Goal: Task Accomplishment & Management: Manage account settings

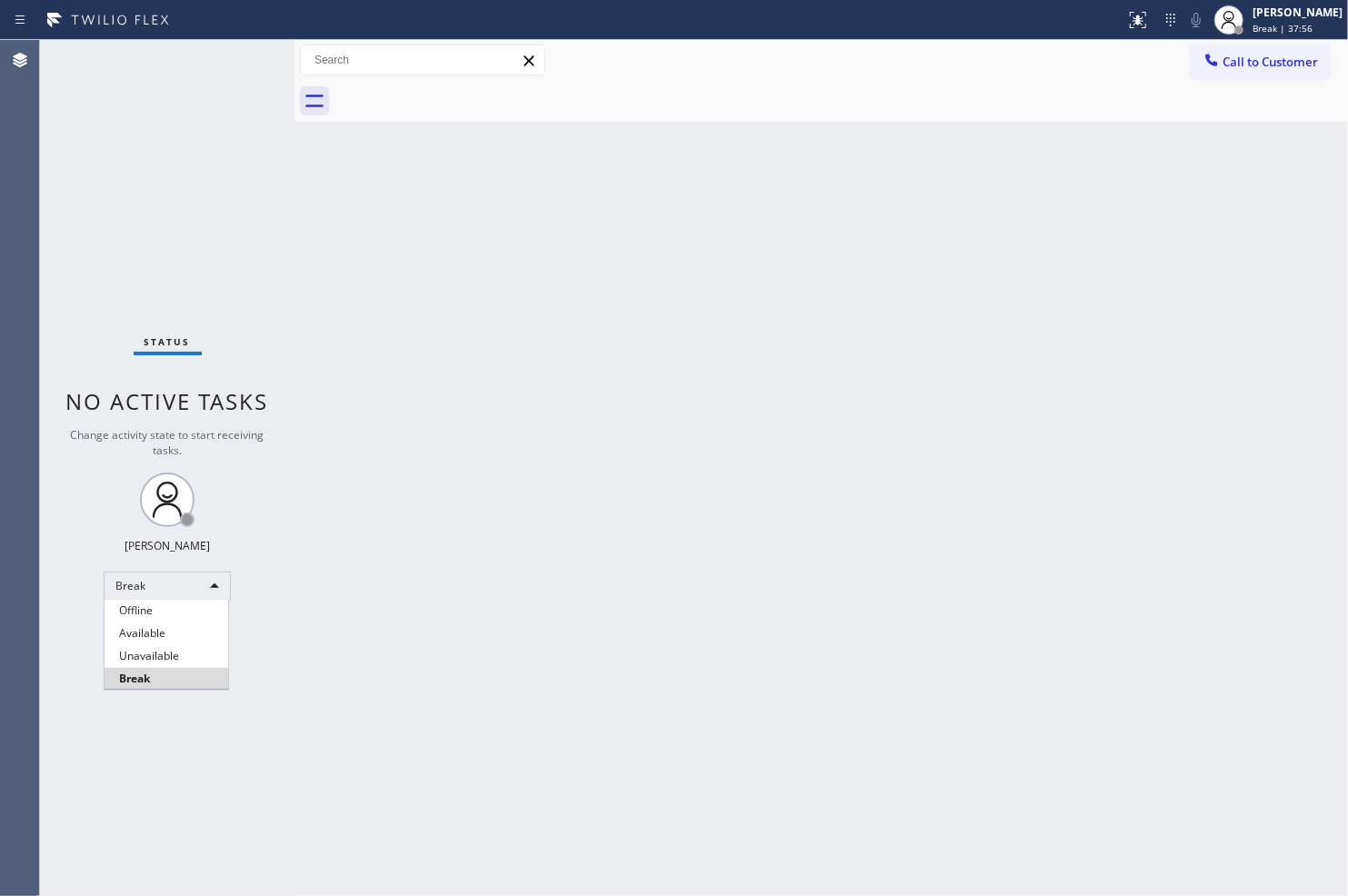
click at [202, 268] on div at bounding box center [674, 448] width 1348 height 896
click at [191, 634] on li "Available" at bounding box center [166, 633] width 124 height 22
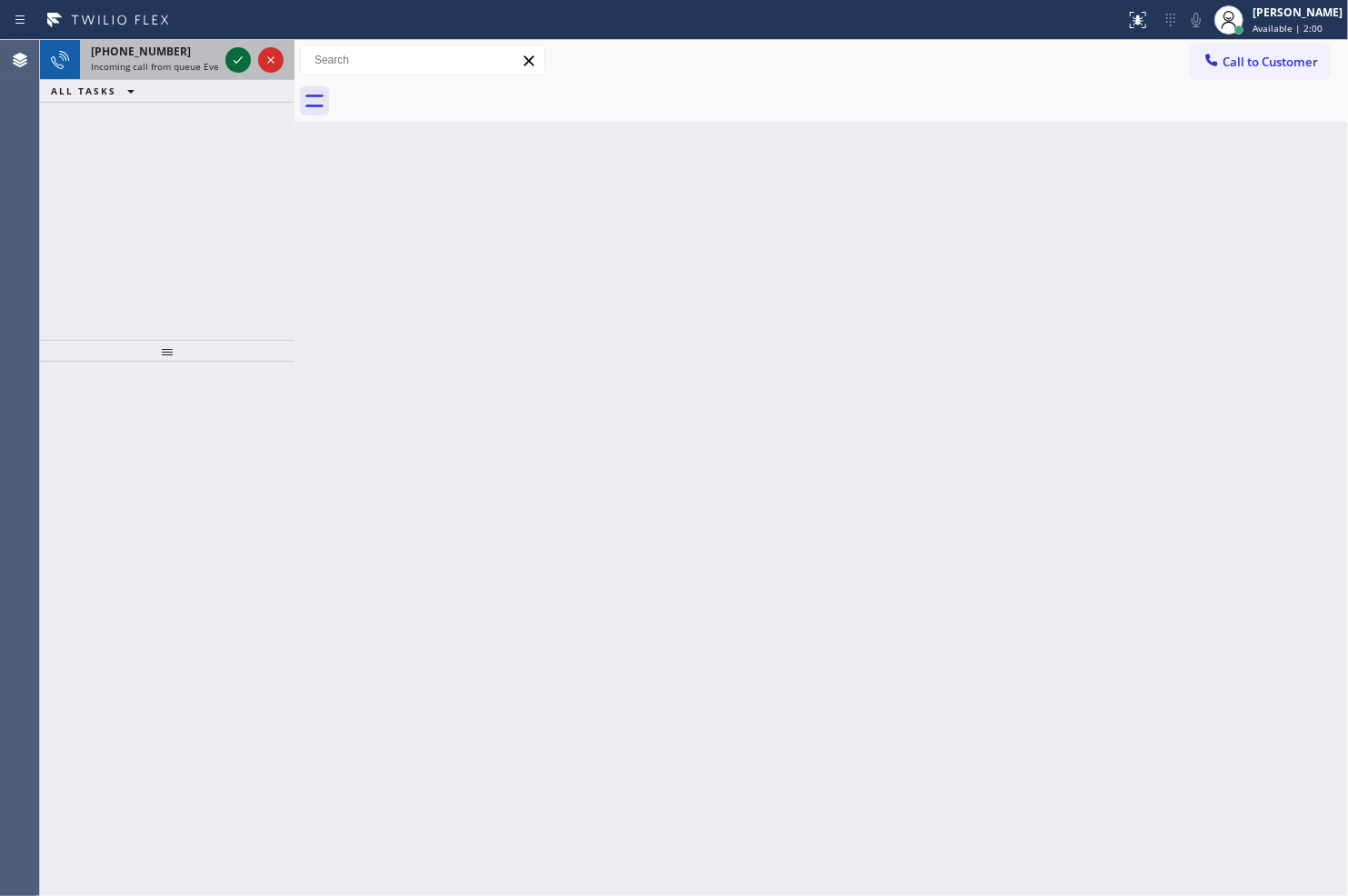
click at [236, 67] on icon at bounding box center [237, 59] width 22 height 22
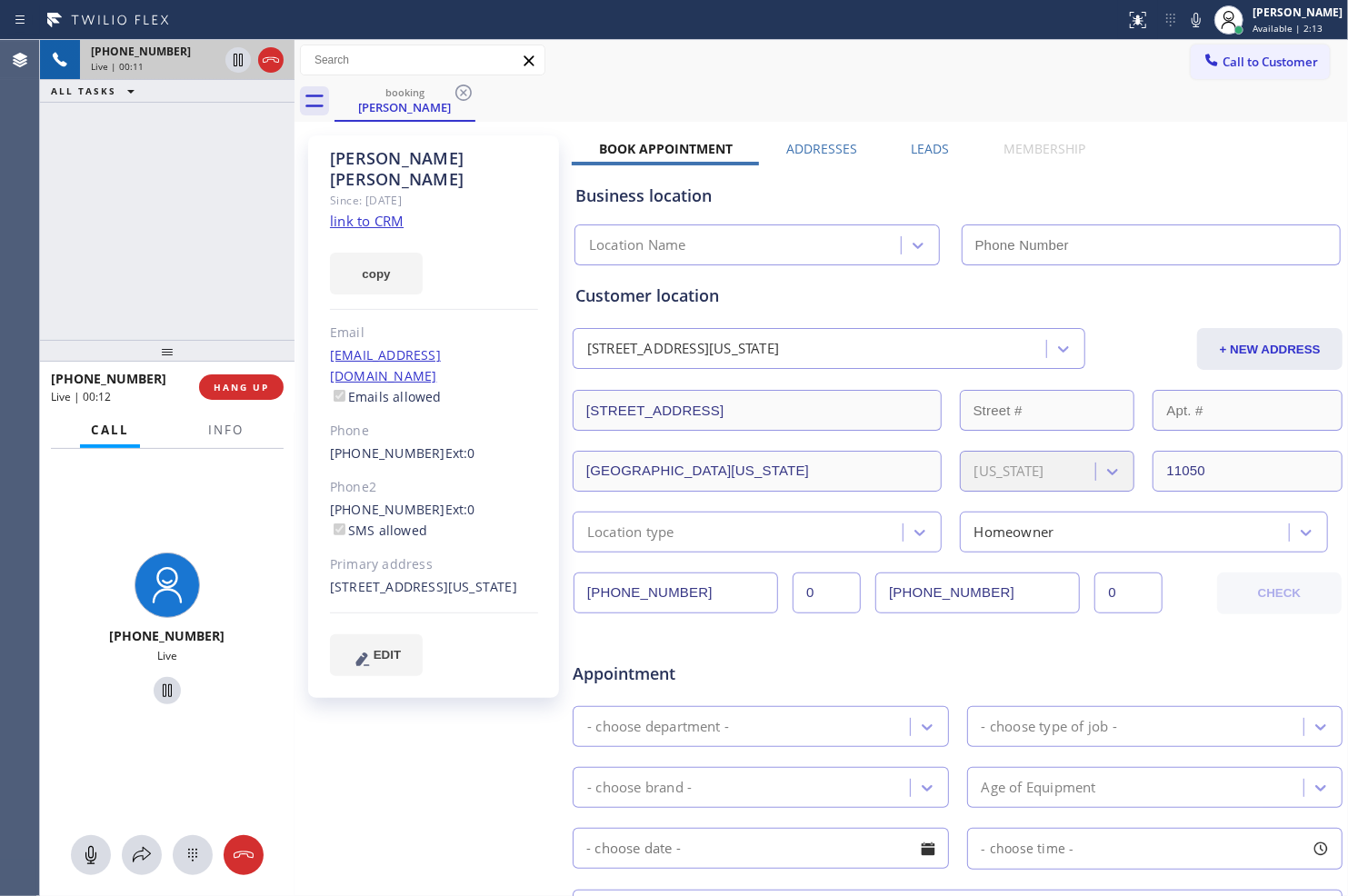
click at [380, 212] on link "link to CRM" at bounding box center [367, 220] width 74 height 18
click at [238, 68] on icon at bounding box center [237, 59] width 22 height 22
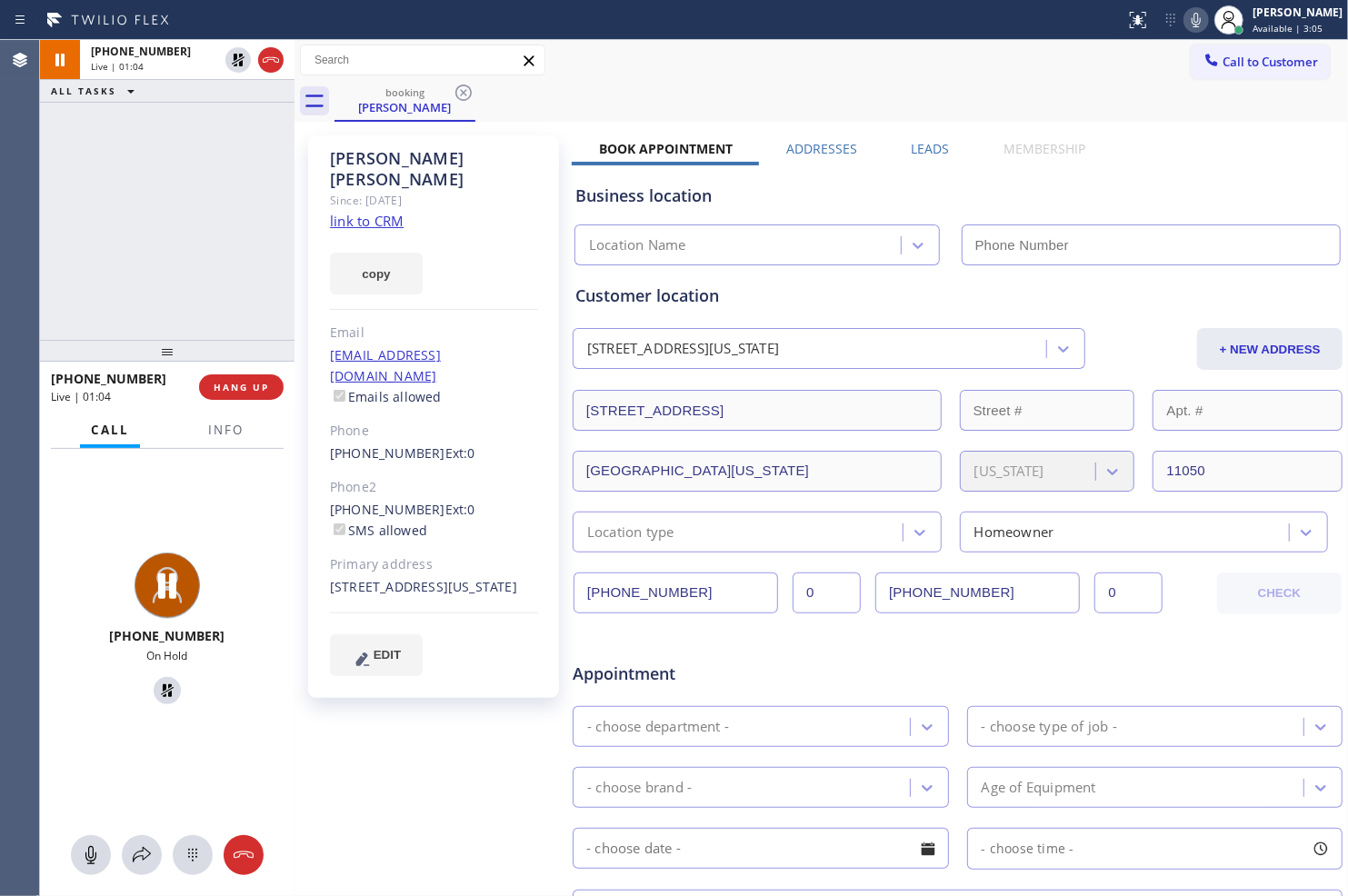
click at [1192, 19] on icon at bounding box center [1195, 20] width 22 height 22
click at [200, 206] on div "+15168833807 Live | 02:13 ALL TASKS ALL TASKS ACTIVE TASKS TASKS IN WRAP UP" at bounding box center [167, 190] width 254 height 300
click at [180, 216] on div "+15168833807 Live | 02:54 ALL TASKS ALL TASKS ACTIVE TASKS TASKS IN WRAP UP" at bounding box center [167, 190] width 254 height 300
click at [238, 64] on icon at bounding box center [237, 59] width 22 height 22
click at [1185, 9] on icon at bounding box center [1195, 20] width 22 height 22
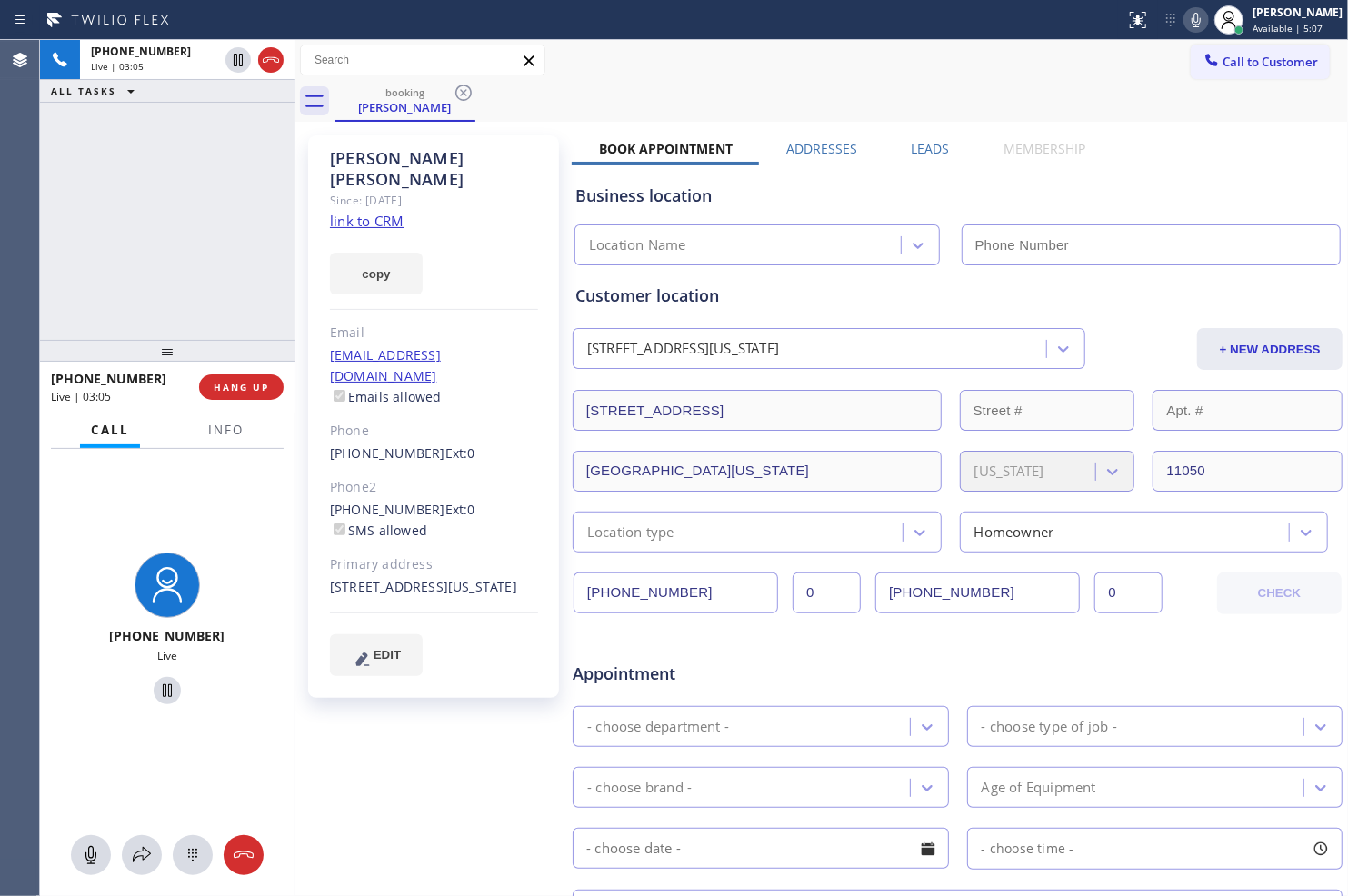
click at [179, 223] on div "+15168833807 Live | 03:05 ALL TASKS ALL TASKS ACTIVE TASKS TASKS IN WRAP UP" at bounding box center [167, 190] width 254 height 300
click at [252, 384] on span "HANG UP" at bounding box center [241, 387] width 55 height 13
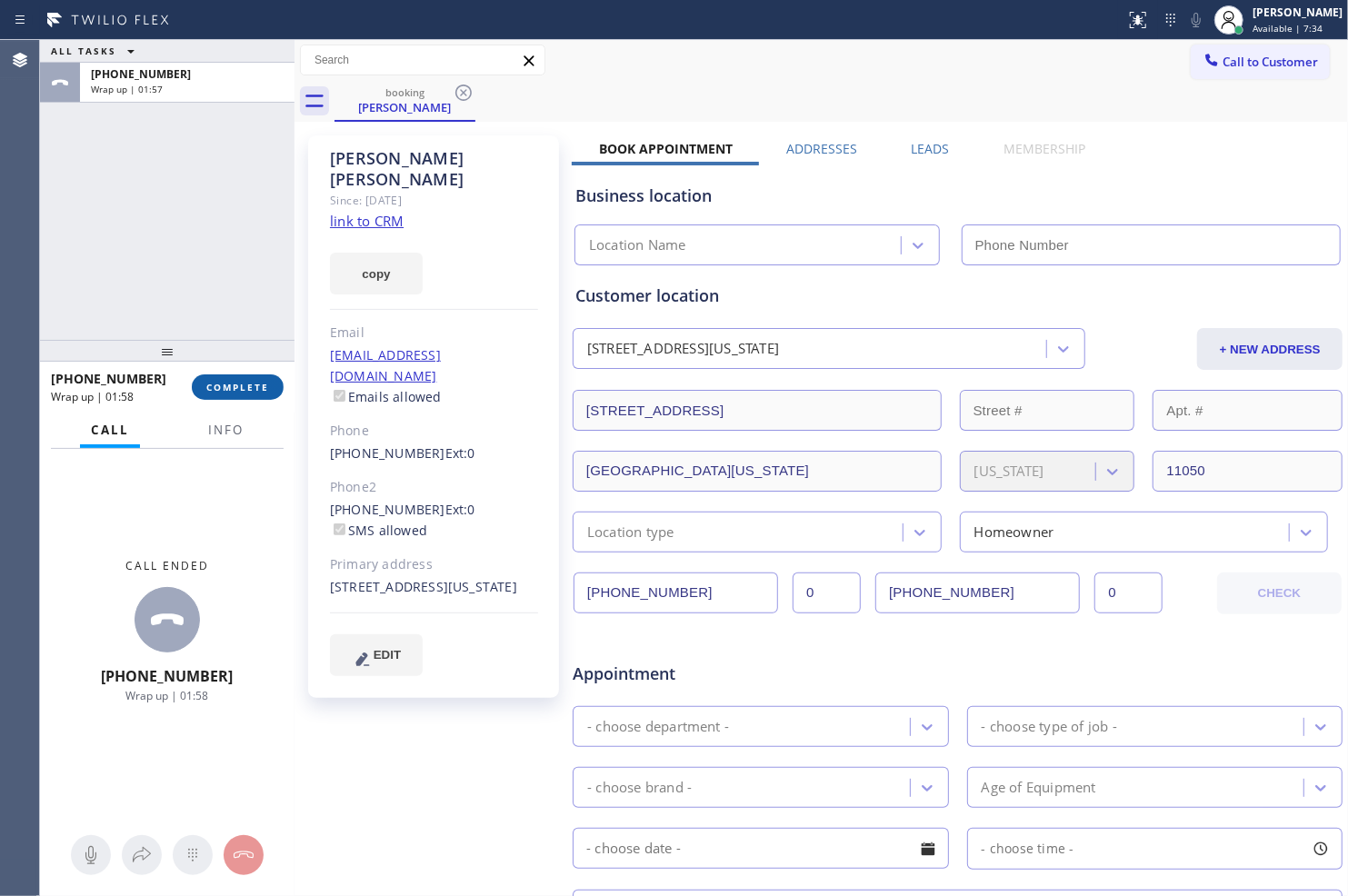
click at [248, 384] on span "COMPLETE" at bounding box center [237, 387] width 63 height 13
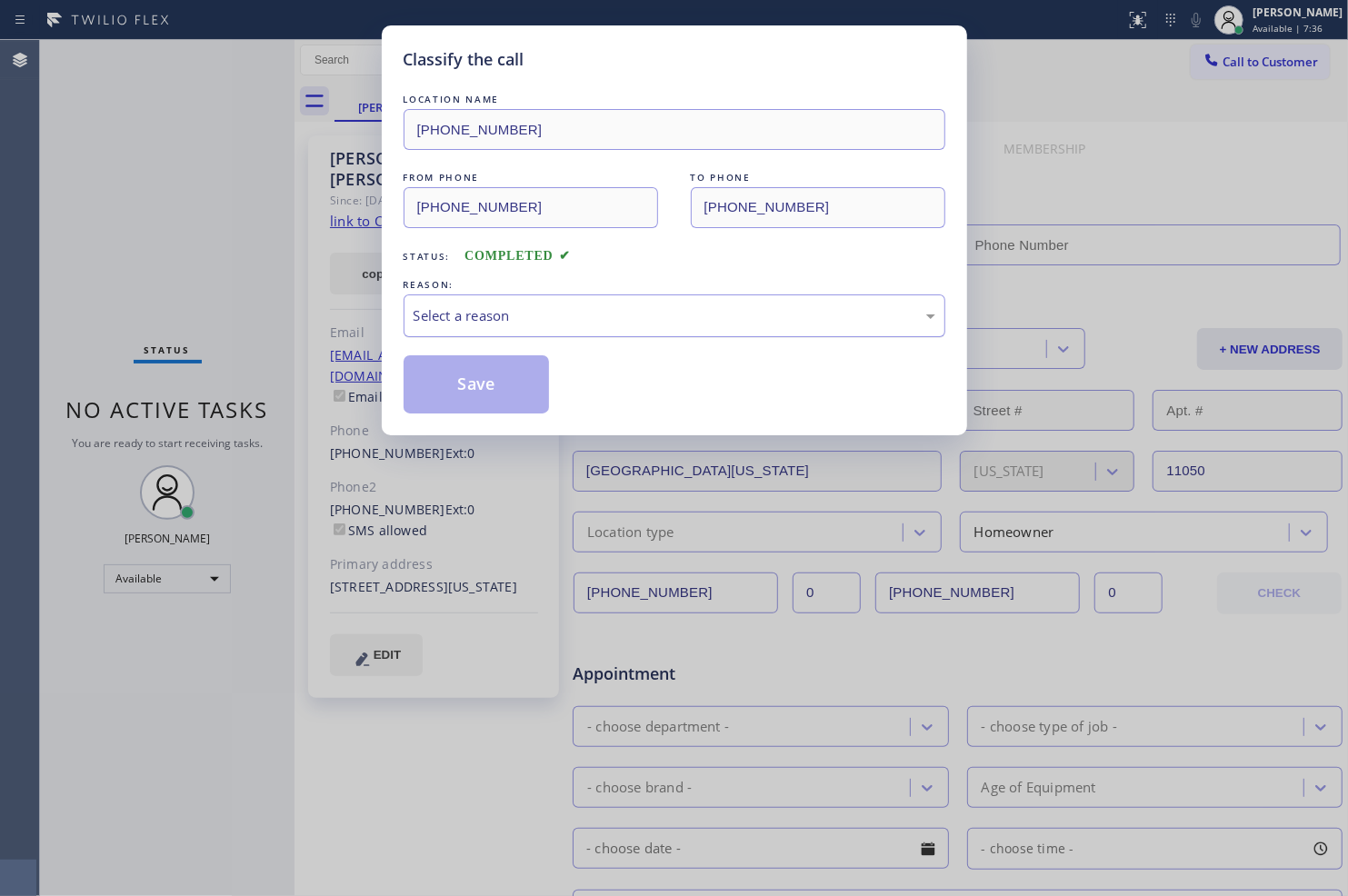
click at [554, 320] on div "Select a reason" at bounding box center [674, 316] width 521 height 21
click at [519, 394] on button "Save" at bounding box center [476, 384] width 146 height 58
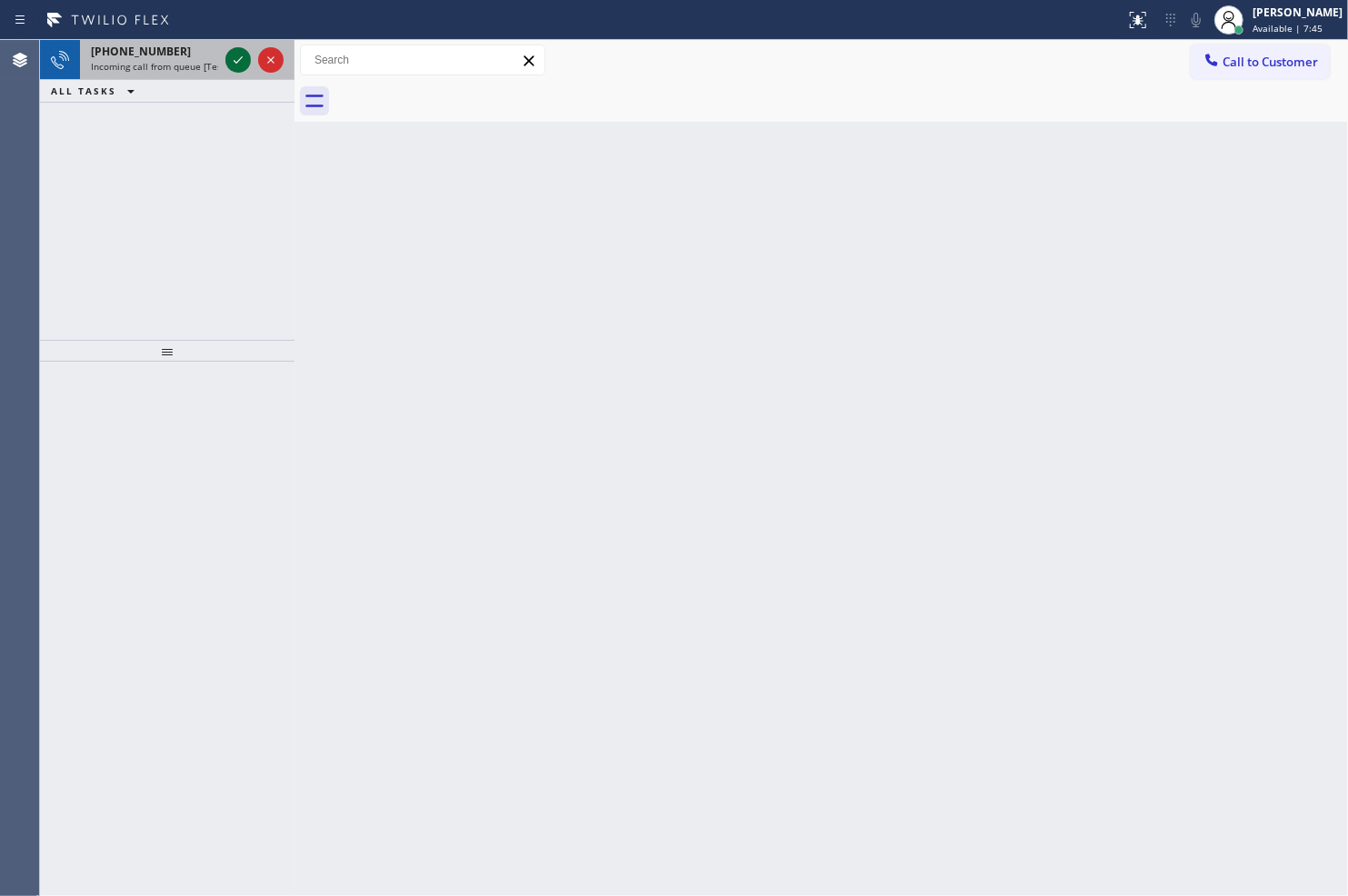
click at [232, 55] on icon at bounding box center [237, 59] width 22 height 22
click at [242, 69] on icon at bounding box center [237, 59] width 22 height 22
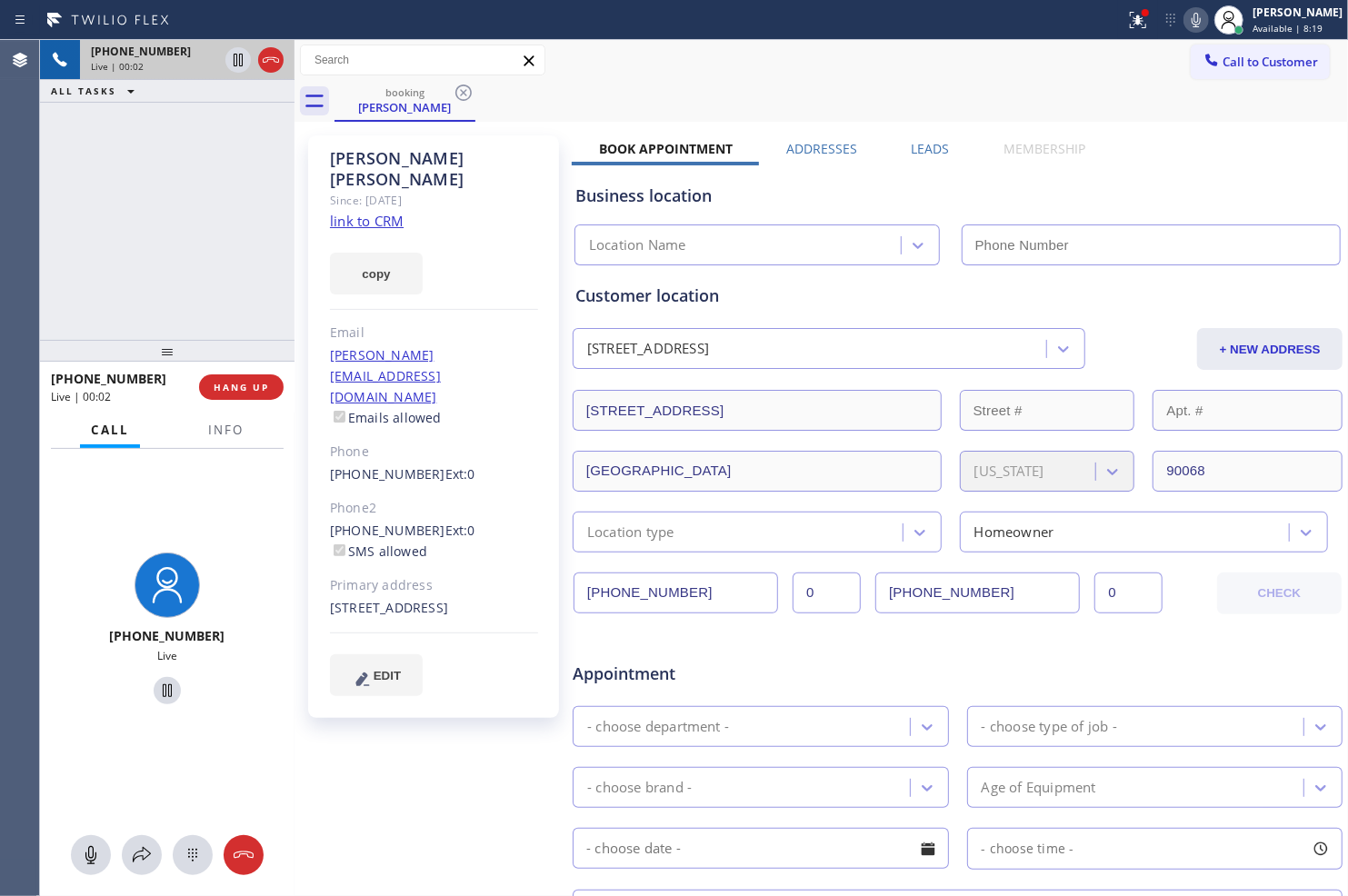
type input "(323) 210-4621"
click at [1137, 22] on icon at bounding box center [1137, 20] width 22 height 22
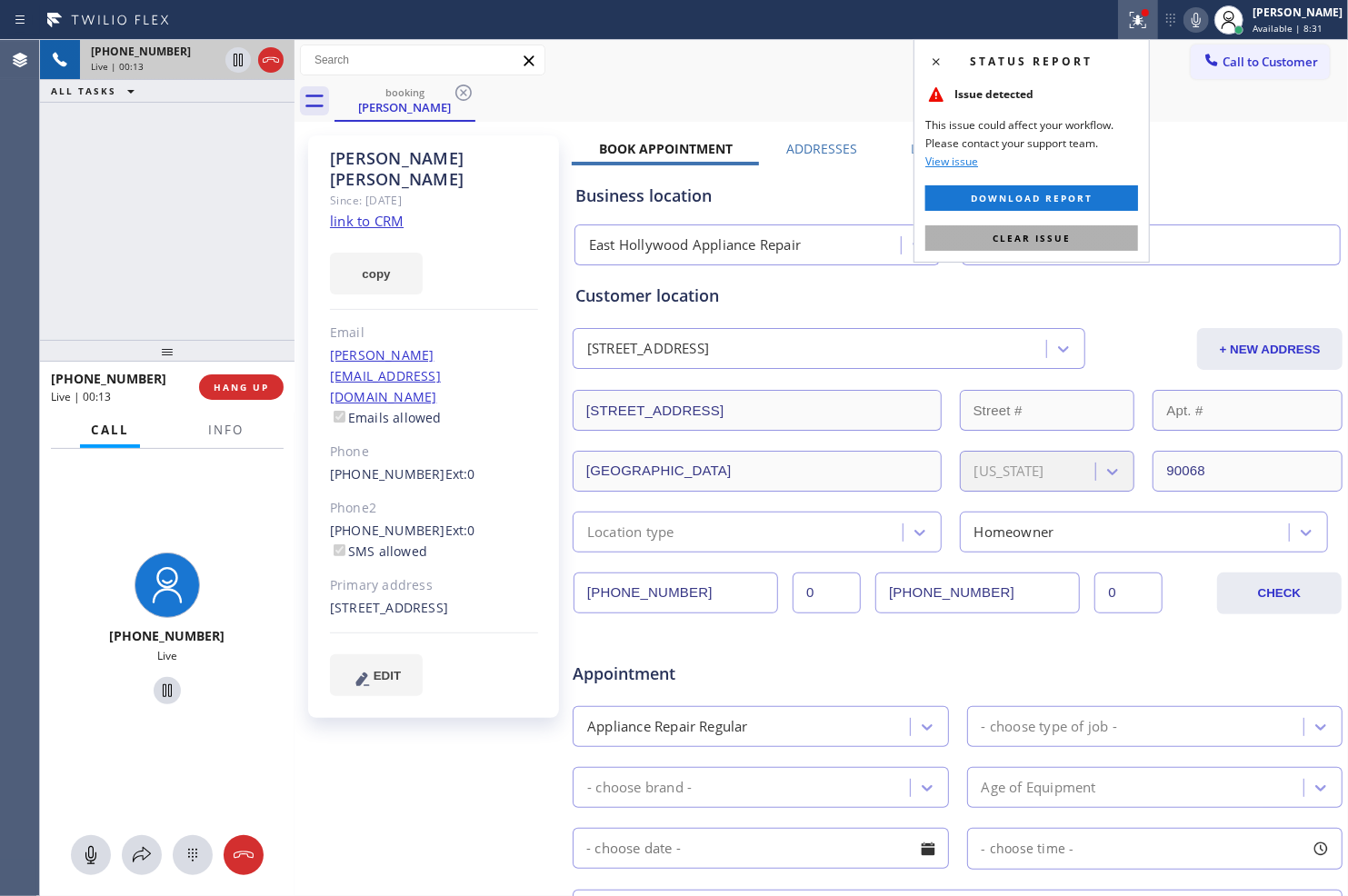
click at [1085, 229] on button "Clear issue" at bounding box center [1031, 237] width 213 height 25
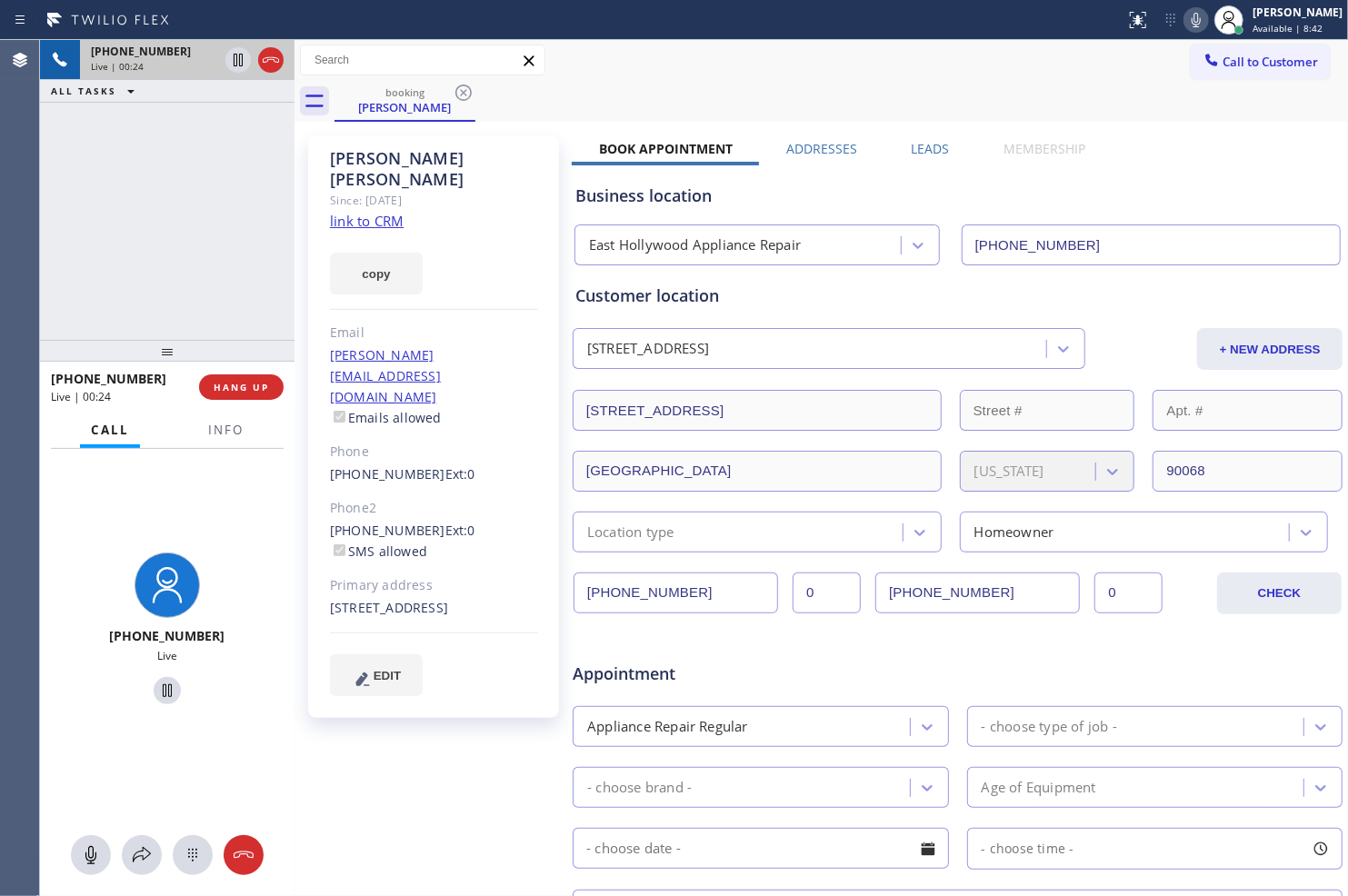
click at [395, 212] on link "link to CRM" at bounding box center [367, 220] width 74 height 18
click at [238, 60] on icon at bounding box center [237, 59] width 22 height 22
click at [1185, 23] on icon at bounding box center [1195, 20] width 22 height 22
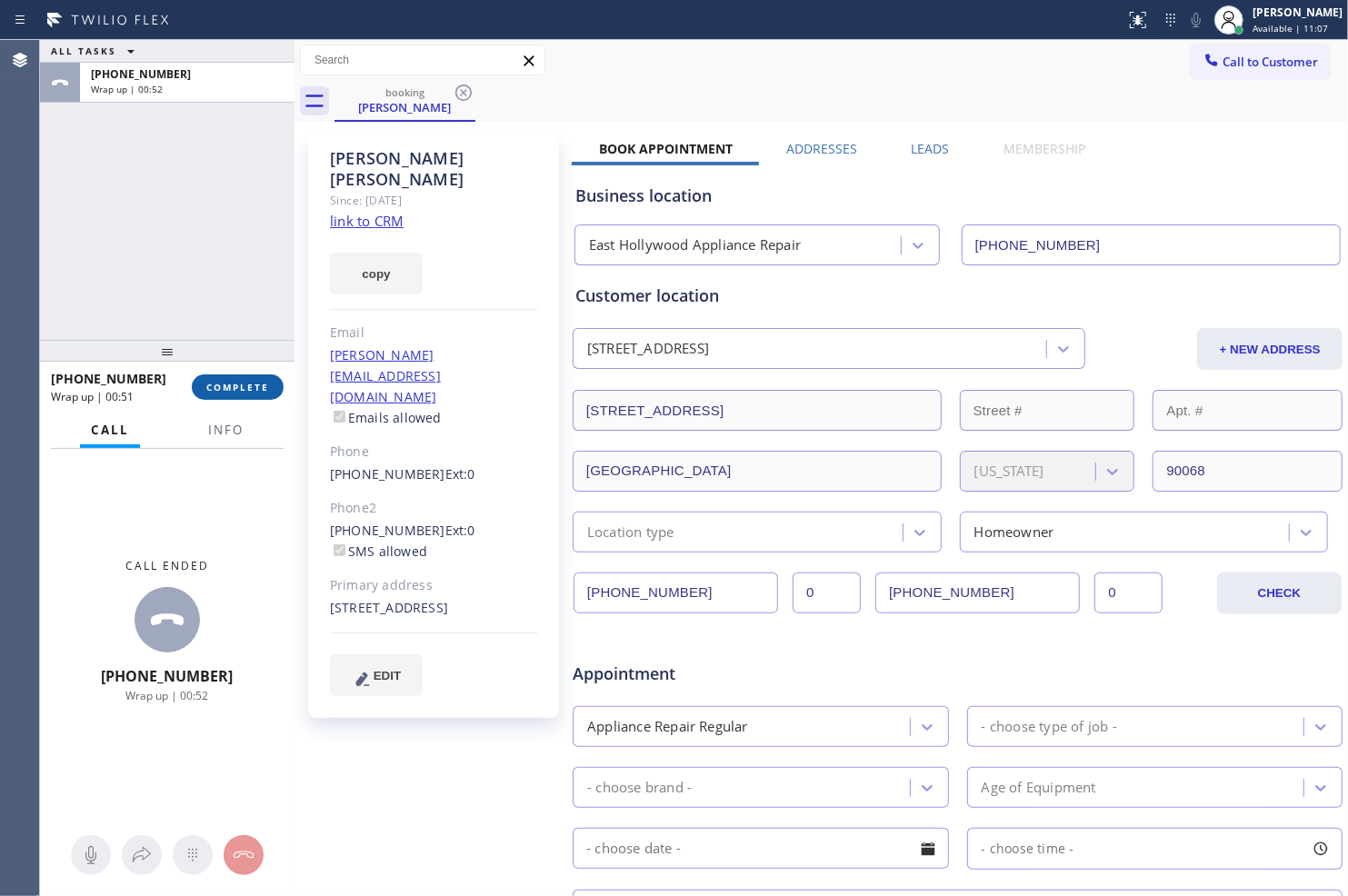
click at [233, 382] on span "COMPLETE" at bounding box center [237, 387] width 63 height 13
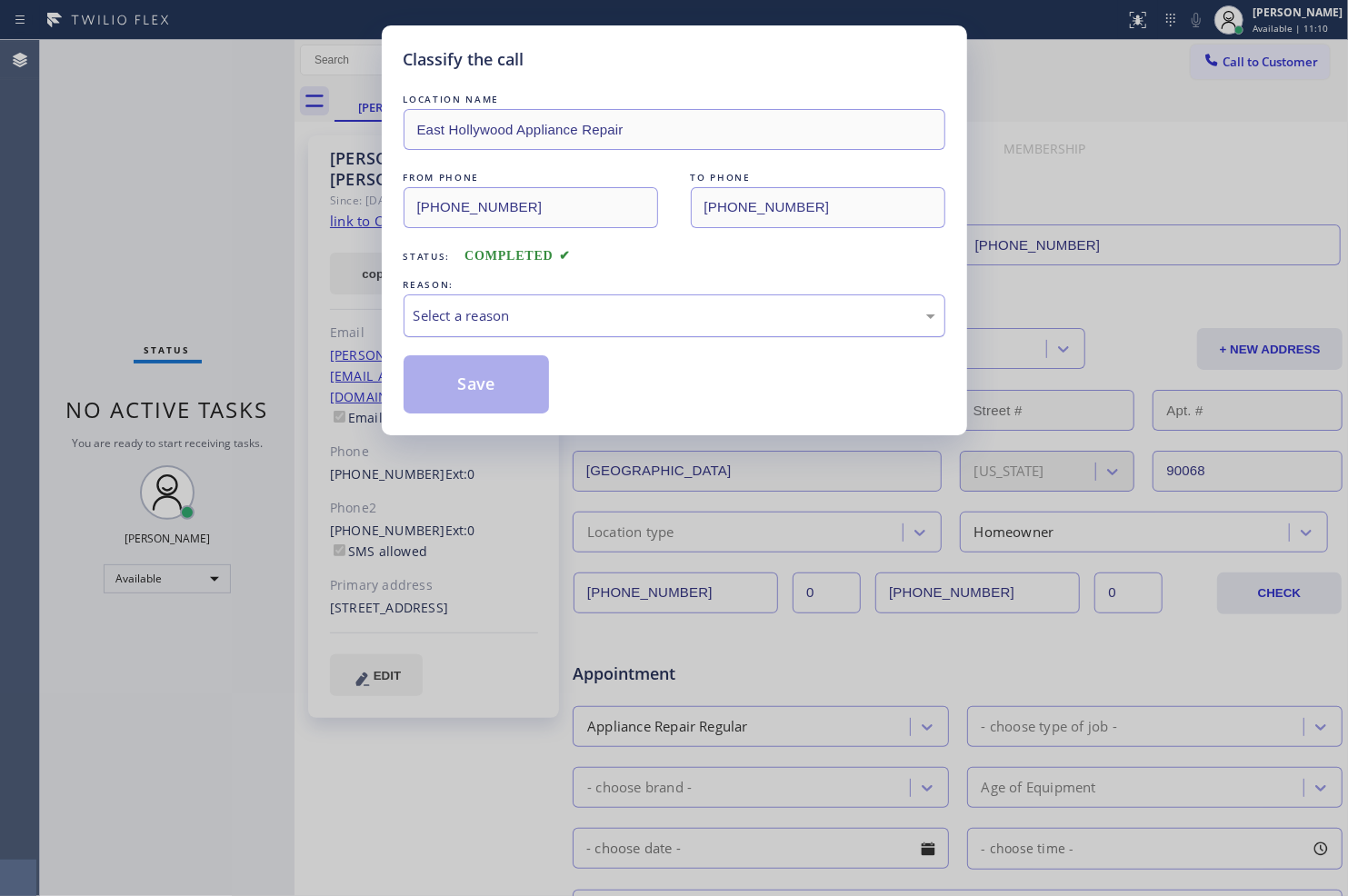
click at [579, 315] on div "Select a reason" at bounding box center [674, 316] width 521 height 21
click at [505, 394] on button "Save" at bounding box center [476, 384] width 146 height 58
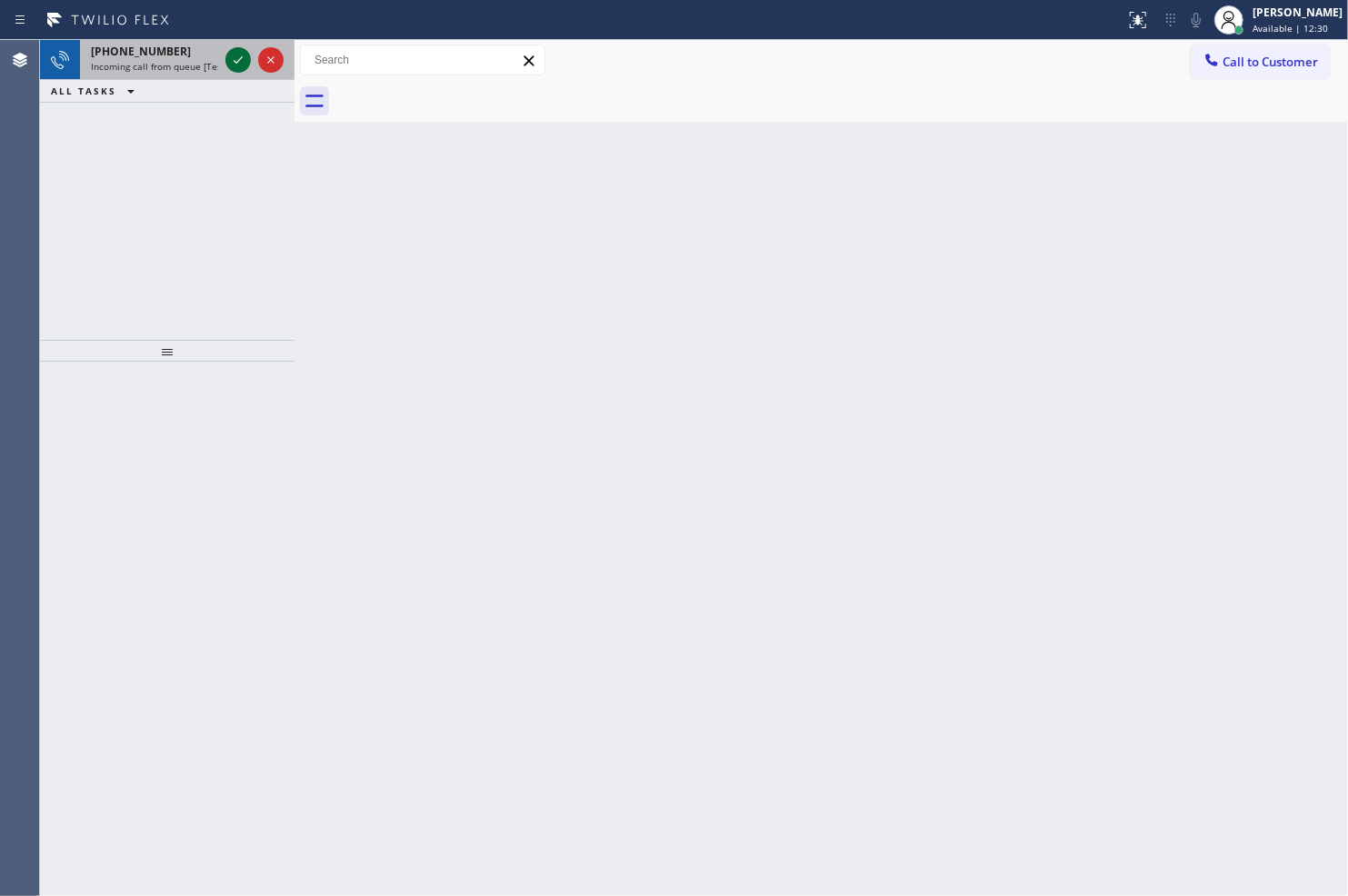
click at [237, 60] on icon at bounding box center [237, 59] width 22 height 22
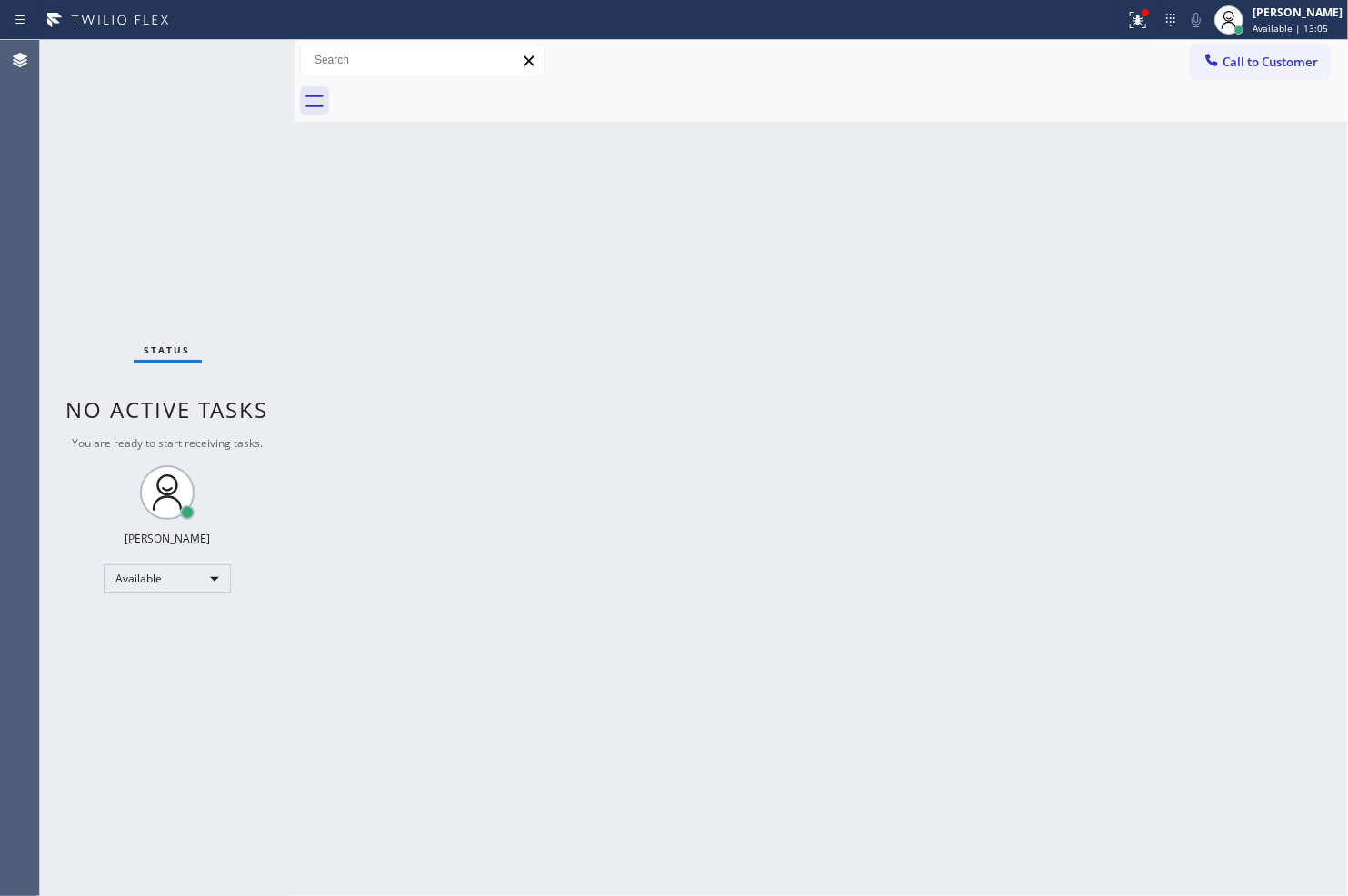
click at [1054, 102] on div at bounding box center [841, 101] width 1013 height 41
click at [1130, 27] on icon at bounding box center [1137, 20] width 22 height 22
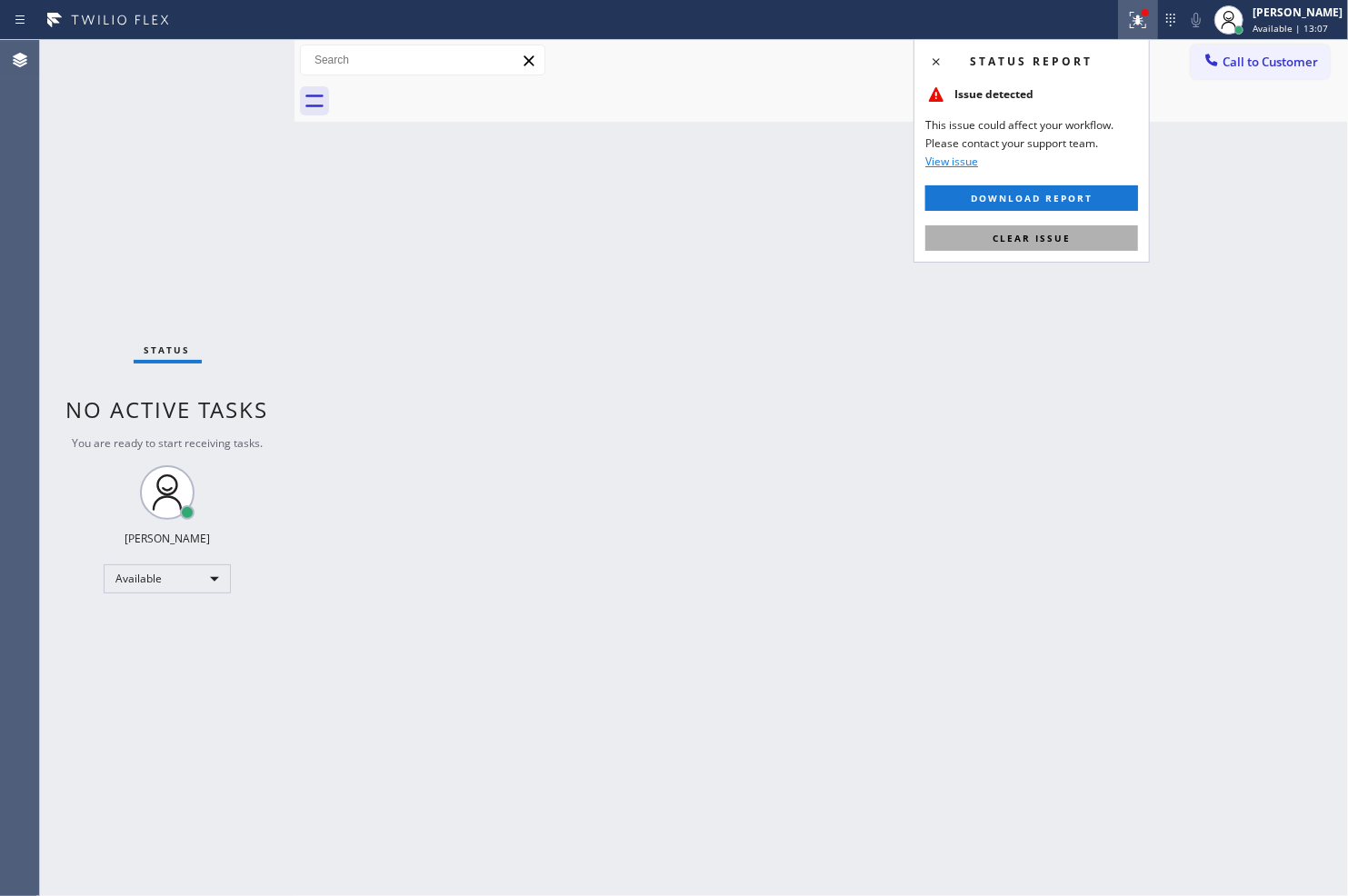
click at [1102, 227] on button "Clear issue" at bounding box center [1031, 237] width 213 height 25
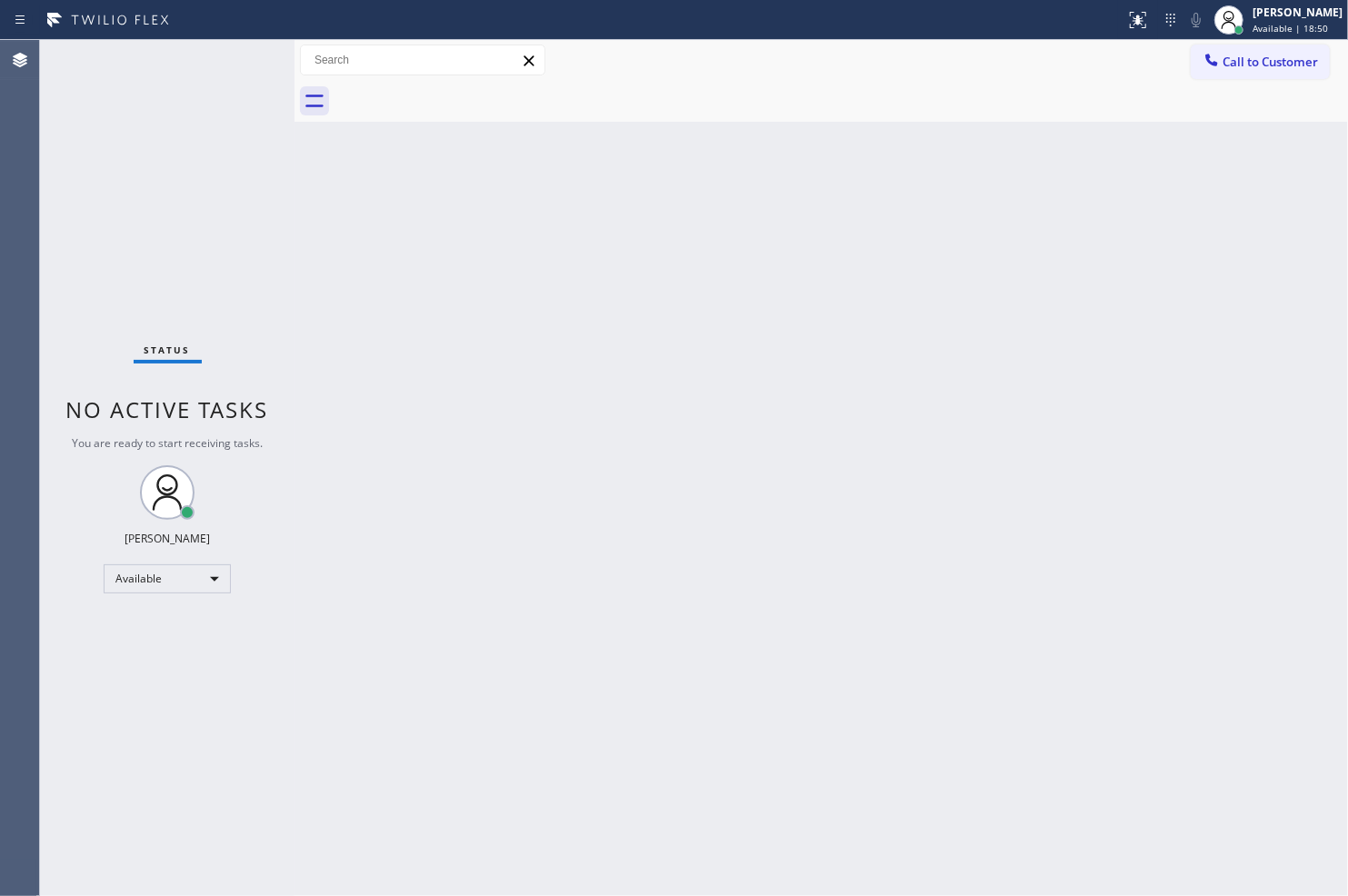
click at [621, 830] on div "Back to Dashboard Change Sender ID Customers Technicians Select a contact Outbo…" at bounding box center [821, 468] width 1054 height 856
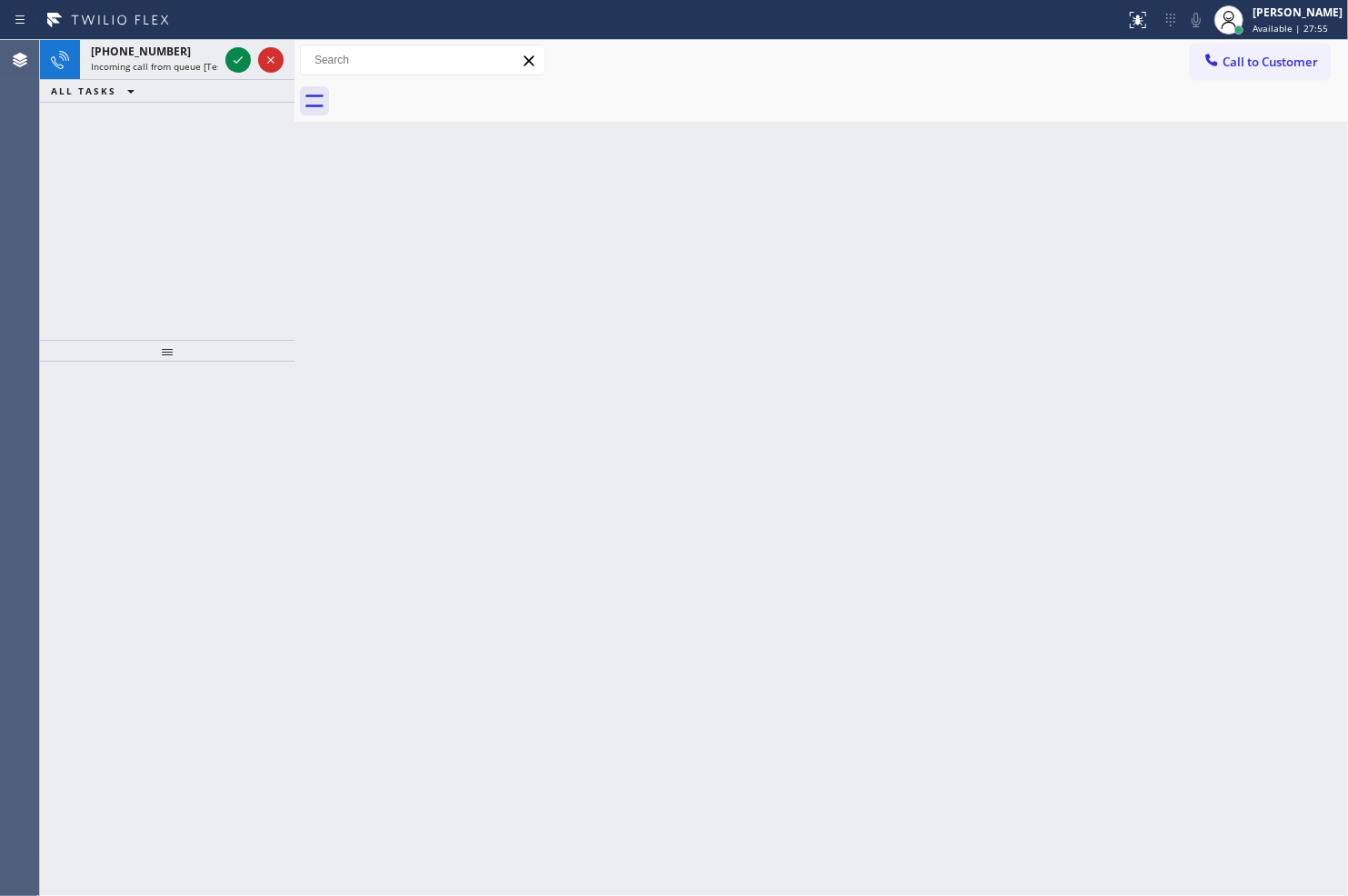
click at [232, 255] on div "+13108834952 Incoming call from queue [Test] All ALL TASKS ALL TASKS ACTIVE TAS…" at bounding box center [167, 190] width 254 height 300
click at [228, 65] on icon at bounding box center [237, 59] width 22 height 22
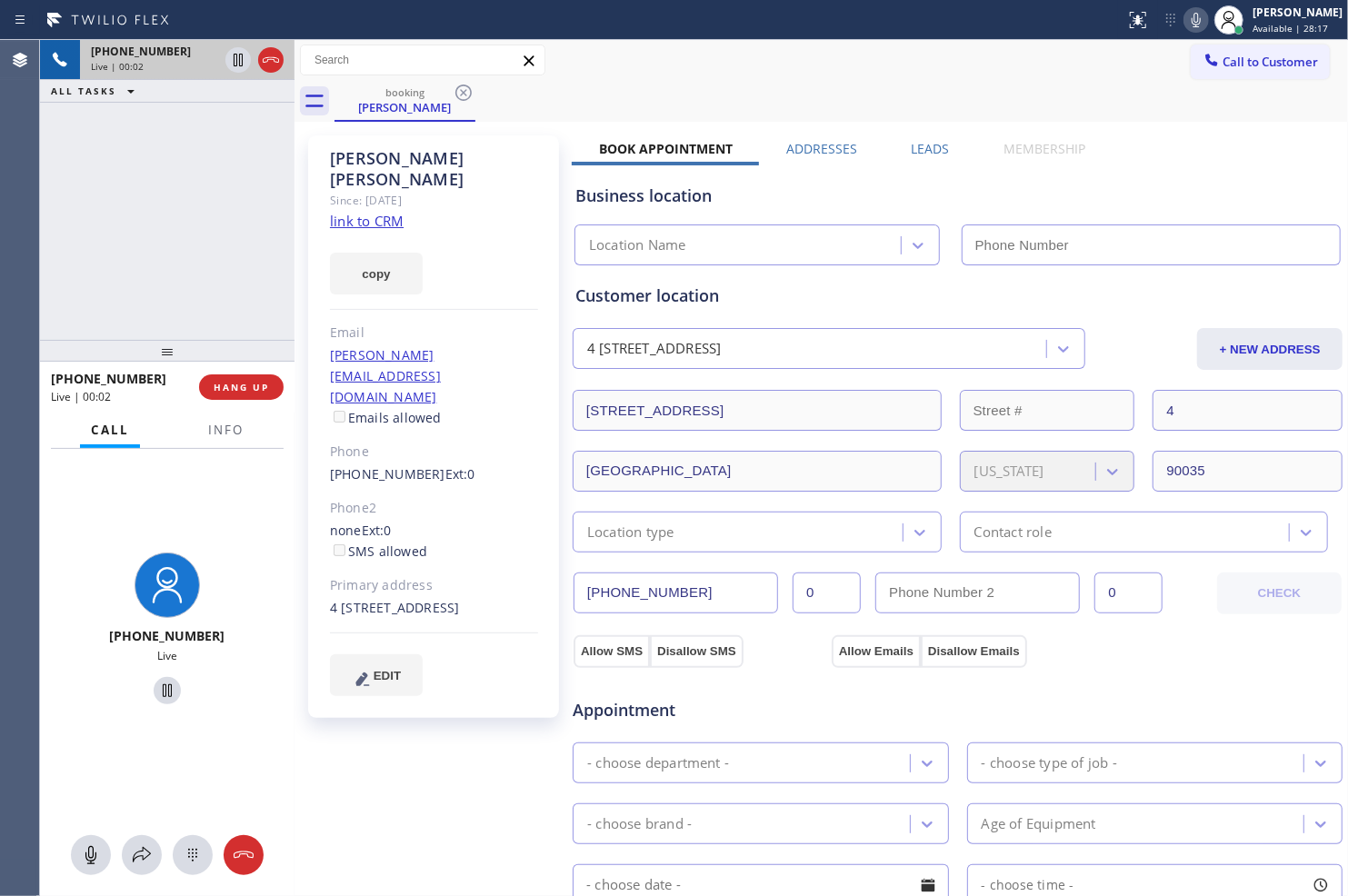
type input "(323) 472-6629"
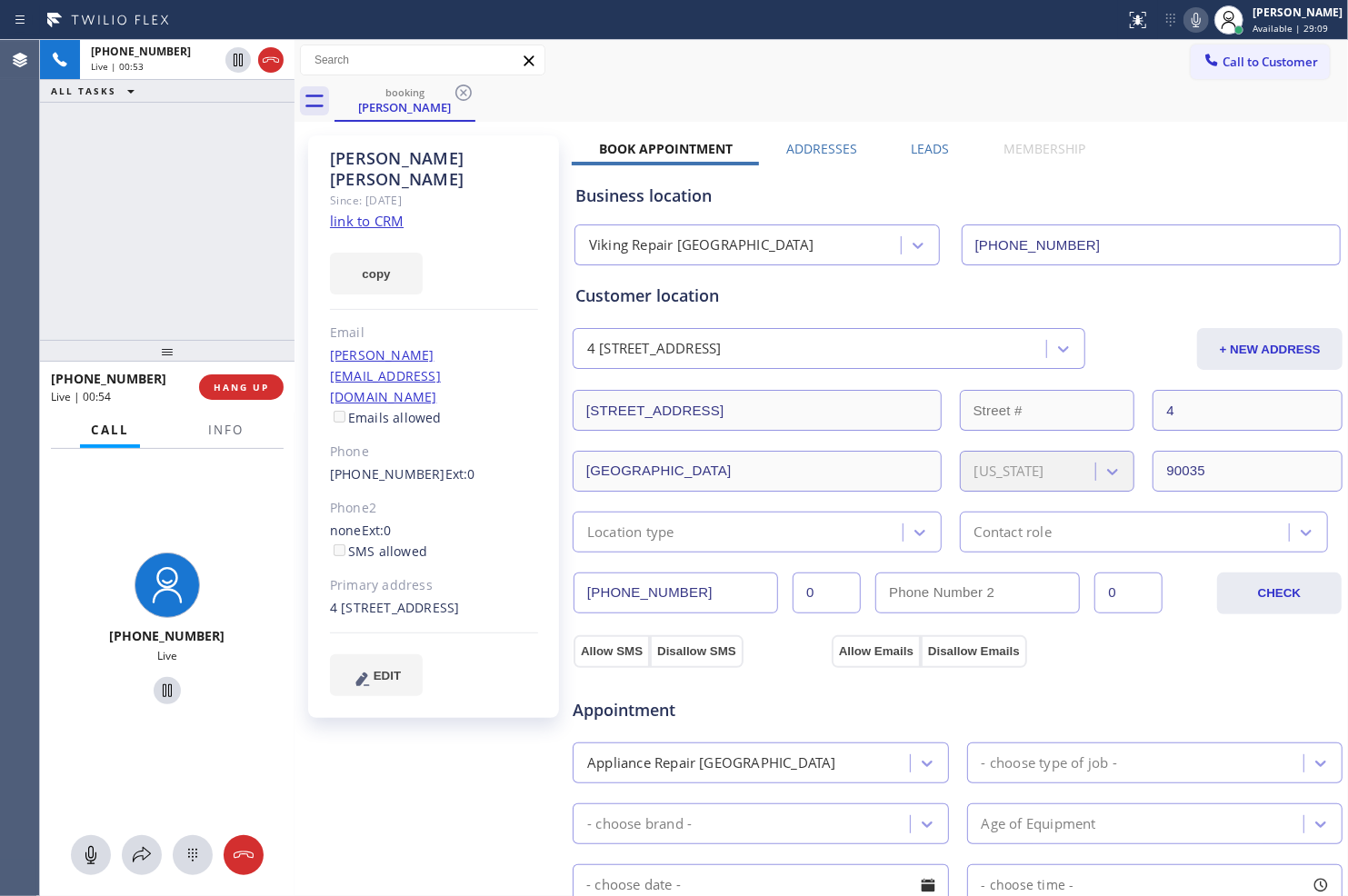
click at [383, 212] on link "link to CRM" at bounding box center [367, 220] width 74 height 18
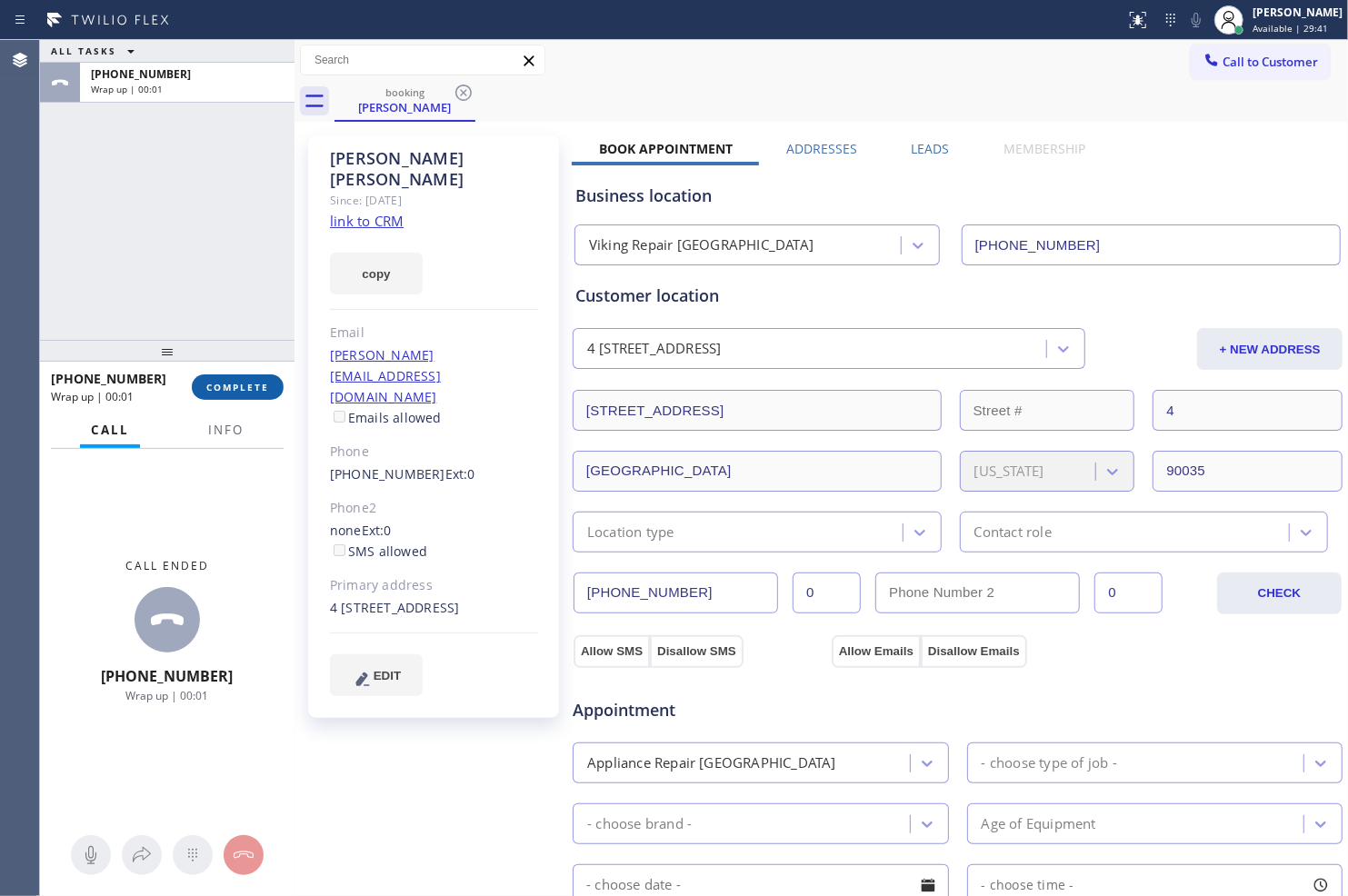
click at [252, 383] on span "COMPLETE" at bounding box center [237, 387] width 63 height 13
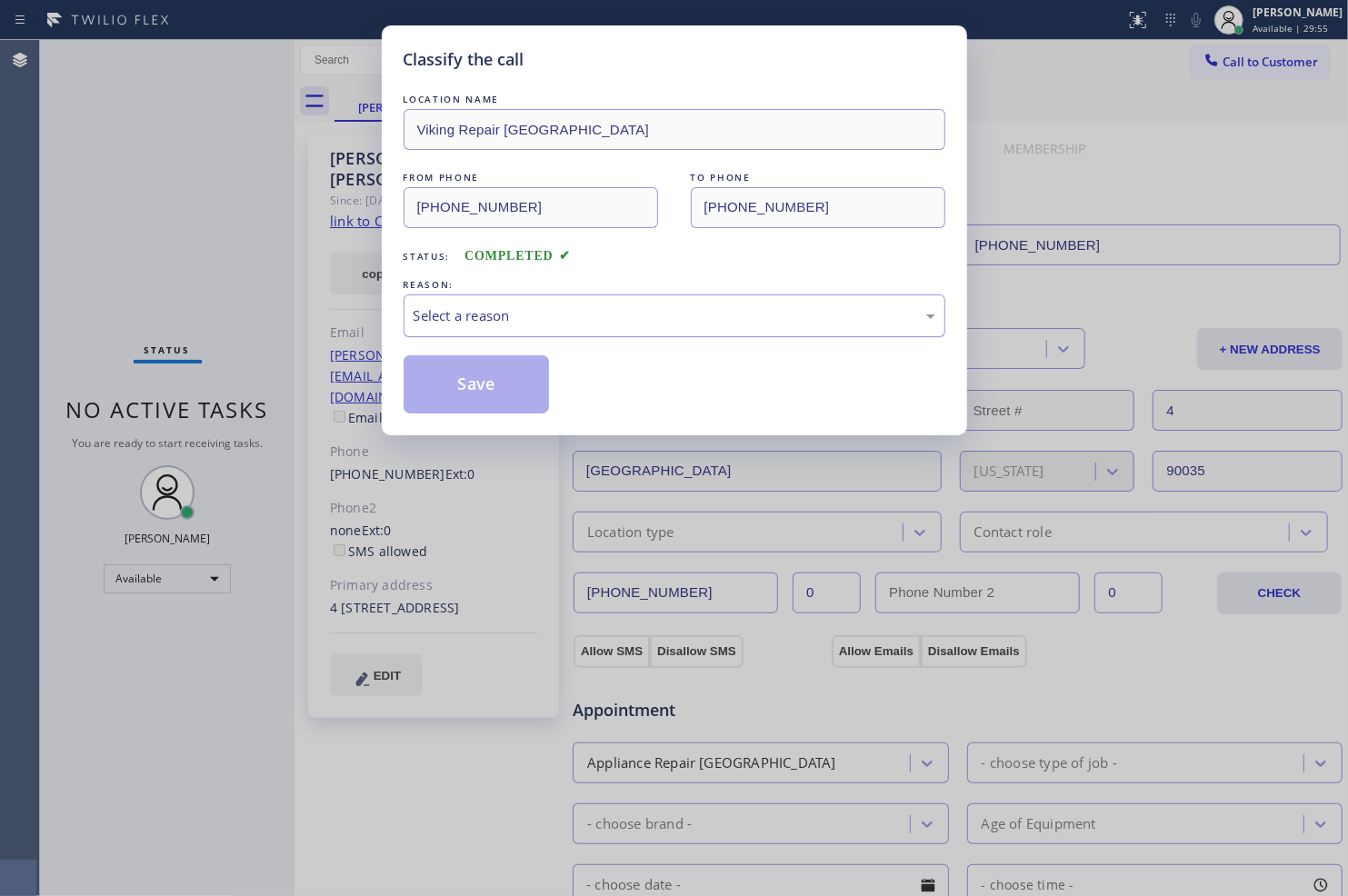
click at [906, 321] on div "Select a reason" at bounding box center [674, 316] width 521 height 21
click at [507, 391] on button "Save" at bounding box center [476, 384] width 146 height 58
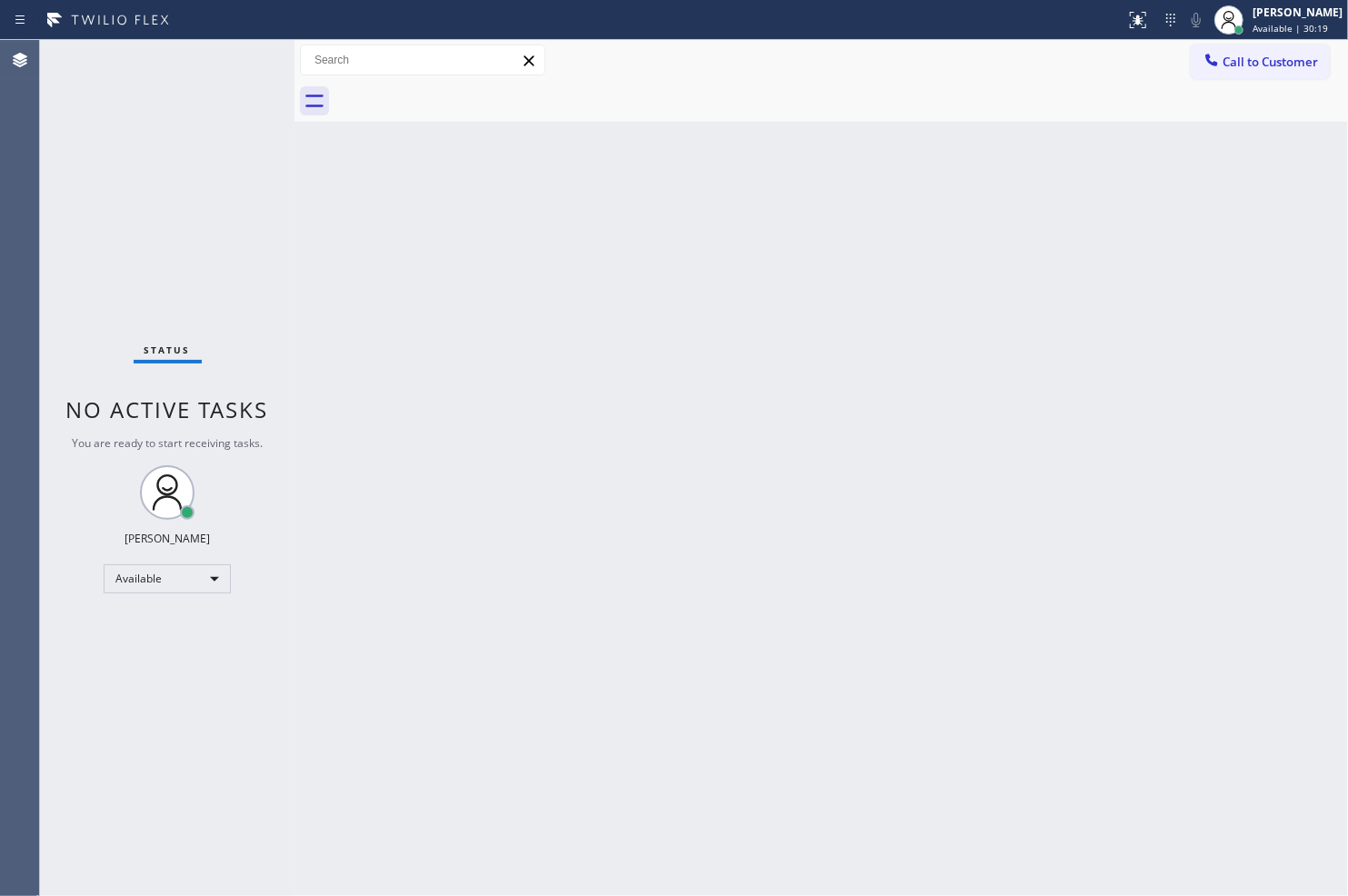
drag, startPoint x: 819, startPoint y: 555, endPoint x: 683, endPoint y: 568, distance: 136.6
click at [683, 568] on div "Back to Dashboard Change Sender ID Customers Technicians Select a contact Outbo…" at bounding box center [821, 468] width 1054 height 856
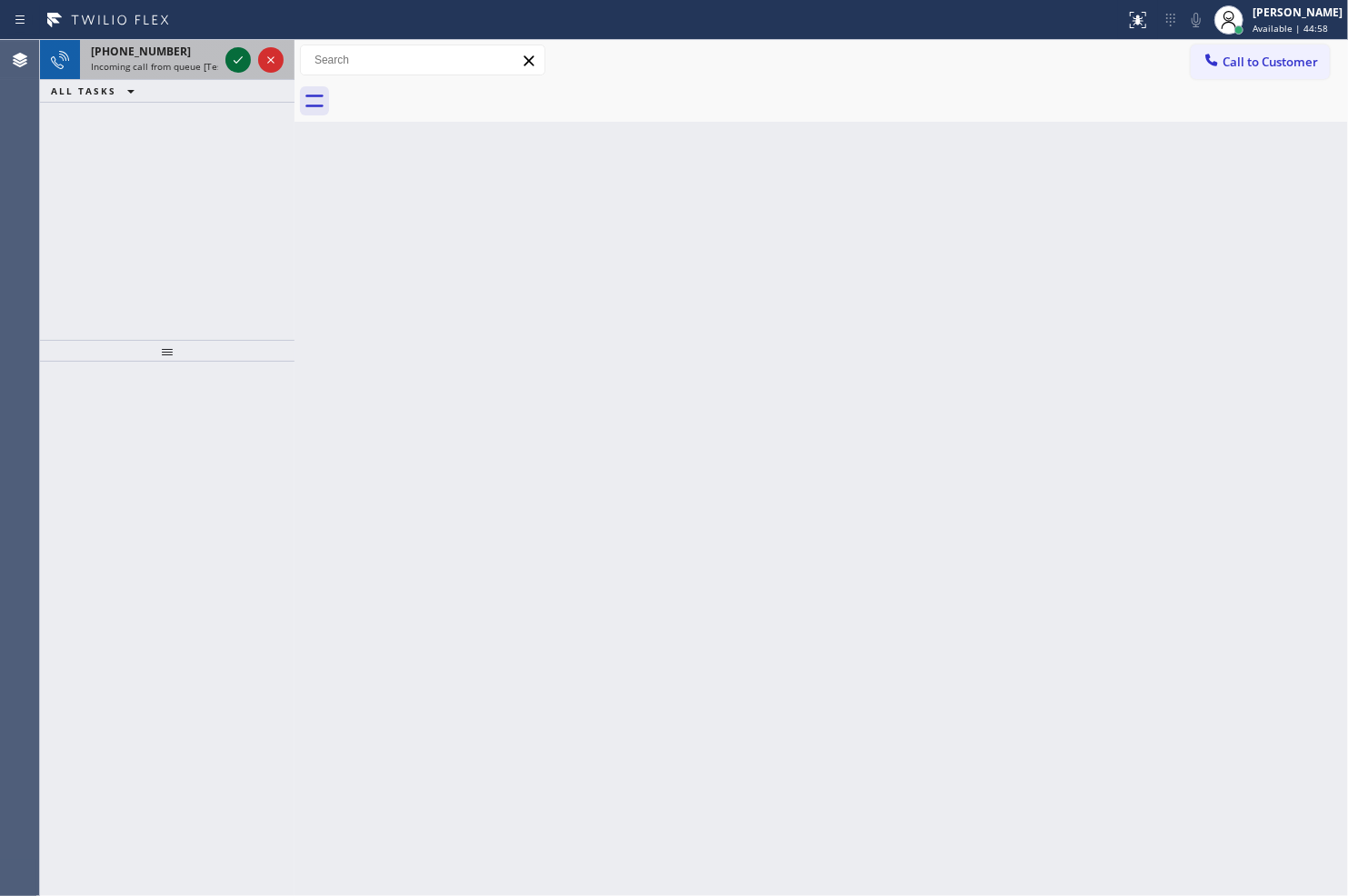
click at [230, 58] on icon at bounding box center [237, 59] width 22 height 22
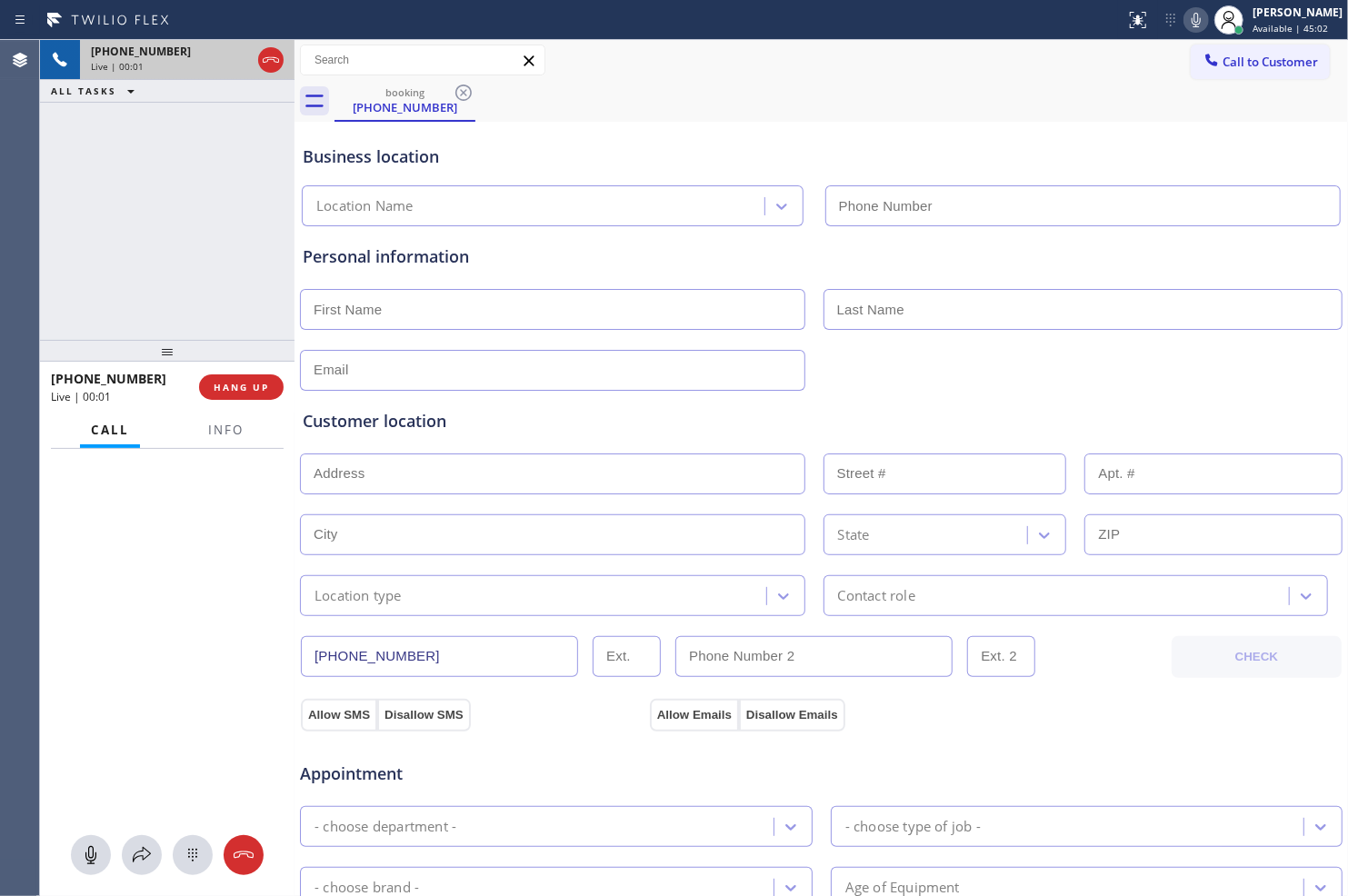
type input "(719) 624-4236"
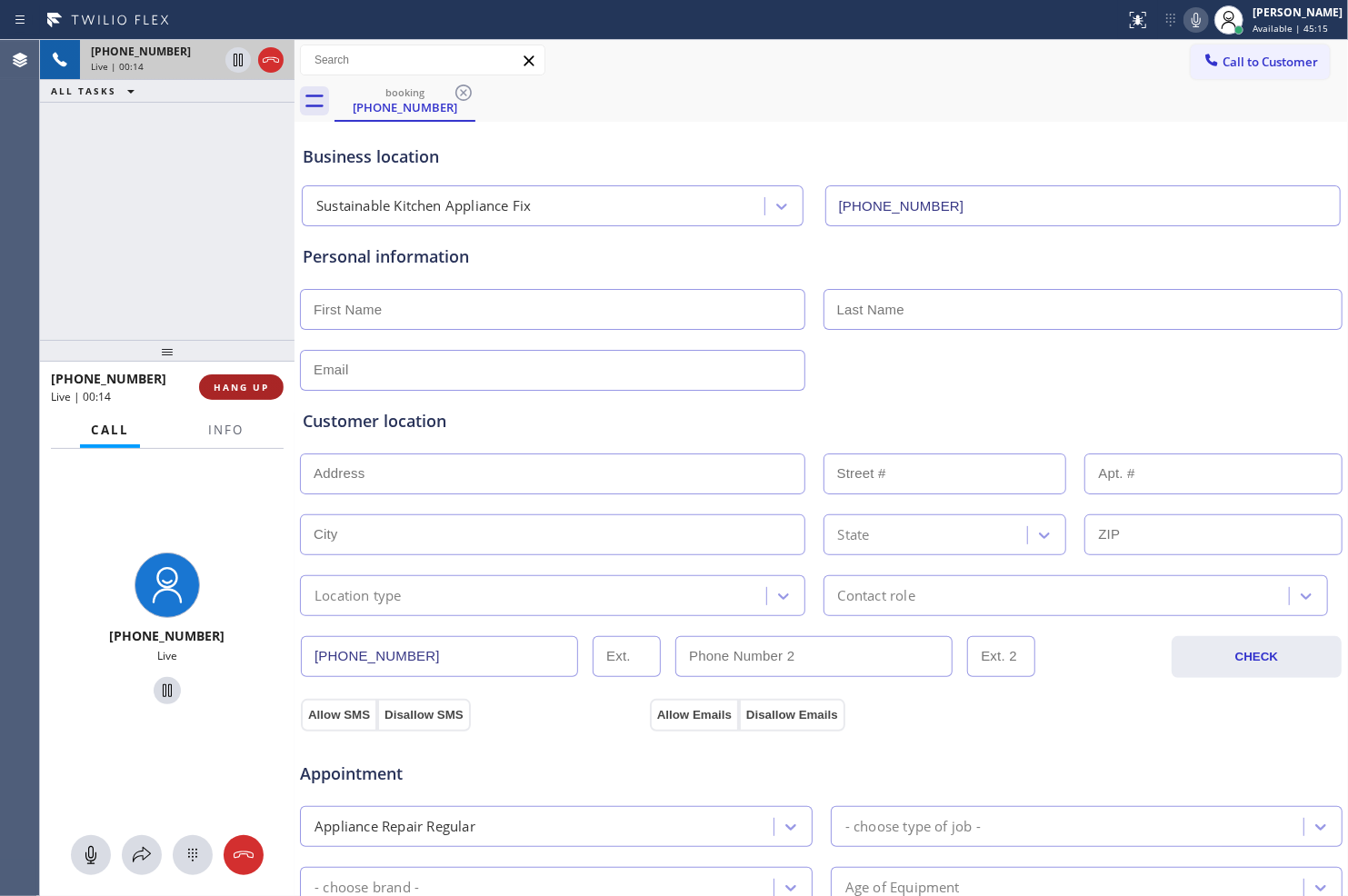
click at [231, 392] on span "HANG UP" at bounding box center [241, 387] width 55 height 13
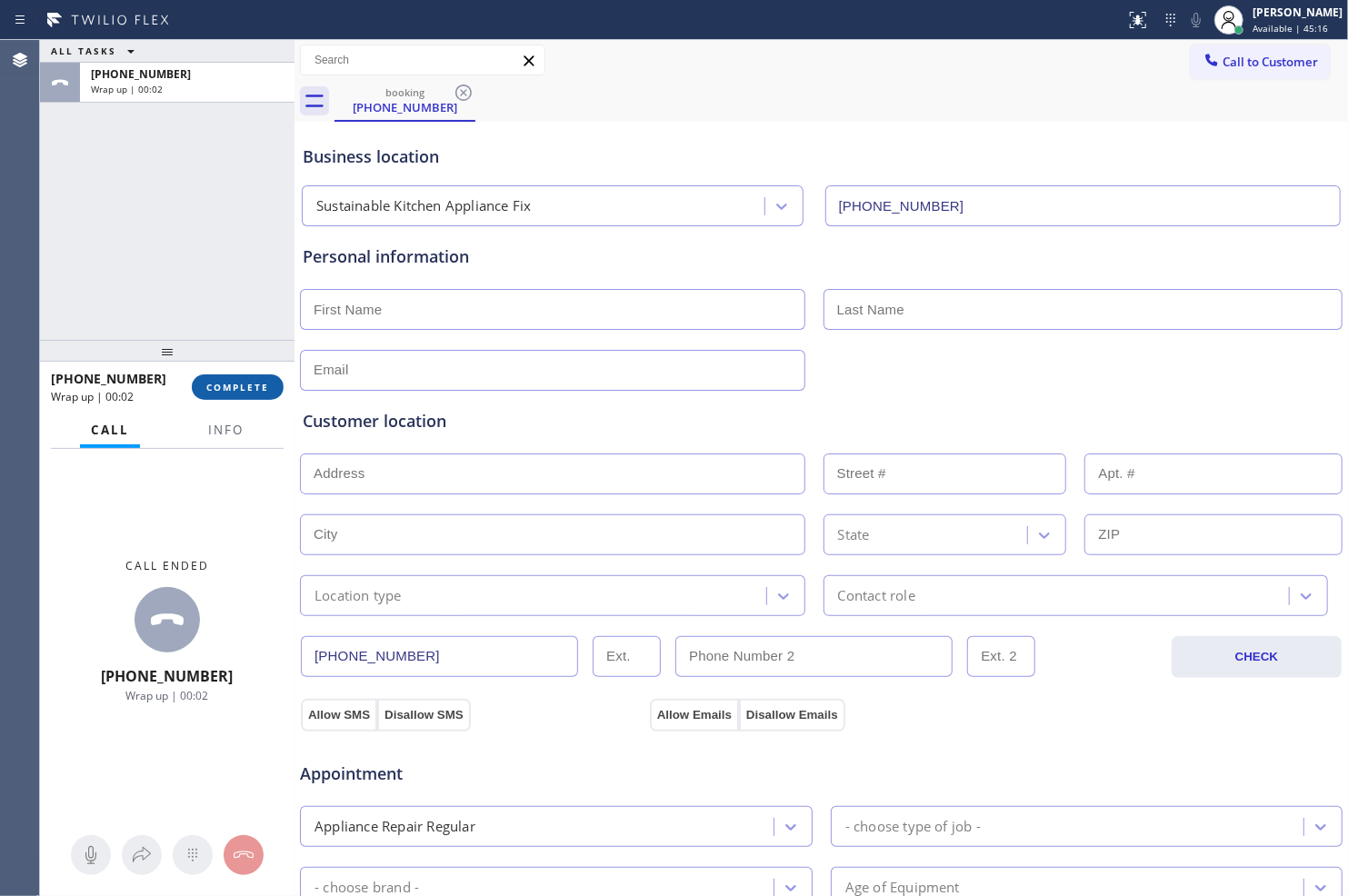
click at [277, 386] on button "COMPLETE" at bounding box center [238, 386] width 92 height 25
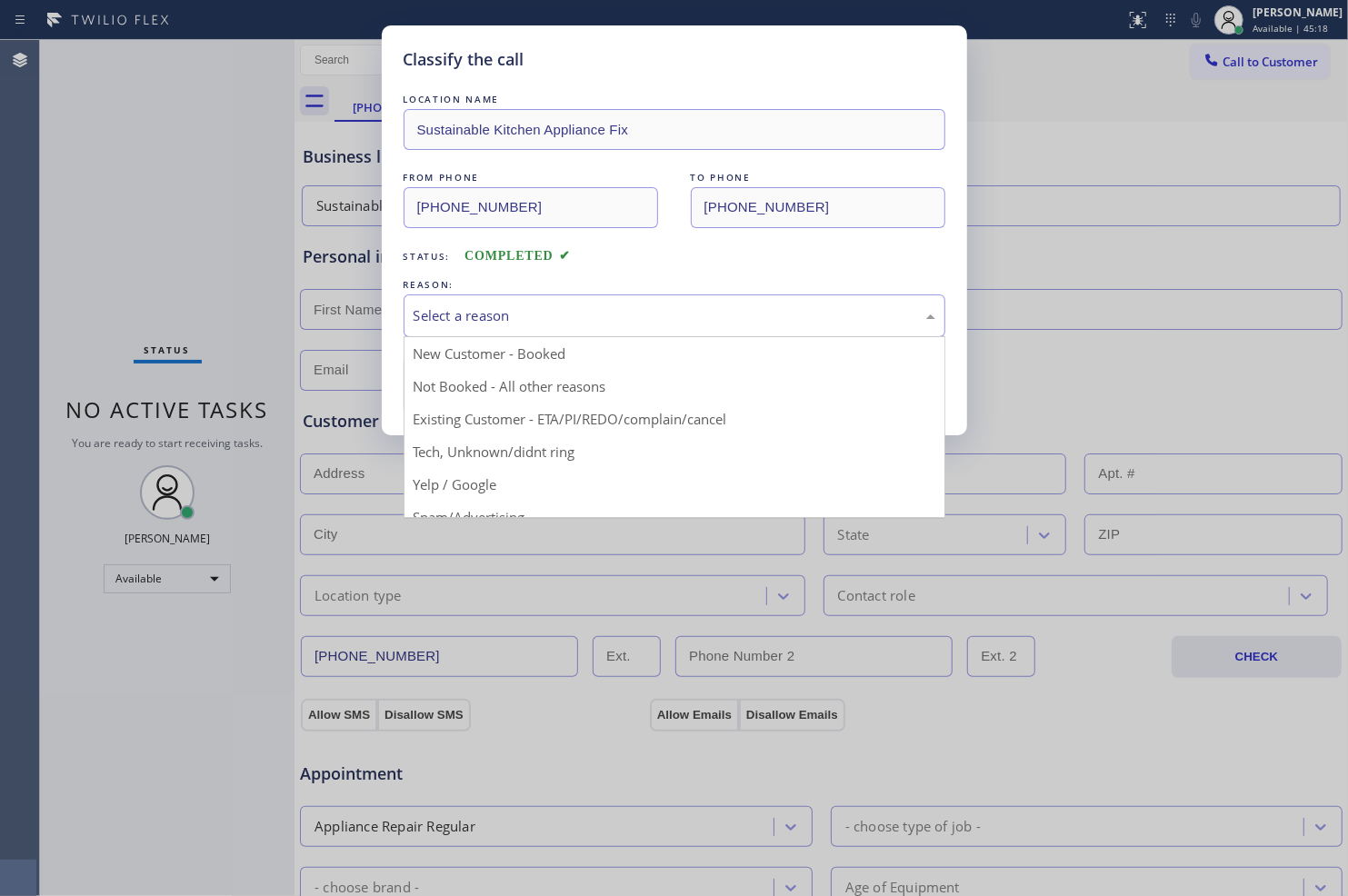
click at [601, 316] on div "Select a reason" at bounding box center [674, 316] width 521 height 21
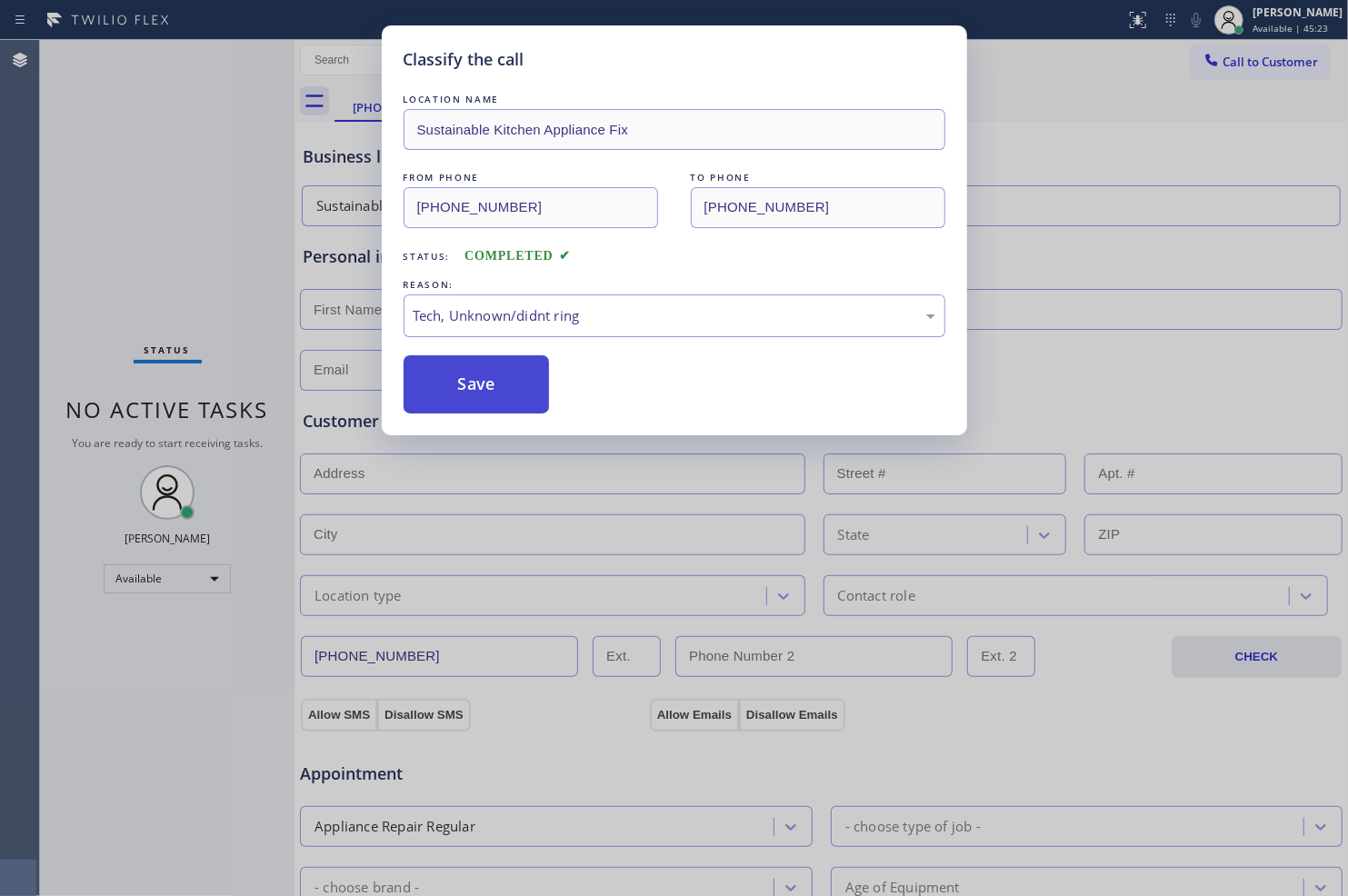
click at [515, 371] on button "Save" at bounding box center [476, 384] width 146 height 58
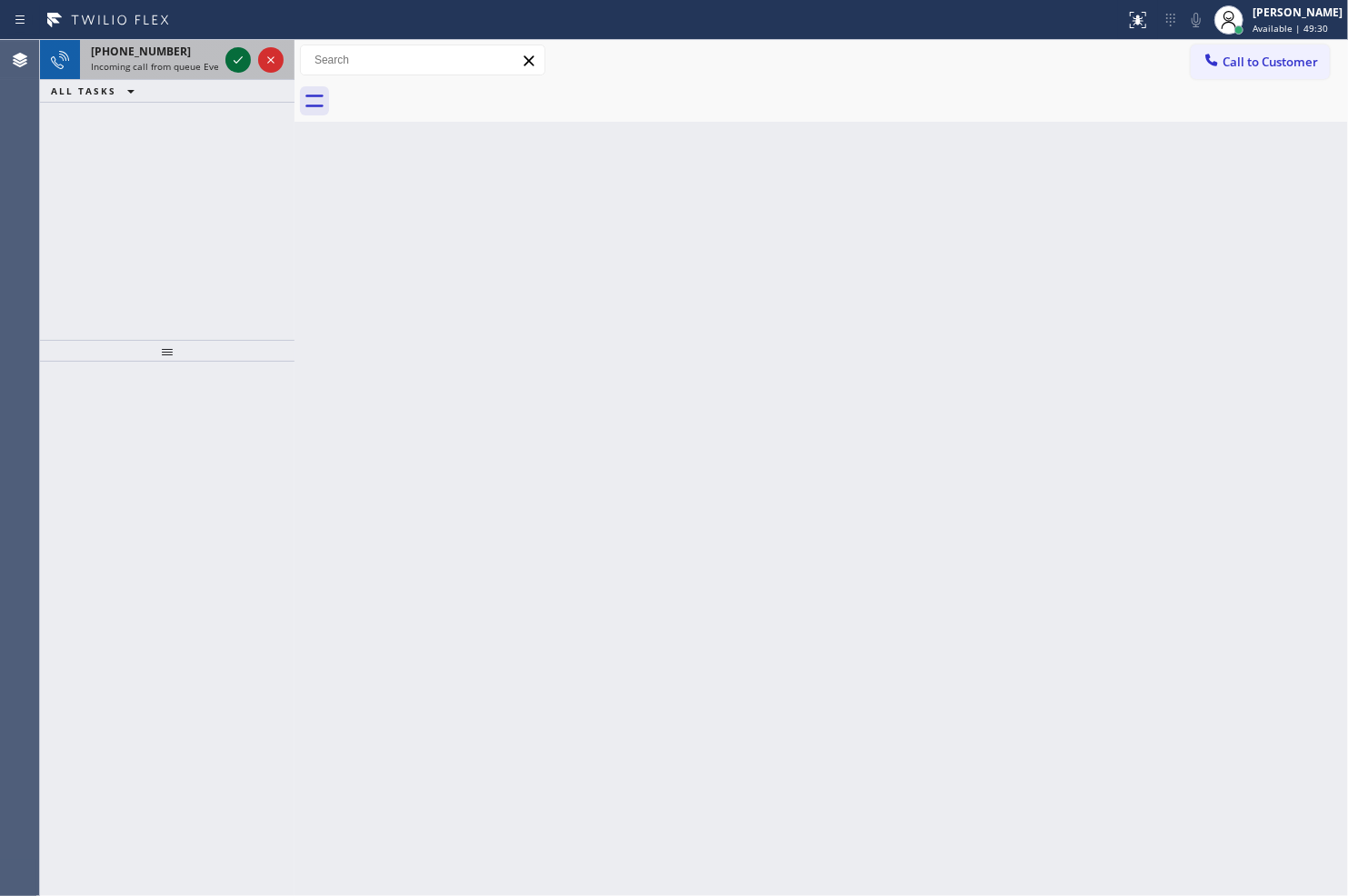
click at [233, 66] on icon at bounding box center [237, 59] width 22 height 22
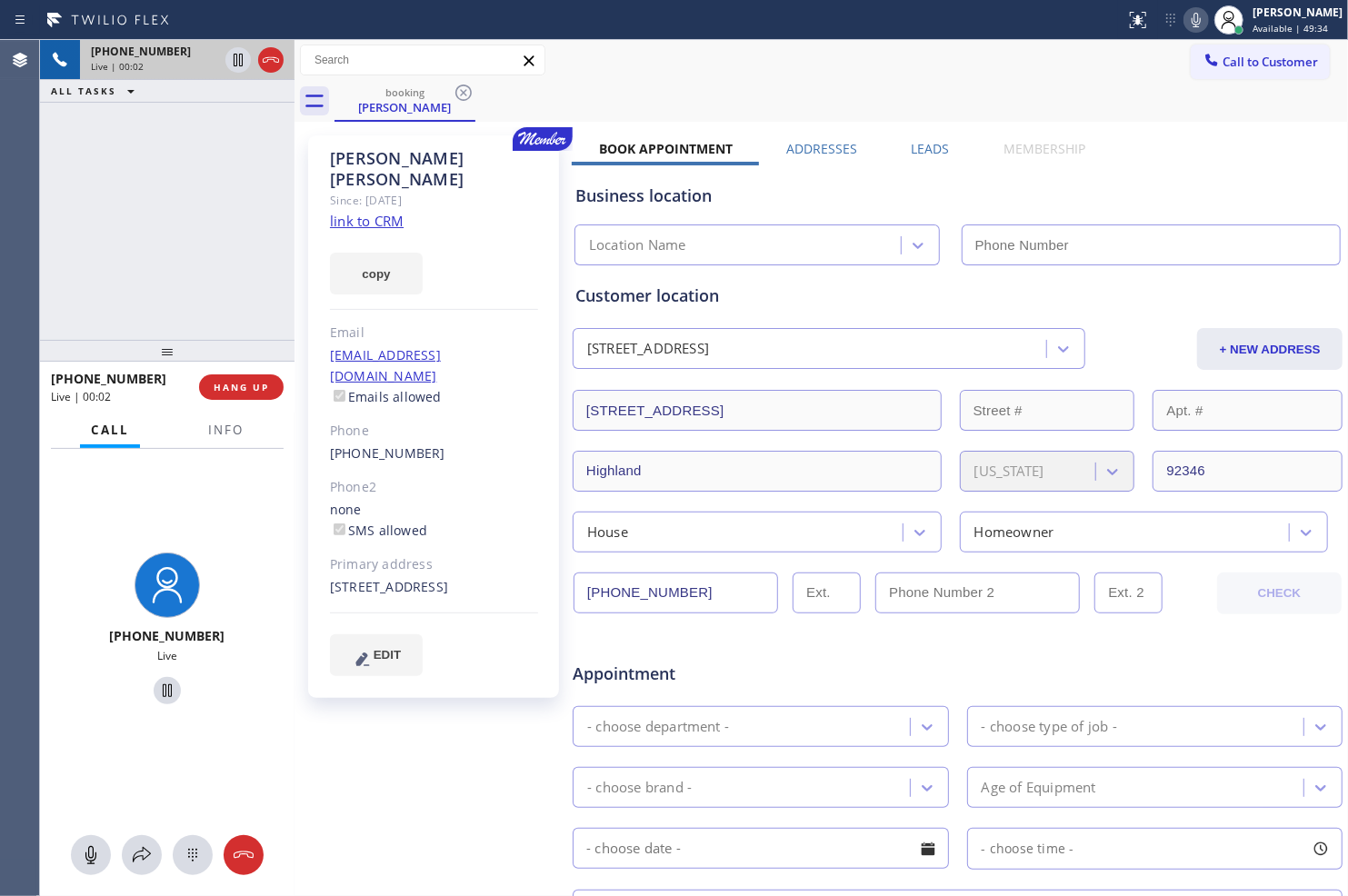
type input "(844) 735-4685"
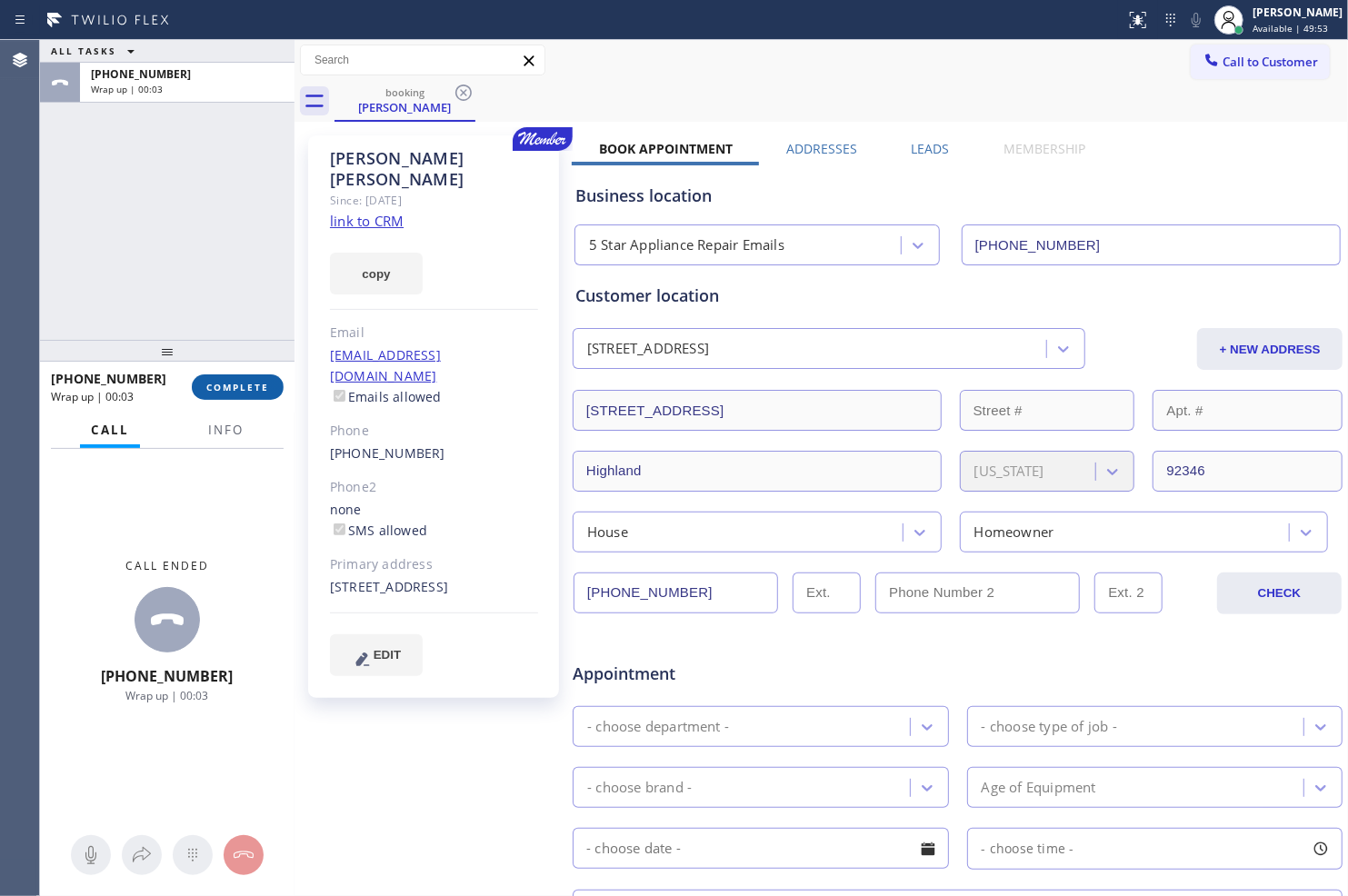
click at [254, 389] on span "COMPLETE" at bounding box center [237, 387] width 63 height 13
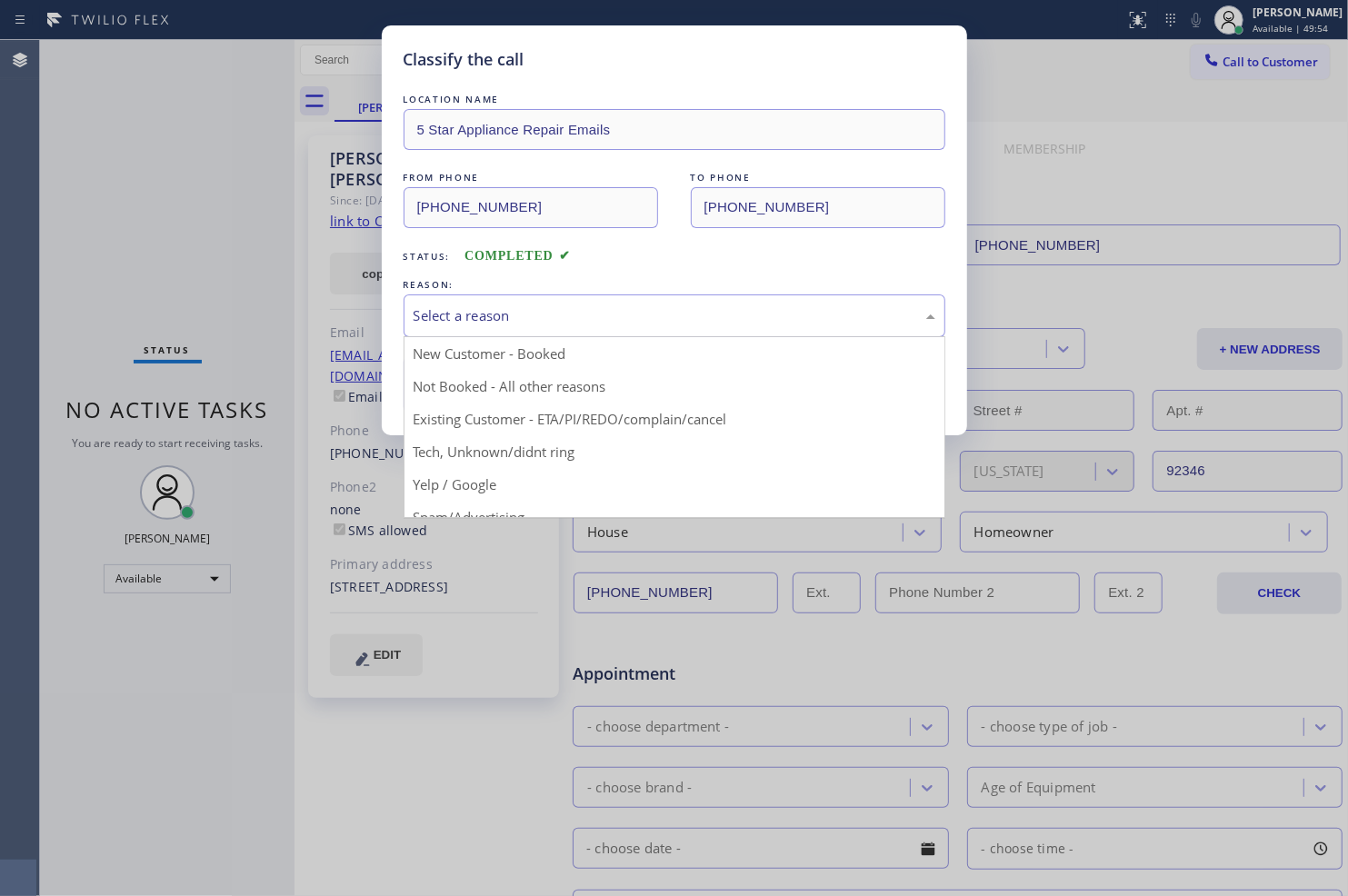
click at [676, 316] on div "Select a reason" at bounding box center [674, 316] width 521 height 21
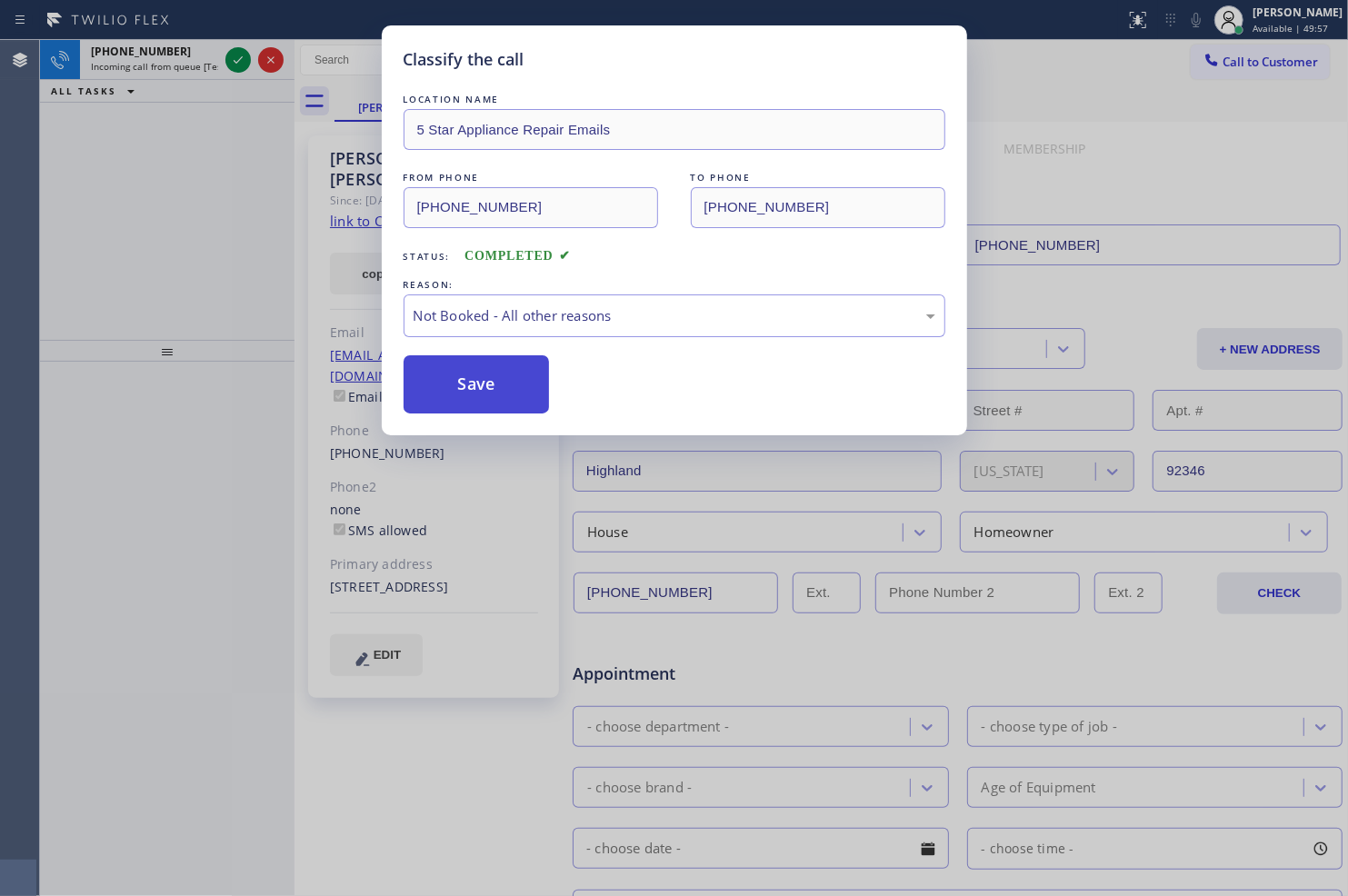
click at [519, 391] on button "Save" at bounding box center [476, 384] width 146 height 58
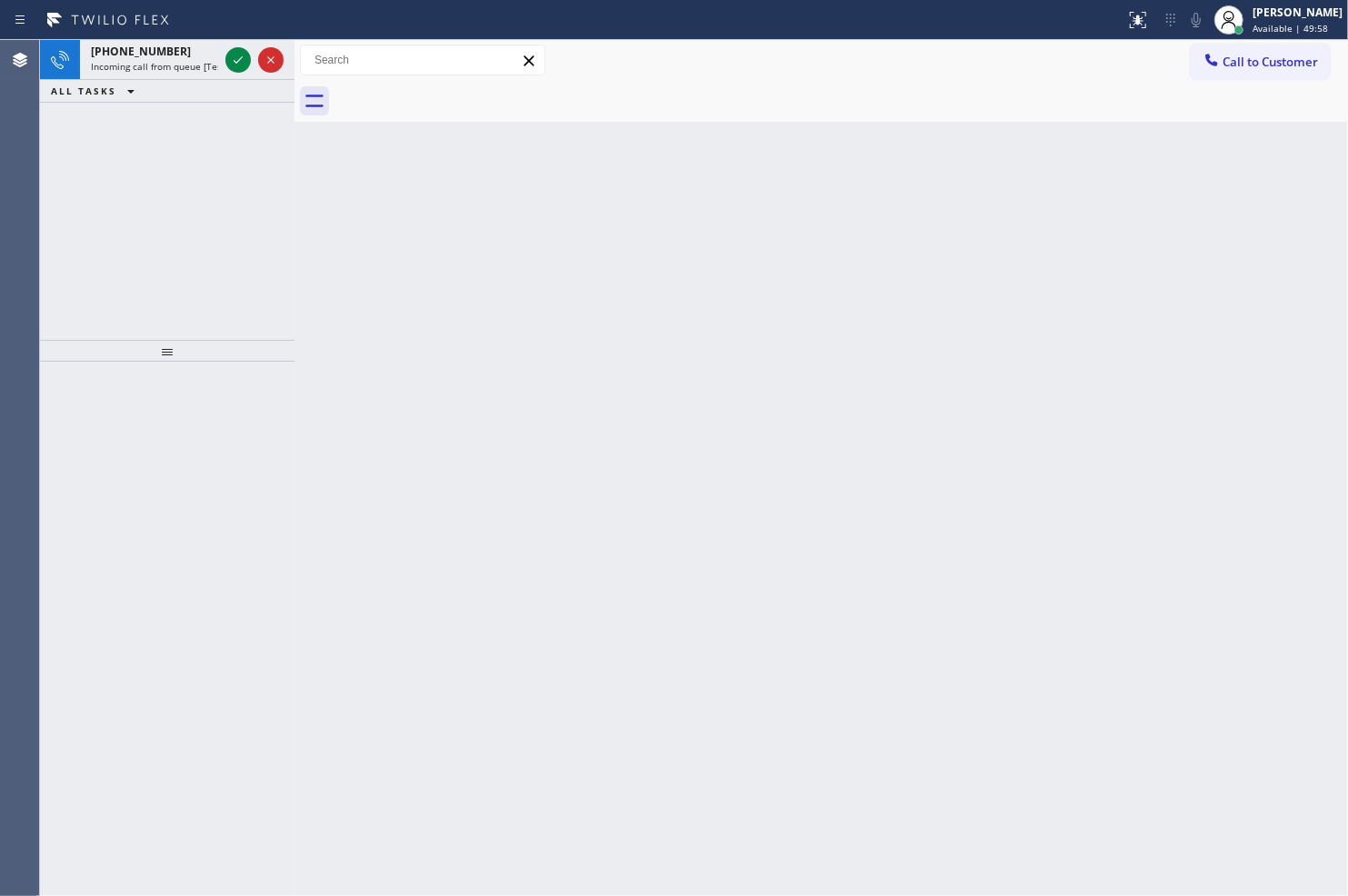
click at [228, 55] on icon at bounding box center [237, 59] width 22 height 22
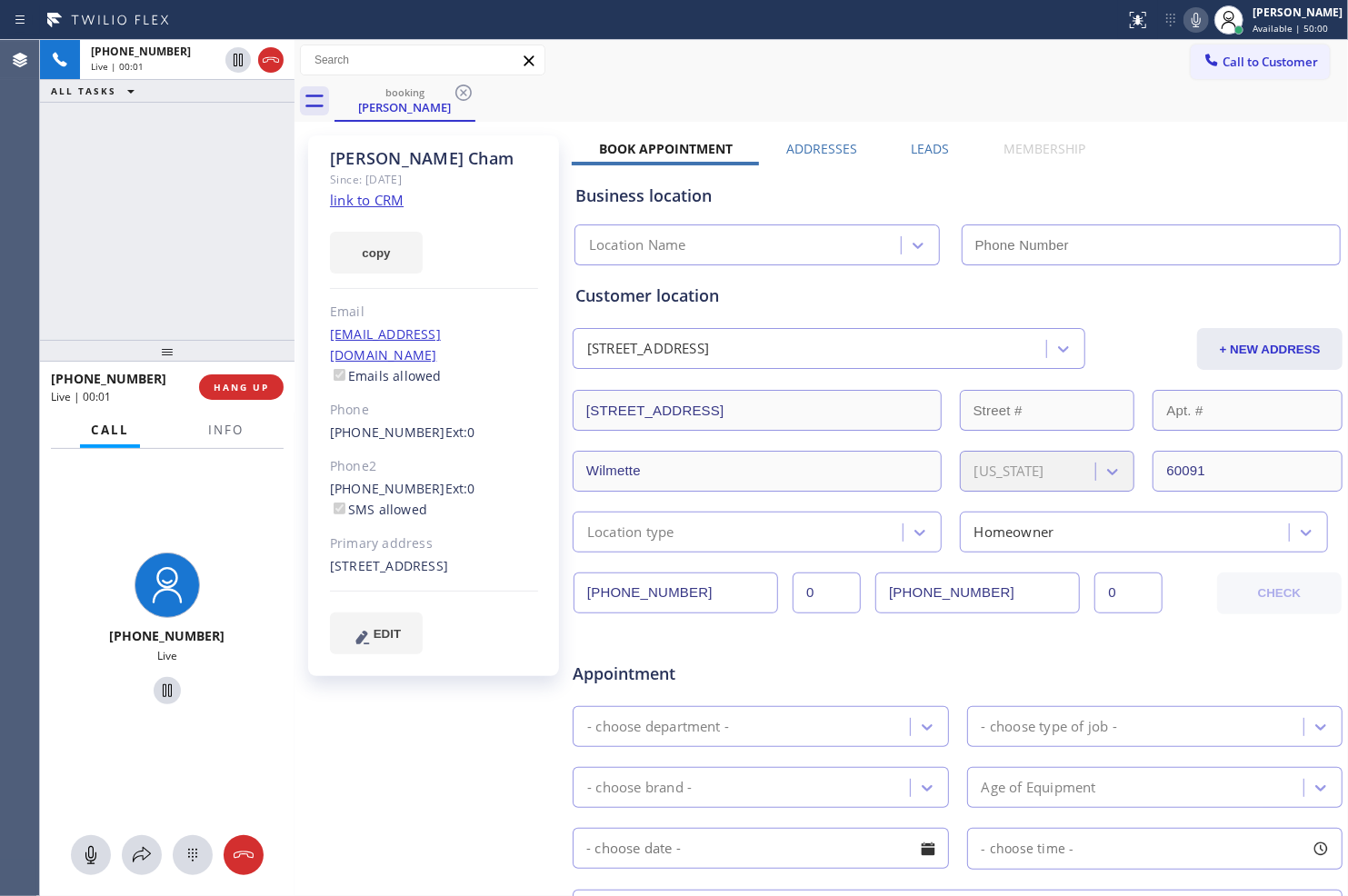
type input "(630) 394-6070"
click at [391, 197] on link "link to CRM" at bounding box center [367, 200] width 74 height 18
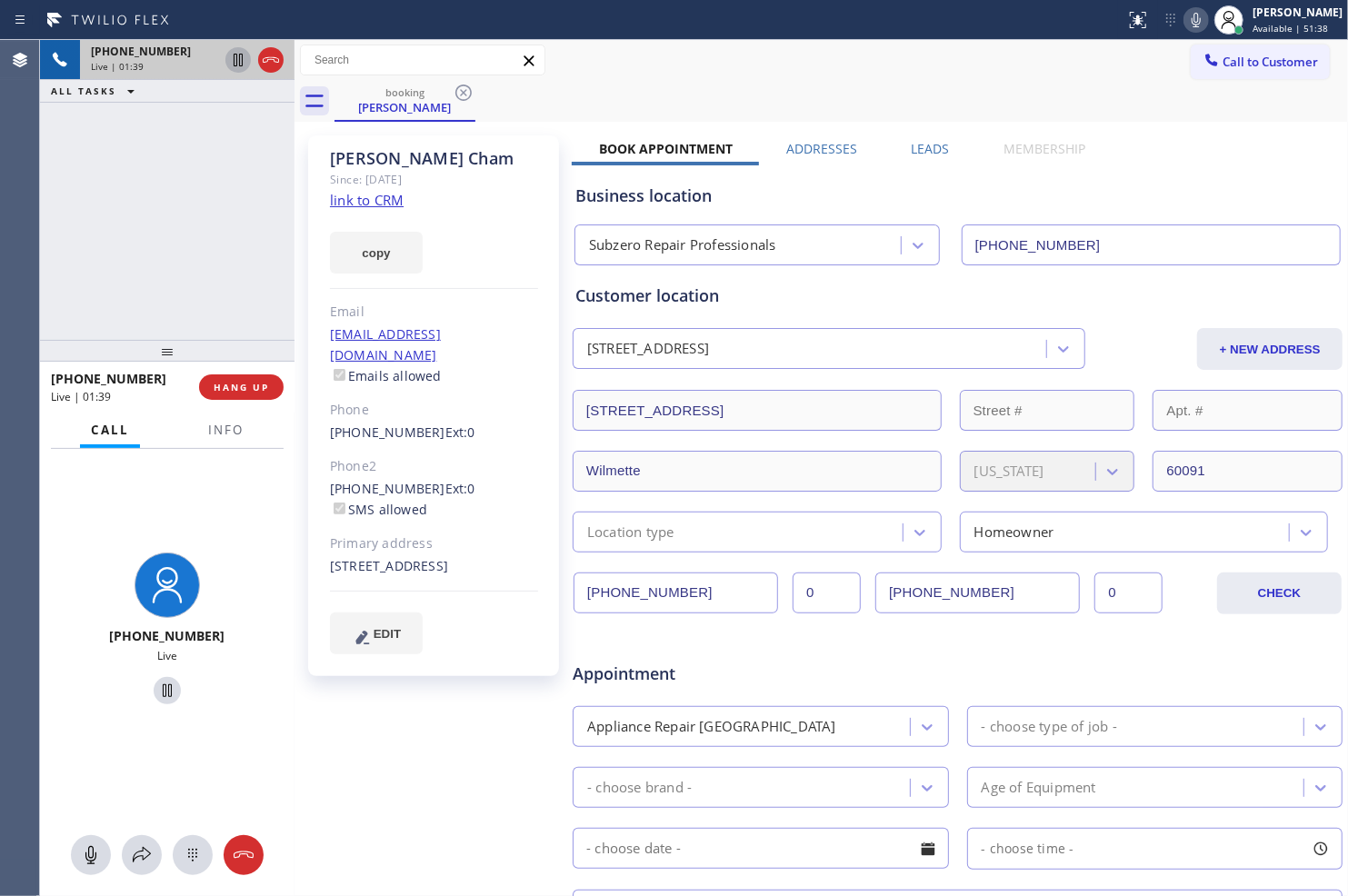
click at [240, 64] on icon at bounding box center [237, 59] width 22 height 22
click at [1191, 20] on icon at bounding box center [1196, 21] width 9 height 15
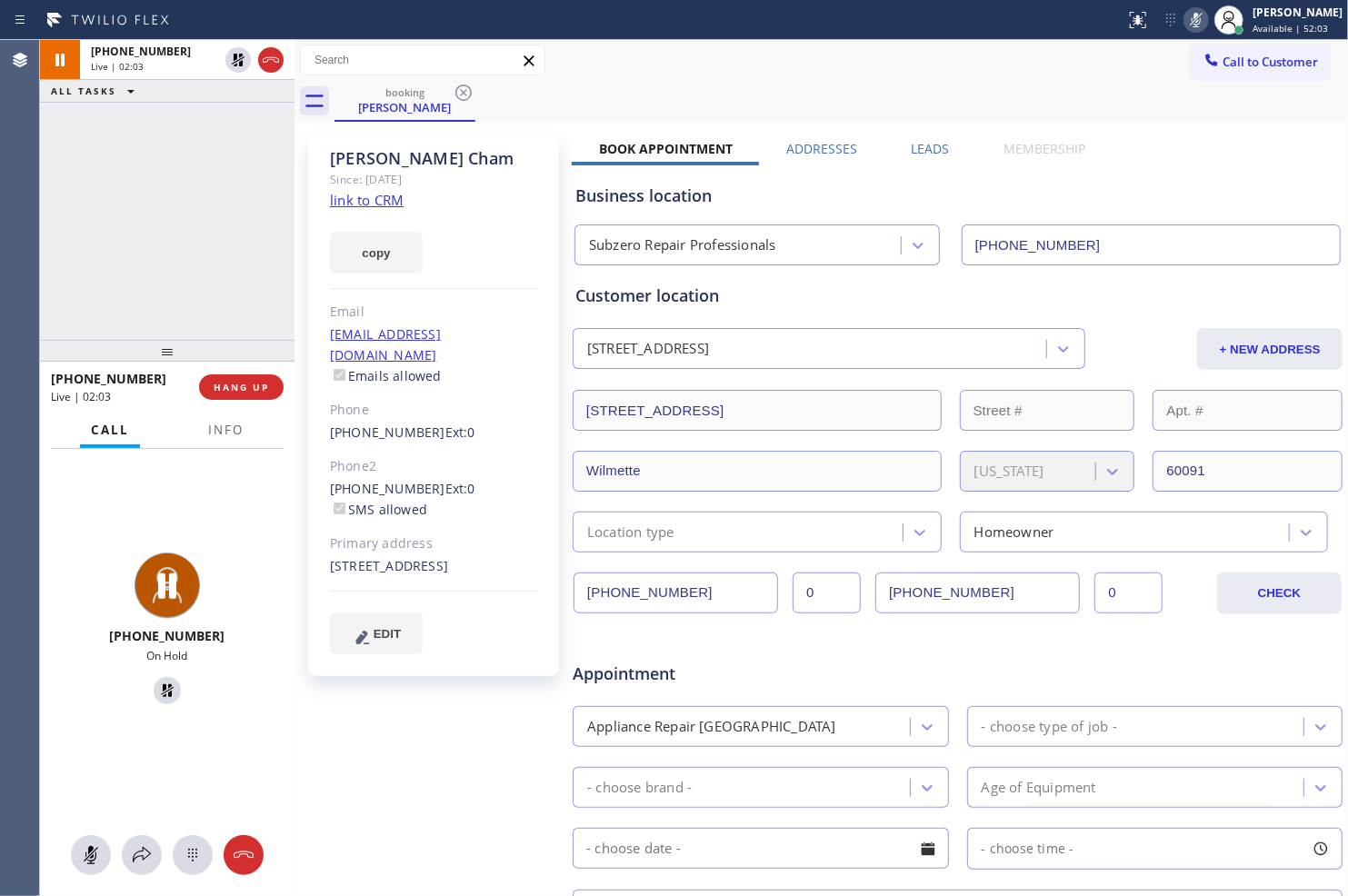
drag, startPoint x: 234, startPoint y: 60, endPoint x: 300, endPoint y: 52, distance: 66.5
click at [234, 61] on icon at bounding box center [237, 59] width 22 height 22
click at [1187, 20] on icon at bounding box center [1195, 20] width 22 height 22
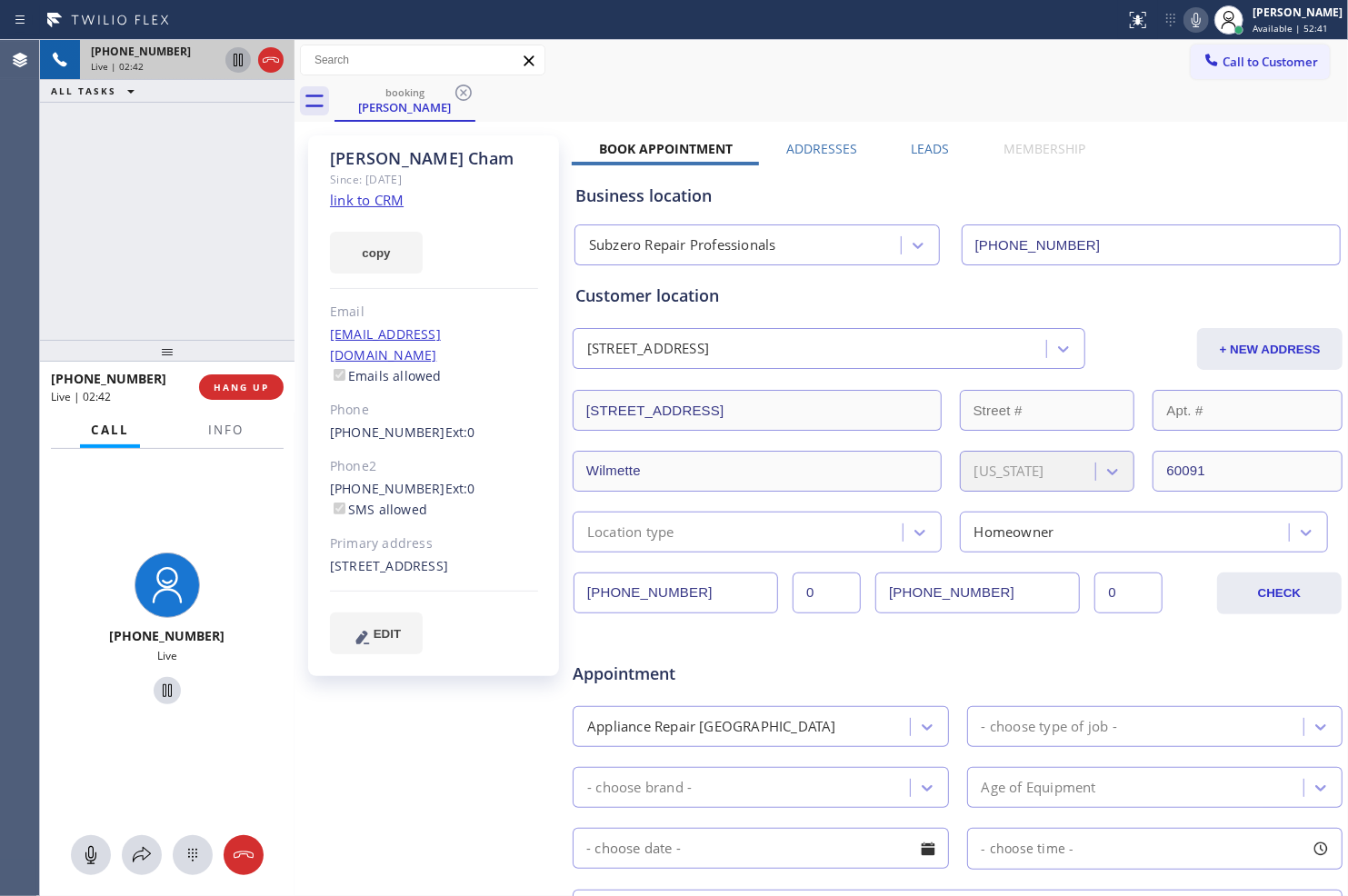
click at [236, 58] on icon at bounding box center [237, 59] width 22 height 22
click at [1188, 21] on icon at bounding box center [1195, 20] width 22 height 22
click at [237, 52] on icon at bounding box center [237, 59] width 22 height 22
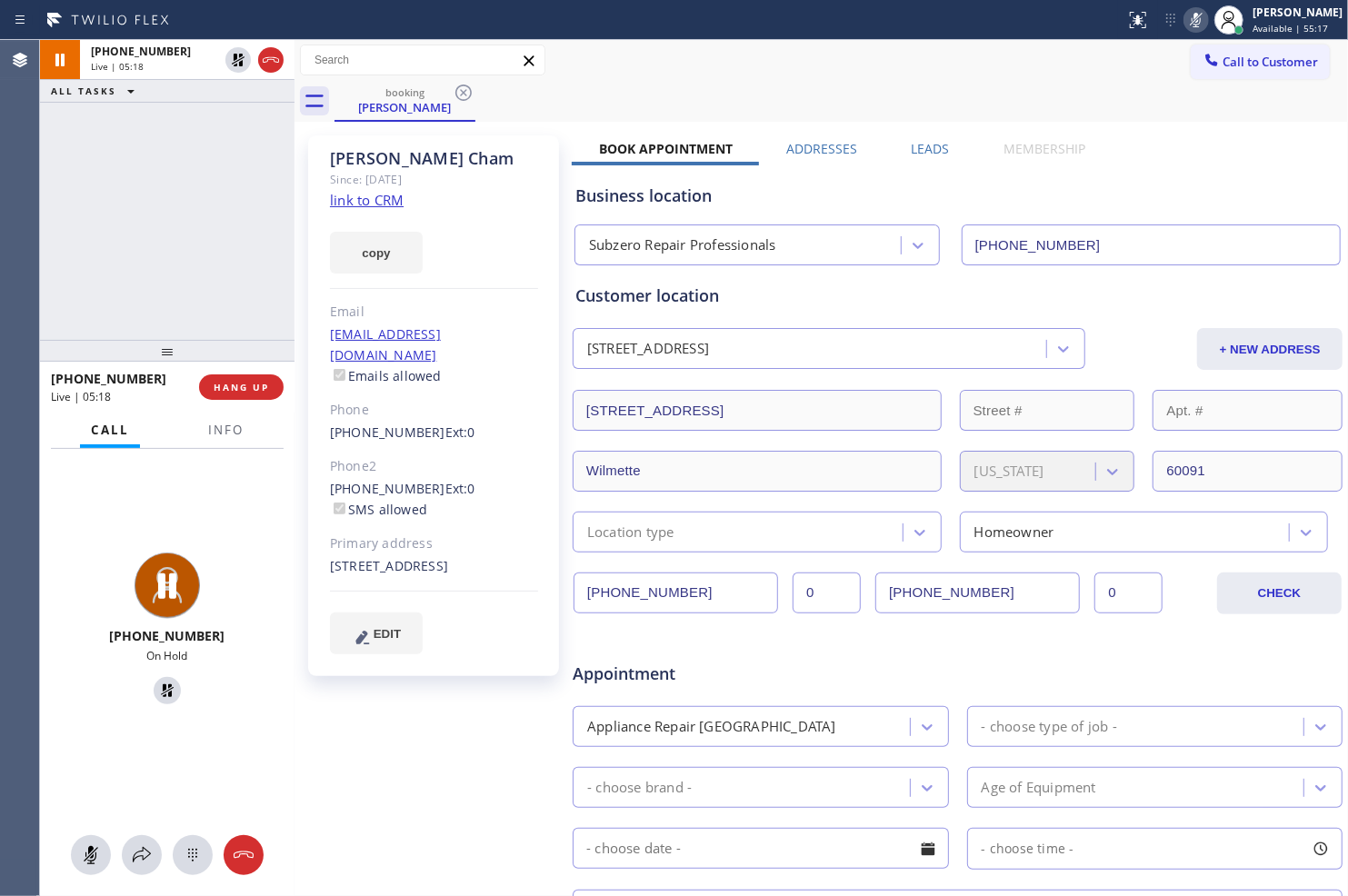
click at [1191, 11] on icon at bounding box center [1195, 20] width 22 height 22
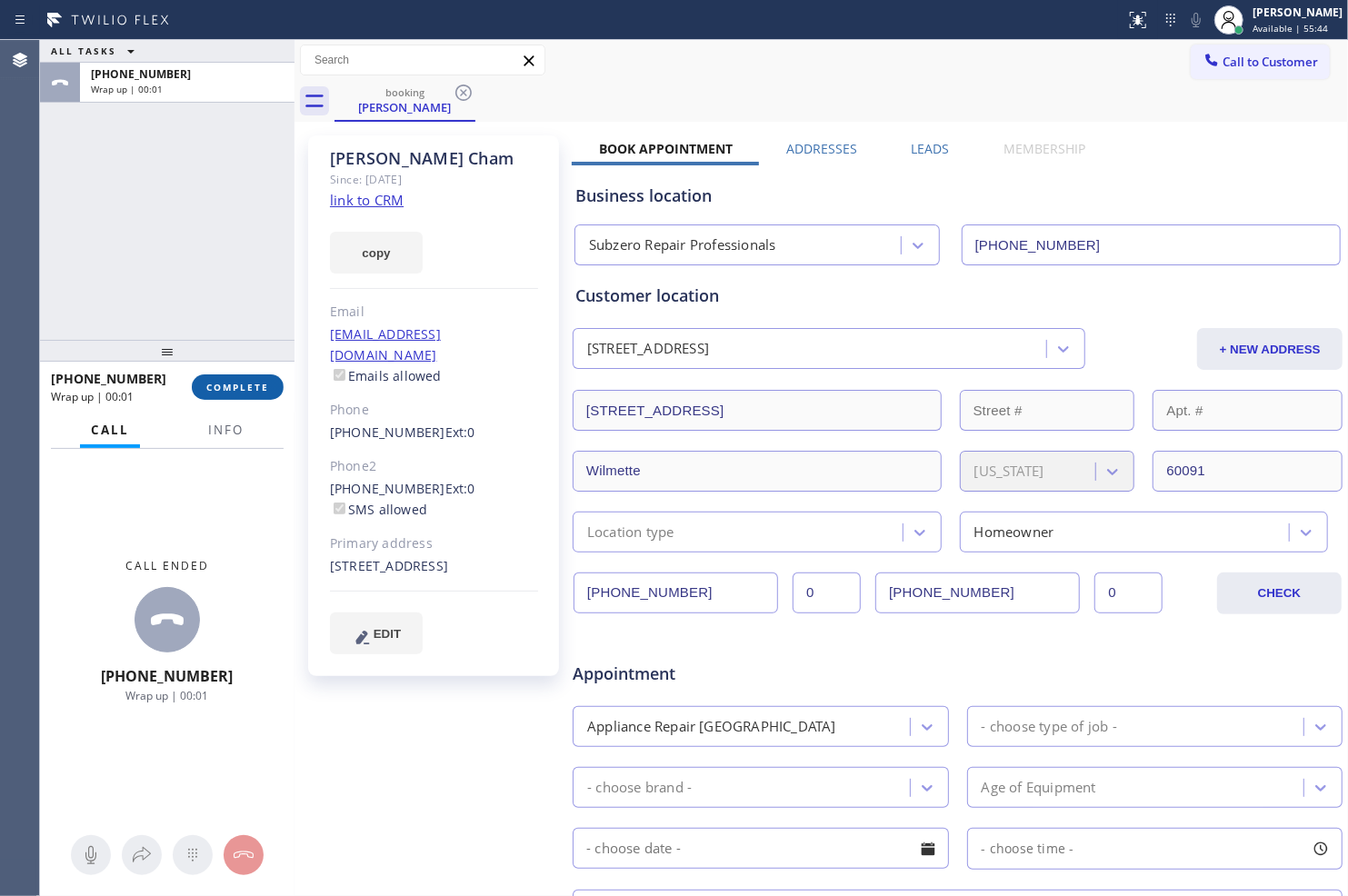
click at [248, 382] on span "COMPLETE" at bounding box center [237, 387] width 63 height 13
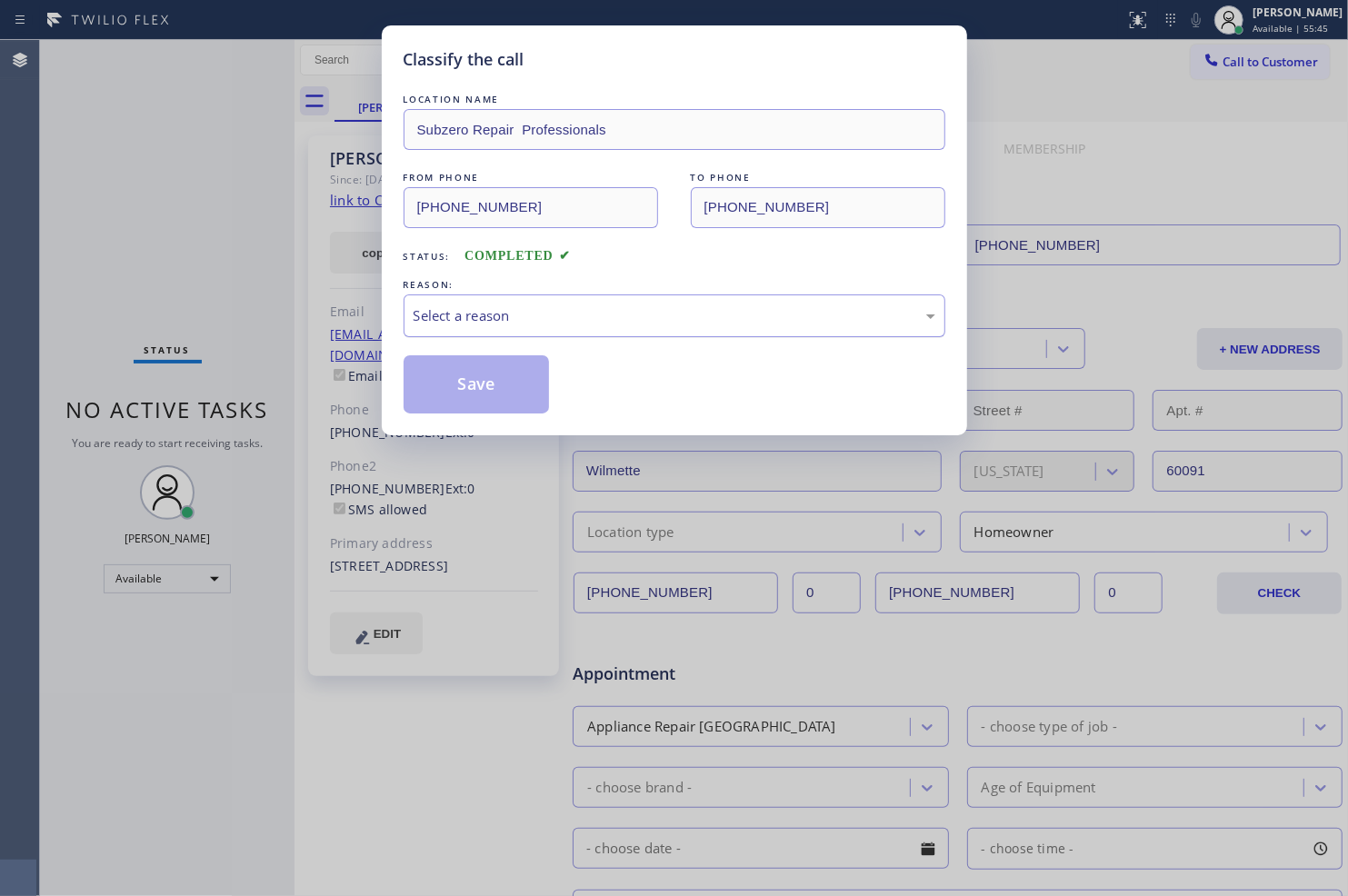
click at [595, 324] on div "Select a reason" at bounding box center [674, 316] width 521 height 21
click at [457, 372] on button "Save" at bounding box center [476, 384] width 146 height 58
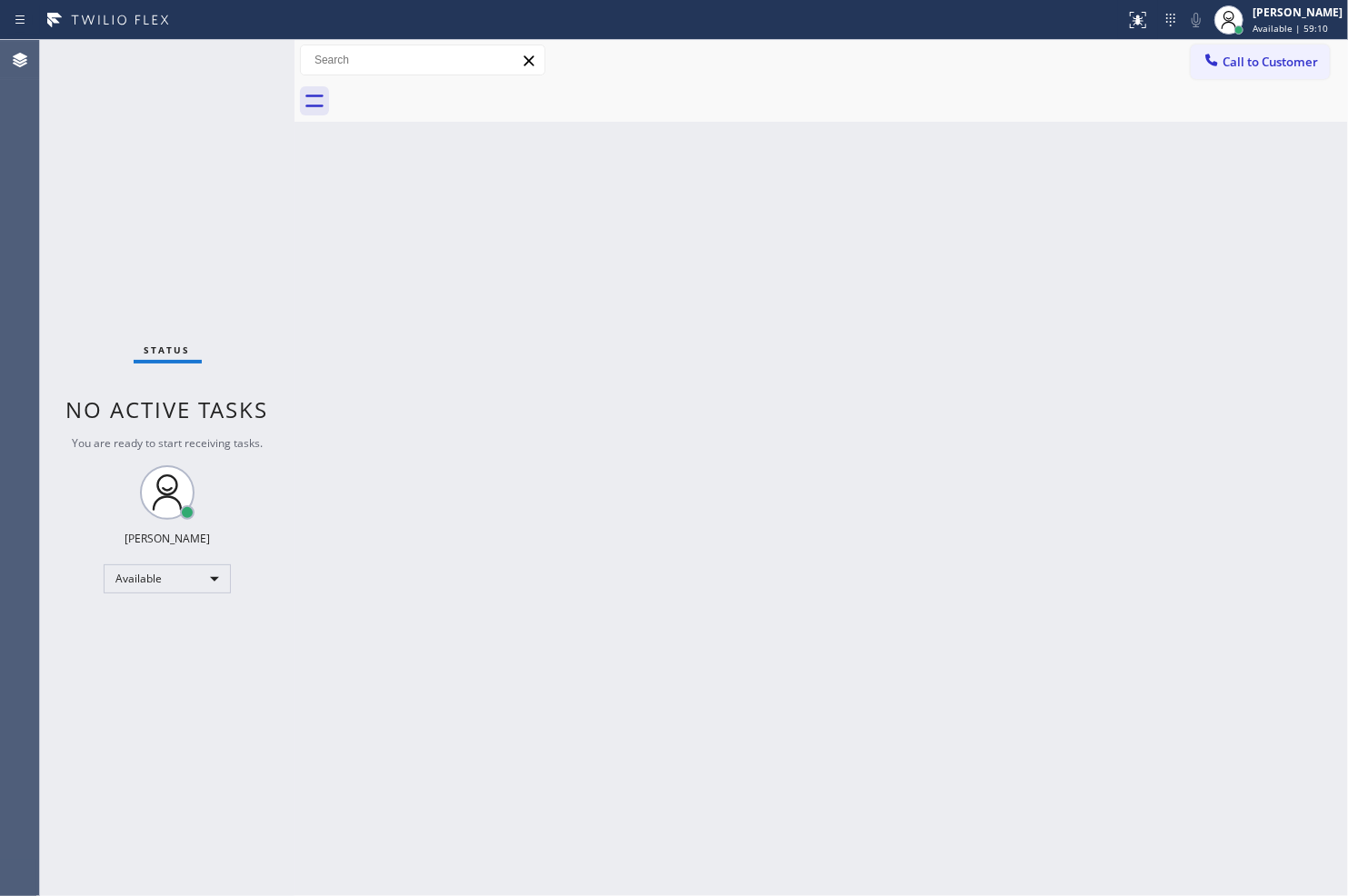
click at [1143, 784] on div "Back to Dashboard Change Sender ID Customers Technicians Select a contact Outbo…" at bounding box center [821, 468] width 1054 height 856
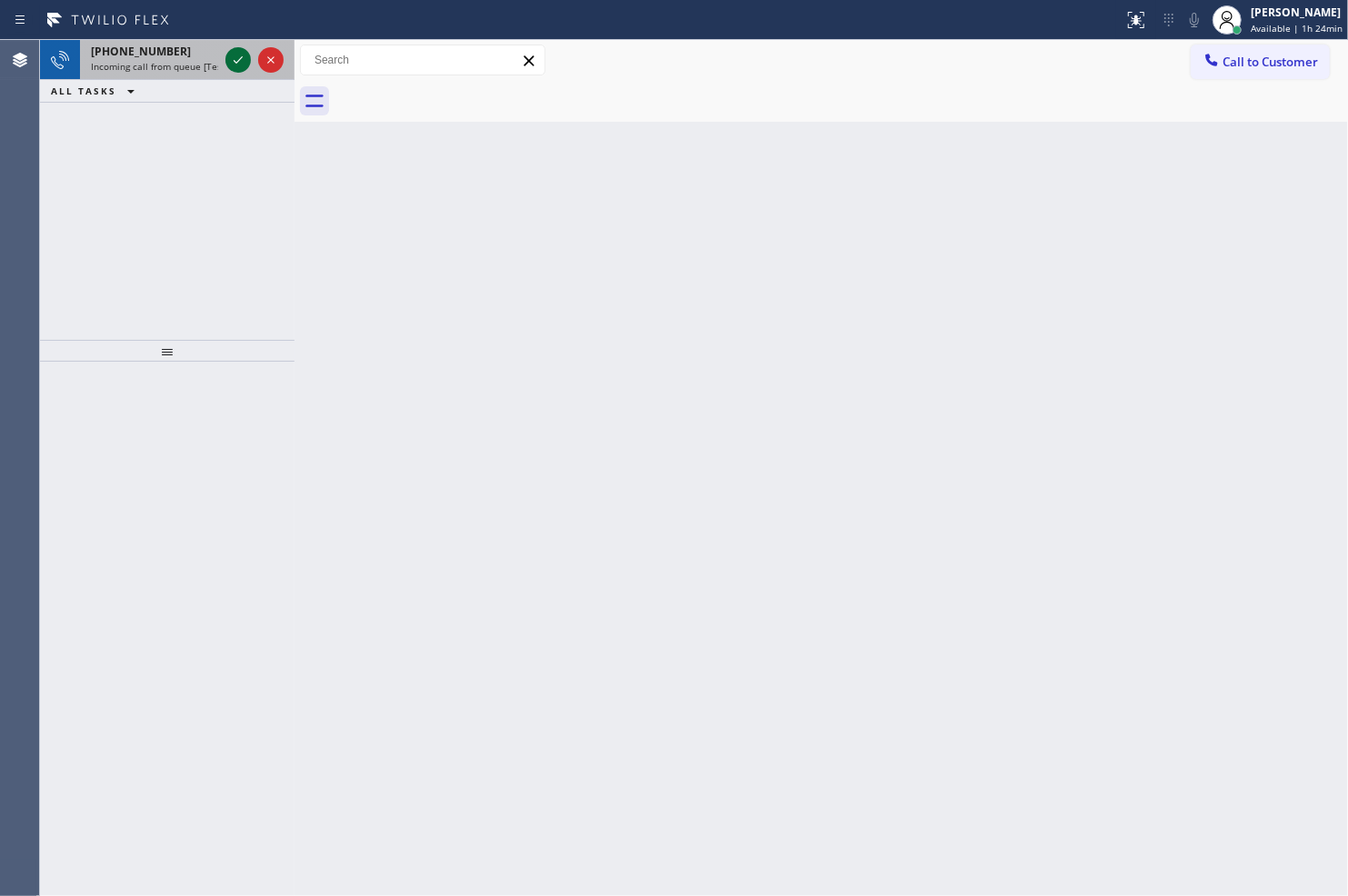
click at [240, 64] on icon at bounding box center [237, 59] width 22 height 22
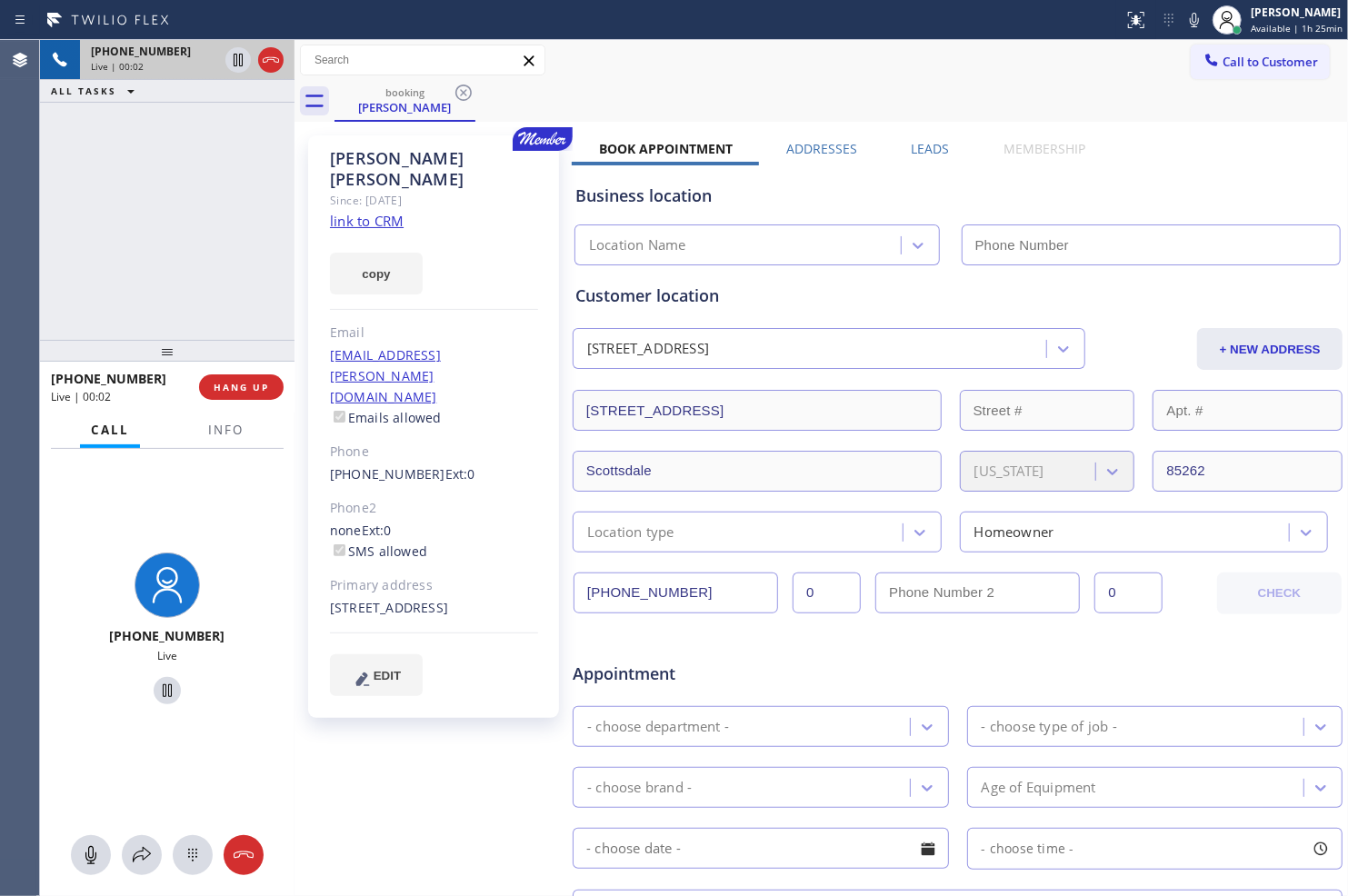
type input "[PHONE_NUMBER]"
click at [371, 212] on link "link to CRM" at bounding box center [367, 220] width 74 height 18
click at [234, 61] on icon at bounding box center [237, 59] width 22 height 22
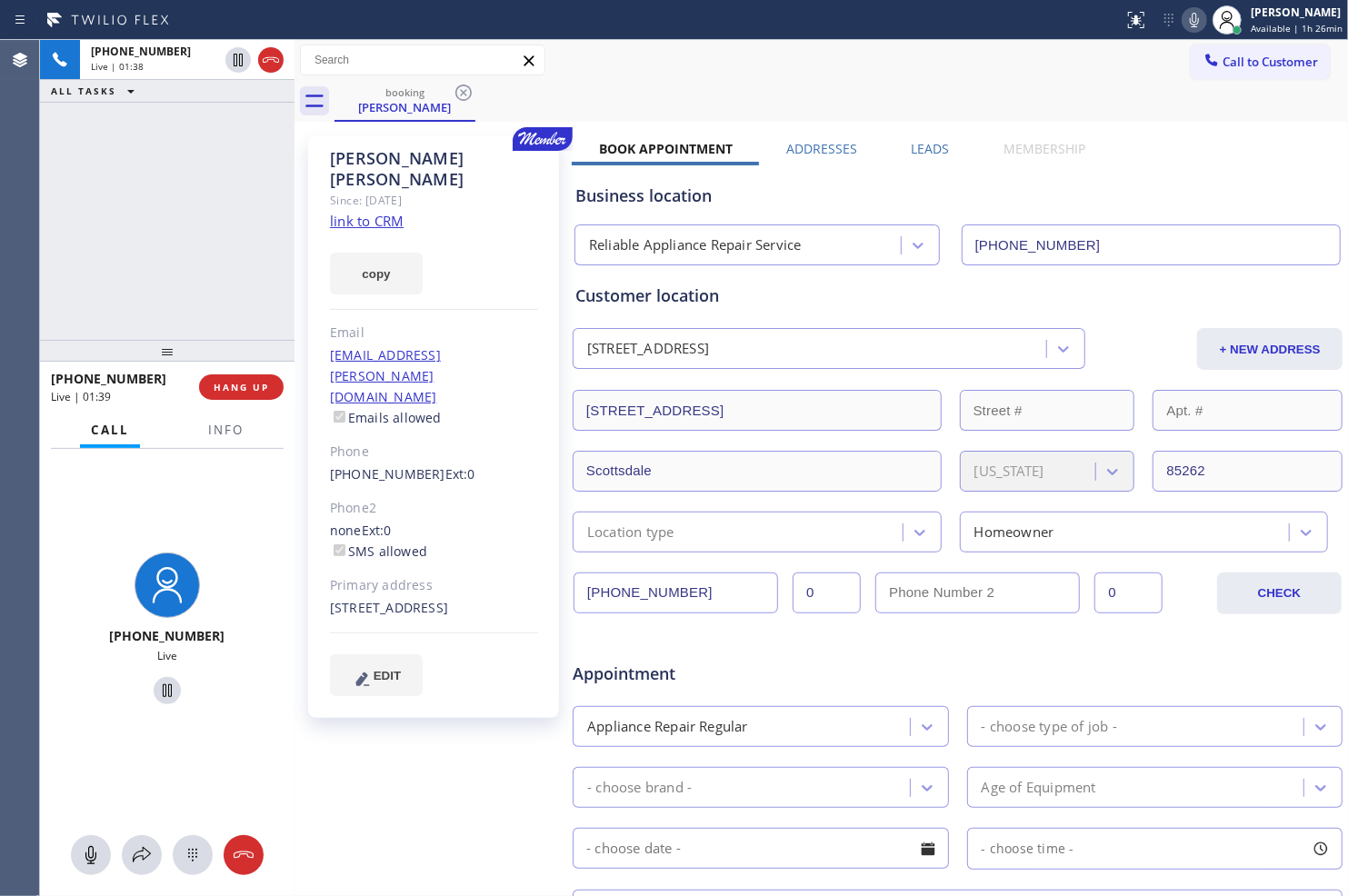
click at [1183, 13] on icon at bounding box center [1193, 20] width 22 height 22
click at [225, 234] on div "[PHONE_NUMBER] Live | 03:10 ALL TASKS ALL TASKS ACTIVE TASKS TASKS IN WRAP UP" at bounding box center [167, 190] width 254 height 300
drag, startPoint x: 234, startPoint y: 57, endPoint x: 292, endPoint y: 76, distance: 61.0
click at [234, 57] on icon at bounding box center [238, 60] width 13 height 13
click at [1189, 18] on icon at bounding box center [1193, 20] width 22 height 22
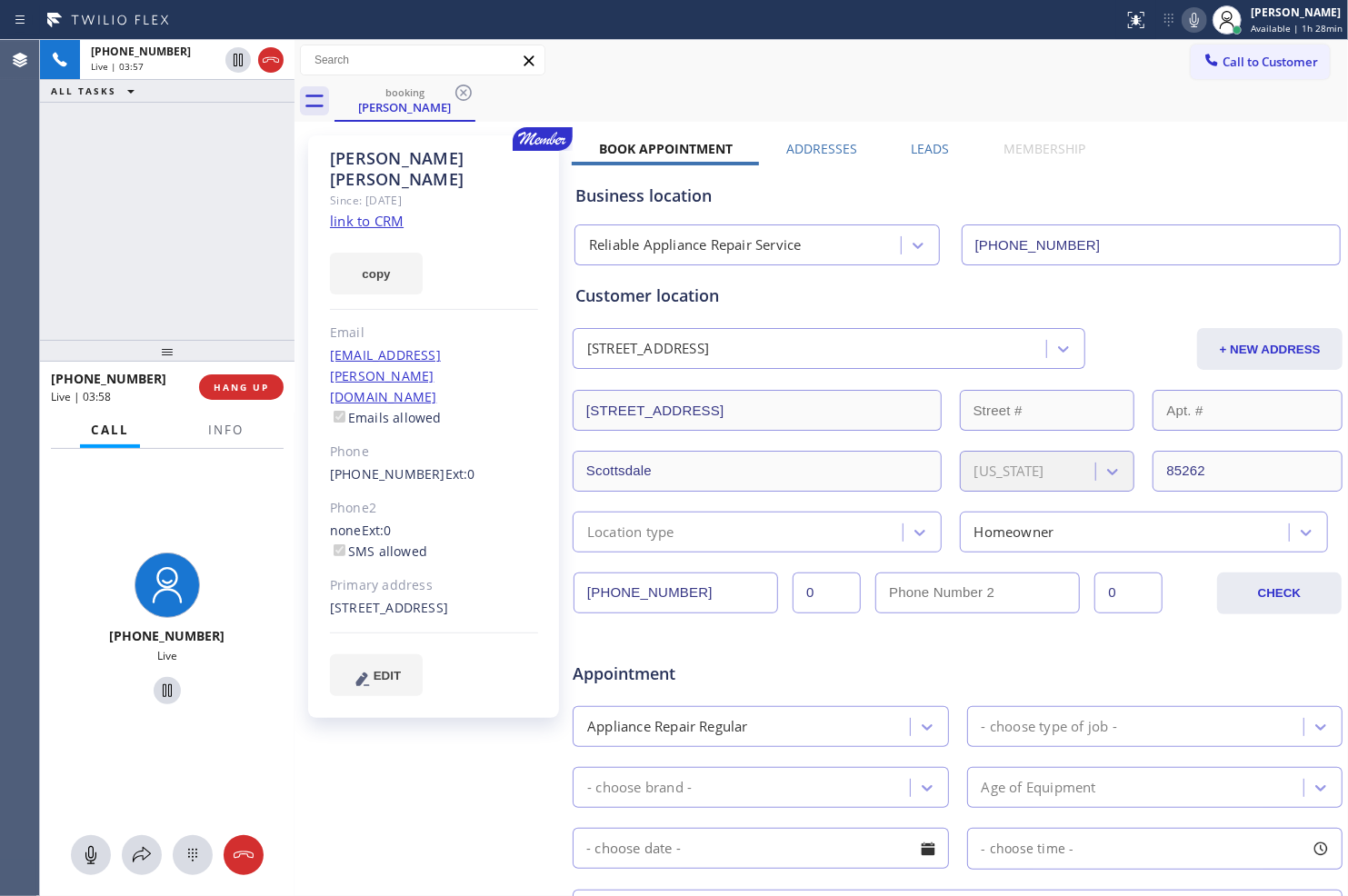
click at [158, 280] on div "[PHONE_NUMBER] Live | 03:57 ALL TASKS ALL TASKS ACTIVE TASKS TASKS IN WRAP UP" at bounding box center [167, 190] width 254 height 300
click at [182, 276] on div "[PHONE_NUMBER] Live | 04:07 ALL TASKS ALL TASKS ACTIVE TASKS TASKS IN WRAP UP" at bounding box center [167, 190] width 254 height 300
click at [247, 385] on span "HANG UP" at bounding box center [241, 387] width 55 height 13
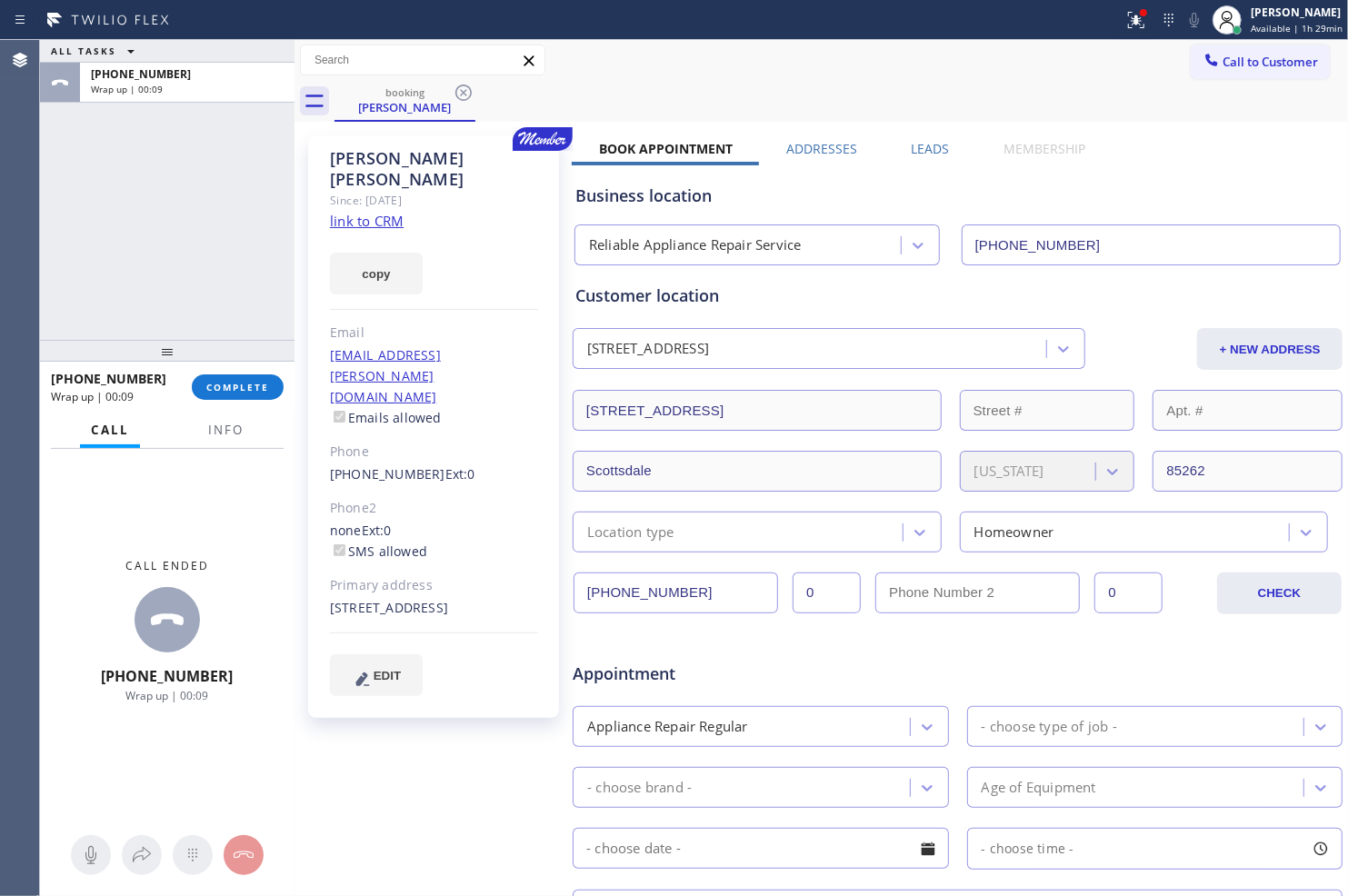
click at [210, 278] on div "ALL TASKS ALL TASKS ACTIVE TASKS TASKS IN WRAP UP [PHONE_NUMBER] Wrap up | 00:09" at bounding box center [167, 190] width 254 height 300
click at [231, 375] on button "COMPLETE" at bounding box center [238, 386] width 92 height 25
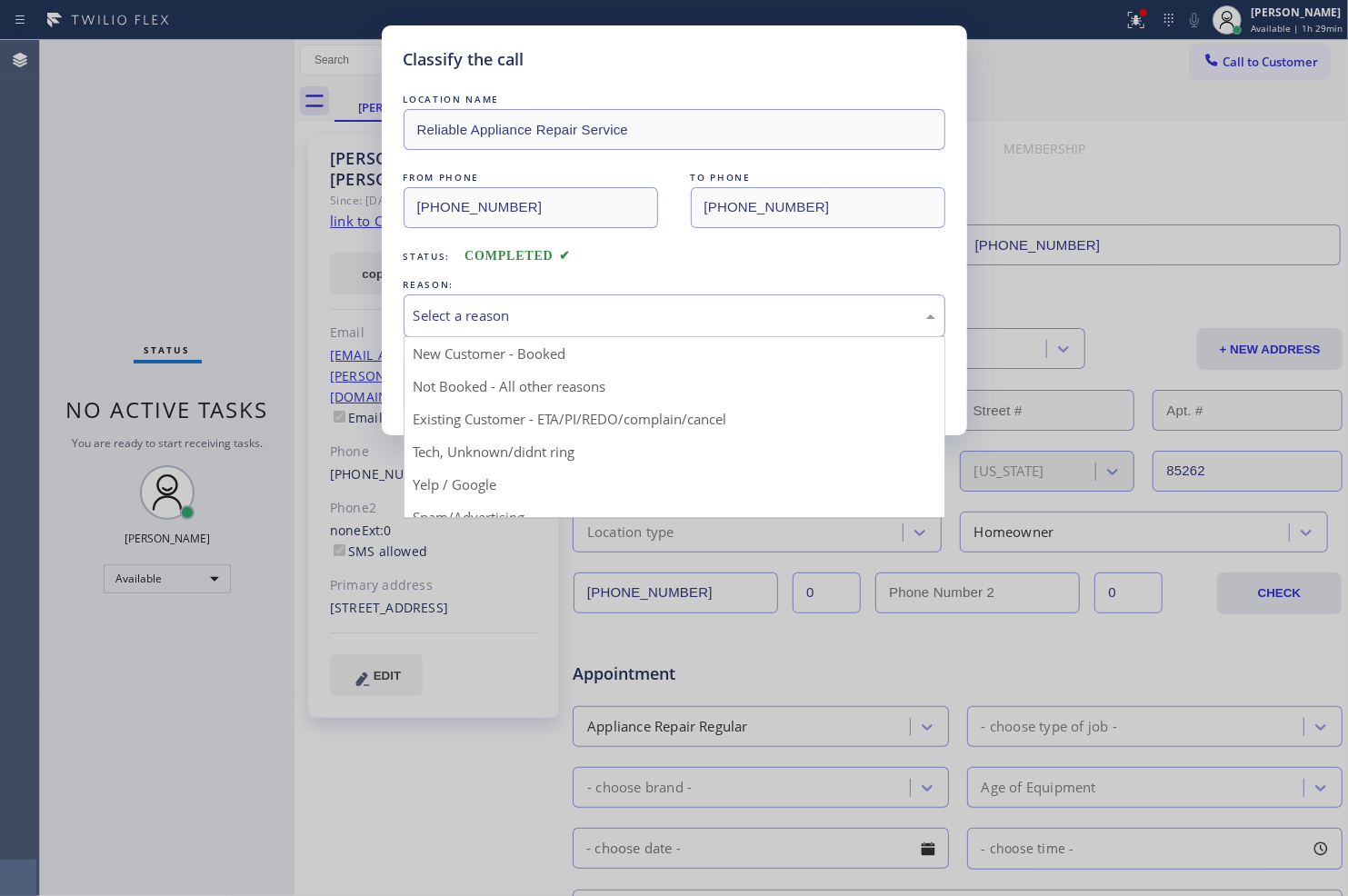
click at [724, 323] on div "Select a reason" at bounding box center [674, 316] width 521 height 21
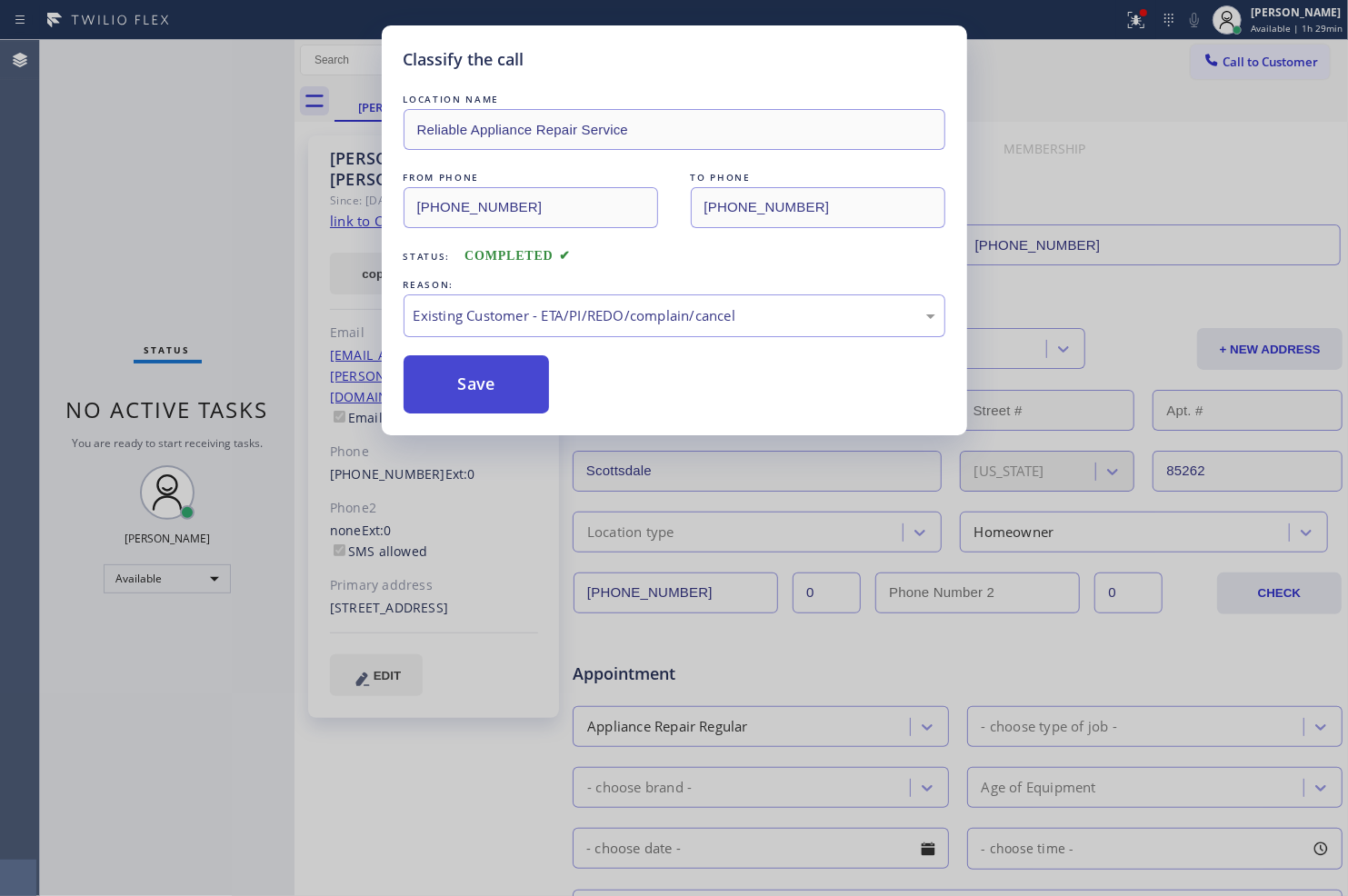
click at [496, 380] on button "Save" at bounding box center [476, 384] width 146 height 58
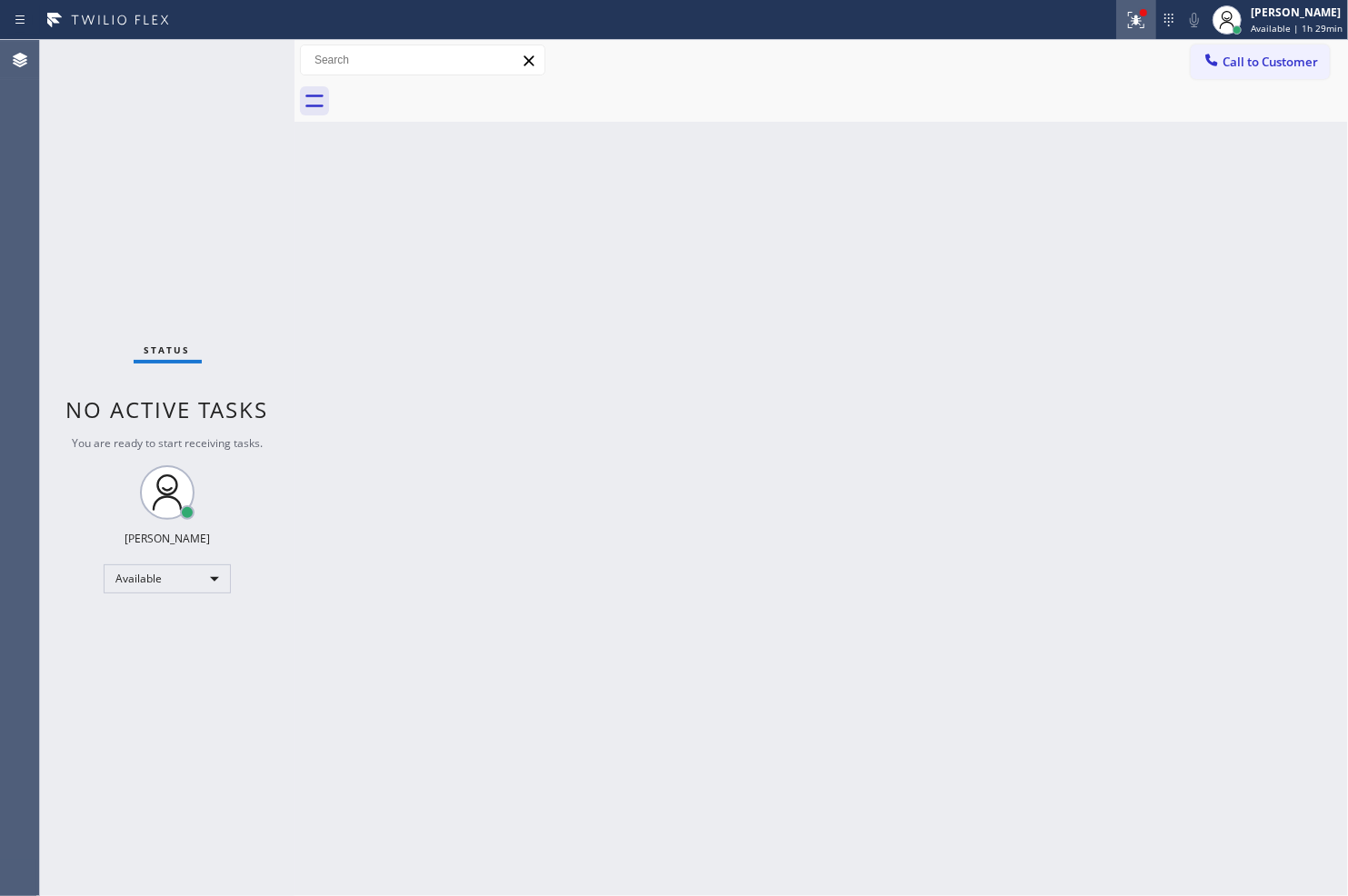
click at [1131, 23] on icon at bounding box center [1135, 20] width 22 height 22
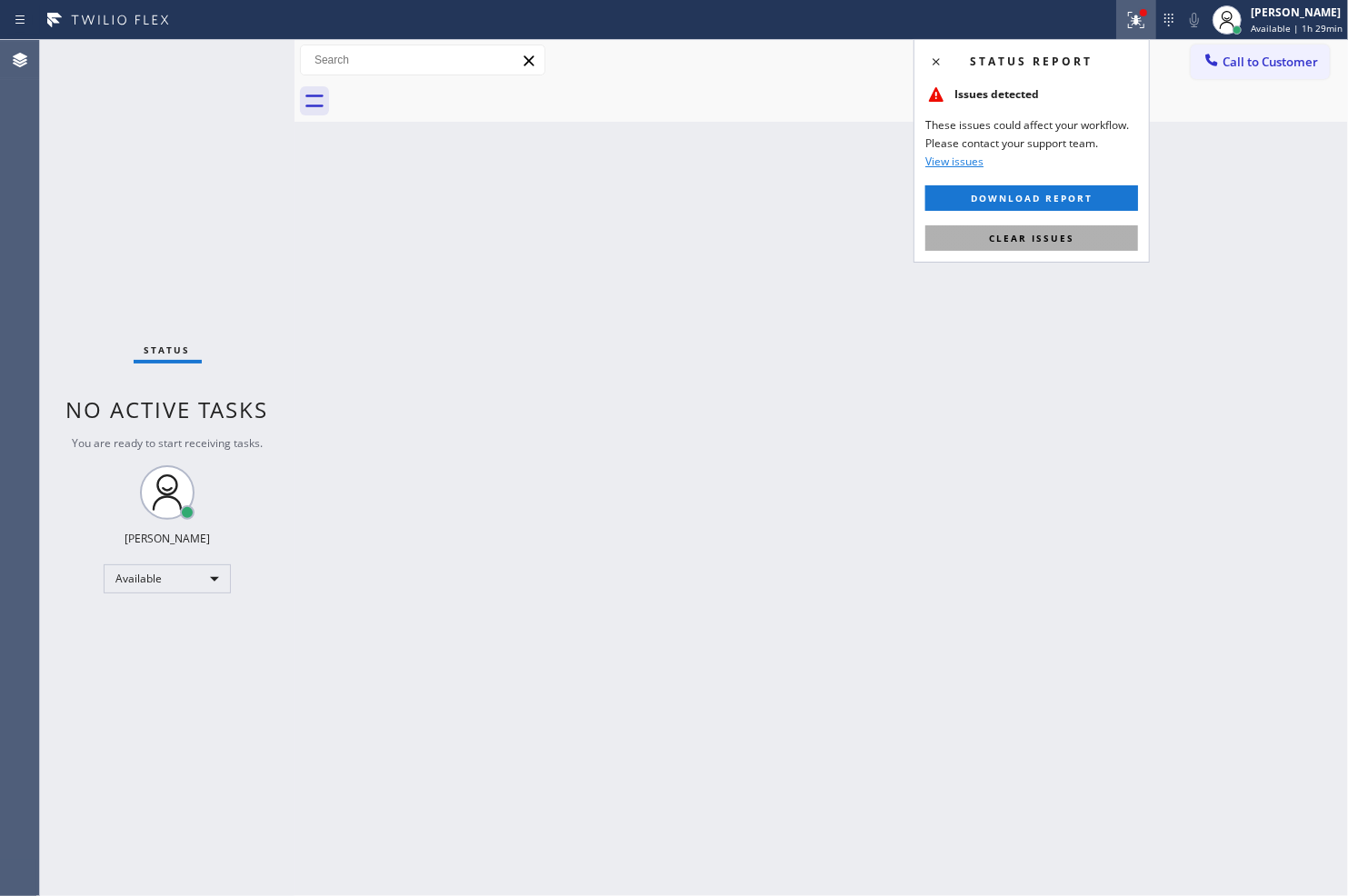
click at [1039, 231] on span "Clear issues" at bounding box center [1031, 238] width 85 height 13
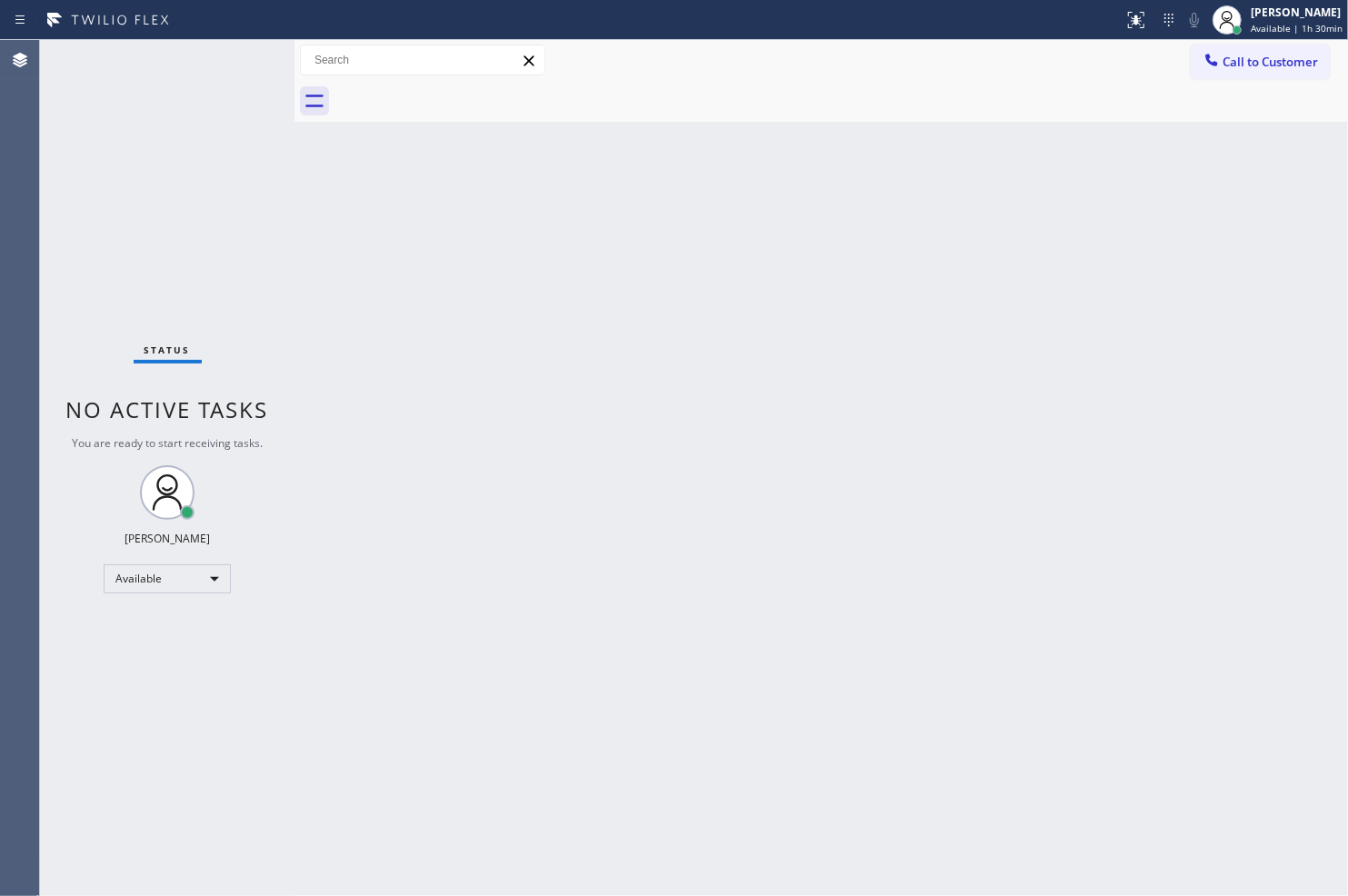
click at [1069, 821] on div "Back to Dashboard Change Sender ID Customers Technicians Select a contact Outbo…" at bounding box center [821, 468] width 1054 height 856
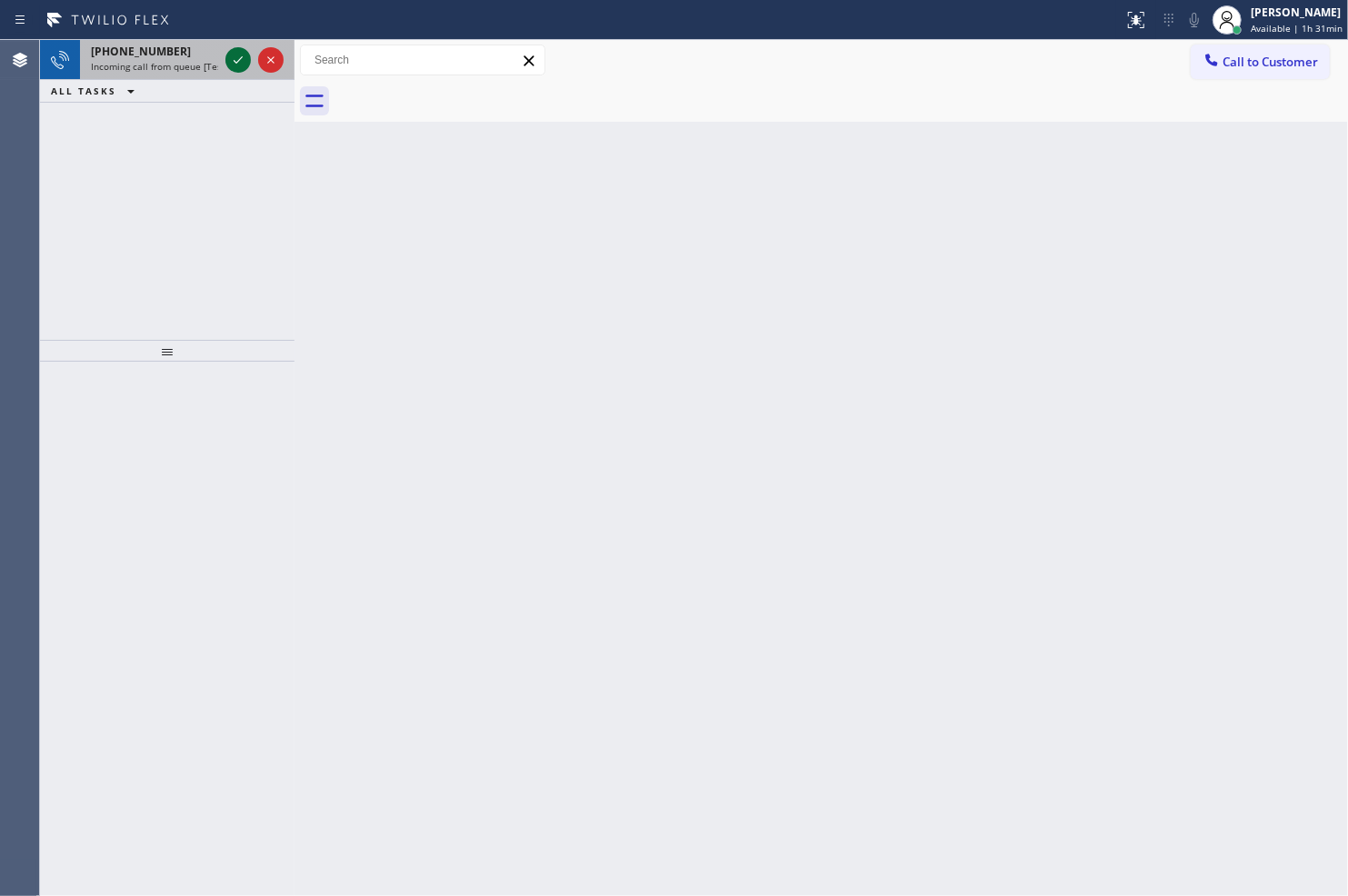
click at [238, 64] on icon at bounding box center [237, 59] width 22 height 22
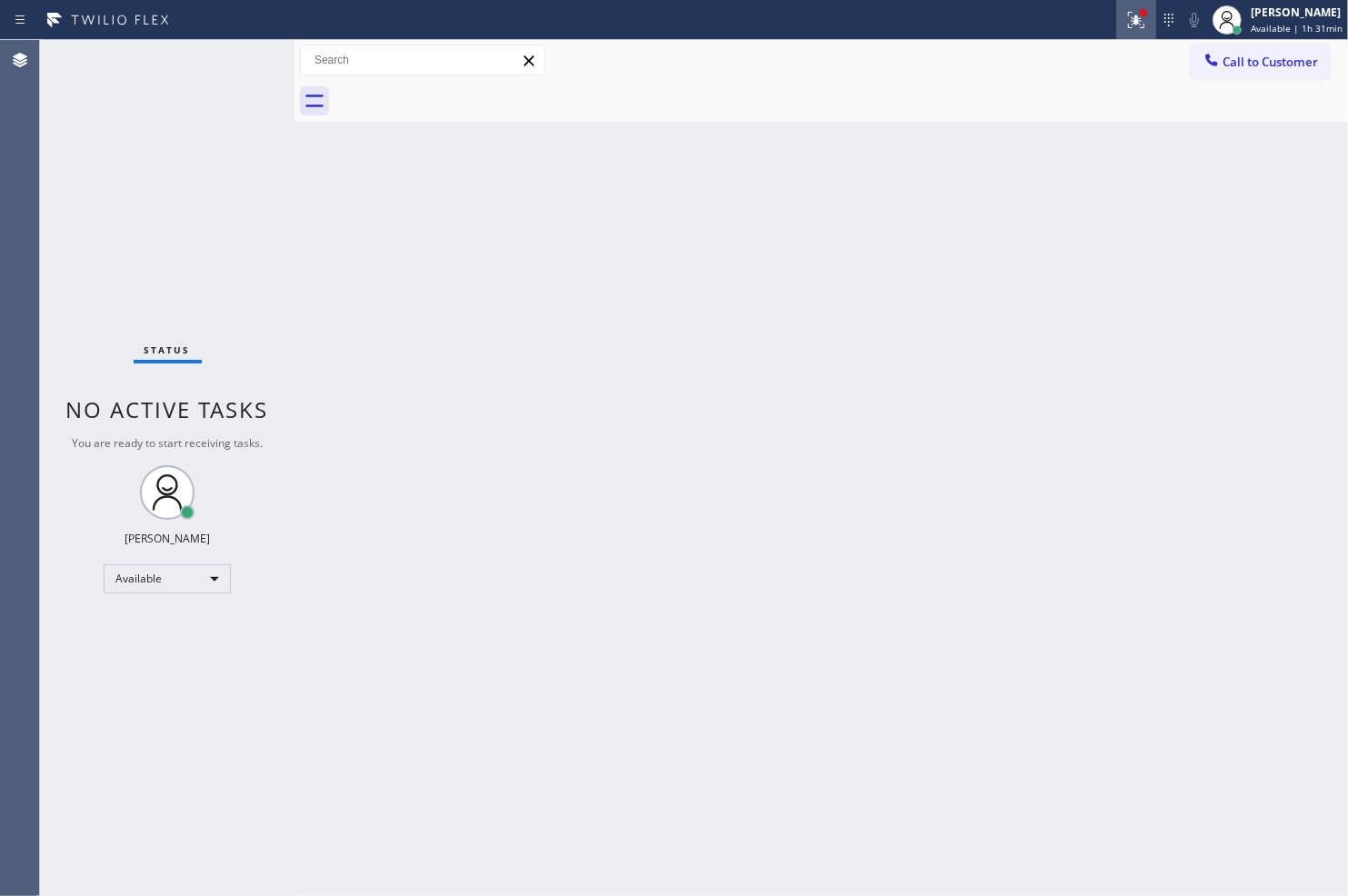
click at [1132, 19] on icon at bounding box center [1135, 20] width 22 height 22
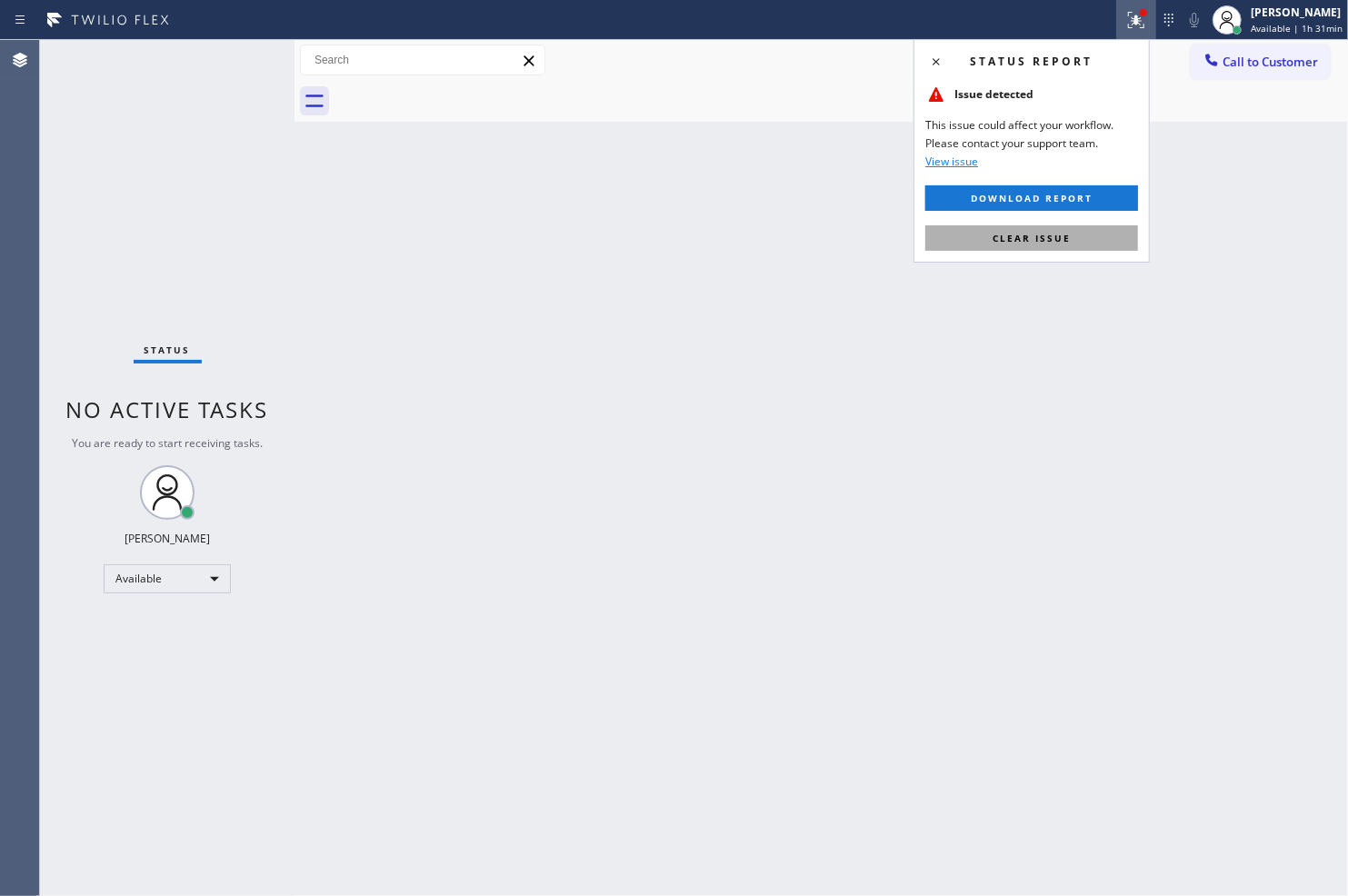
click at [1063, 241] on span "Clear issue" at bounding box center [1031, 238] width 78 height 13
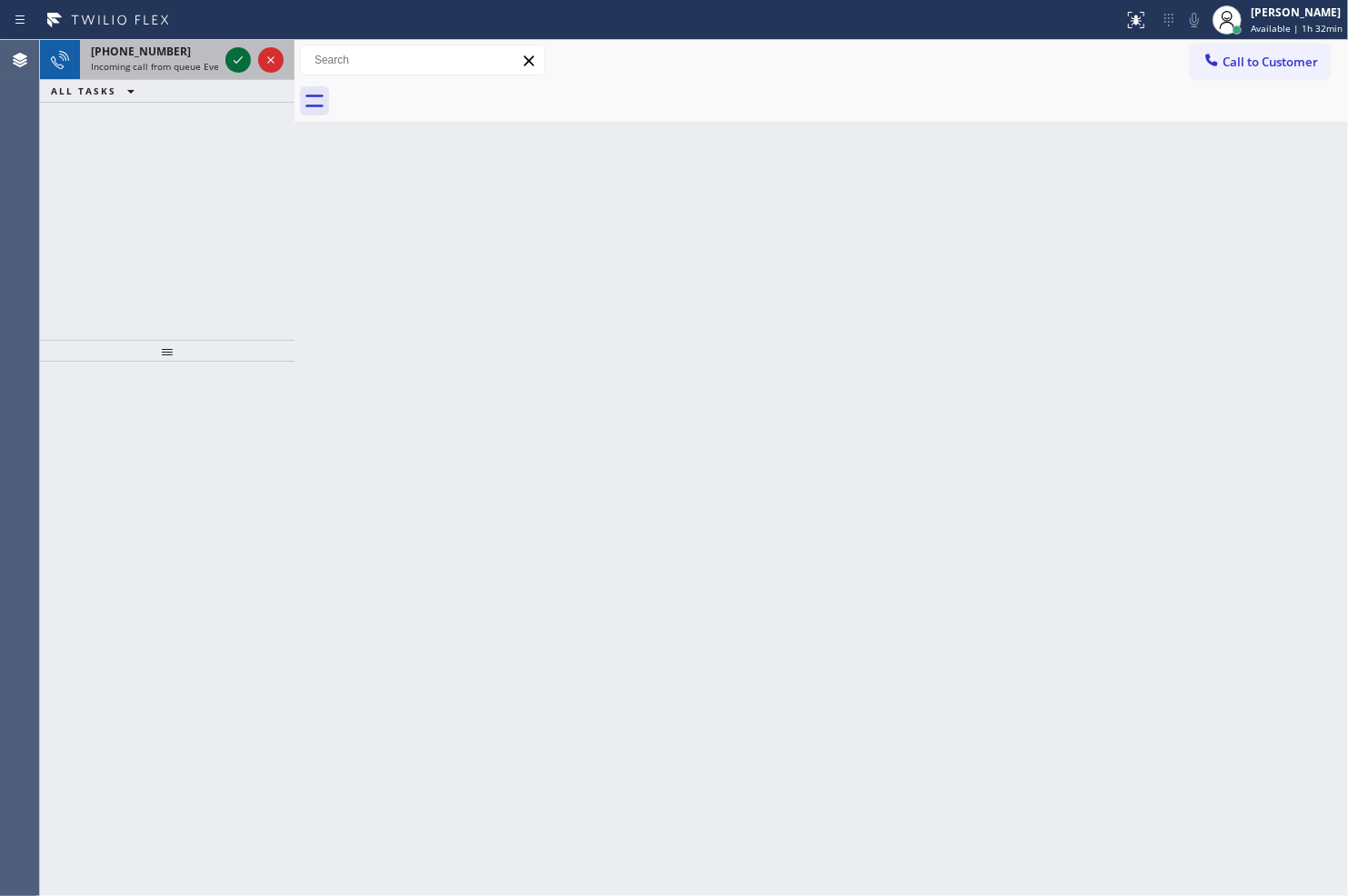
click at [239, 52] on icon at bounding box center [237, 59] width 22 height 22
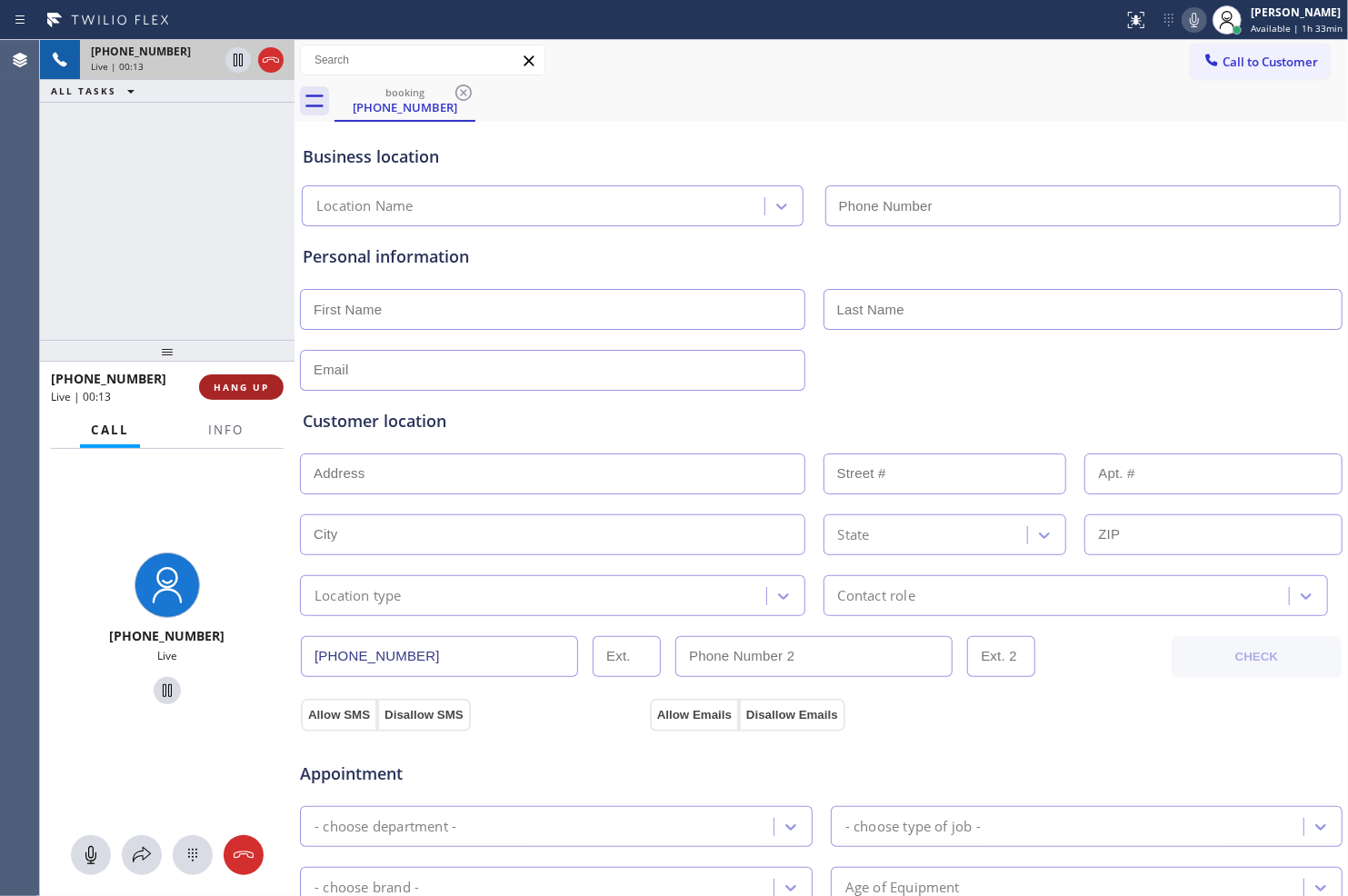
click at [251, 382] on span "HANG UP" at bounding box center [241, 387] width 55 height 13
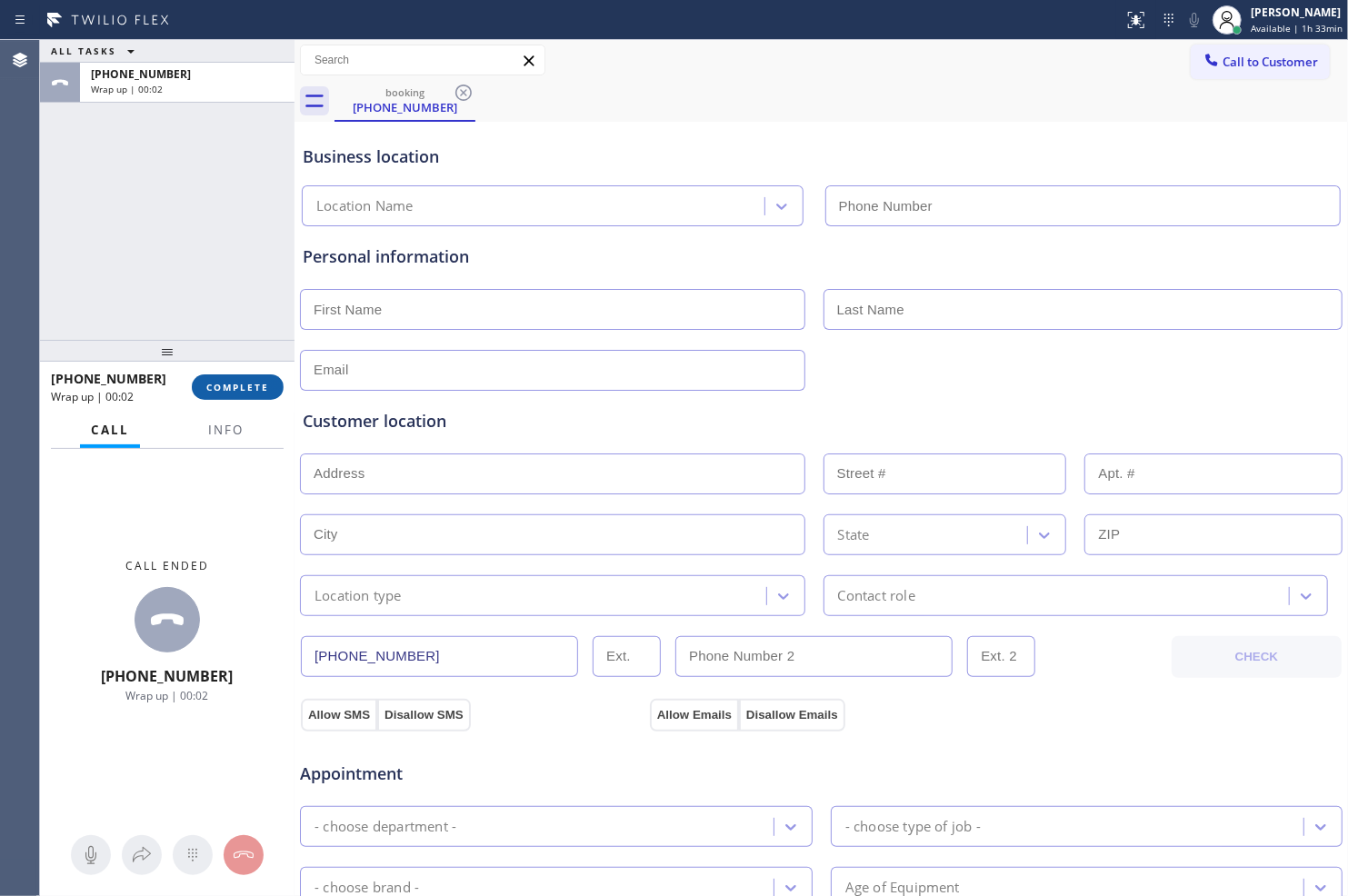
click at [250, 392] on span "COMPLETE" at bounding box center [237, 387] width 63 height 13
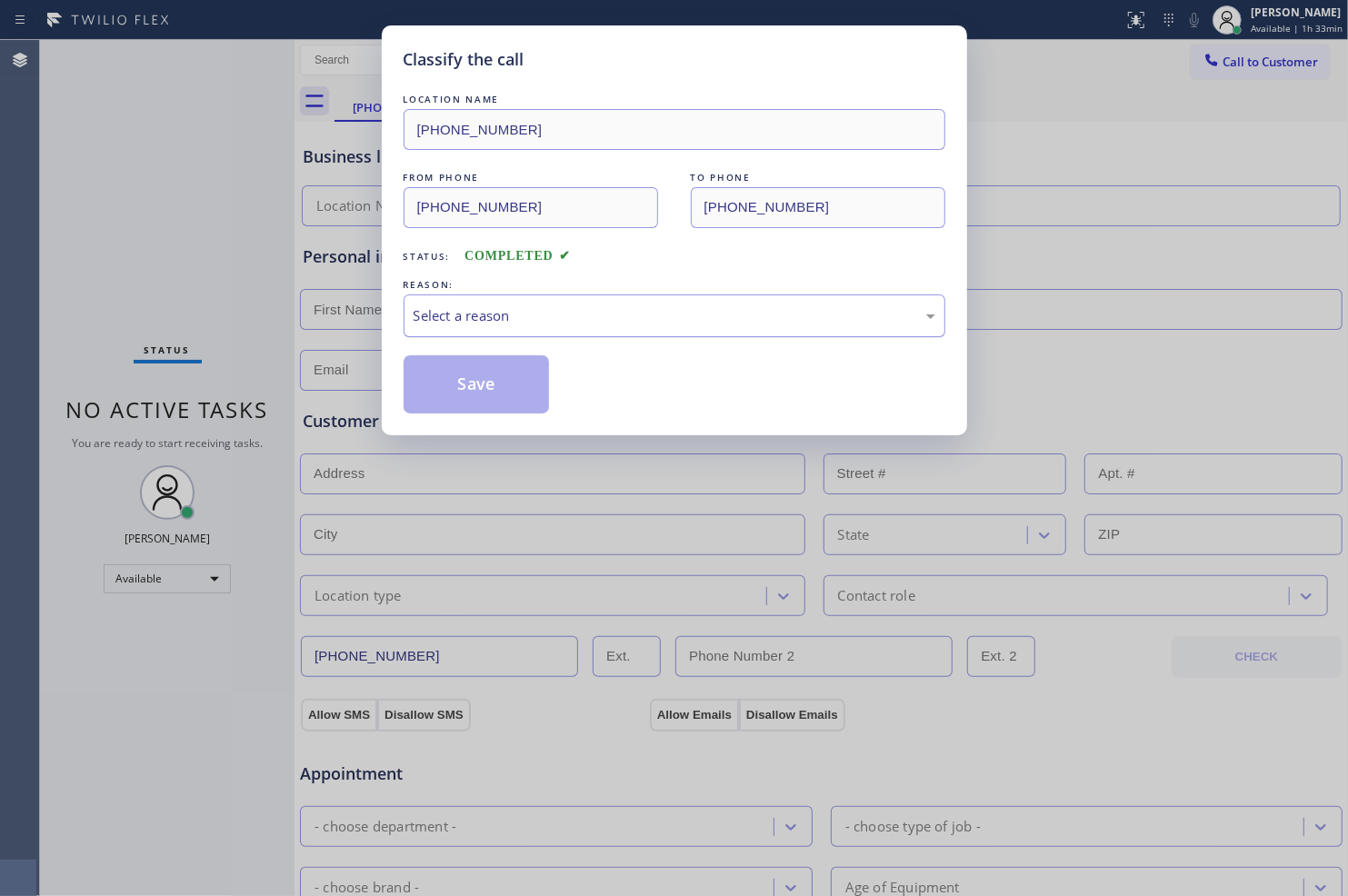
click at [511, 331] on div "Select a reason" at bounding box center [674, 316] width 542 height 43
click at [486, 396] on button "Save" at bounding box center [476, 384] width 146 height 58
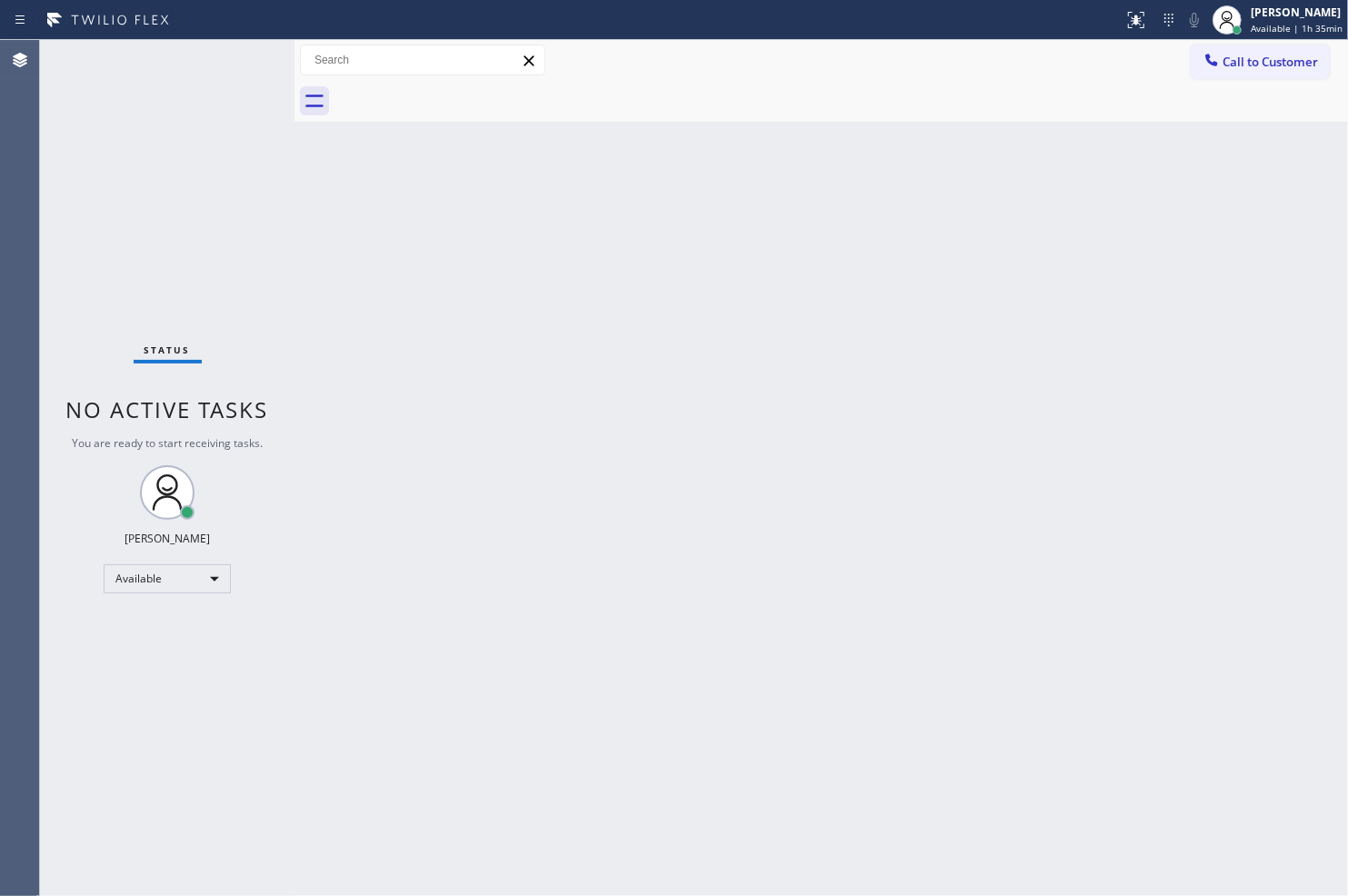
click at [964, 65] on div "Call to Customer Outbound call Location Search location Your caller id phone nu…" at bounding box center [821, 61] width 1054 height 32
click at [522, 329] on div "Back to Dashboard Change Sender ID Customers Technicians Select a contact Outbo…" at bounding box center [821, 468] width 1054 height 856
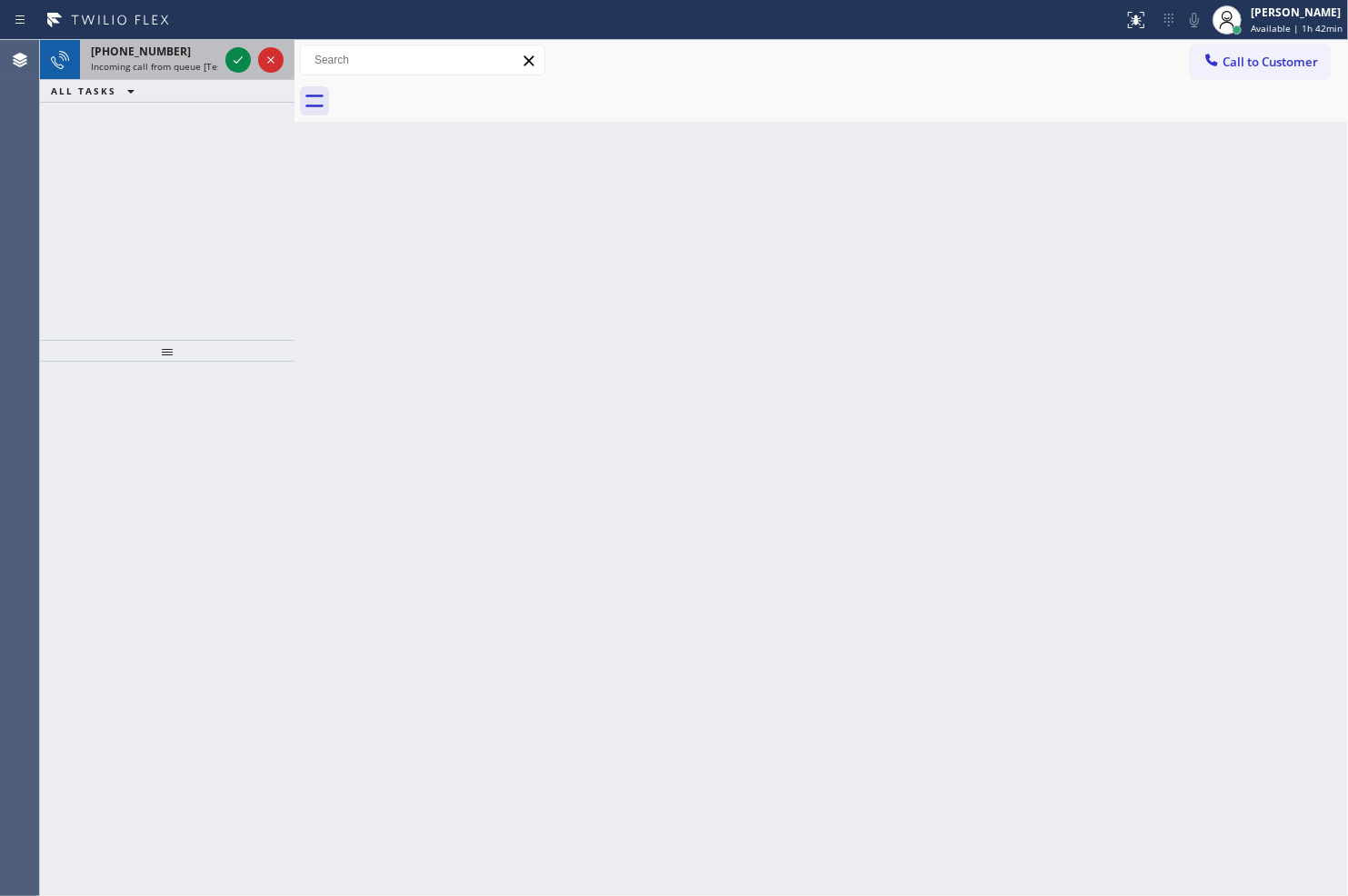
click at [236, 45] on div at bounding box center [255, 60] width 66 height 40
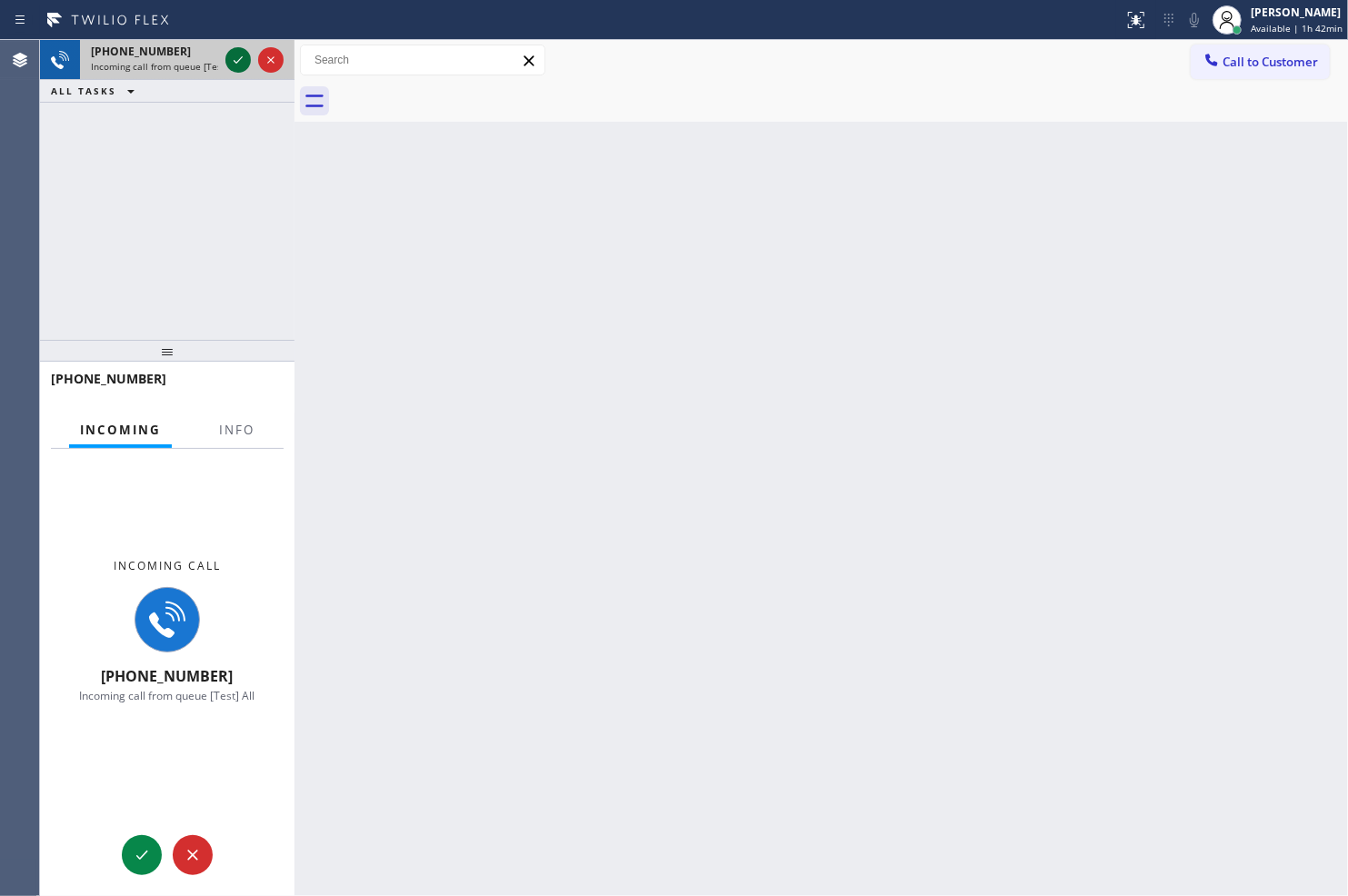
click at [234, 48] on div at bounding box center [255, 60] width 66 height 40
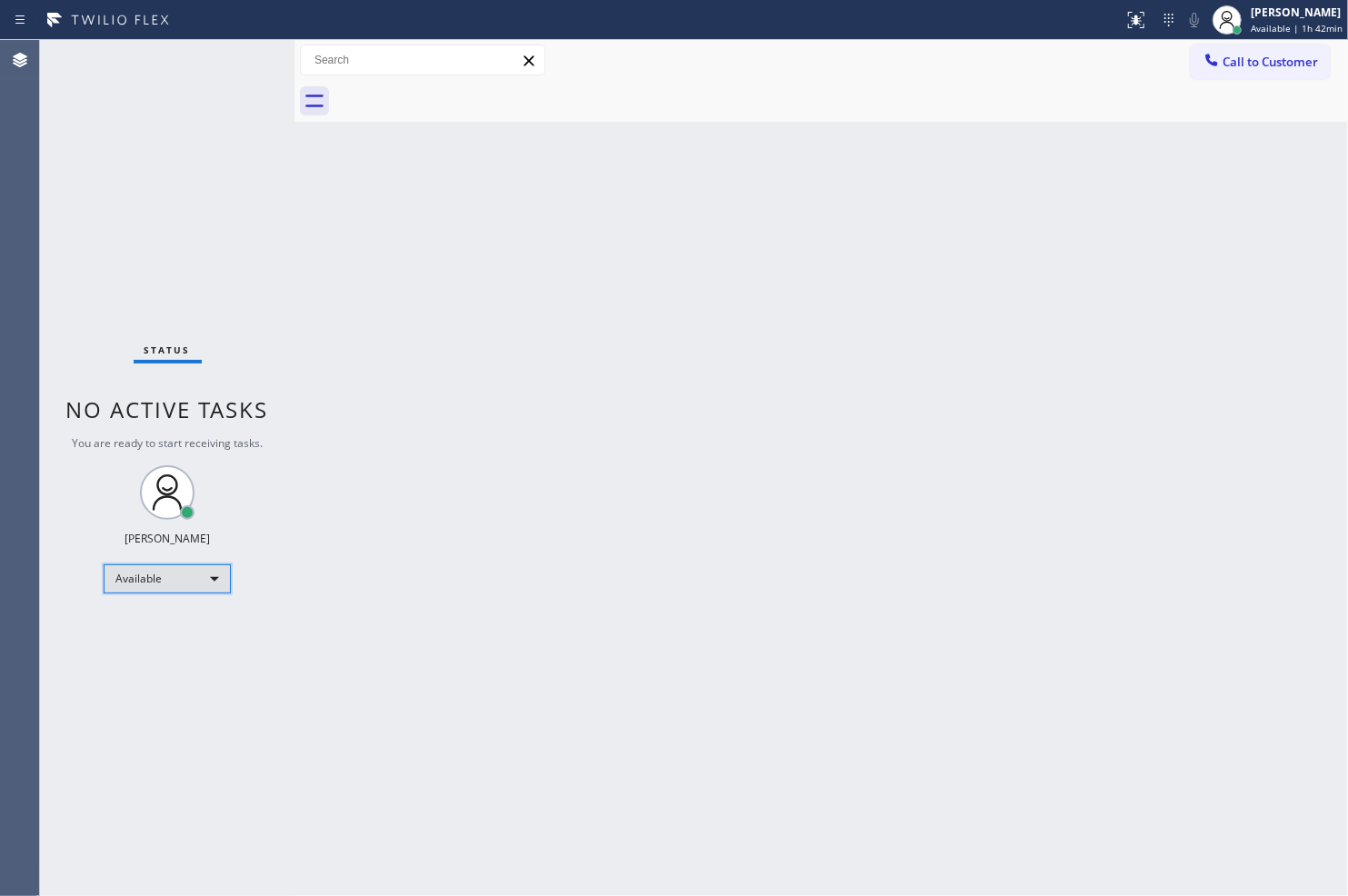
click at [165, 573] on div "Available" at bounding box center [168, 578] width 127 height 29
click at [191, 662] on li "Break" at bounding box center [166, 671] width 124 height 22
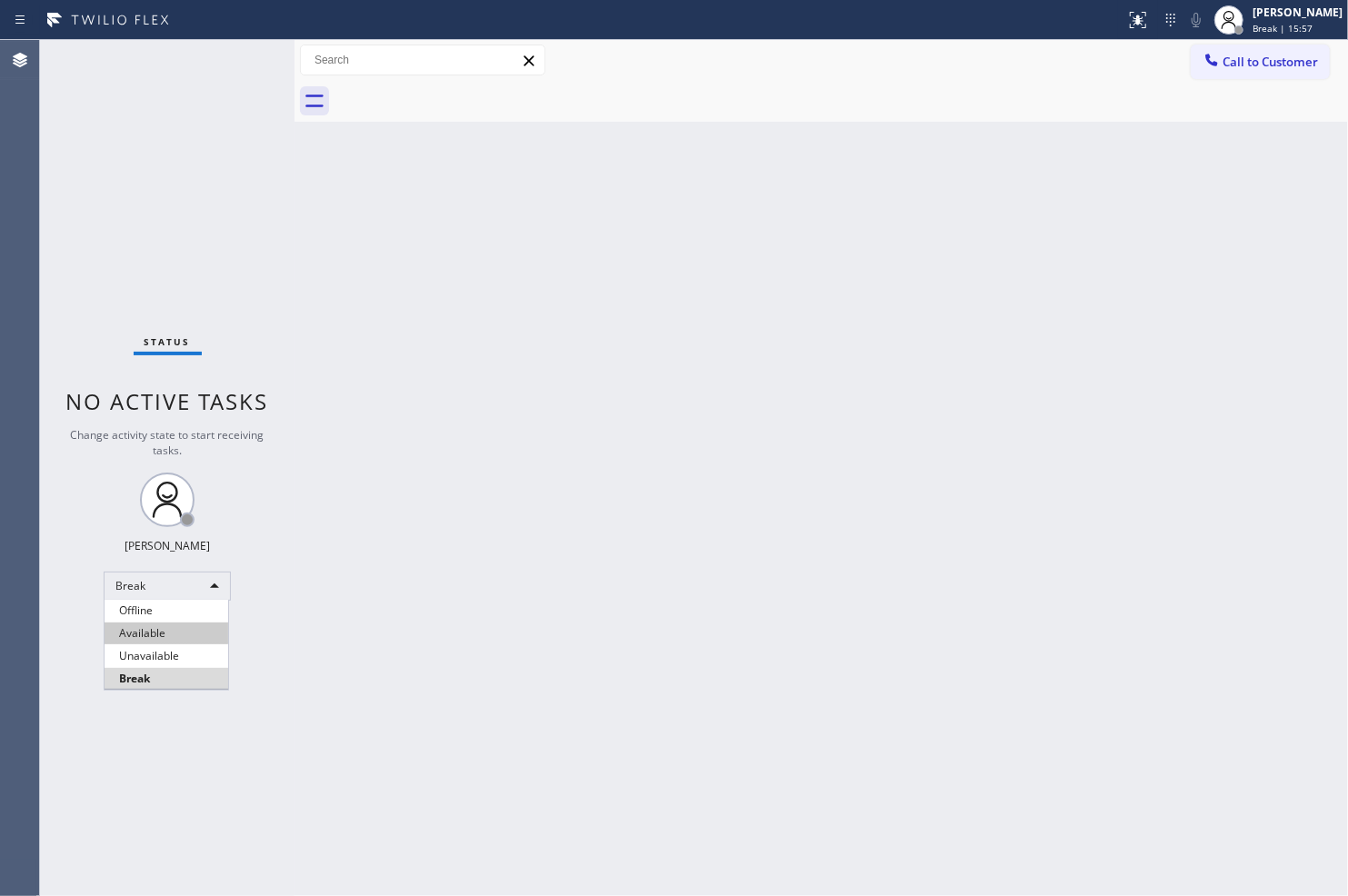
click at [150, 633] on li "Available" at bounding box center [166, 633] width 124 height 22
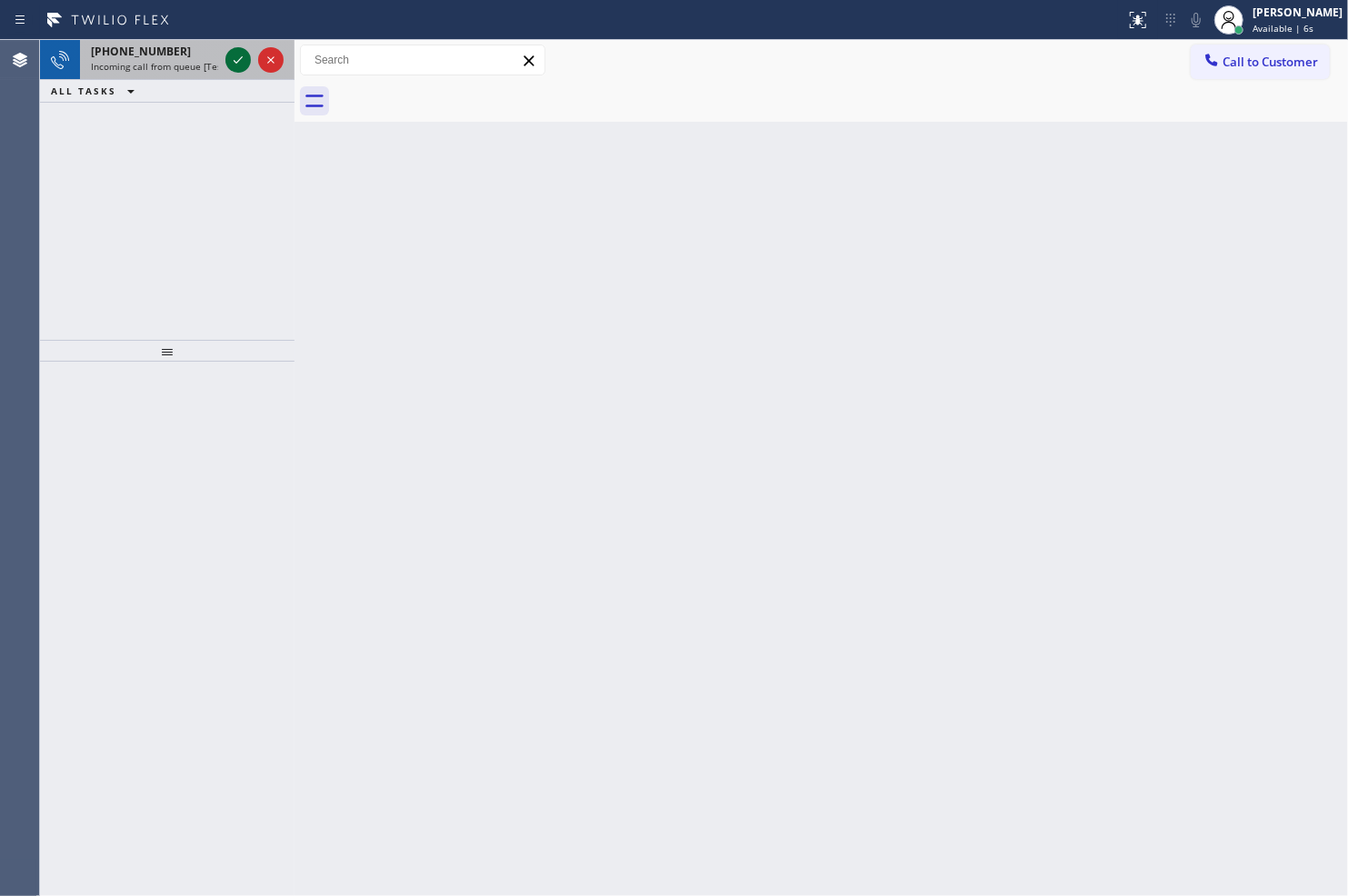
click at [238, 49] on icon at bounding box center [237, 59] width 22 height 22
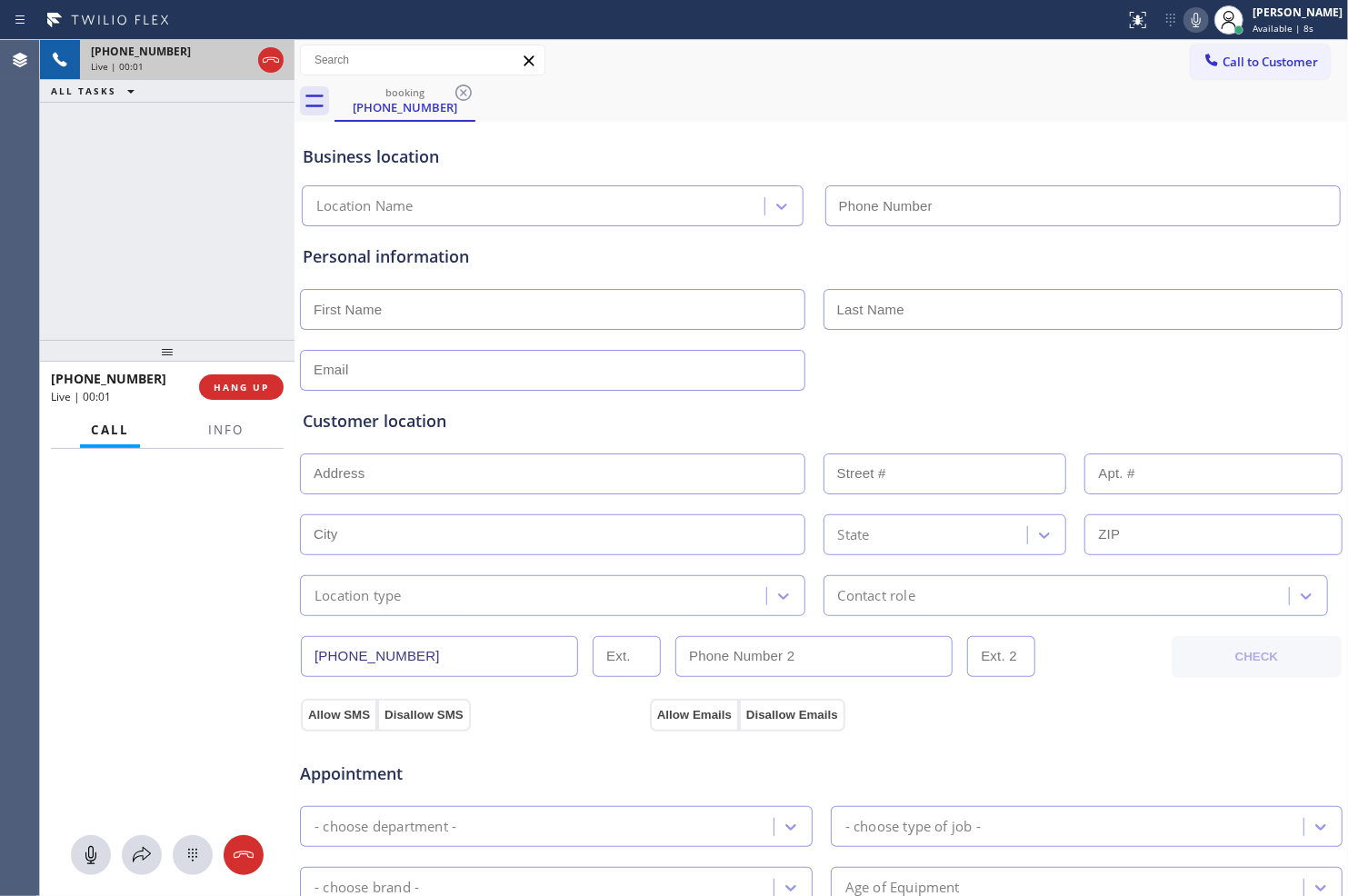
type input "[PHONE_NUMBER]"
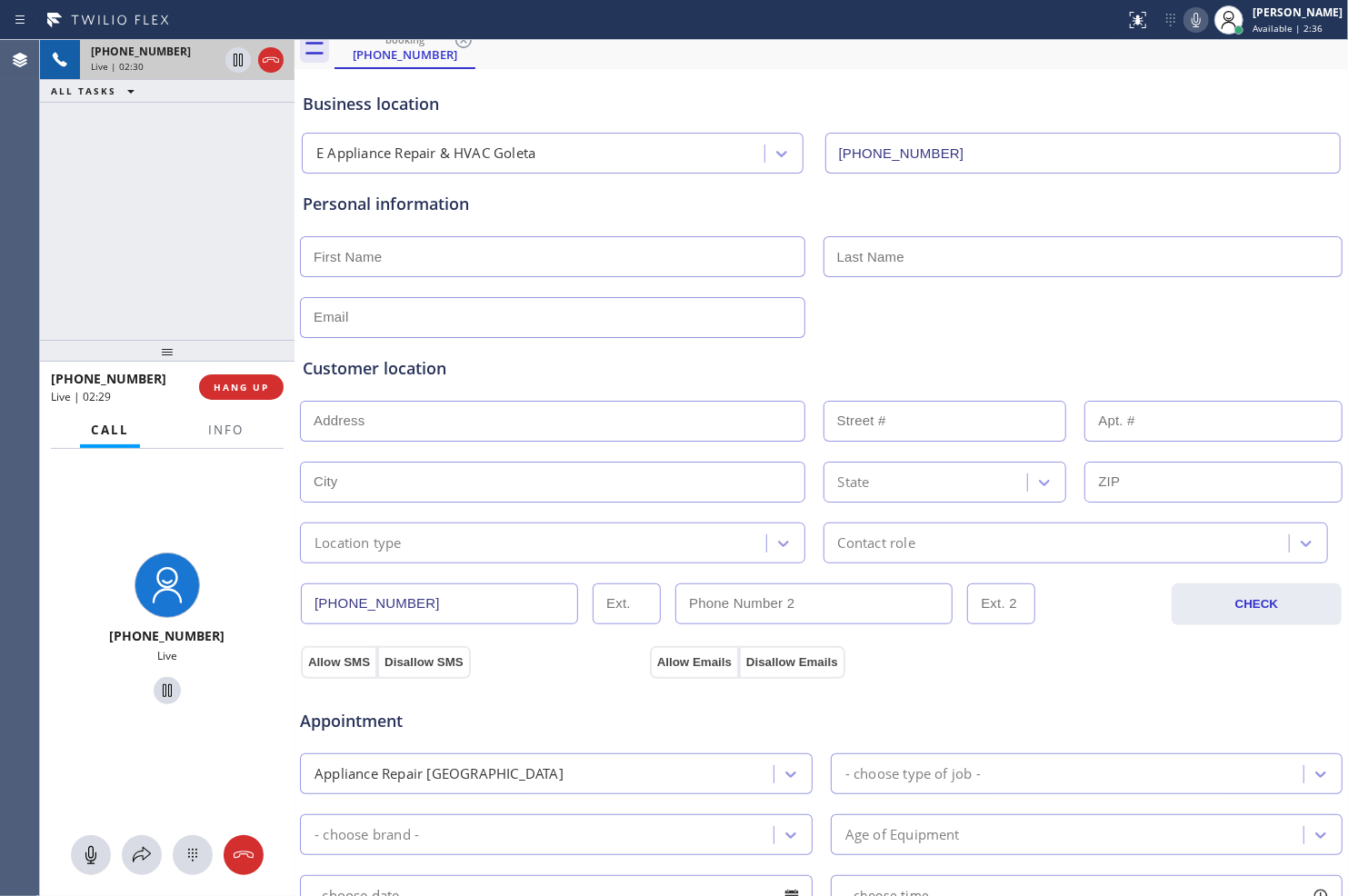
scroll to position [101, 0]
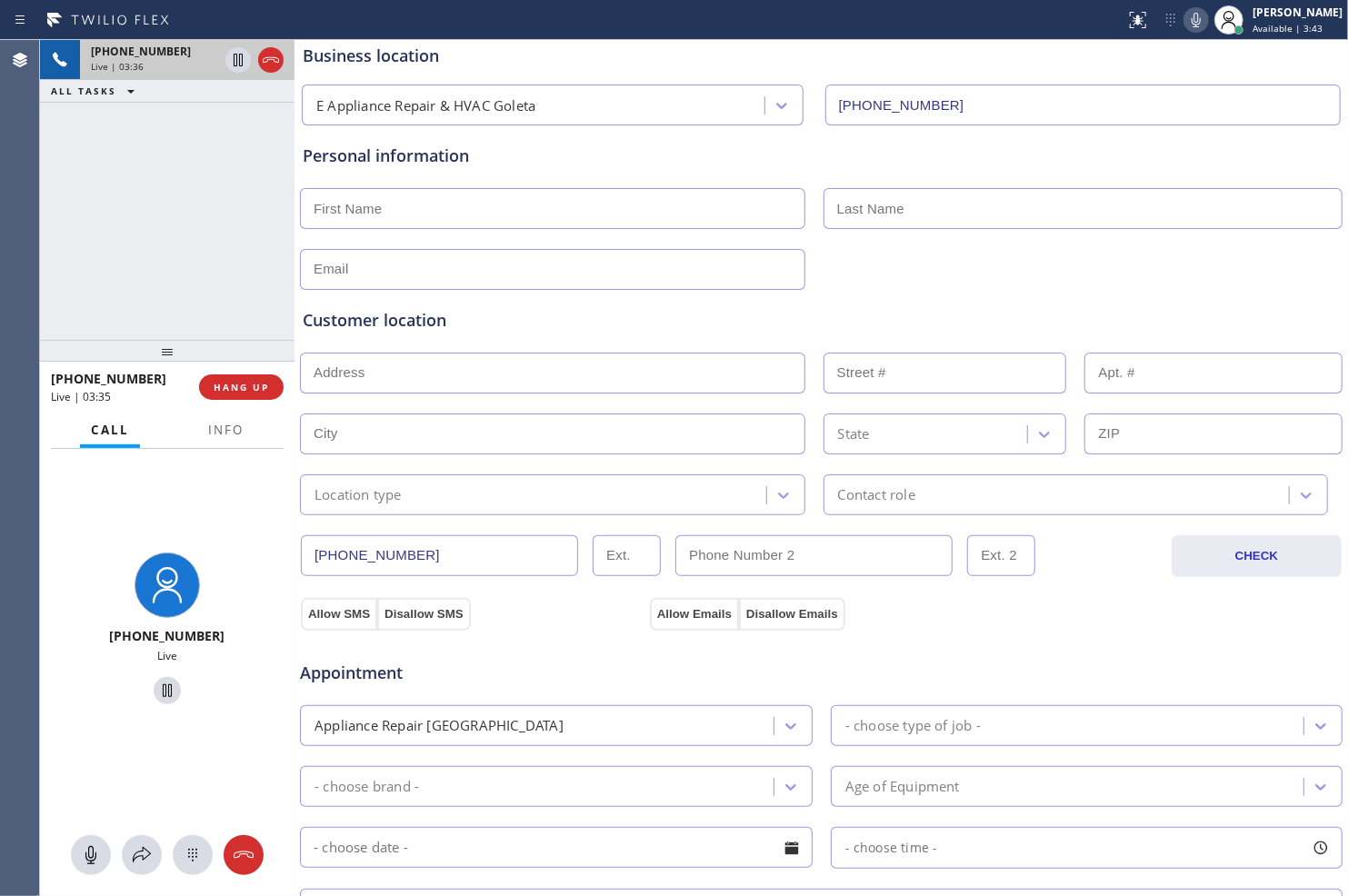
click at [1185, 9] on icon at bounding box center [1195, 20] width 22 height 22
click at [635, 213] on input "text" at bounding box center [552, 209] width 505 height 41
type input "Mr"
click at [911, 200] on input "text" at bounding box center [1083, 209] width 519 height 41
type input "[PERSON_NAME]"
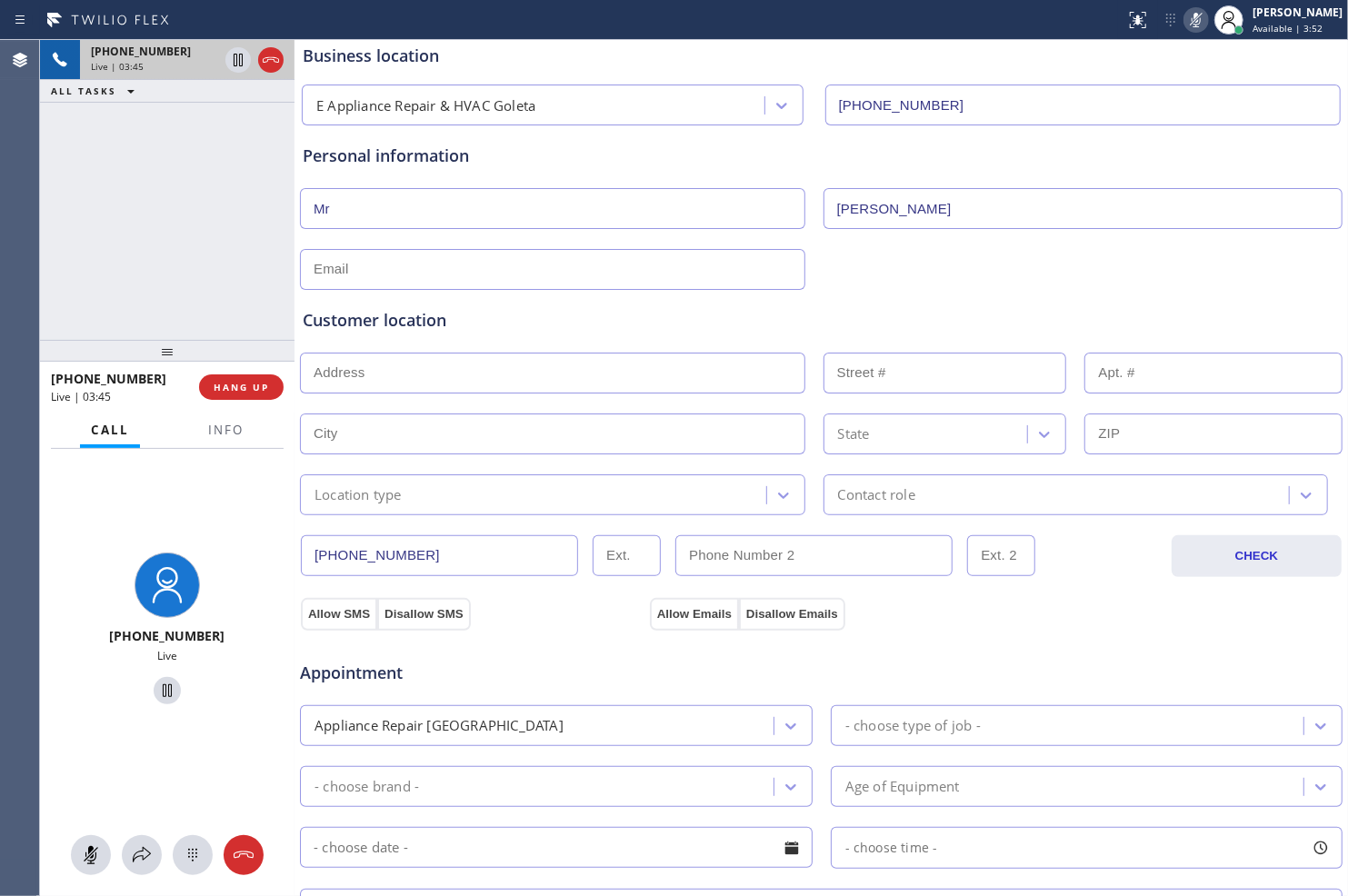
click at [672, 266] on input "text" at bounding box center [552, 270] width 505 height 41
click at [1191, 18] on icon at bounding box center [1195, 20] width 22 height 22
click at [233, 59] on icon at bounding box center [238, 60] width 9 height 13
click at [1192, 24] on icon at bounding box center [1195, 20] width 22 height 22
click at [234, 61] on icon at bounding box center [238, 60] width 13 height 13
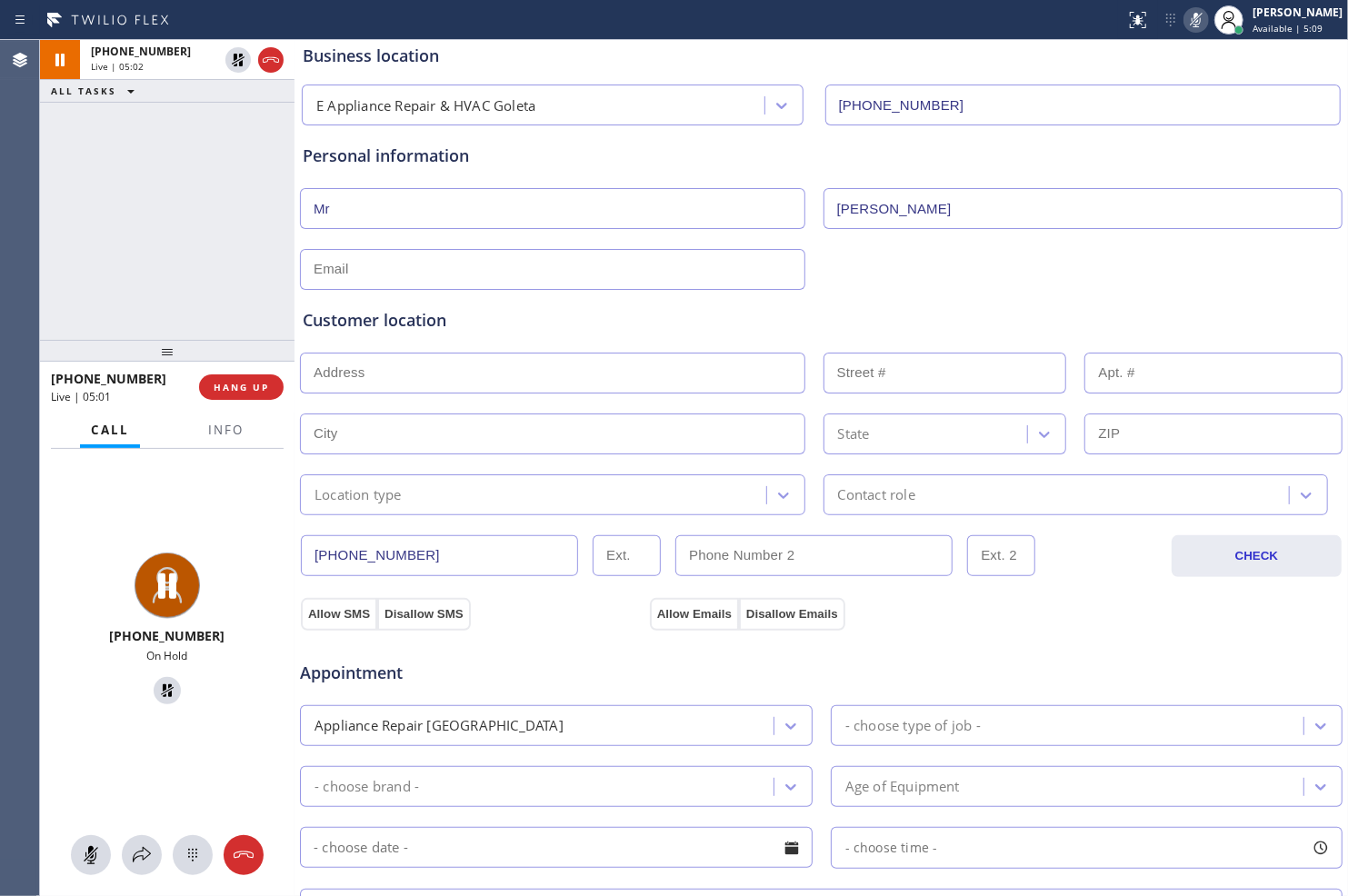
click at [1185, 23] on icon at bounding box center [1195, 20] width 22 height 22
click at [592, 260] on input "text" at bounding box center [552, 270] width 505 height 41
click at [648, 269] on input "text" at bounding box center [552, 270] width 505 height 41
paste input "[EMAIL_ADDRESS][DOMAIN_NAME]"
type input "[EMAIL_ADDRESS][DOMAIN_NAME]"
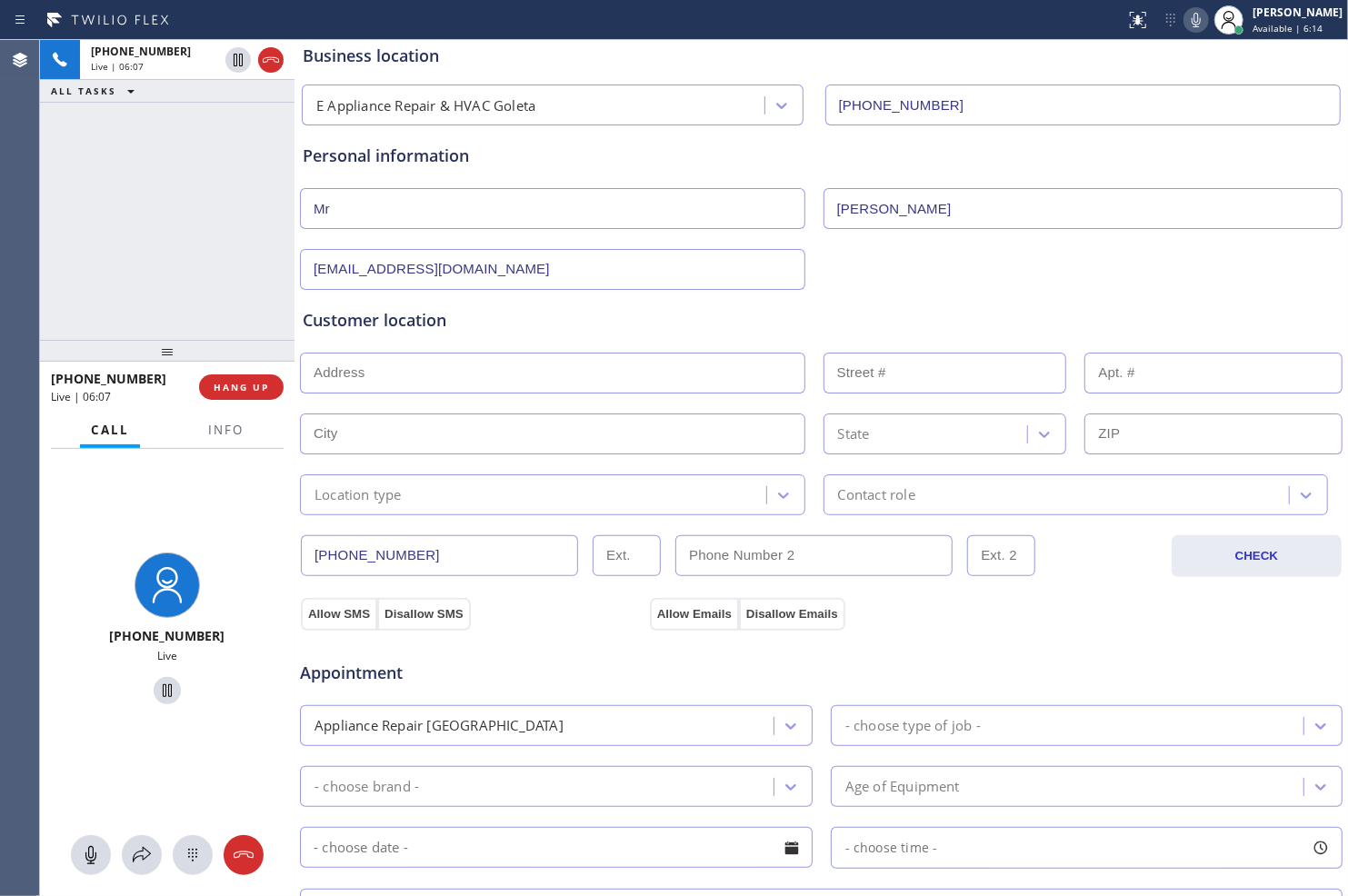
click at [607, 364] on input "text" at bounding box center [552, 373] width 505 height 41
click at [573, 377] on input "text" at bounding box center [552, 373] width 505 height 41
paste input "[PERSON_NAME] [STREET_ADDRESS]"
type input "[STREET_ADDRESS]"
type input "241"
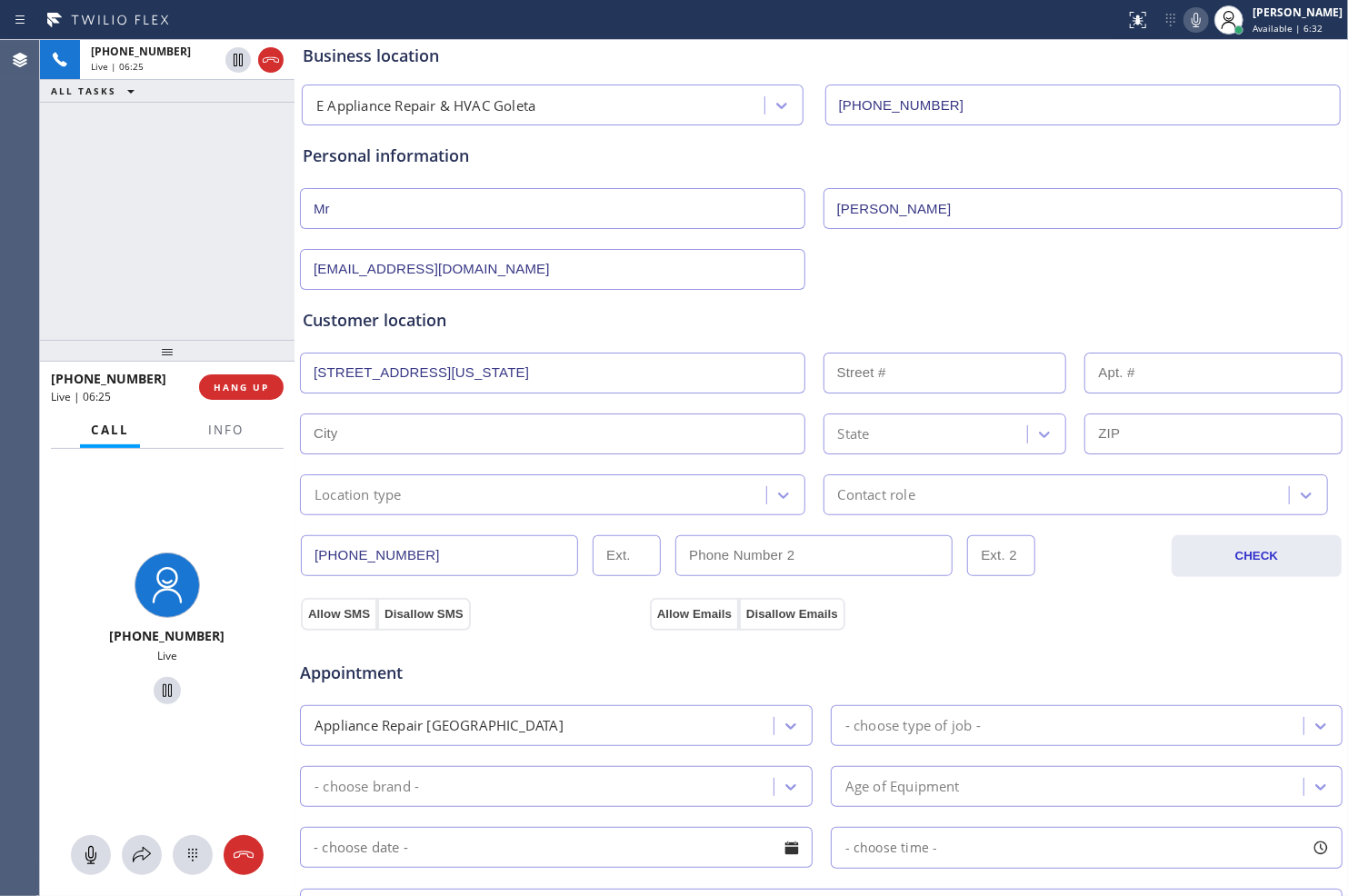
type input "27295"
click at [333, 371] on input "[STREET_ADDRESS]" at bounding box center [552, 373] width 505 height 41
type input "[STREET_ADDRESS]"
type input "248"
type input "Clovis"
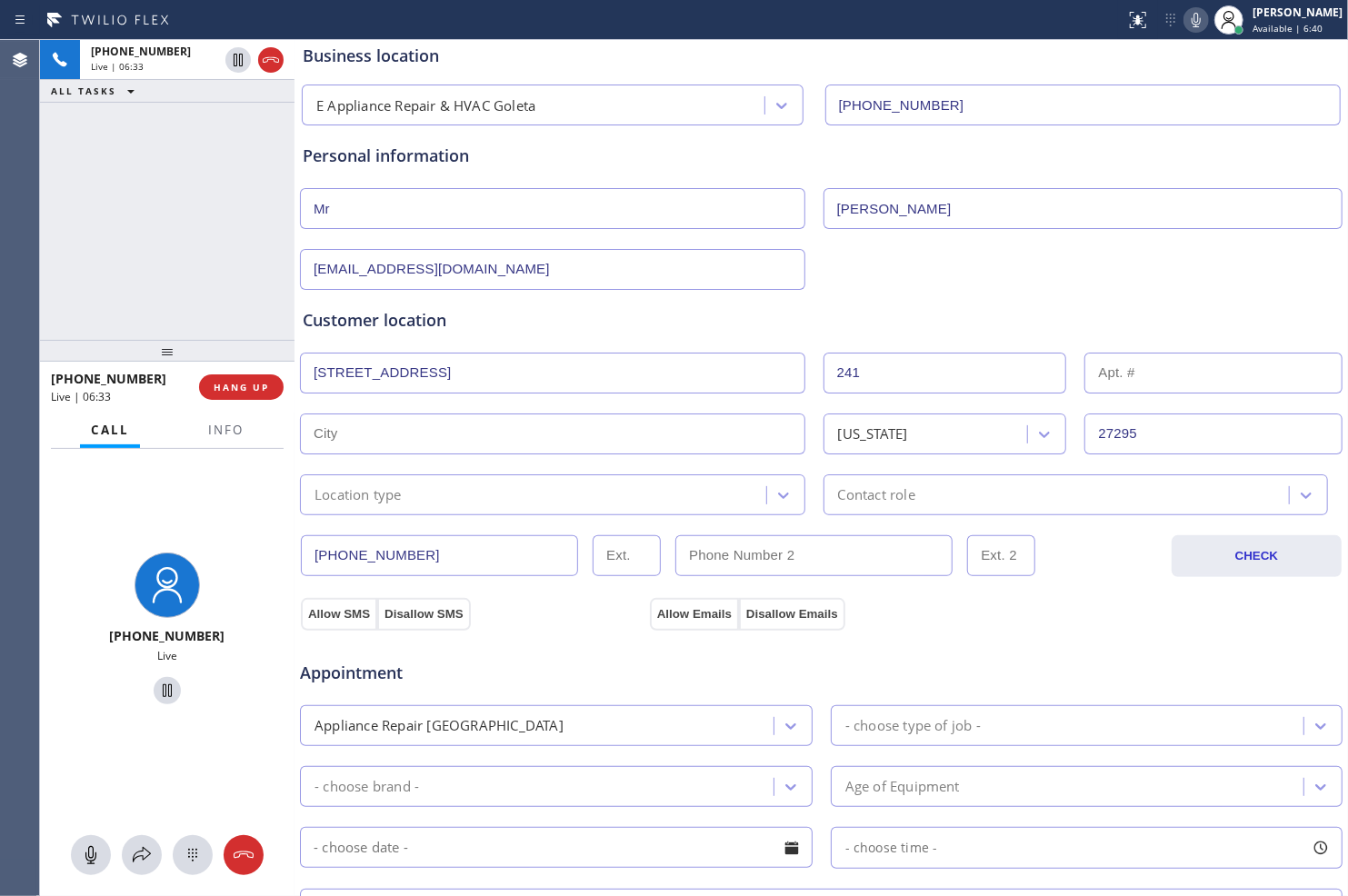
type input "93612"
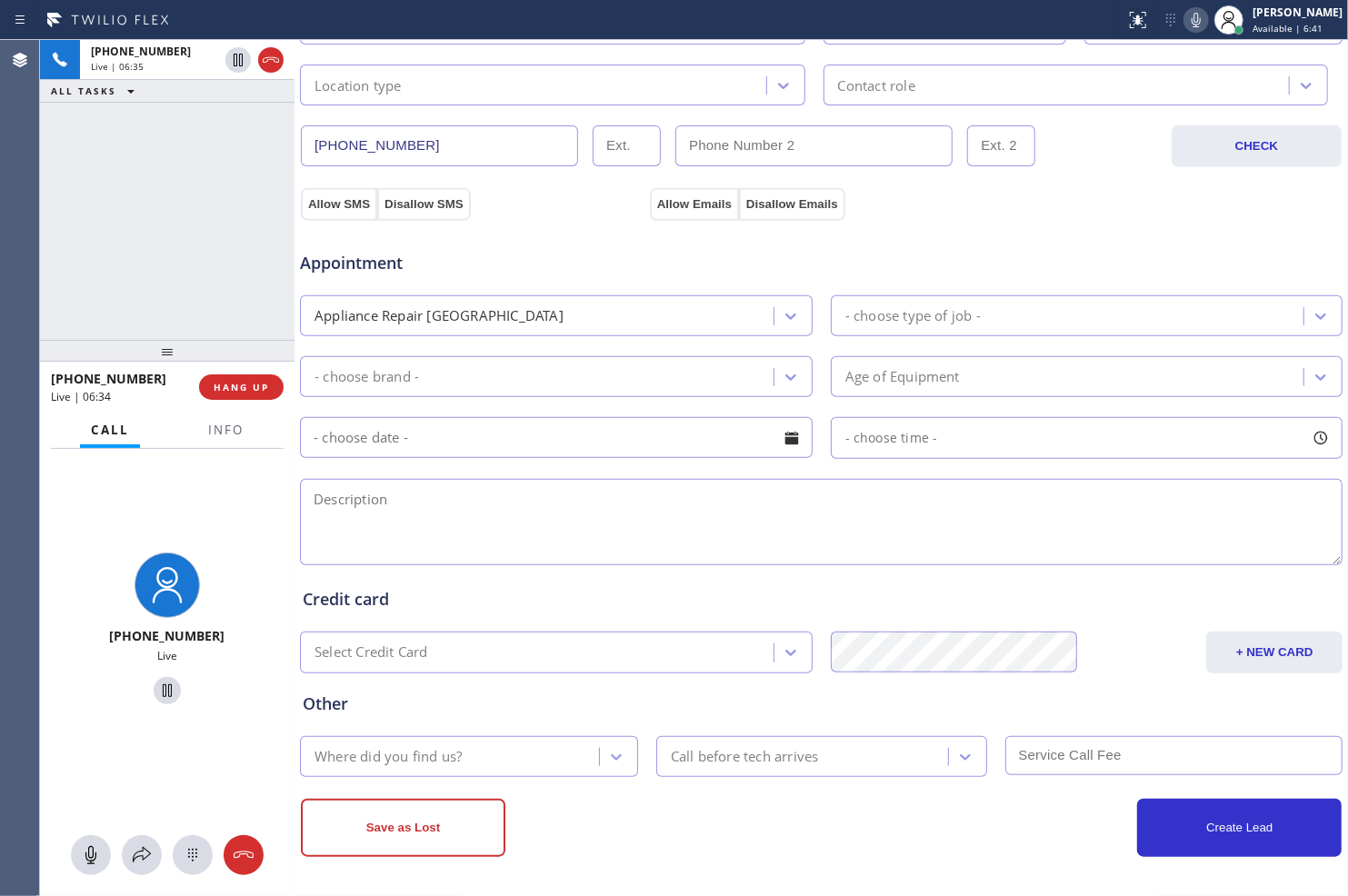
scroll to position [512, 0]
click at [625, 369] on div "- choose brand -" at bounding box center [539, 376] width 468 height 32
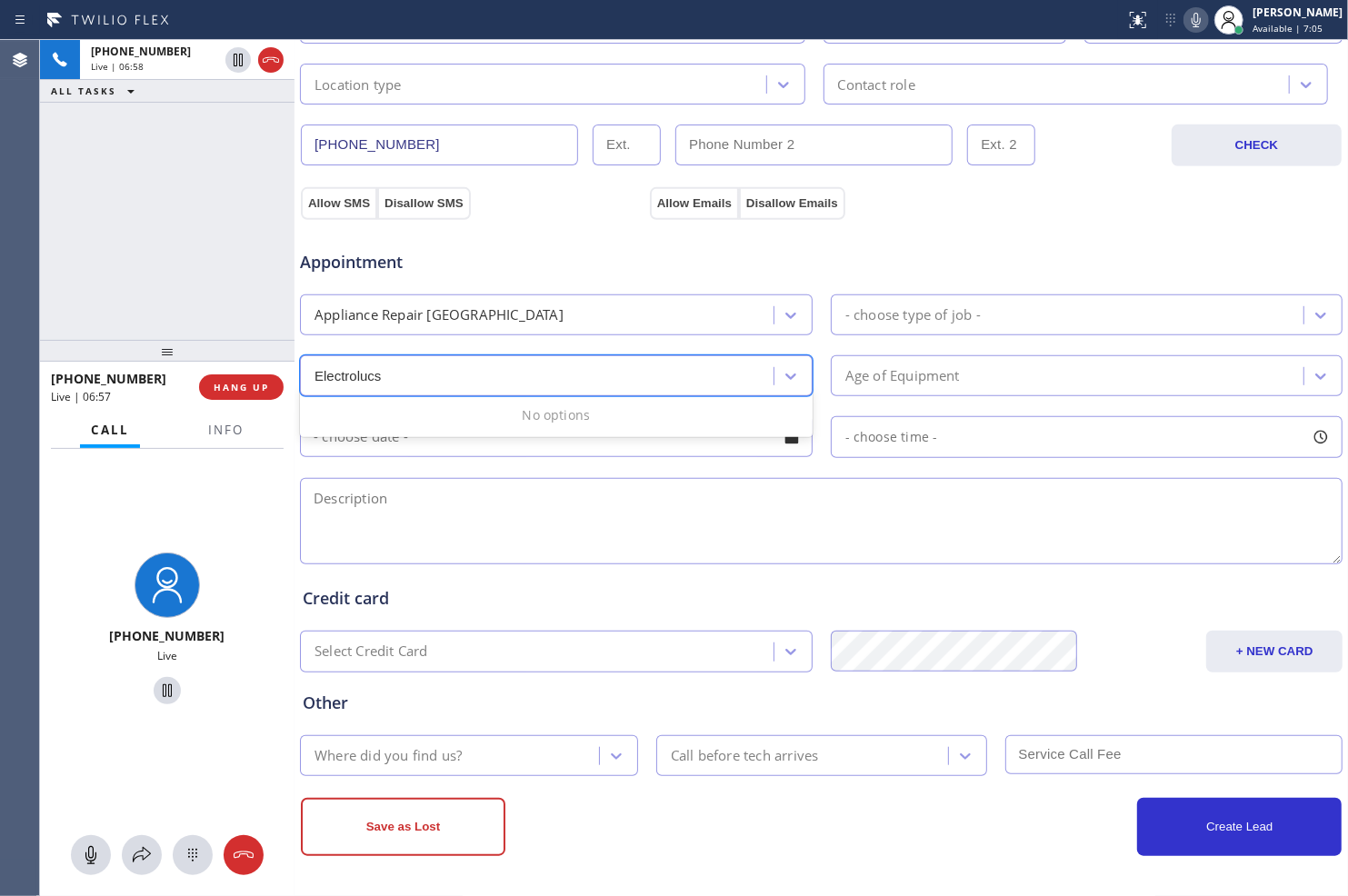
type input "Electrolucs"
click at [697, 337] on div "Appointment Appliance Repair High End - choose type of job - 0 results availabl…" at bounding box center [821, 397] width 1037 height 340
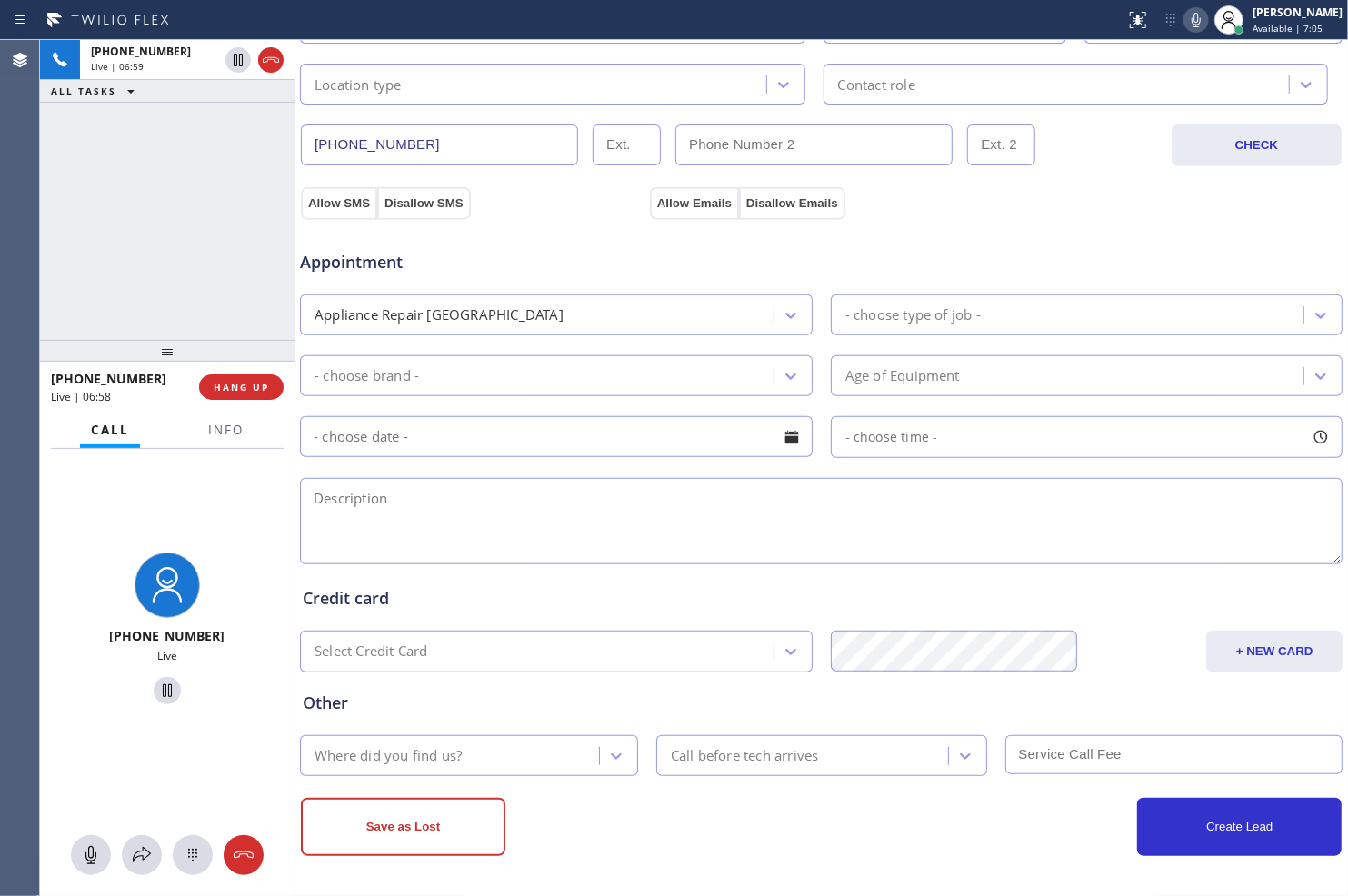
click at [707, 314] on div "Appliance Repair [GEOGRAPHIC_DATA]" at bounding box center [539, 315] width 468 height 32
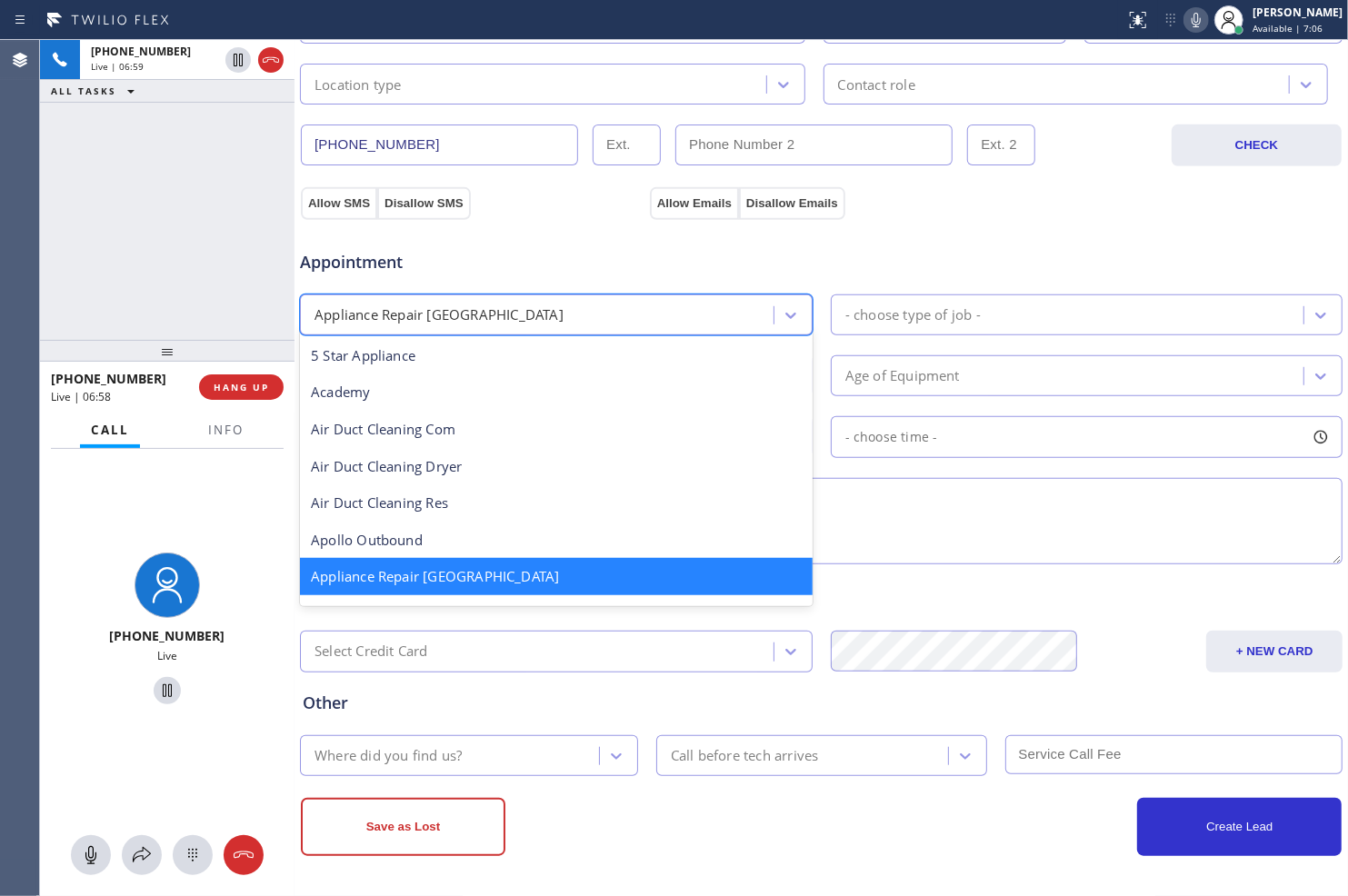
scroll to position [1, 0]
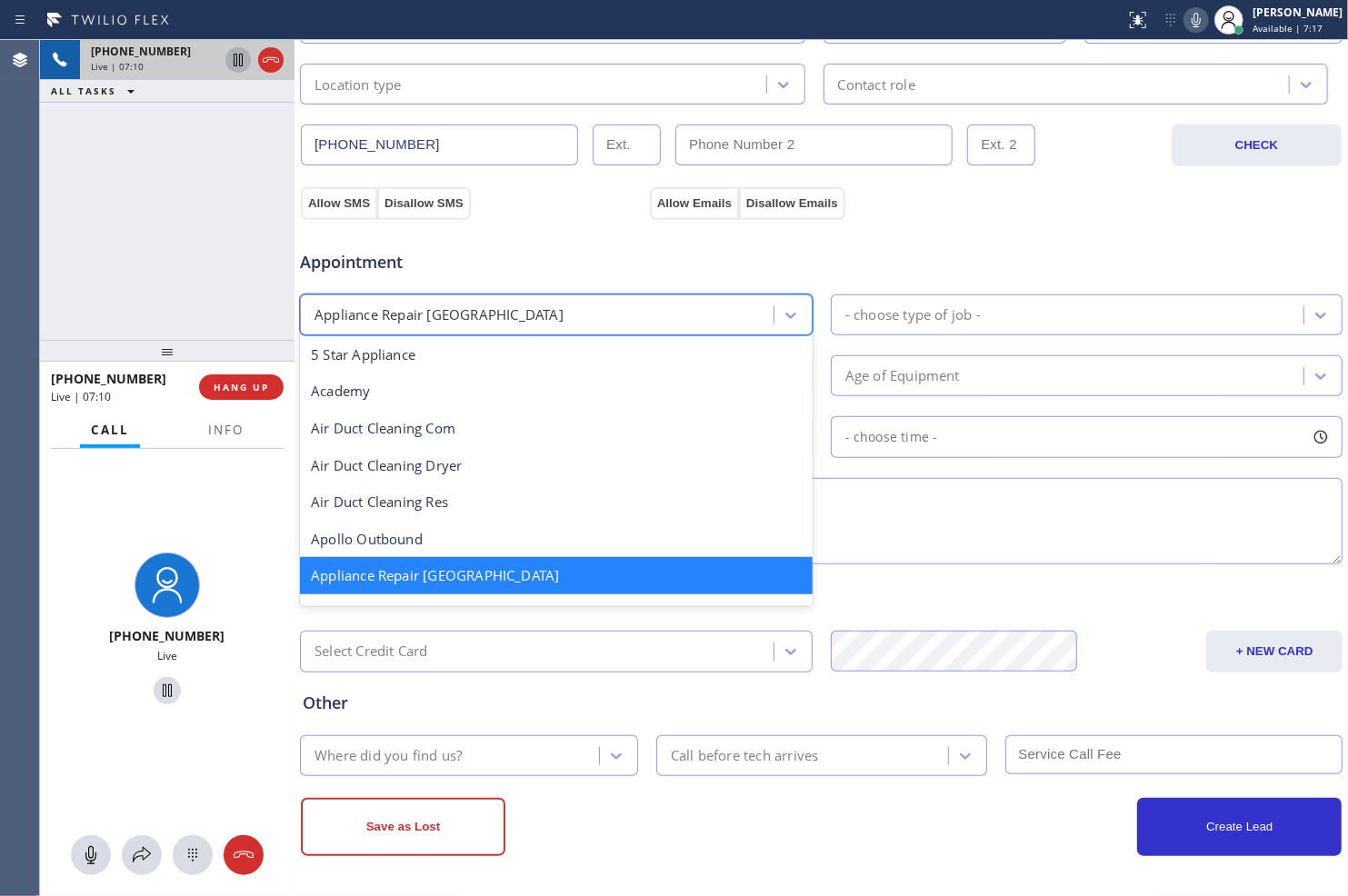
click at [240, 62] on icon at bounding box center [237, 59] width 22 height 22
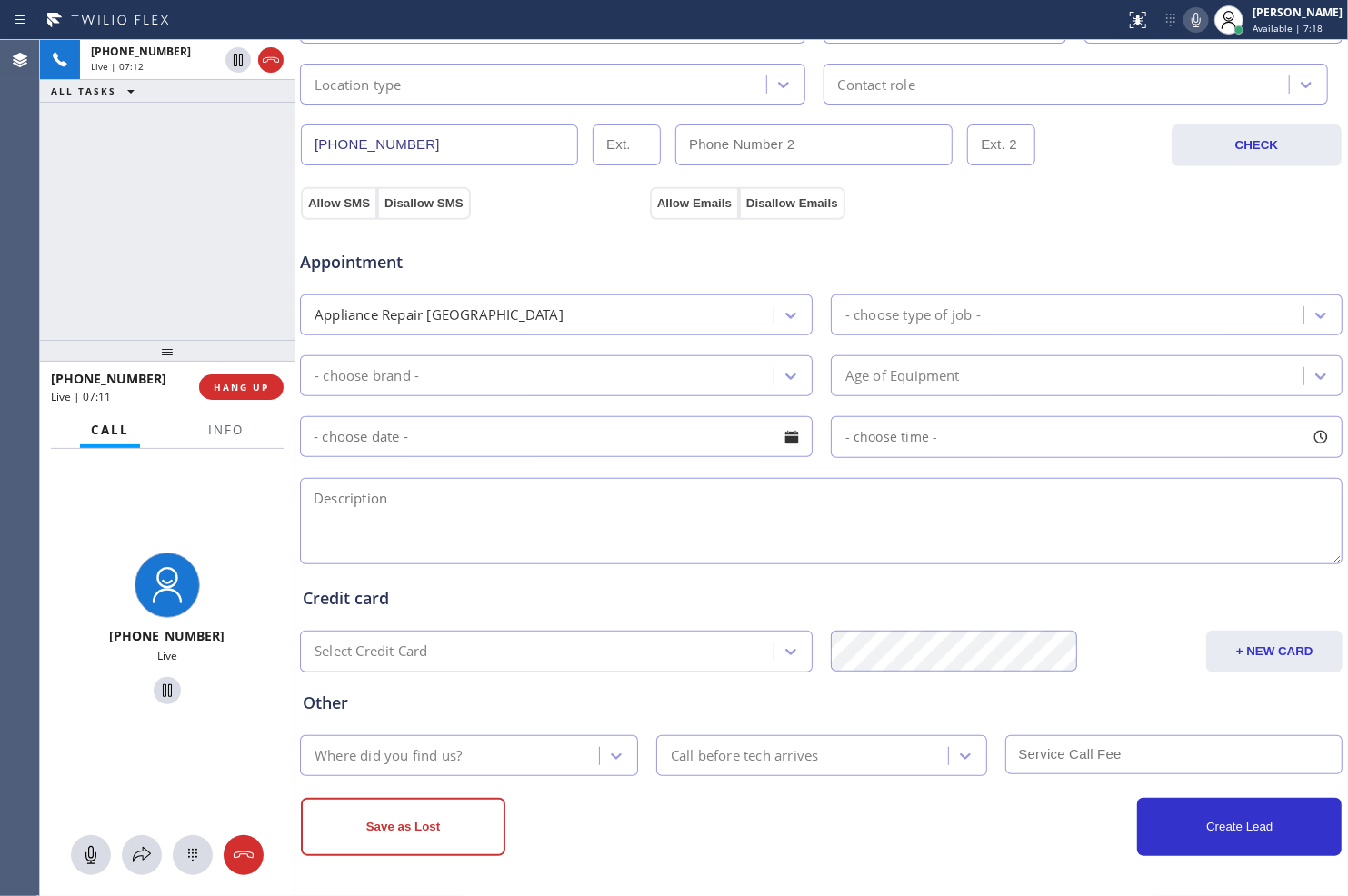
click at [1188, 13] on icon at bounding box center [1195, 20] width 22 height 22
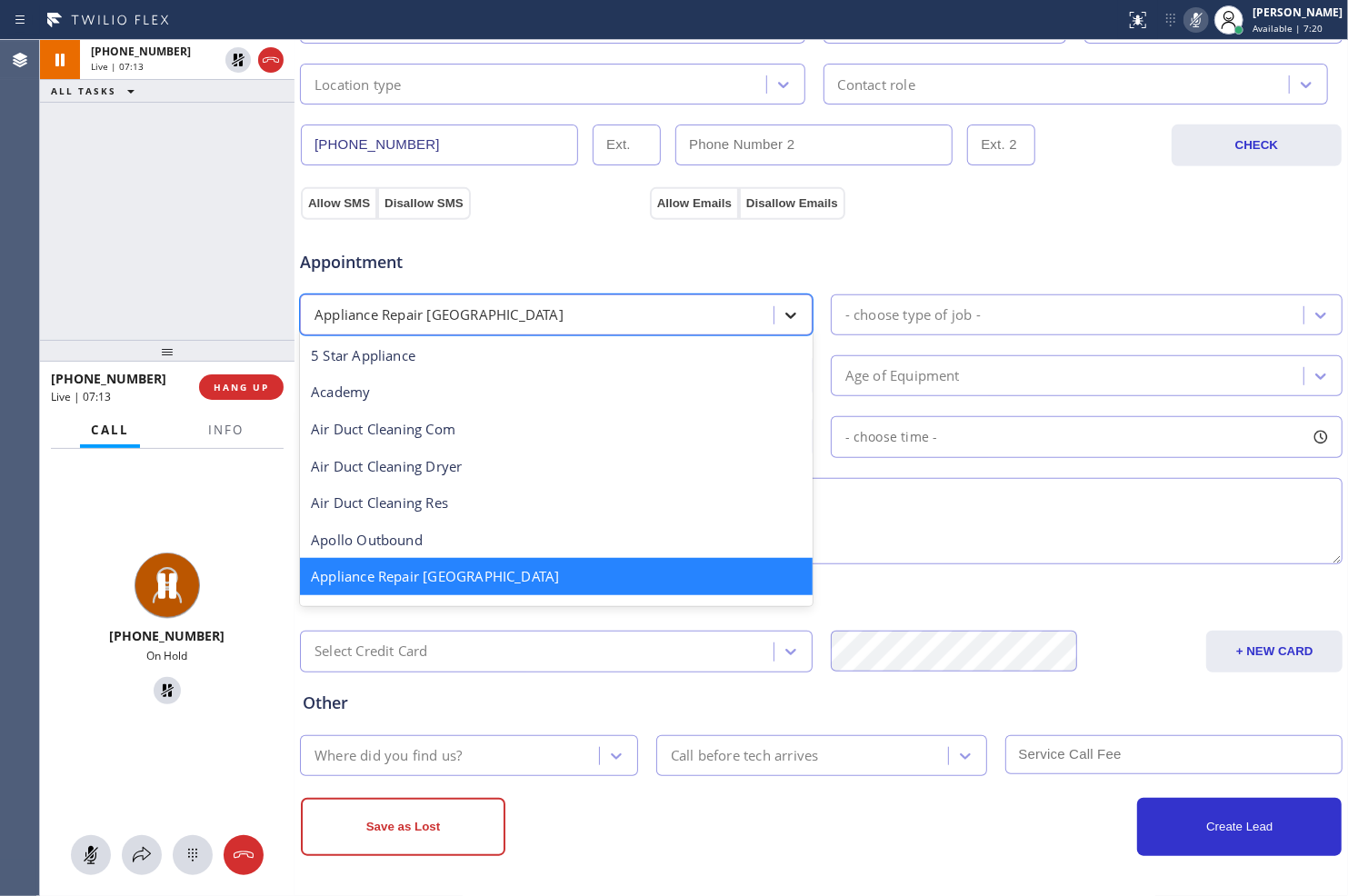
click at [774, 306] on div at bounding box center [790, 315] width 33 height 33
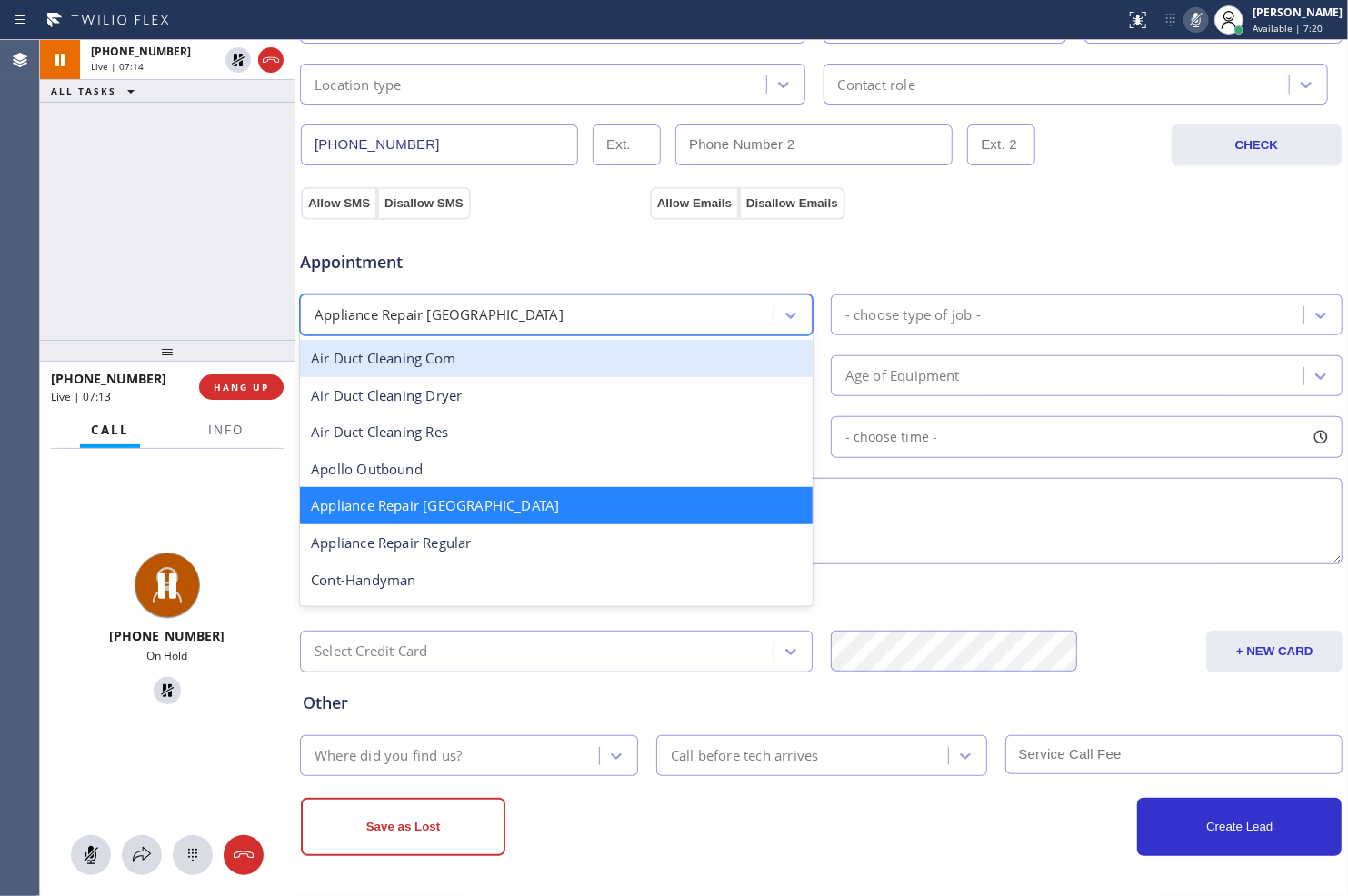
scroll to position [102, 0]
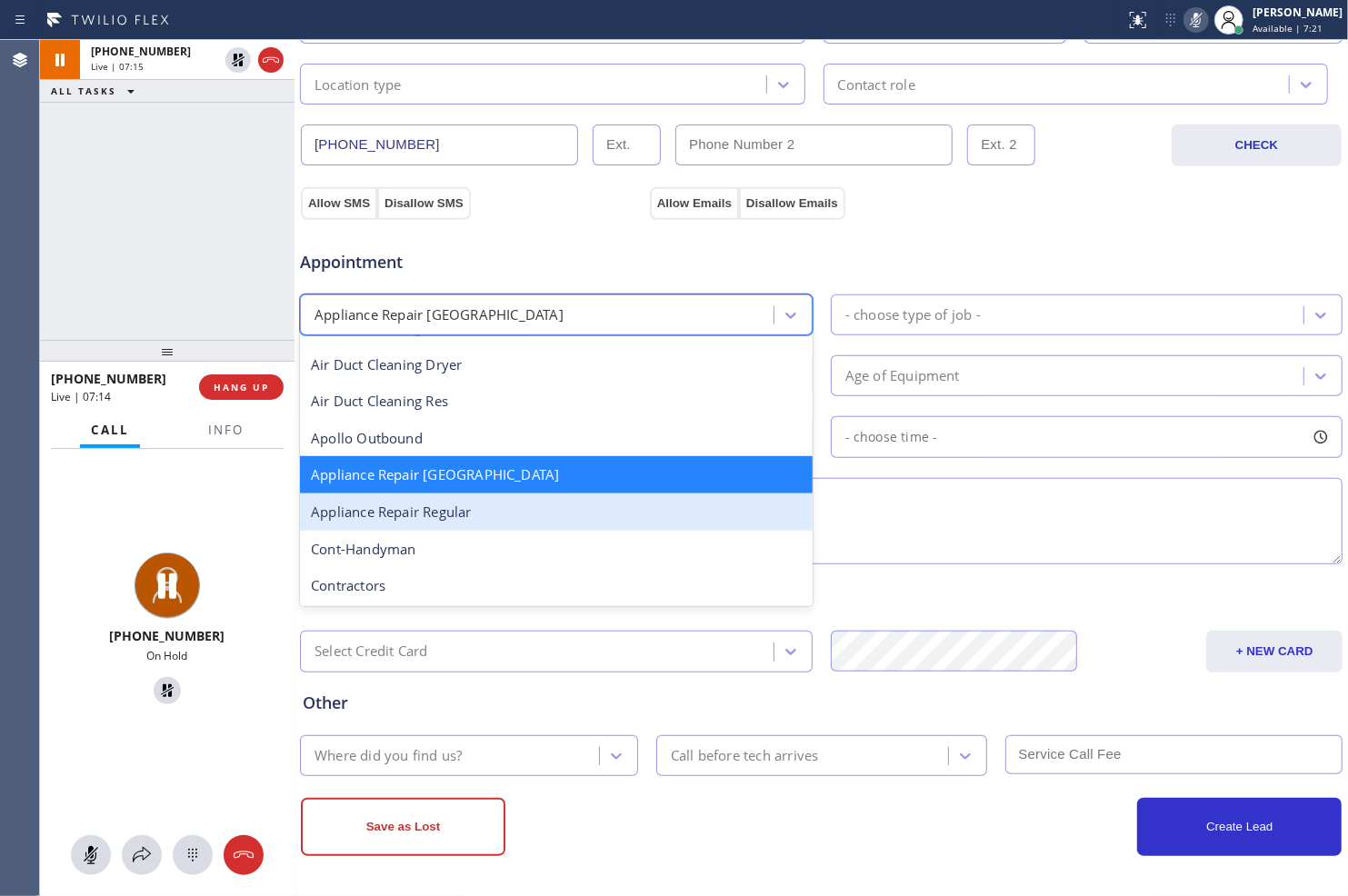
drag, startPoint x: 576, startPoint y: 504, endPoint x: 604, endPoint y: 483, distance: 35.0
click at [575, 505] on div "Appliance Repair Regular" at bounding box center [556, 512] width 513 height 37
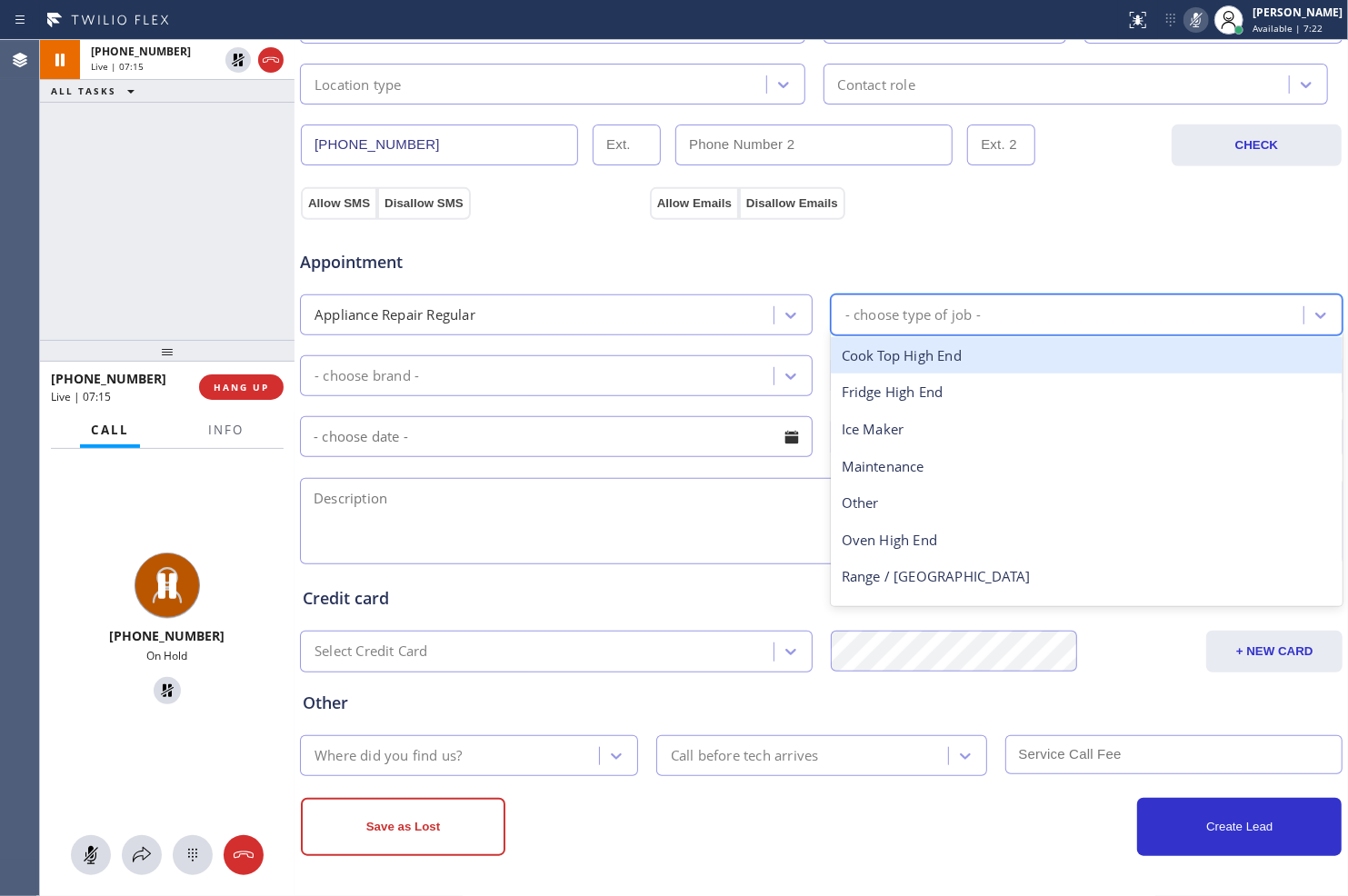
click at [885, 327] on div "- choose type of job -" at bounding box center [1070, 315] width 468 height 32
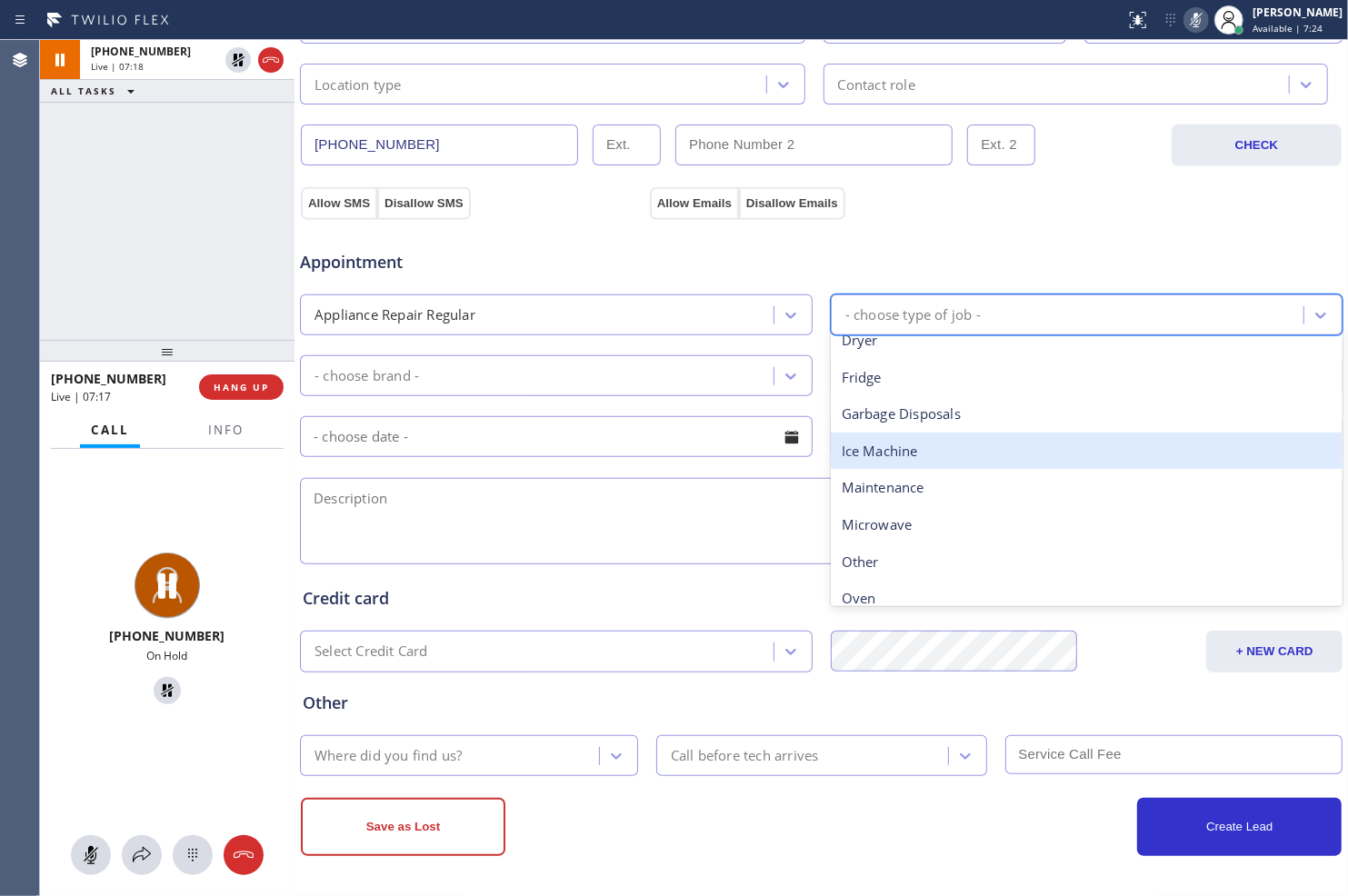
scroll to position [250, 0]
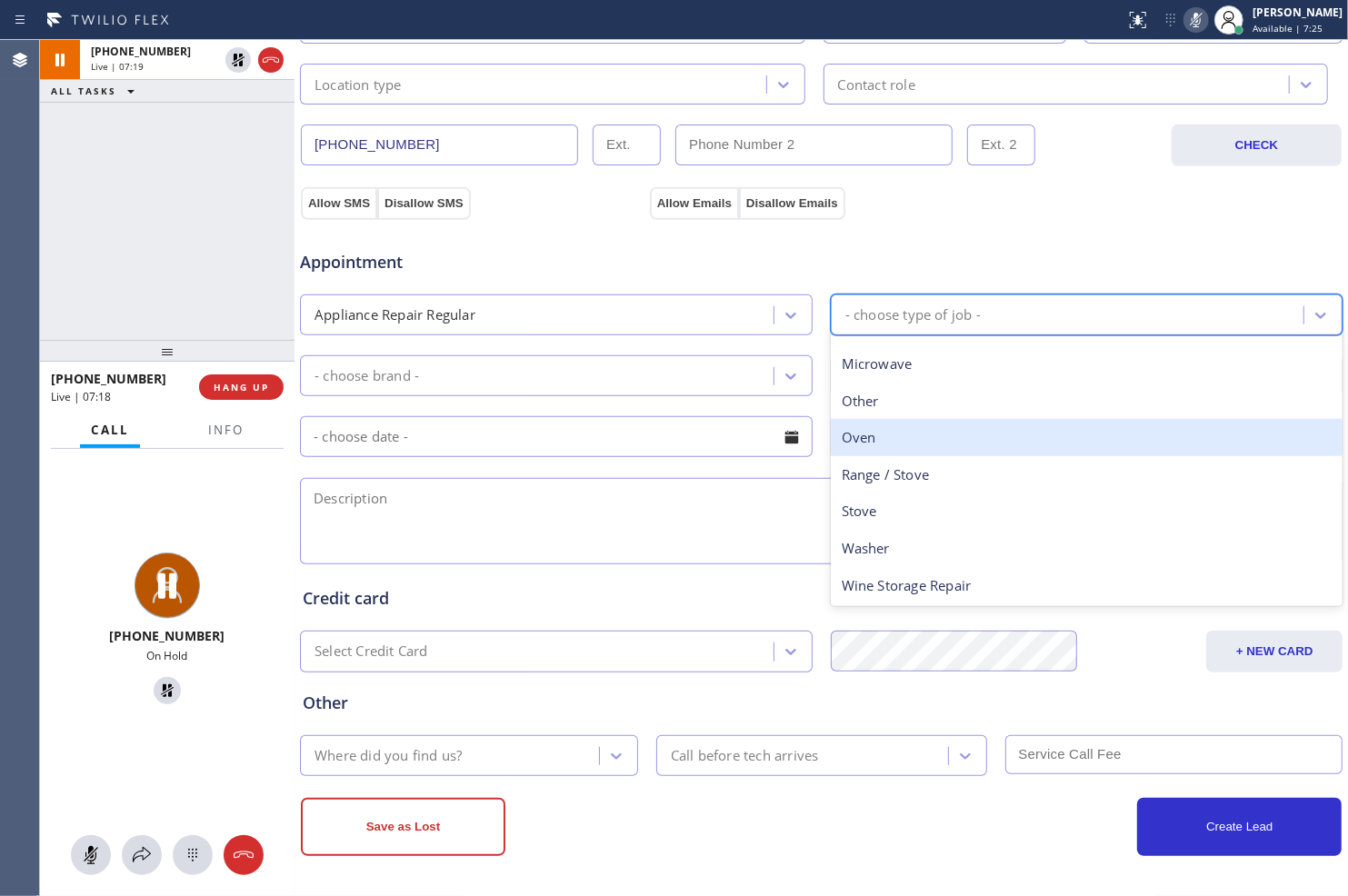
click at [894, 447] on div "Oven" at bounding box center [1086, 438] width 513 height 37
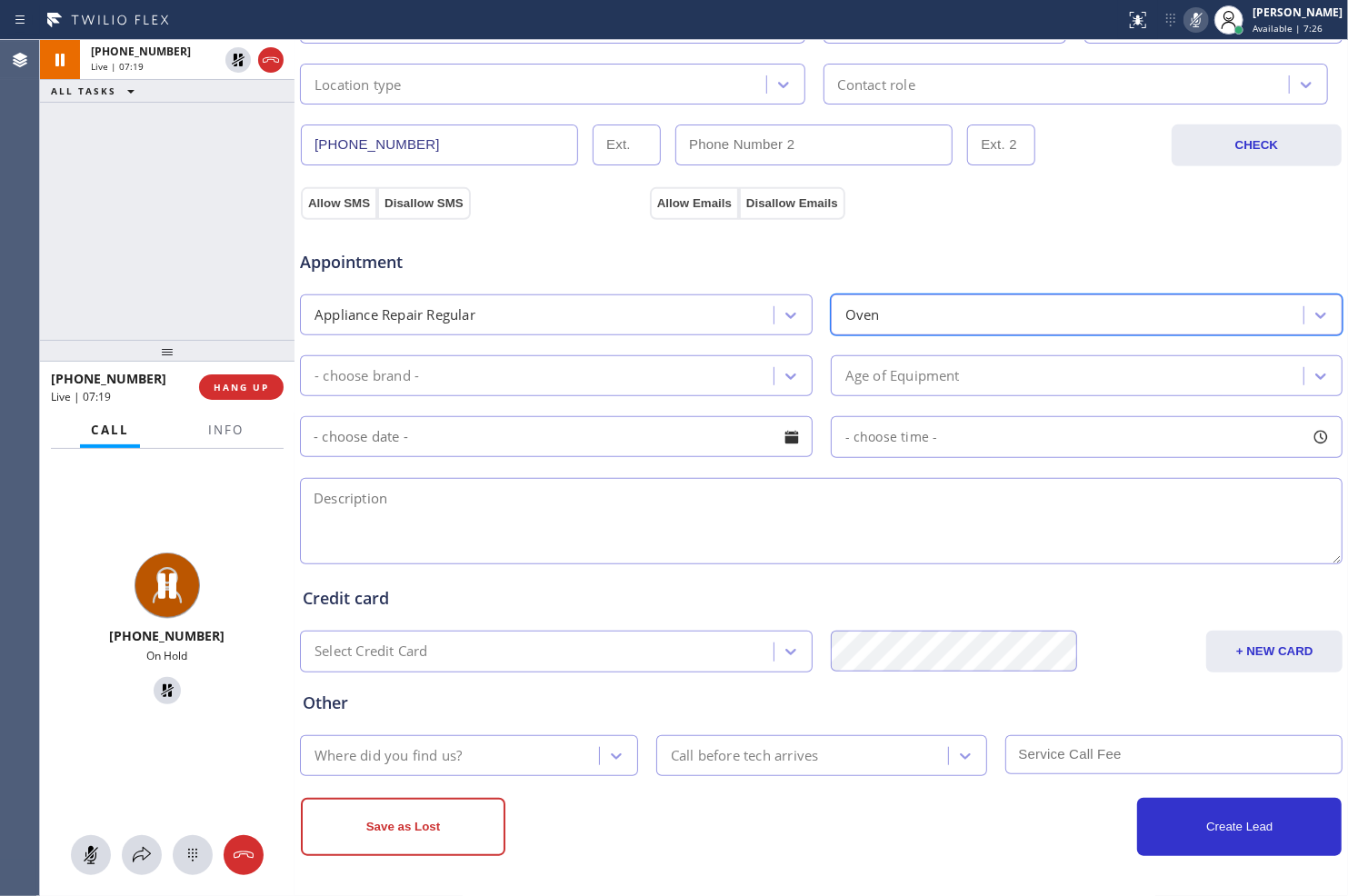
click at [697, 377] on div "- choose brand -" at bounding box center [539, 376] width 468 height 32
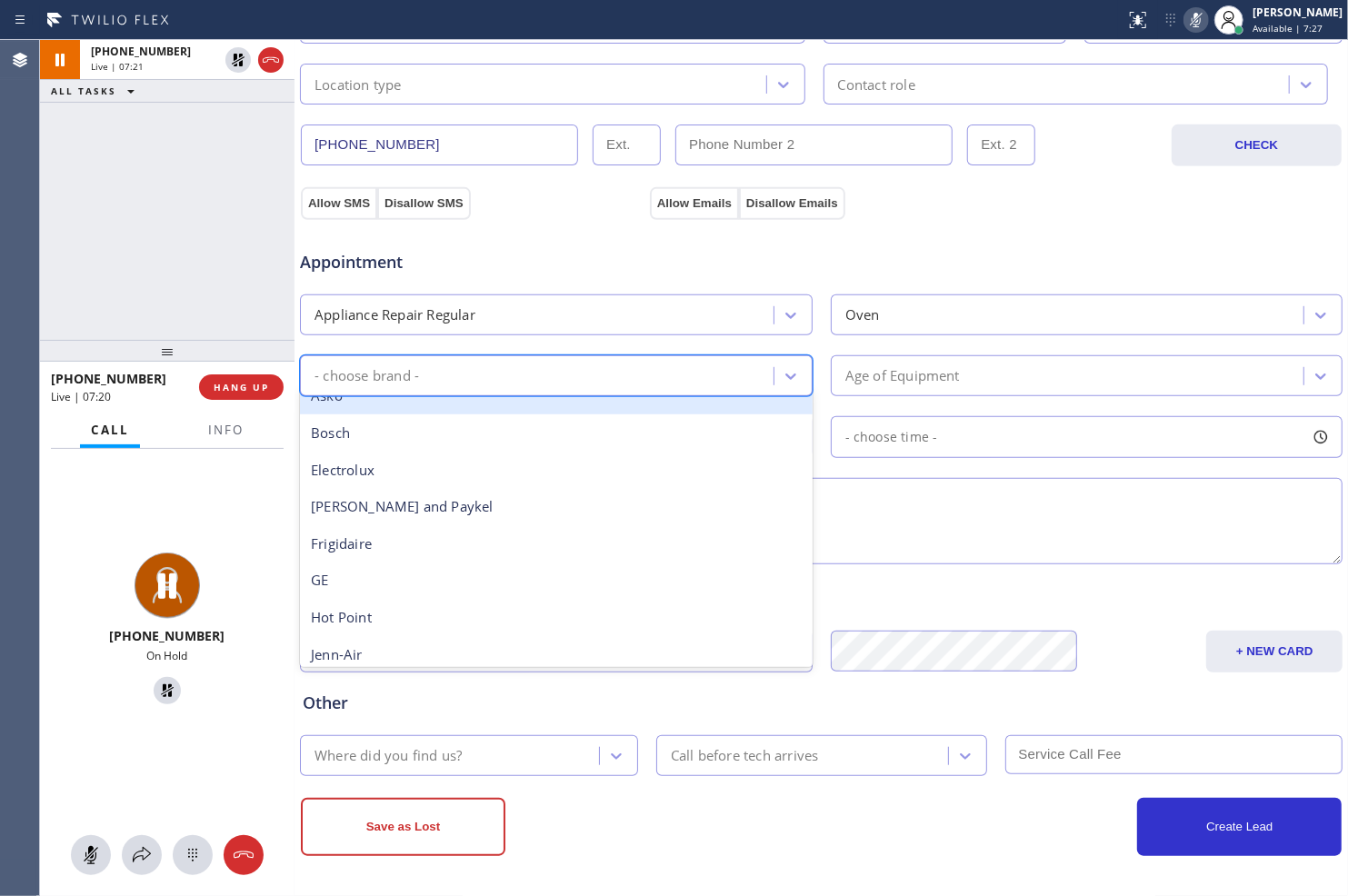
scroll to position [101, 0]
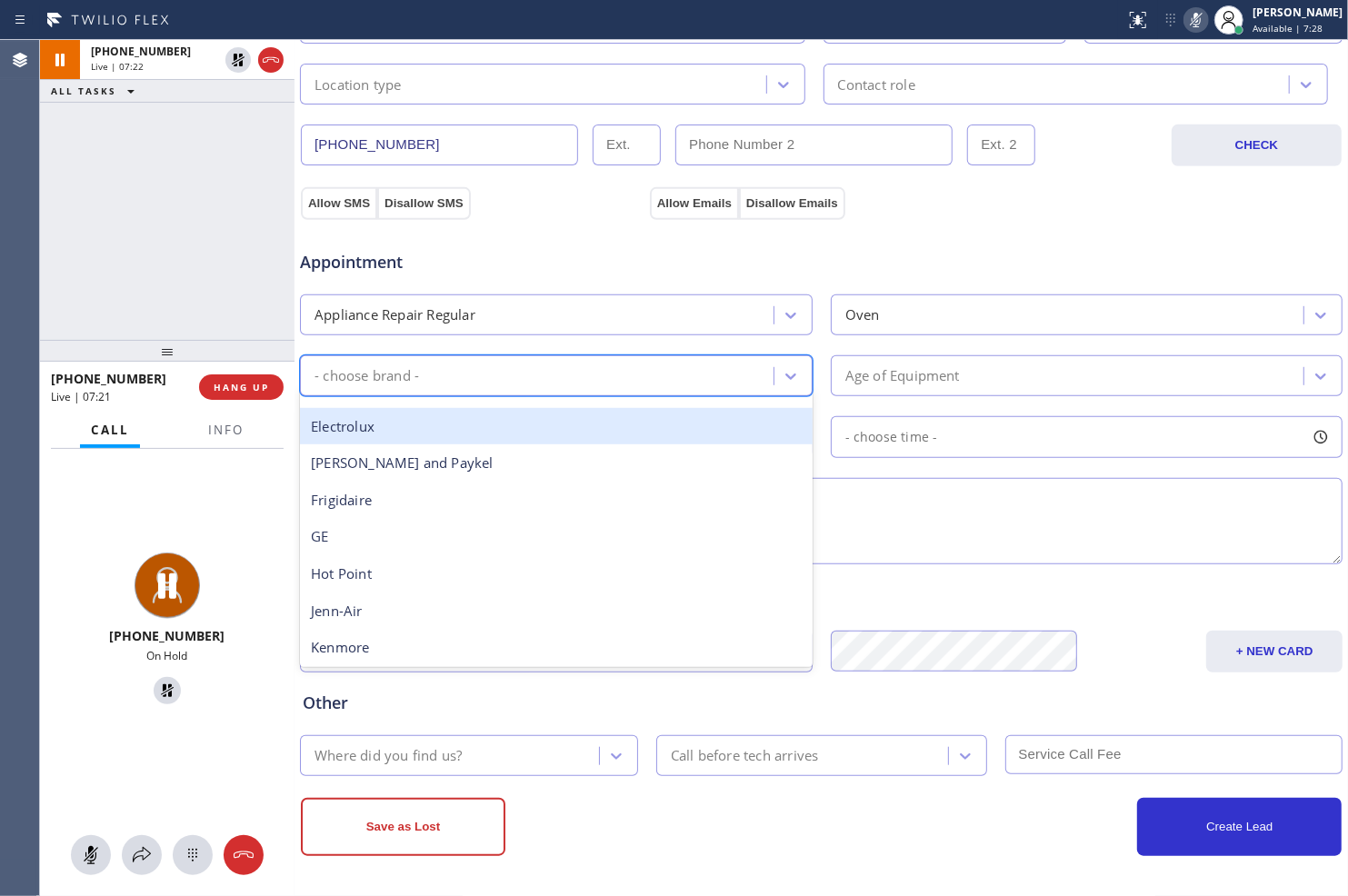
click at [587, 424] on div "Electrolux" at bounding box center [556, 426] width 513 height 37
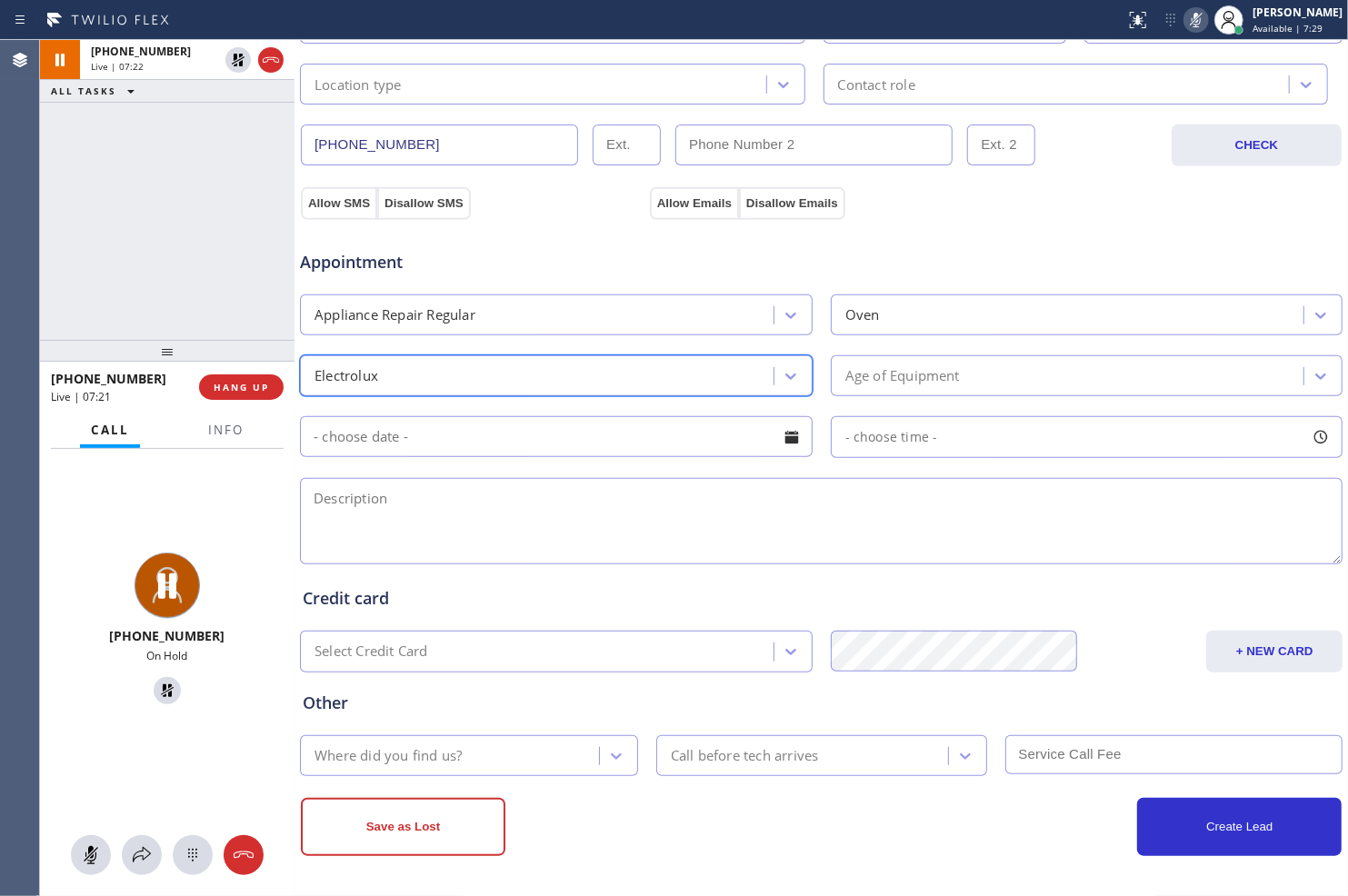
click at [878, 378] on div "Age of Equipment" at bounding box center [903, 376] width 114 height 21
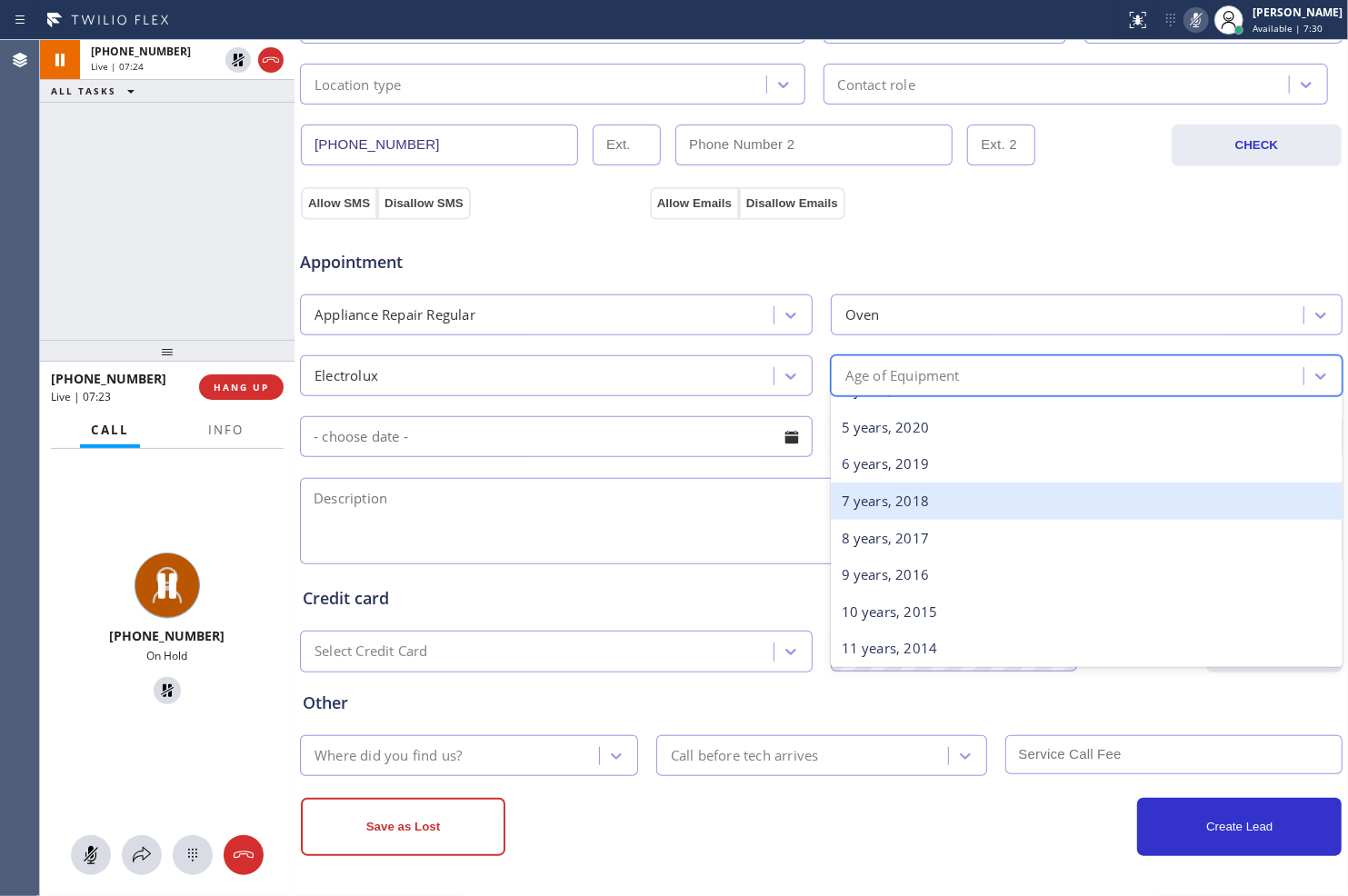
scroll to position [202, 0]
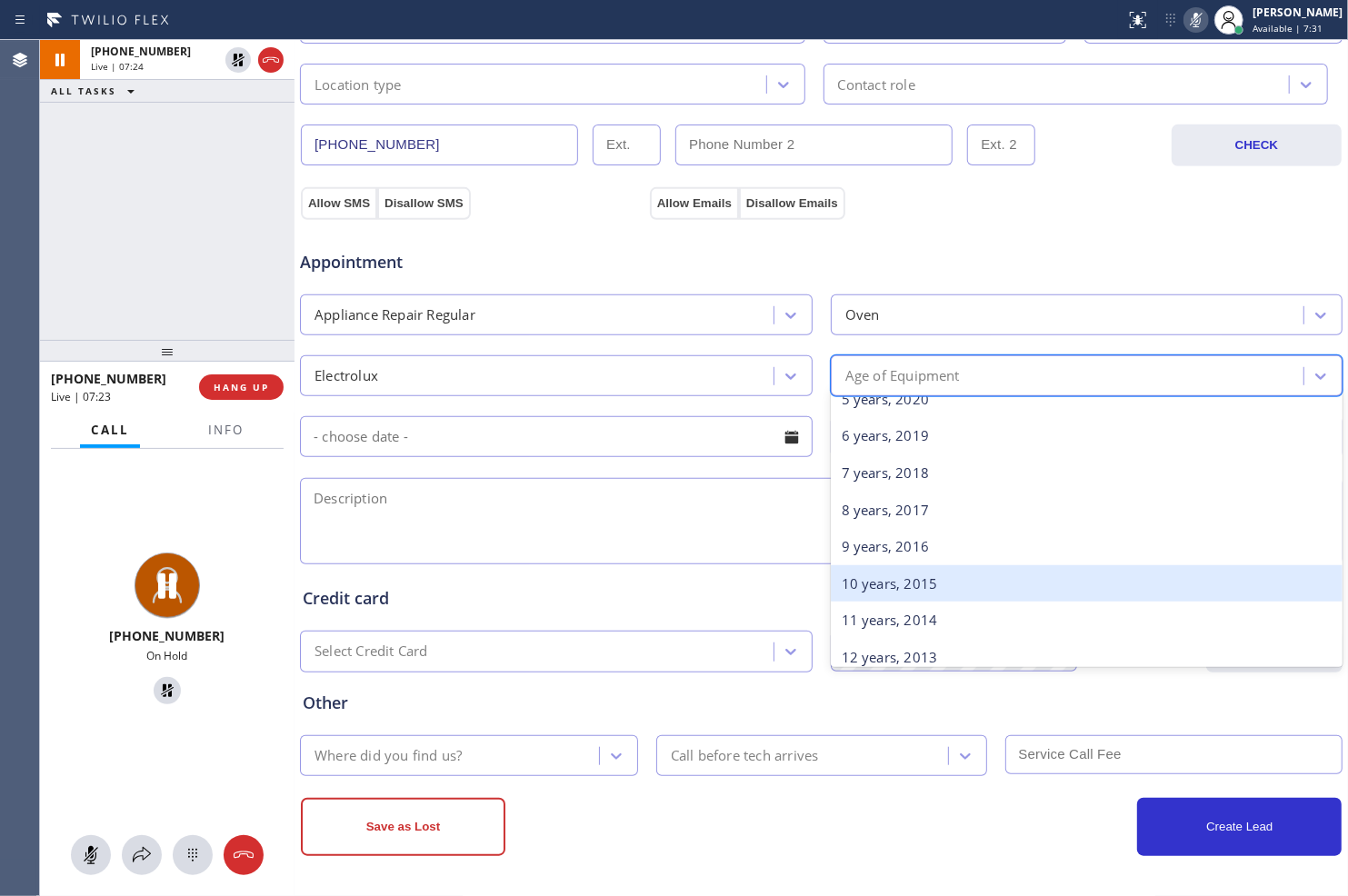
click at [878, 579] on div "10 years, 2015" at bounding box center [1086, 584] width 513 height 37
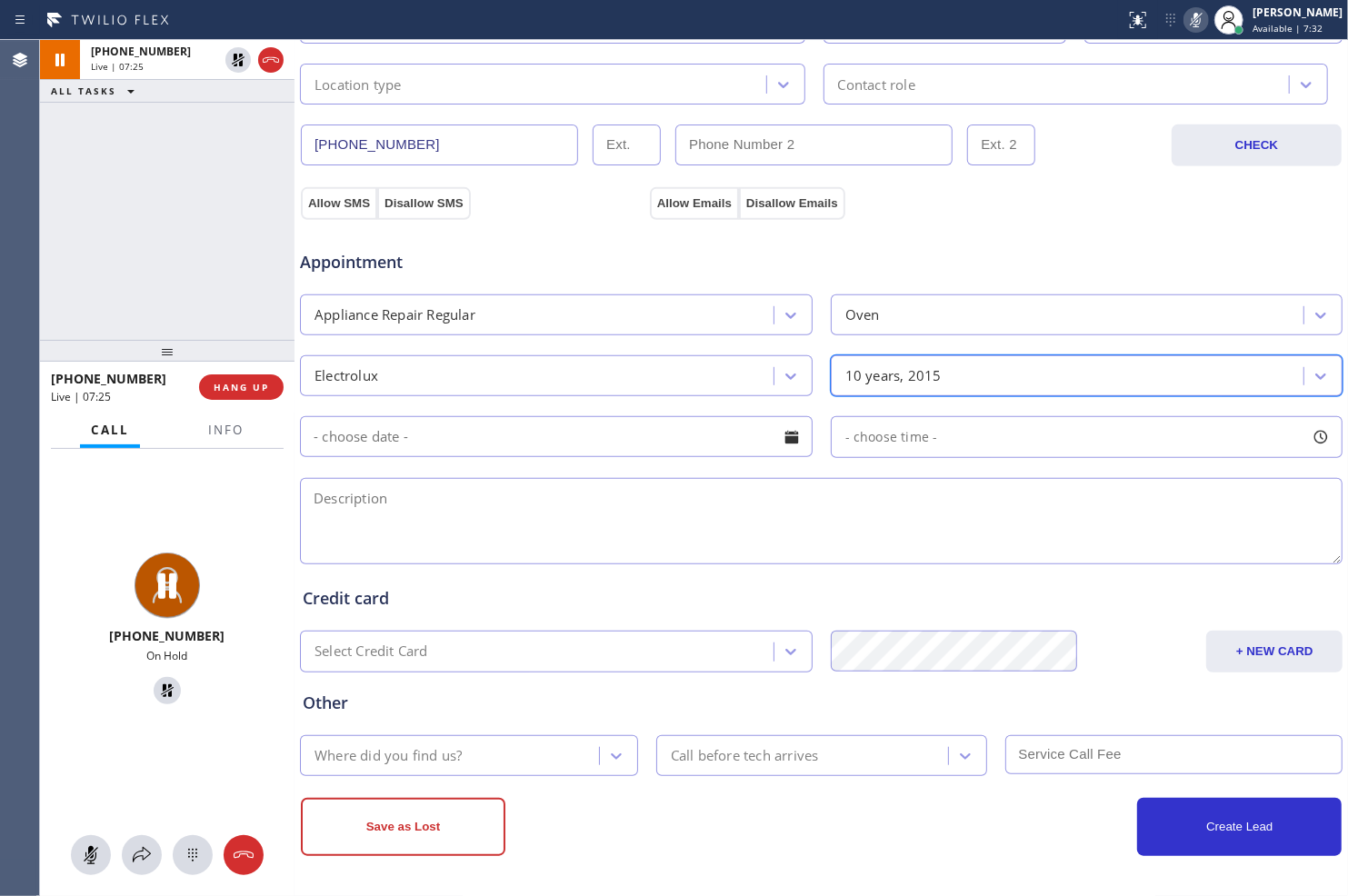
click at [627, 443] on input "text" at bounding box center [556, 437] width 513 height 41
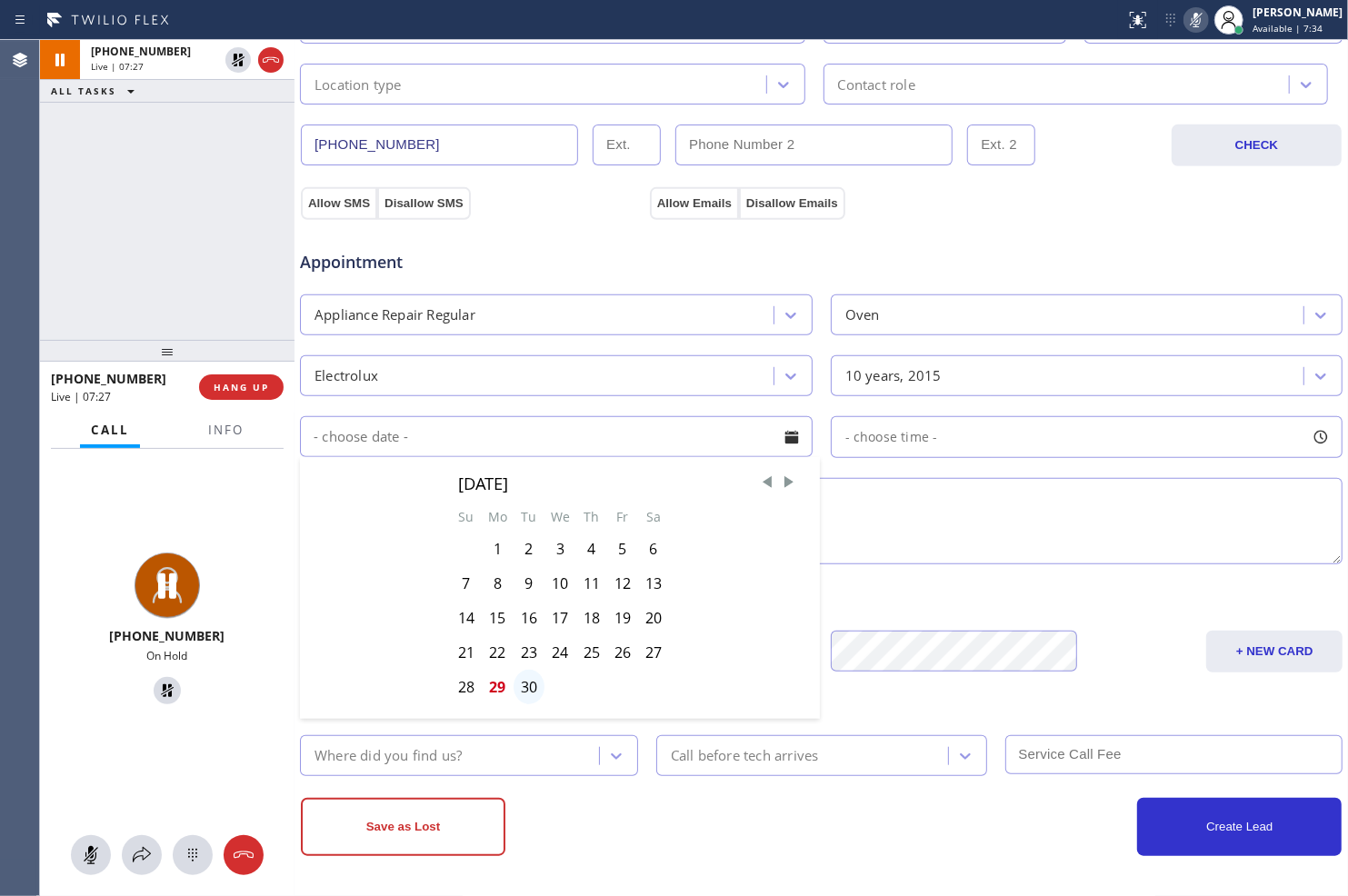
click at [523, 679] on div "30" at bounding box center [529, 686] width 31 height 35
type input "[DATE]"
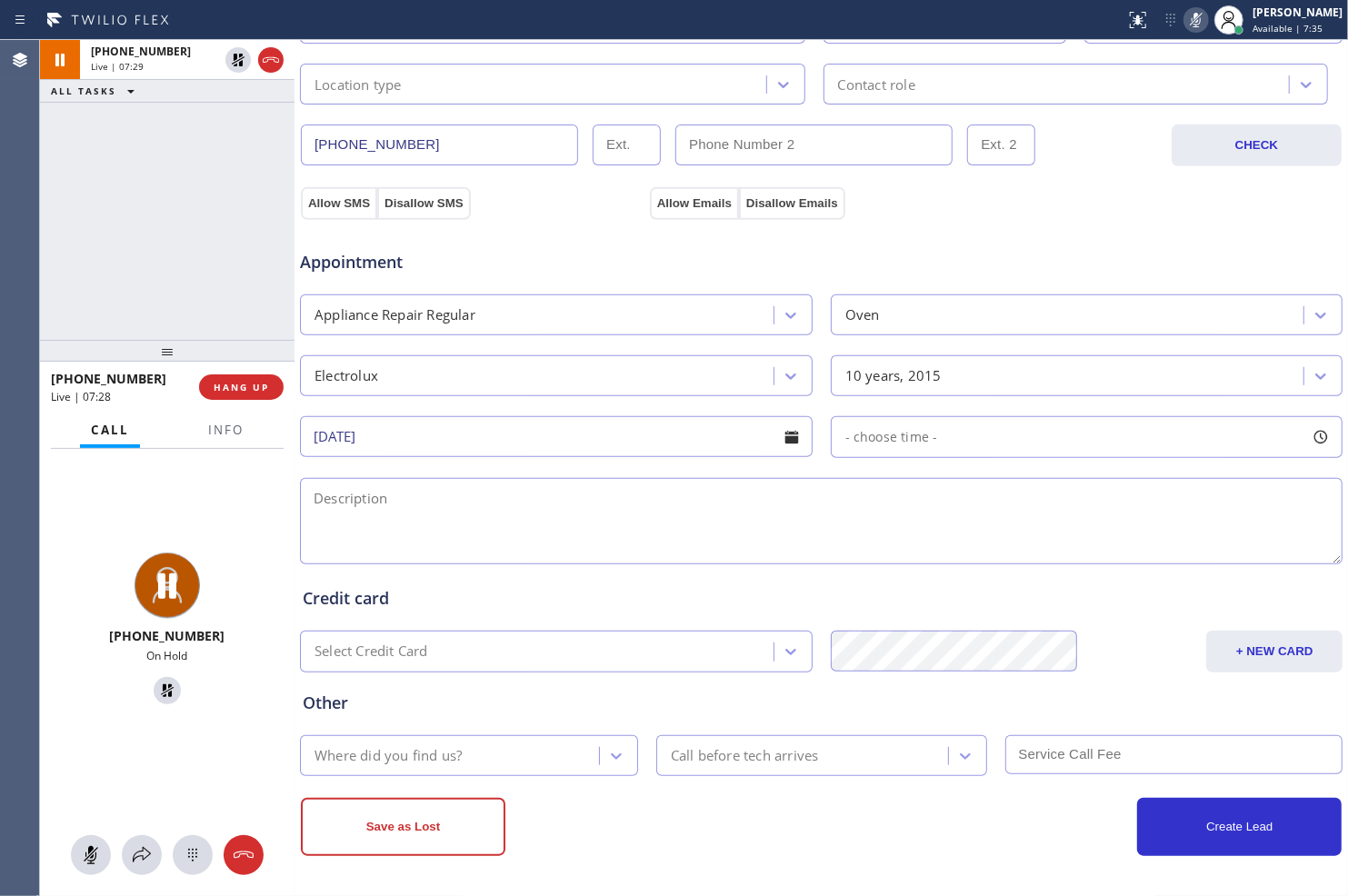
click at [974, 441] on div "- choose time -" at bounding box center [1086, 437] width 513 height 42
drag, startPoint x: 846, startPoint y: 547, endPoint x: 1096, endPoint y: 554, distance: 250.1
click at [1097, 554] on div at bounding box center [1107, 547] width 22 height 38
drag, startPoint x: 843, startPoint y: 545, endPoint x: 988, endPoint y: 551, distance: 145.1
click at [987, 551] on div at bounding box center [996, 547] width 22 height 38
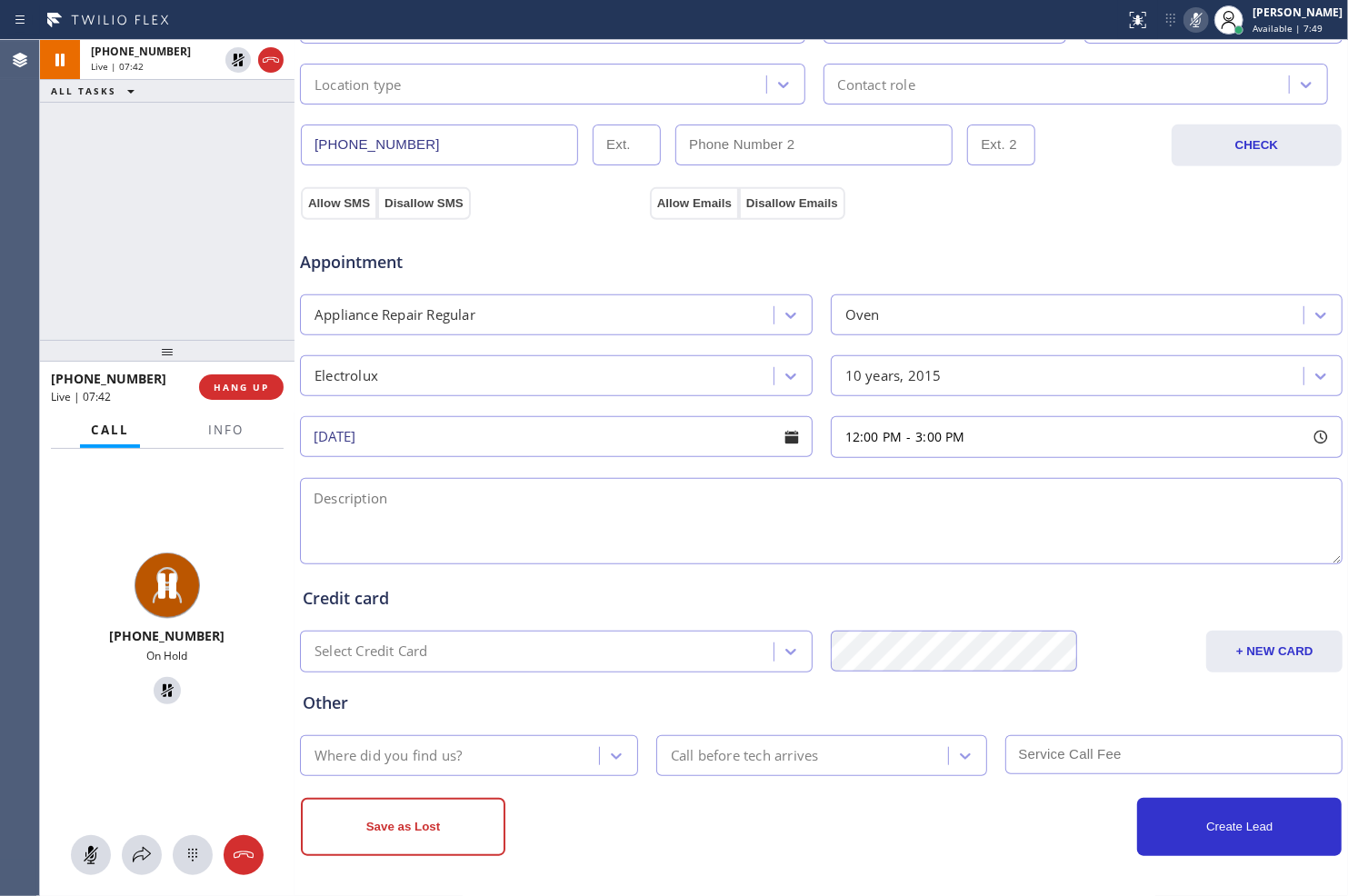
click at [1152, 684] on div "Other Where did you find us? Call before tech arrives" at bounding box center [821, 724] width 1044 height 104
click at [696, 529] on textarea at bounding box center [821, 521] width 1042 height 86
click at [1018, 515] on textarea "To enrich screen reader interactions, please activate Accessibility in Grammarl…" at bounding box center [821, 521] width 1042 height 86
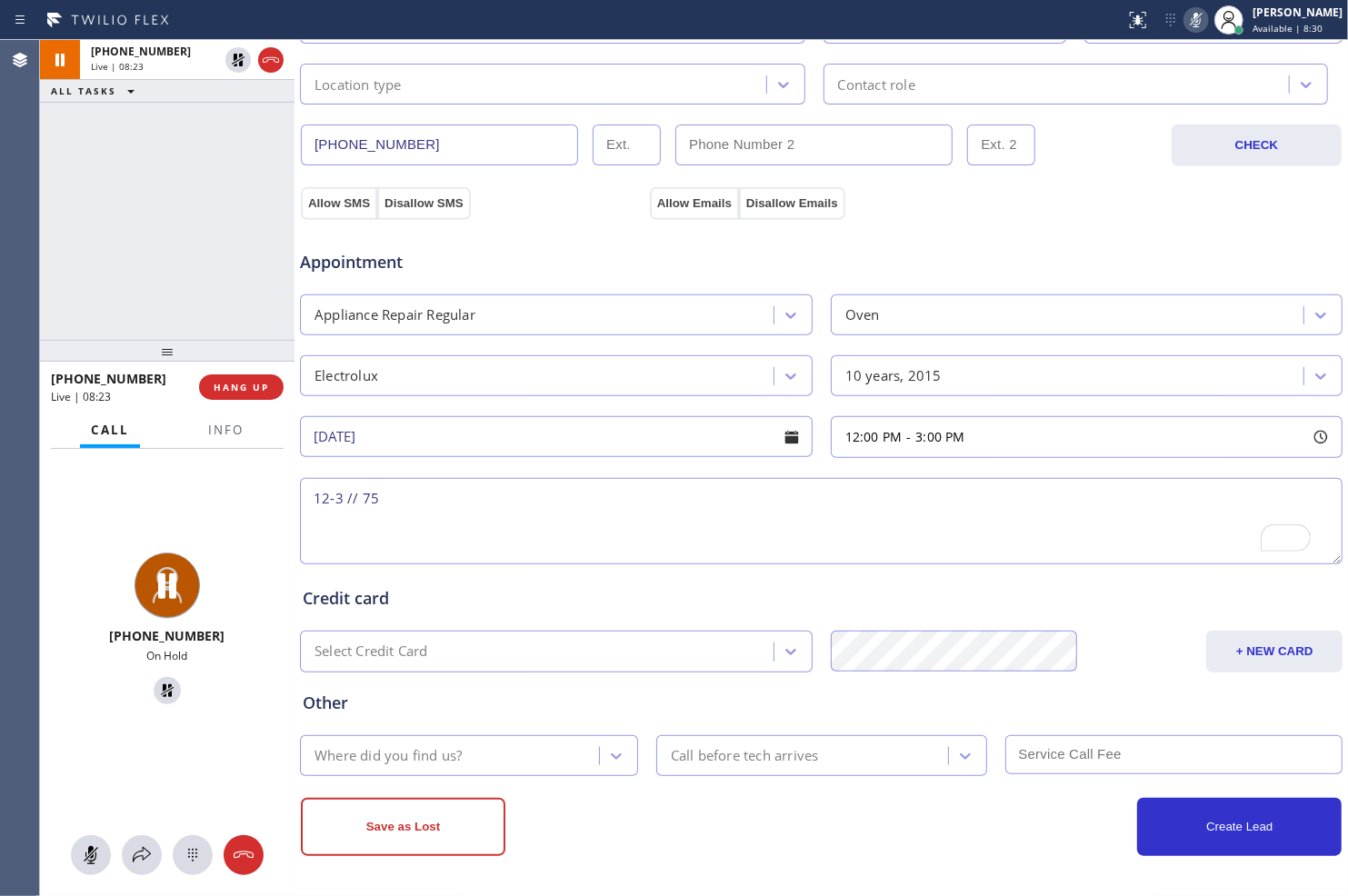
click at [360, 502] on textarea "12-3 // 75" at bounding box center [821, 521] width 1042 height 86
click at [457, 509] on textarea "12-3 // $75" at bounding box center [821, 521] width 1042 height 86
click at [1186, 22] on icon at bounding box center [1195, 20] width 22 height 22
click at [1186, 22] on icon at bounding box center [1195, 20] width 22 height 22
click at [815, 500] on textarea "12-3 // $75// Oven// the oven temperature wont heat up//" at bounding box center [821, 521] width 1042 height 86
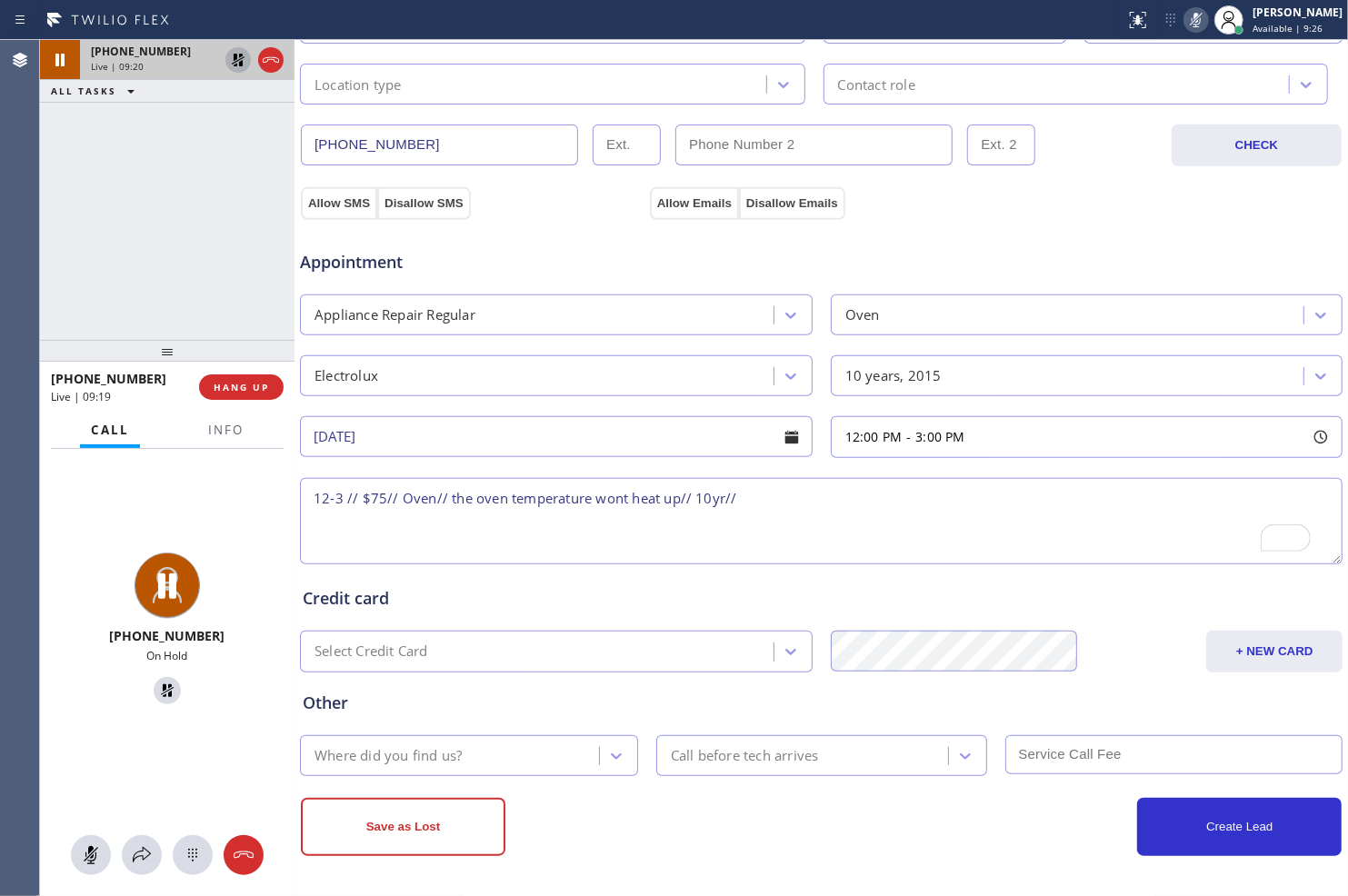
type textarea "12-3 // $75// Oven// the oven temperature wont heat up// 10yr//"
click at [238, 70] on icon at bounding box center [237, 59] width 22 height 22
click at [1194, 15] on icon at bounding box center [1195, 20] width 22 height 22
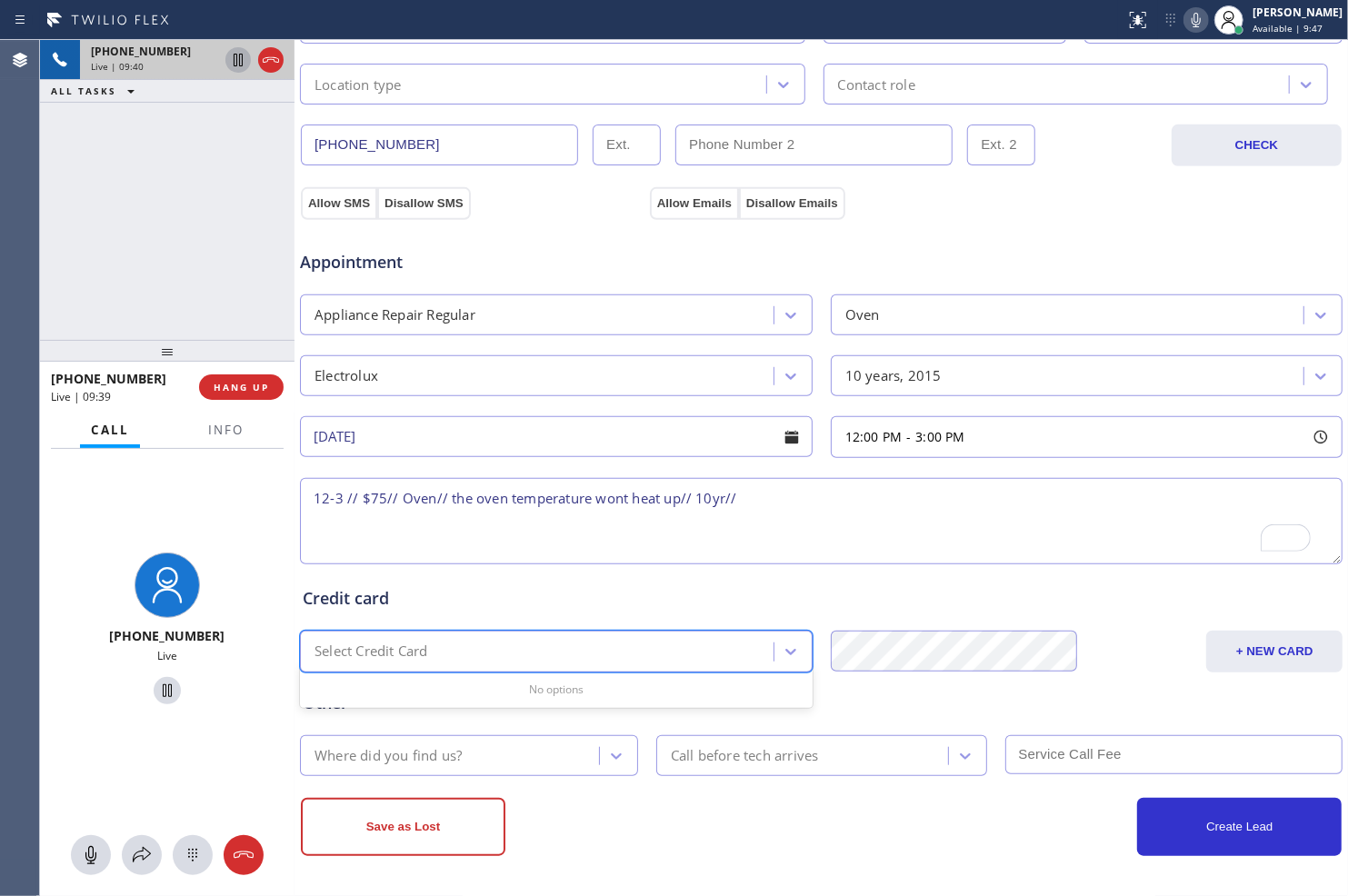
click at [463, 647] on div "Select Credit Card" at bounding box center [539, 652] width 468 height 32
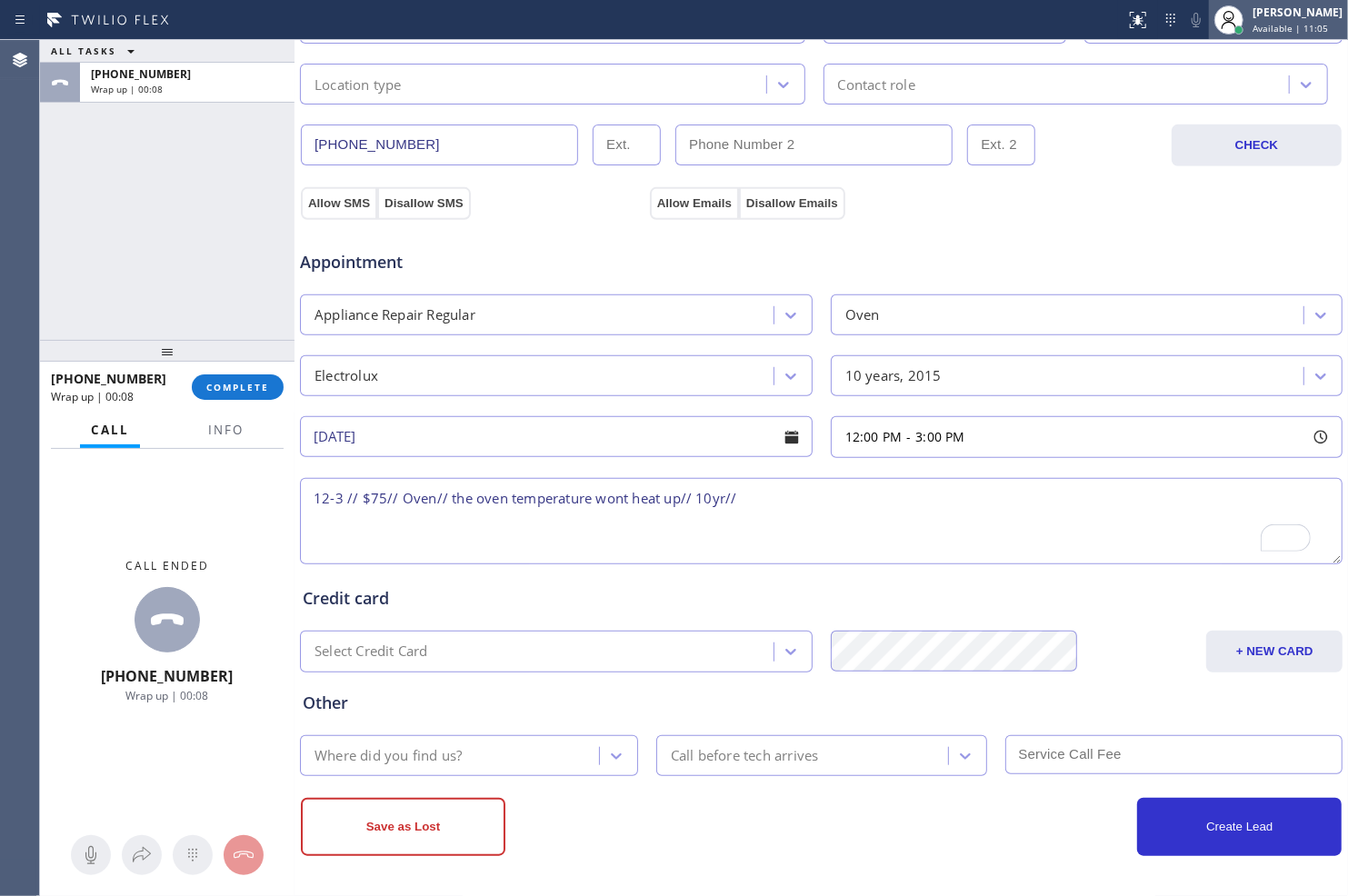
click at [1273, 24] on span "Available | 11:05" at bounding box center [1290, 28] width 75 height 13
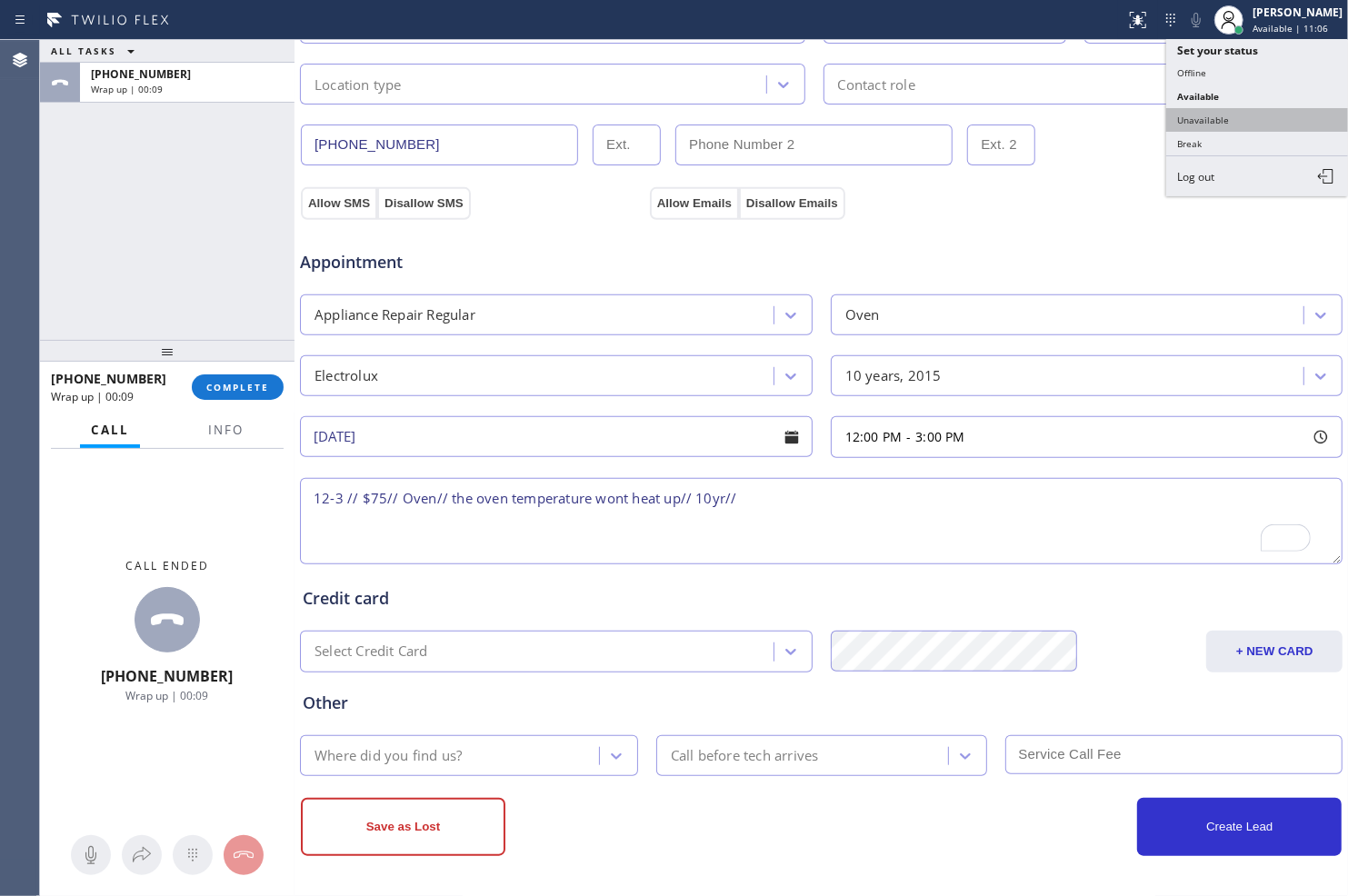
click at [1230, 125] on button "Unavailable" at bounding box center [1257, 119] width 182 height 23
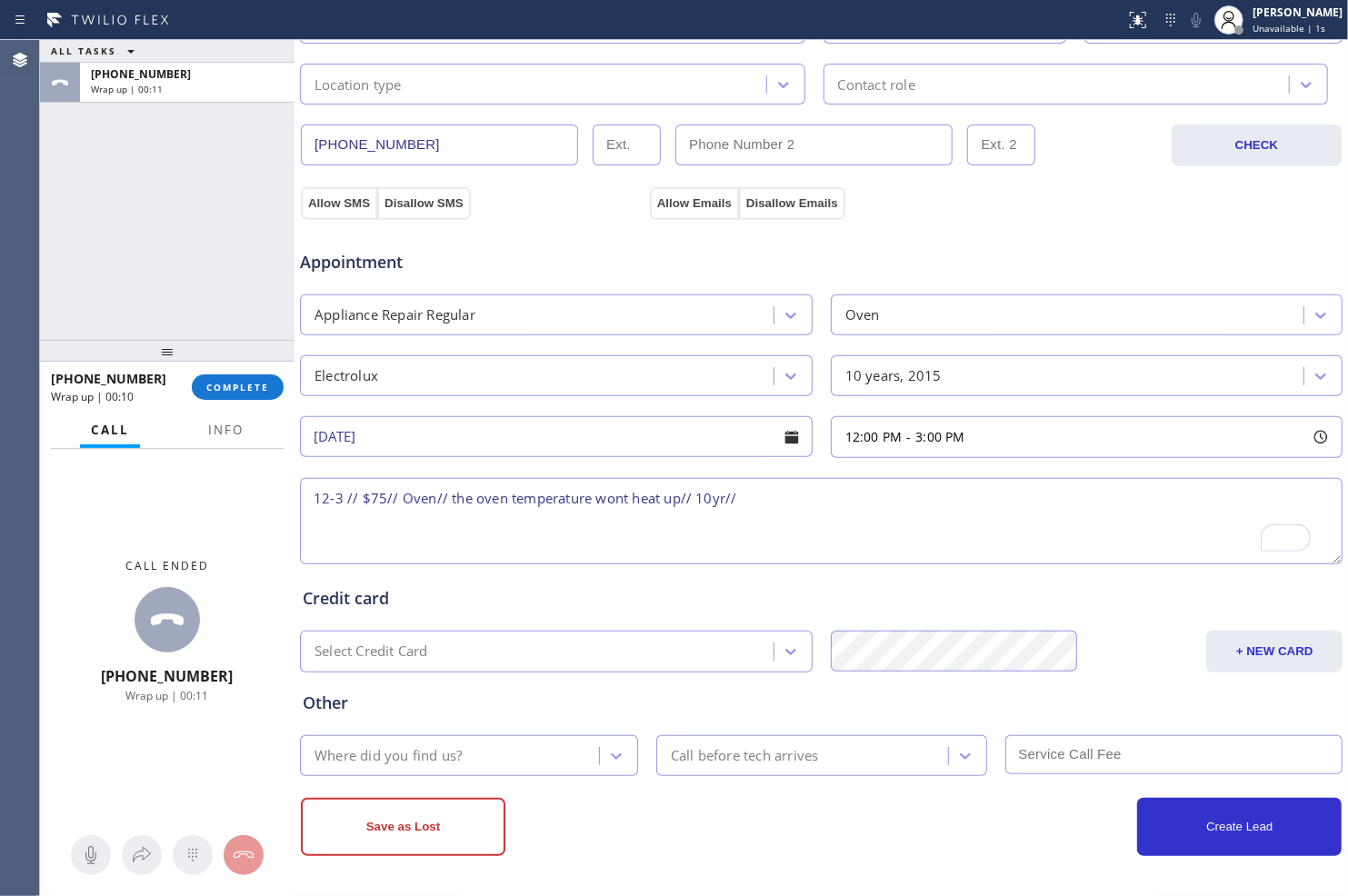
click at [511, 650] on div "Select Credit Card" at bounding box center [539, 652] width 468 height 32
paste input "[CREDIT_CARD_NUMBER]"
type input "[CREDIT_CARD_NUMBER]"
click at [788, 500] on textarea "12-3 // $75// Oven// the oven temperature wont heat up// 10yr//" at bounding box center [821, 521] width 1042 height 86
click at [894, 494] on textarea "12-3 // $75// Oven// the oven temperature wont heat up// 10yr// house-ho//" at bounding box center [821, 521] width 1042 height 86
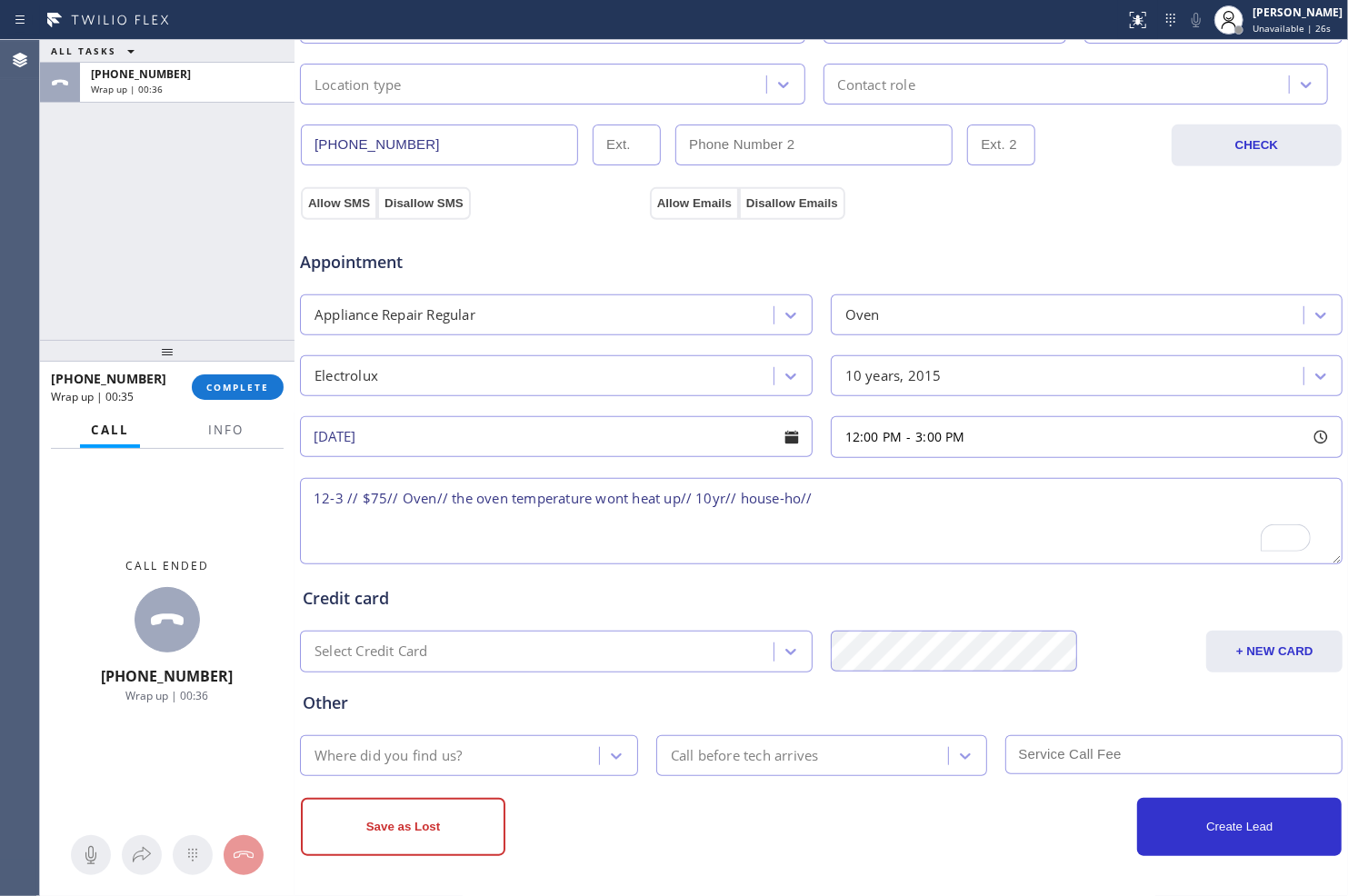
paste textarea "[PERSON_NAME] [STREET_ADDRESS]"
click at [985, 501] on textarea "12-3 // $75// Oven// the oven temperature wont heat up// 10yr// house-ho// [PER…" at bounding box center [821, 521] width 1042 height 86
drag, startPoint x: 815, startPoint y: 500, endPoint x: 984, endPoint y: 509, distance: 169.2
click at [984, 509] on textarea "12-3 // $75// Oven// the oven temperature wont heat up// 10yr// house-ho// [PER…" at bounding box center [821, 521] width 1042 height 86
paste textarea "[STREET_ADDRESS][PERSON_NAME]"
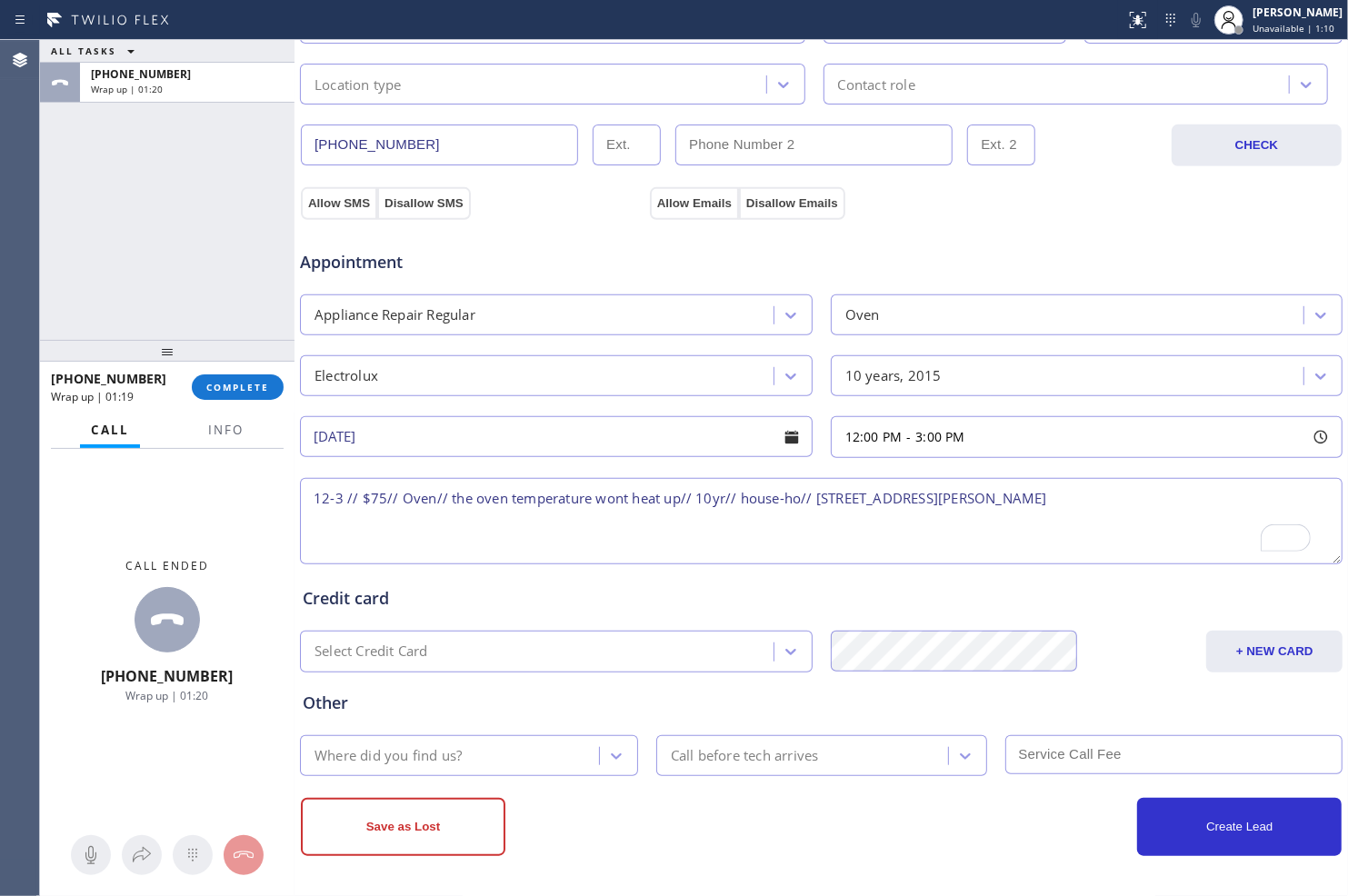
click at [1148, 497] on textarea "12-3 // $75// Oven// the oven temperature wont heat up// 10yr// house-ho// [STR…" at bounding box center [821, 521] width 1042 height 86
click at [1134, 495] on textarea "12-3 // $75// Oven// the oven temperature wont heat up// 10yr// house-ho// [STR…" at bounding box center [821, 521] width 1042 height 86
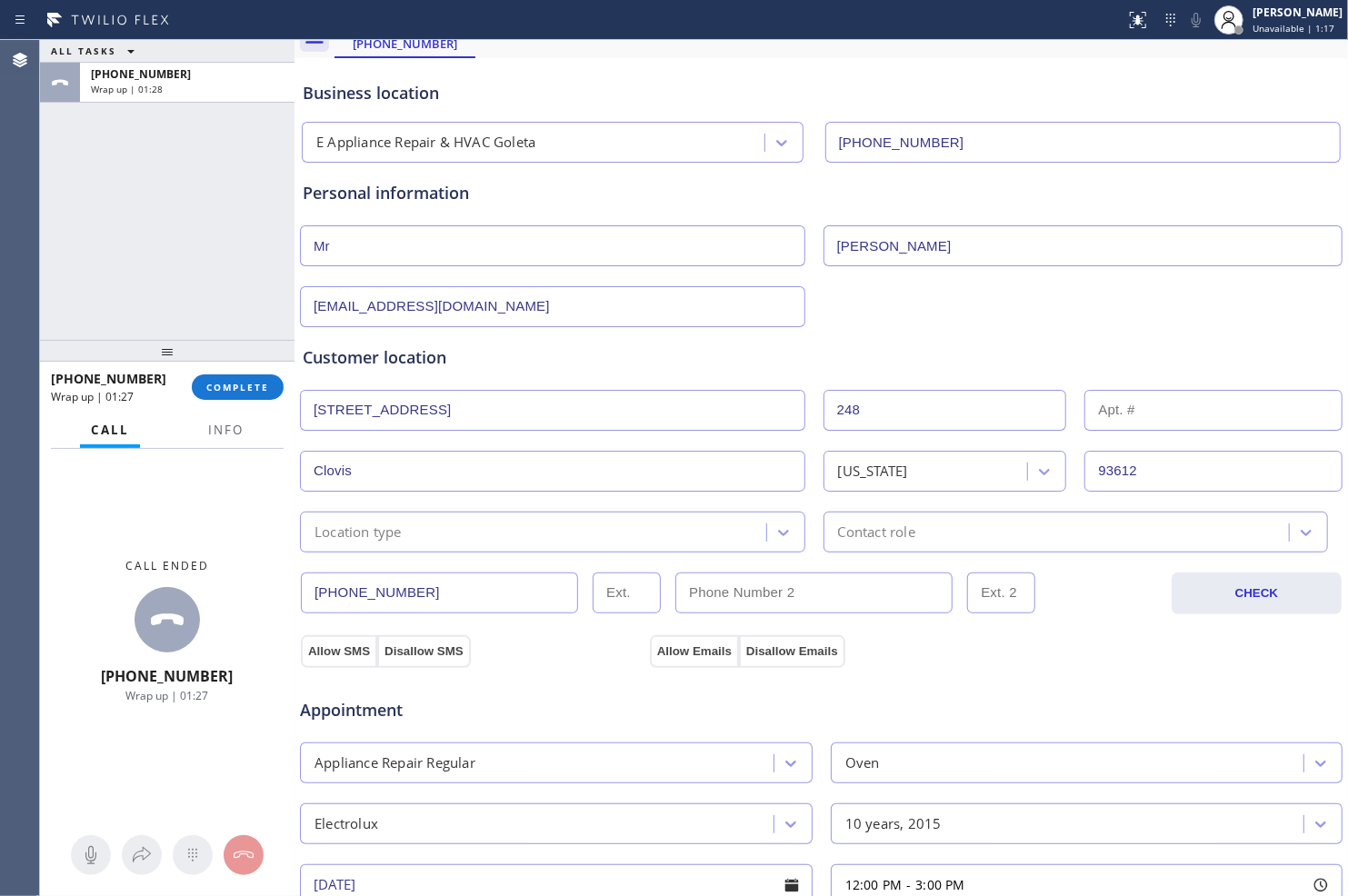
scroll to position [0, 0]
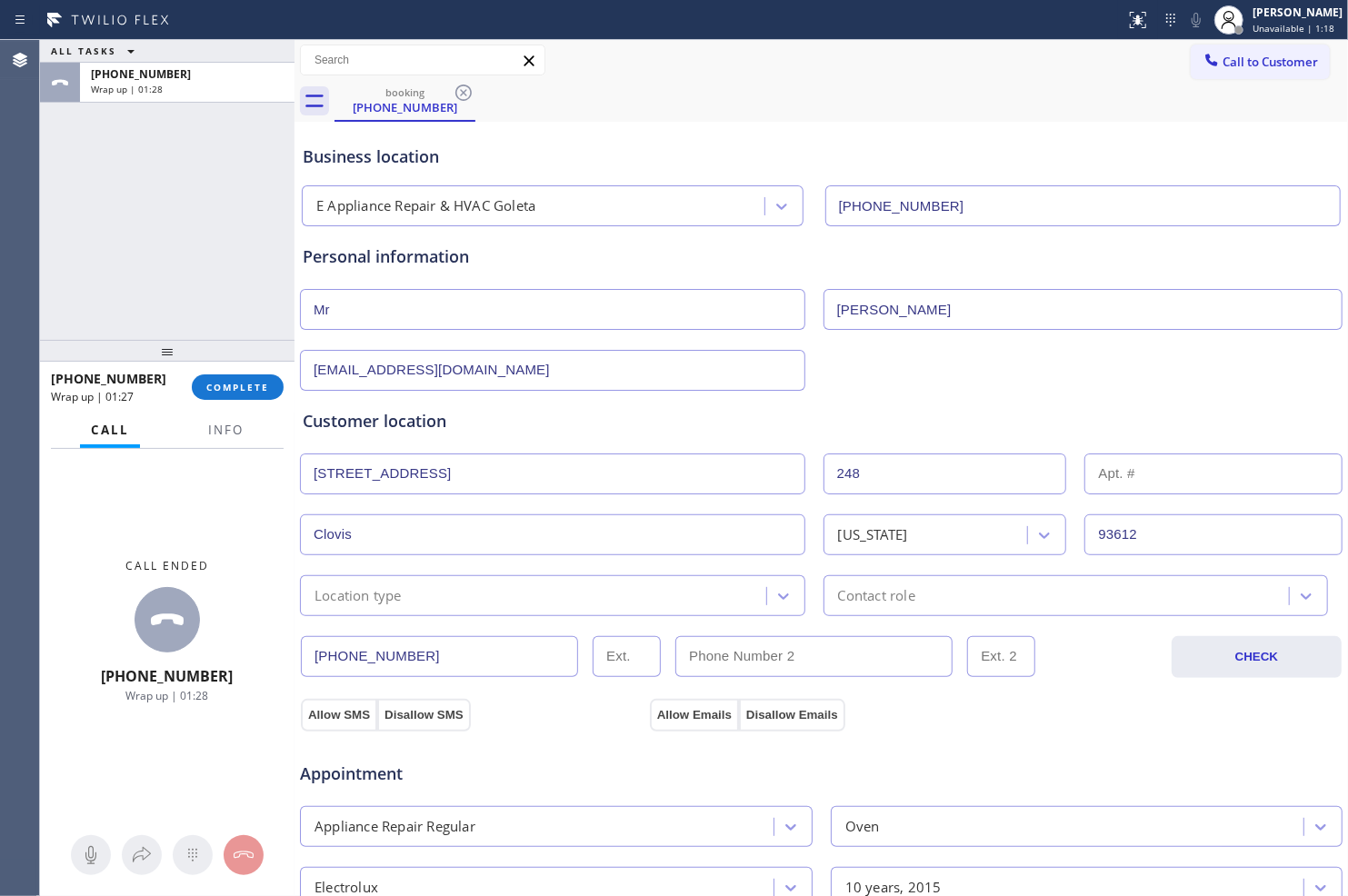
type textarea "12-3 // $75// Oven// the oven temperature wont heat up// 10yr// house-ho// [STR…"
click at [620, 311] on input "Mr" at bounding box center [552, 309] width 505 height 41
type input "[PERSON_NAME]"
click at [882, 314] on input "[PERSON_NAME]" at bounding box center [1083, 309] width 519 height 41
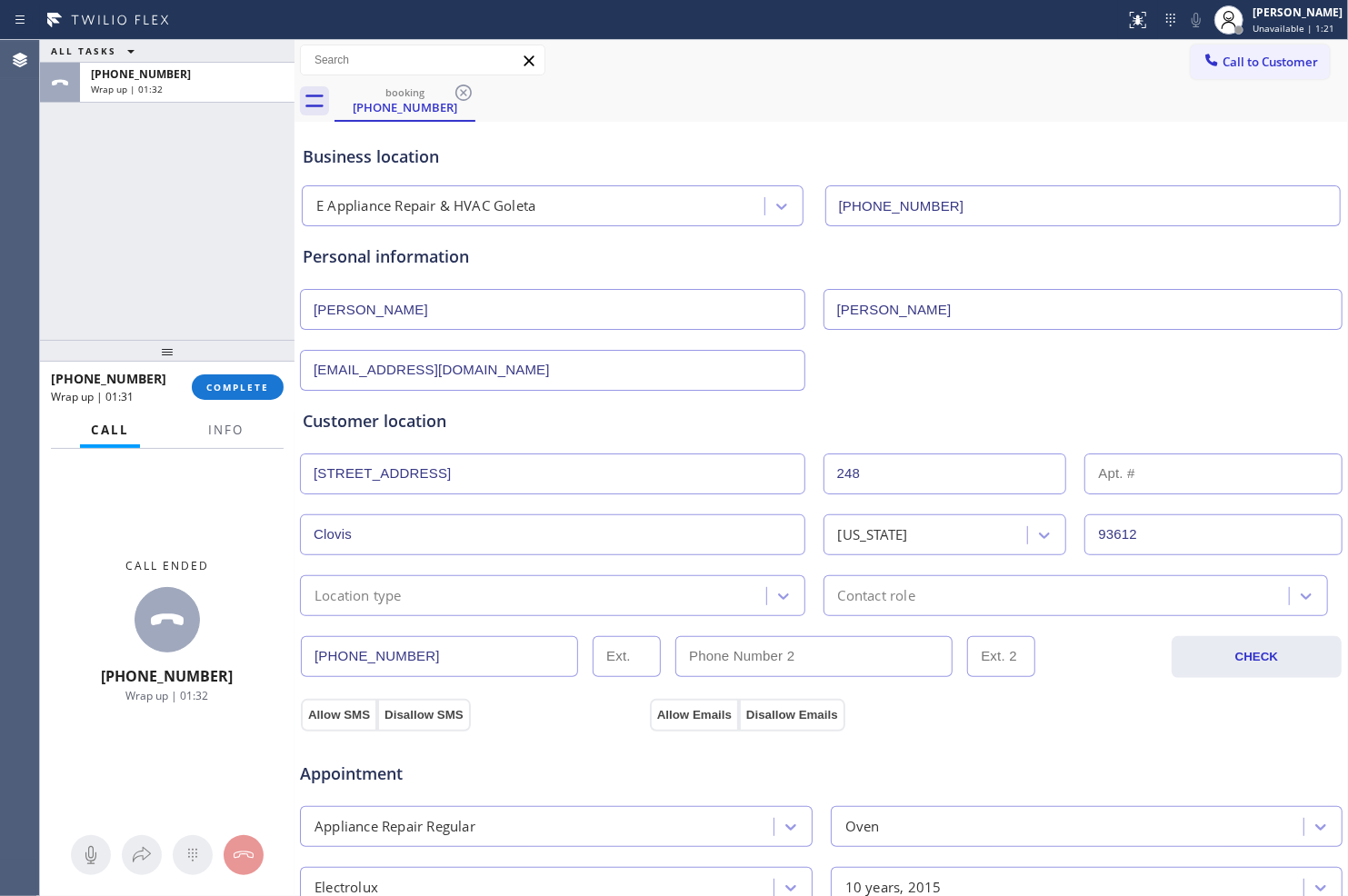
click at [882, 314] on input "[PERSON_NAME]" at bounding box center [1083, 309] width 519 height 41
type input "N"
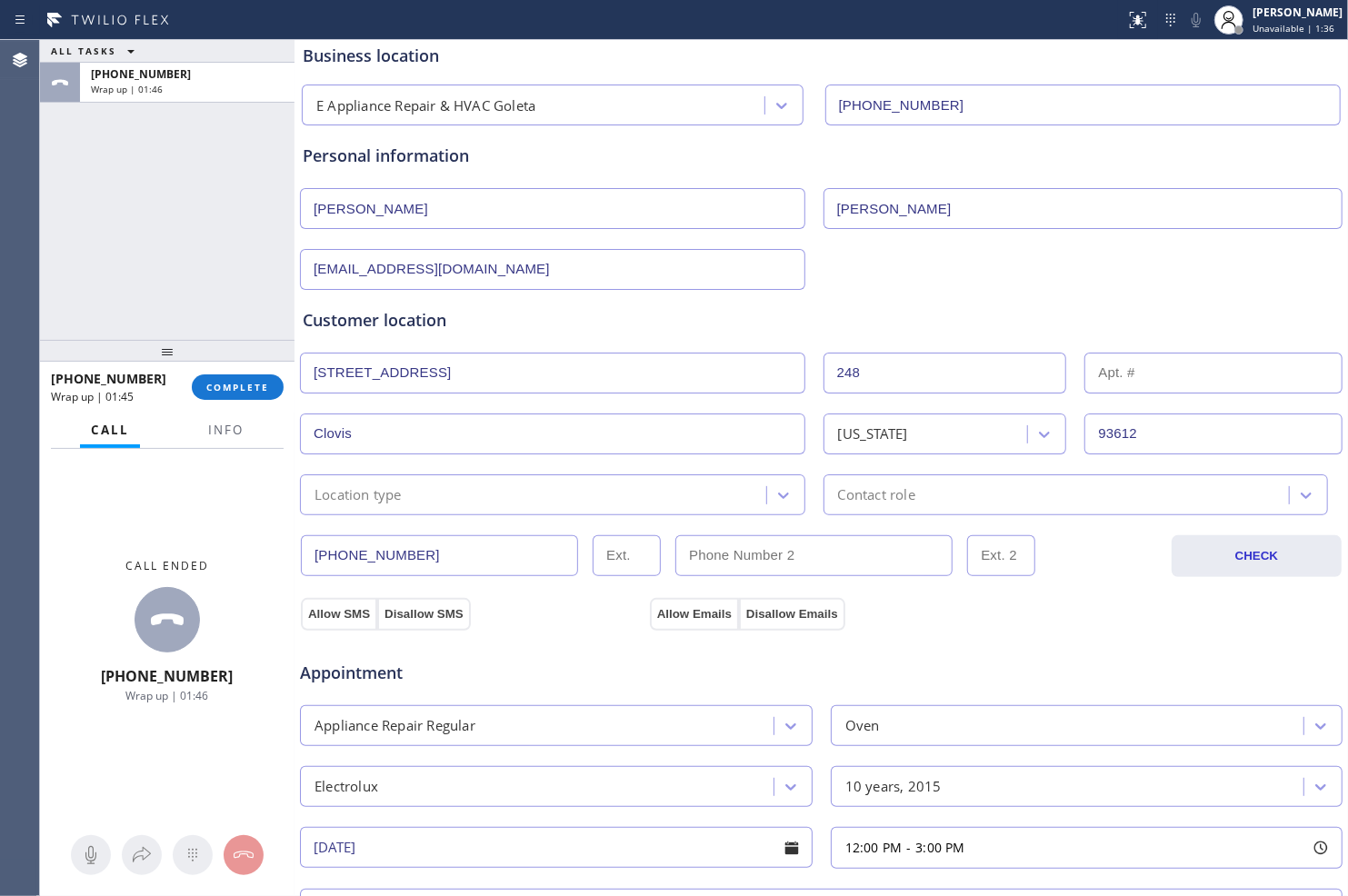
type input "[PERSON_NAME]"
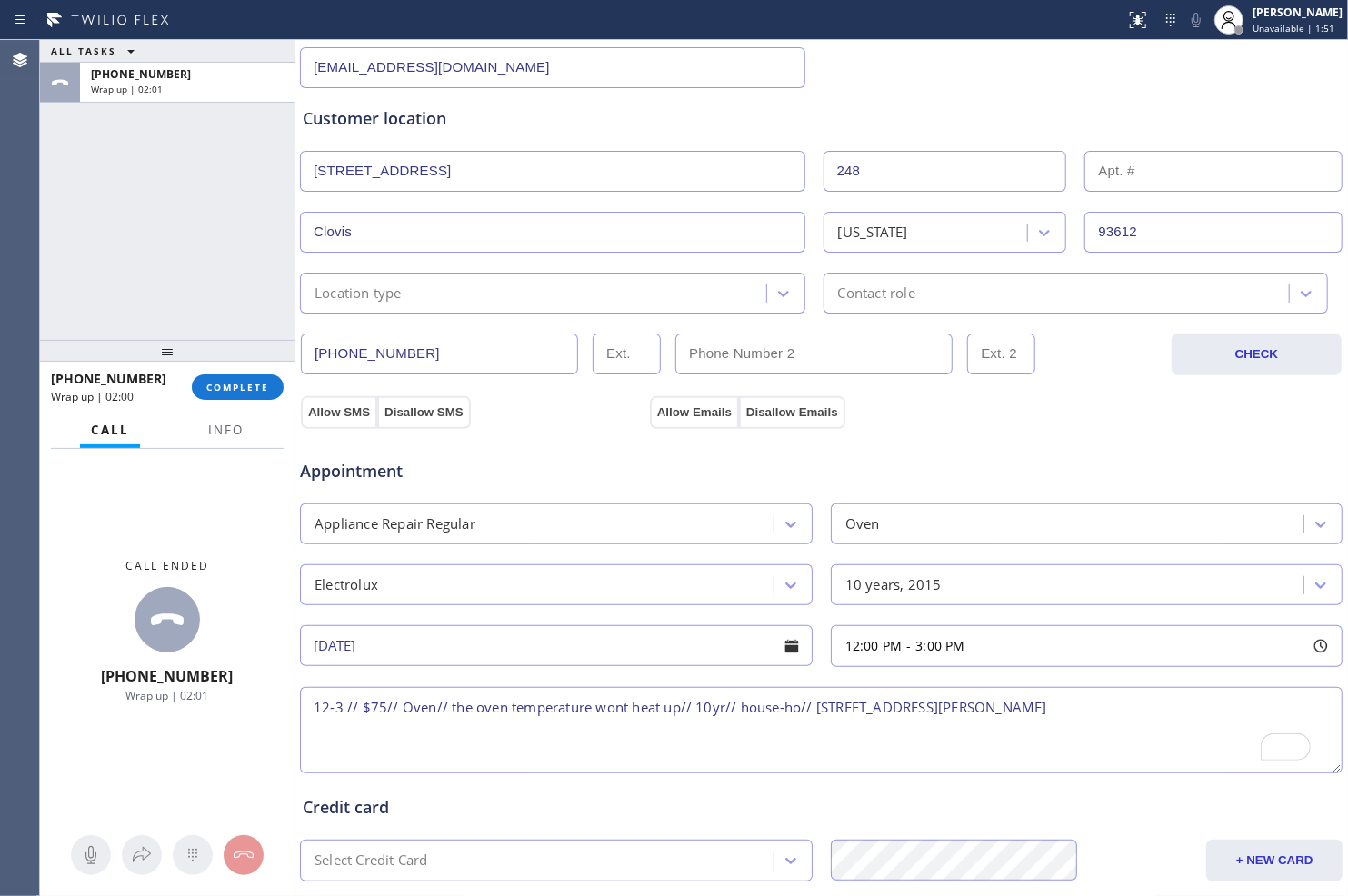
click at [513, 171] on input "[STREET_ADDRESS]" at bounding box center [552, 172] width 505 height 41
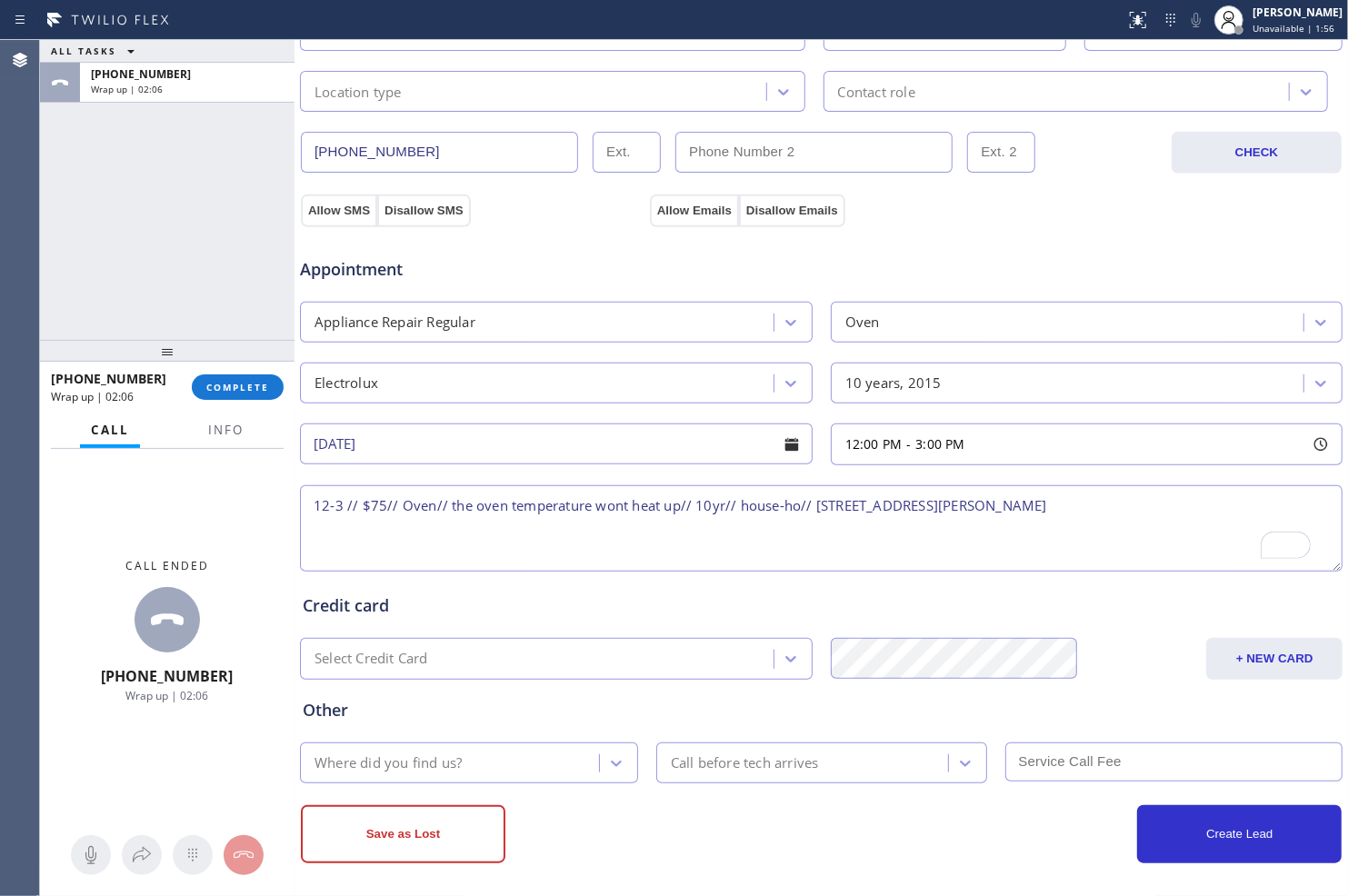
drag, startPoint x: 815, startPoint y: 506, endPoint x: 1104, endPoint y: 505, distance: 289.0
click at [1118, 505] on textarea "12-3 // $75// Oven// the oven temperature wont heat up// 10yr// house-ho// [STR…" at bounding box center [821, 529] width 1042 height 86
paste textarea "[STREET_ADDRESS][PERSON_NAME]"
click at [1145, 502] on textarea "12-3 // $75// Oven// the oven temperature wont heat up// 10yr// house-ho// [STR…" at bounding box center [821, 529] width 1042 height 86
click at [185, 428] on div "Call Info" at bounding box center [167, 430] width 232 height 37
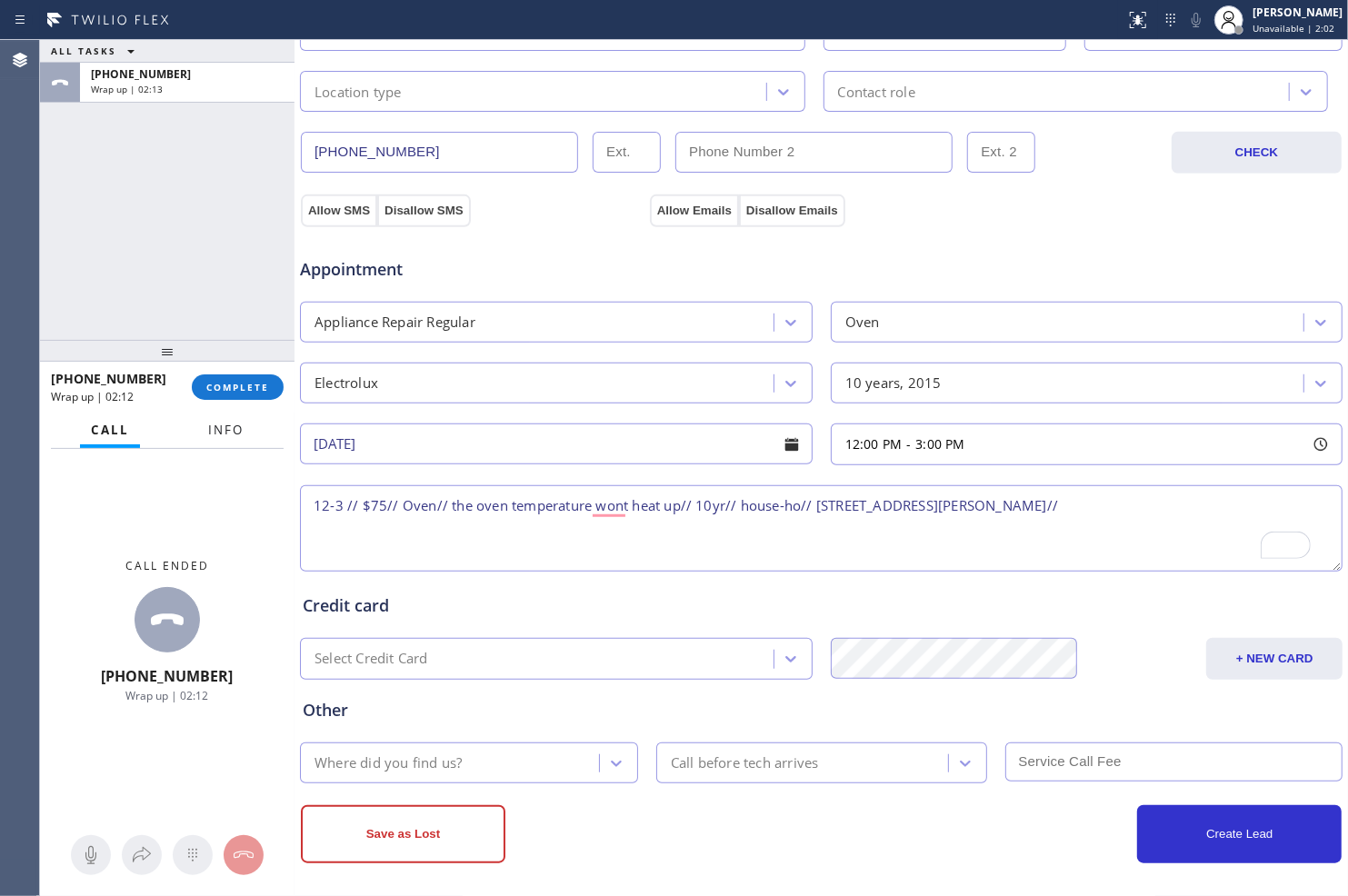
click at [214, 430] on span "Info" at bounding box center [226, 429] width 36 height 16
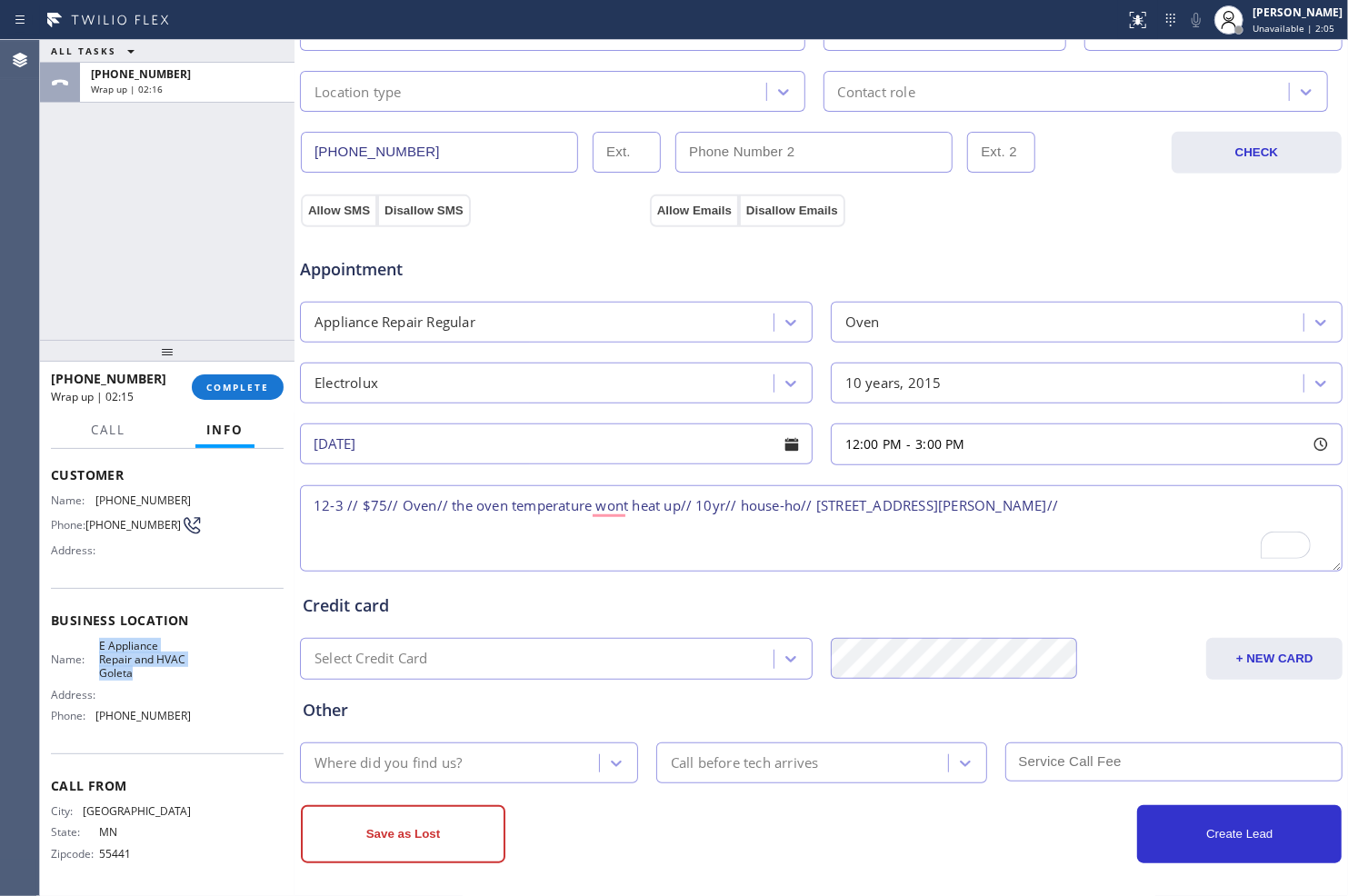
drag, startPoint x: 96, startPoint y: 646, endPoint x: 168, endPoint y: 679, distance: 79.2
click at [168, 679] on span "E Appliance Repair and HVAC Goleta" at bounding box center [144, 659] width 91 height 42
copy span "E Appliance Repair and HVAC Goleta"
click at [1169, 500] on textarea "12-3 // $75// Oven// the oven temperature wont heat up// 10yr// house-ho// [STR…" at bounding box center [821, 529] width 1042 height 86
paste textarea "E Appliance Repair and HVAC Goleta"
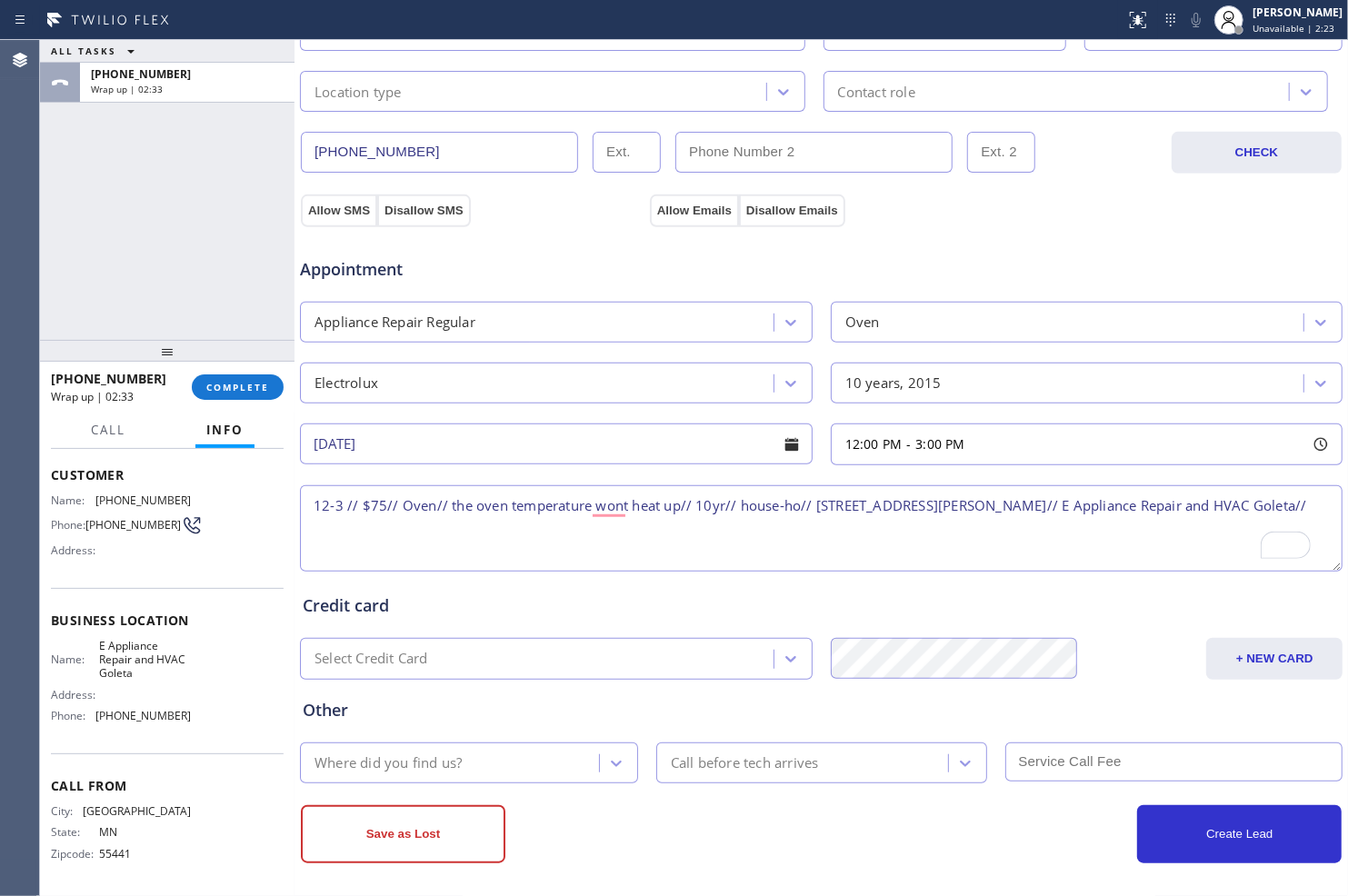
click at [455, 530] on textarea "12-3 // $75// Oven// the oven temperature wont heat up// 10yr// house-ho// [STR…" at bounding box center [821, 529] width 1042 height 86
paste textarea "pls call 30 mins prior"
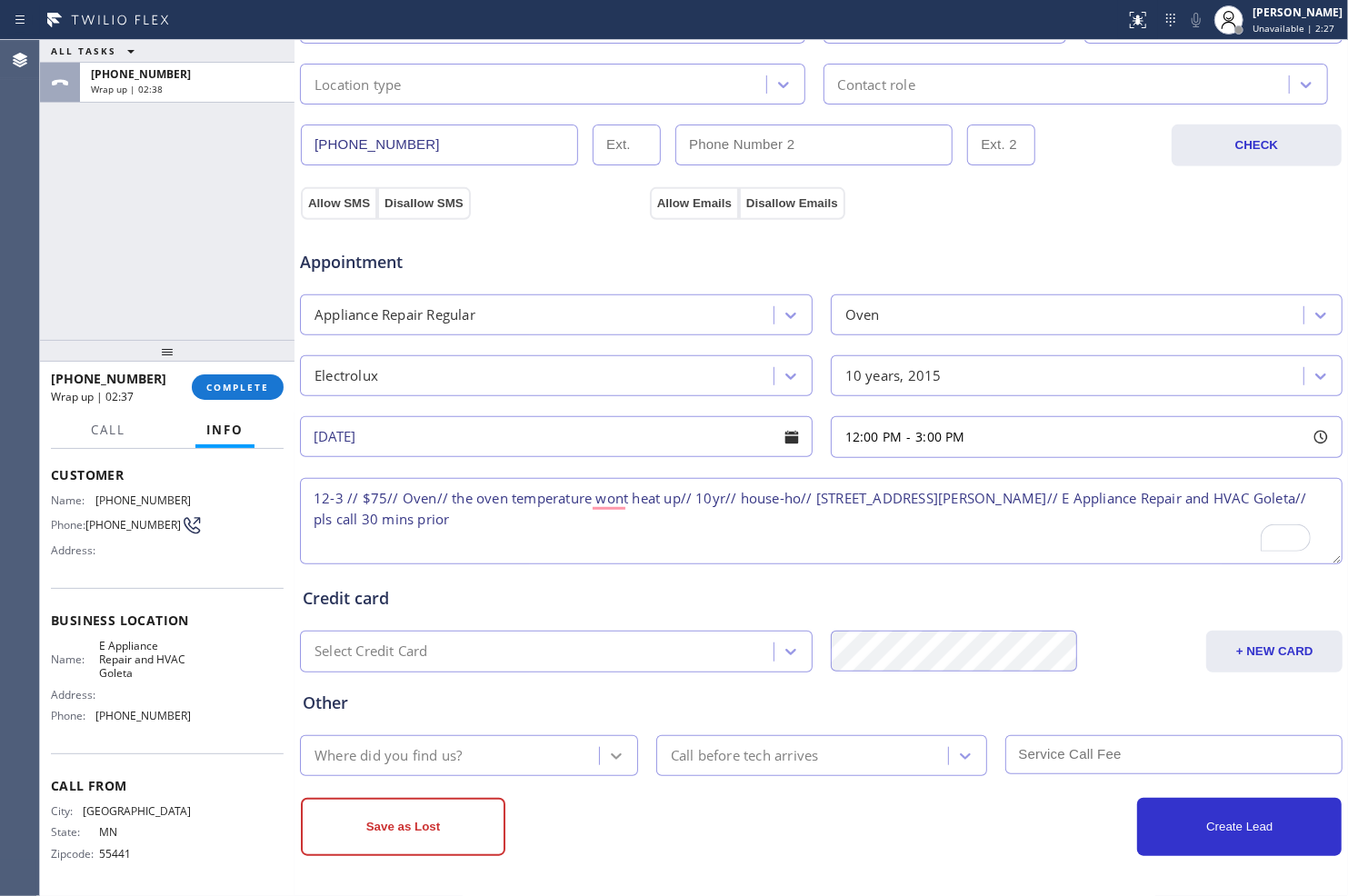
type textarea "12-3 // $75// Oven// the oven temperature wont heat up// 10yr// house-ho// [STR…"
click at [600, 750] on div at bounding box center [616, 755] width 33 height 33
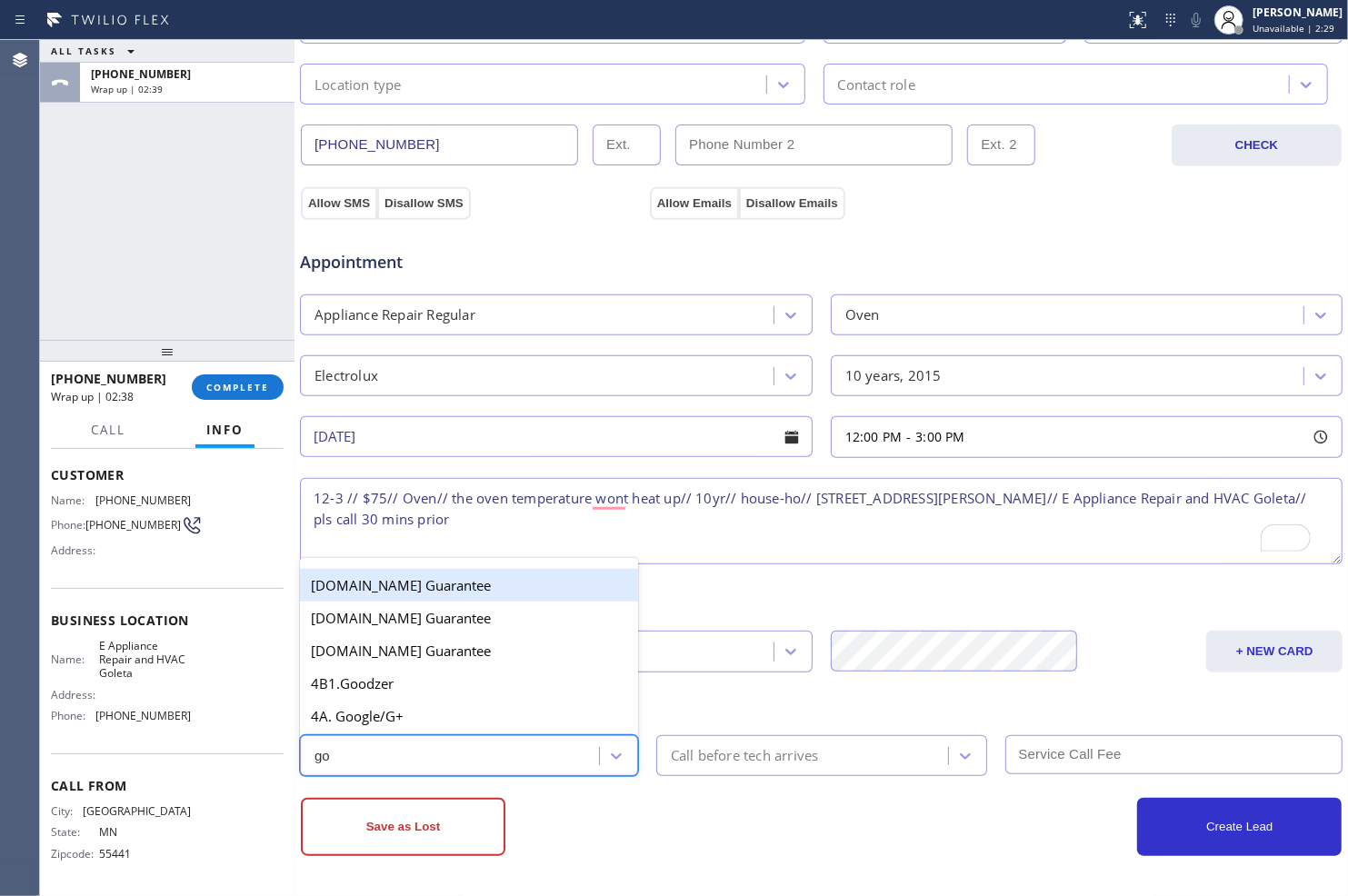
type input "goo"
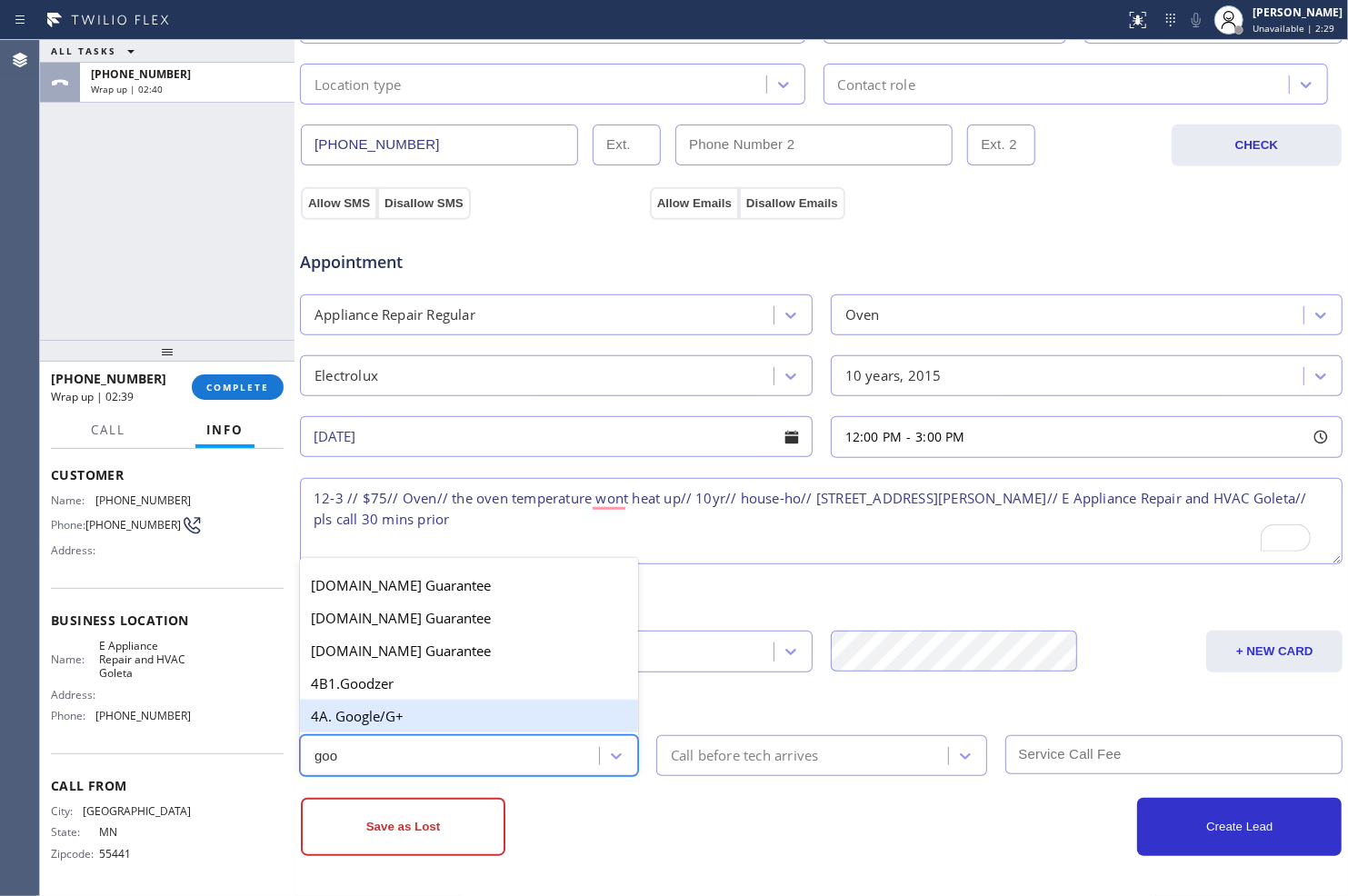
click at [460, 700] on div "4A. Google/G+" at bounding box center [469, 715] width 338 height 33
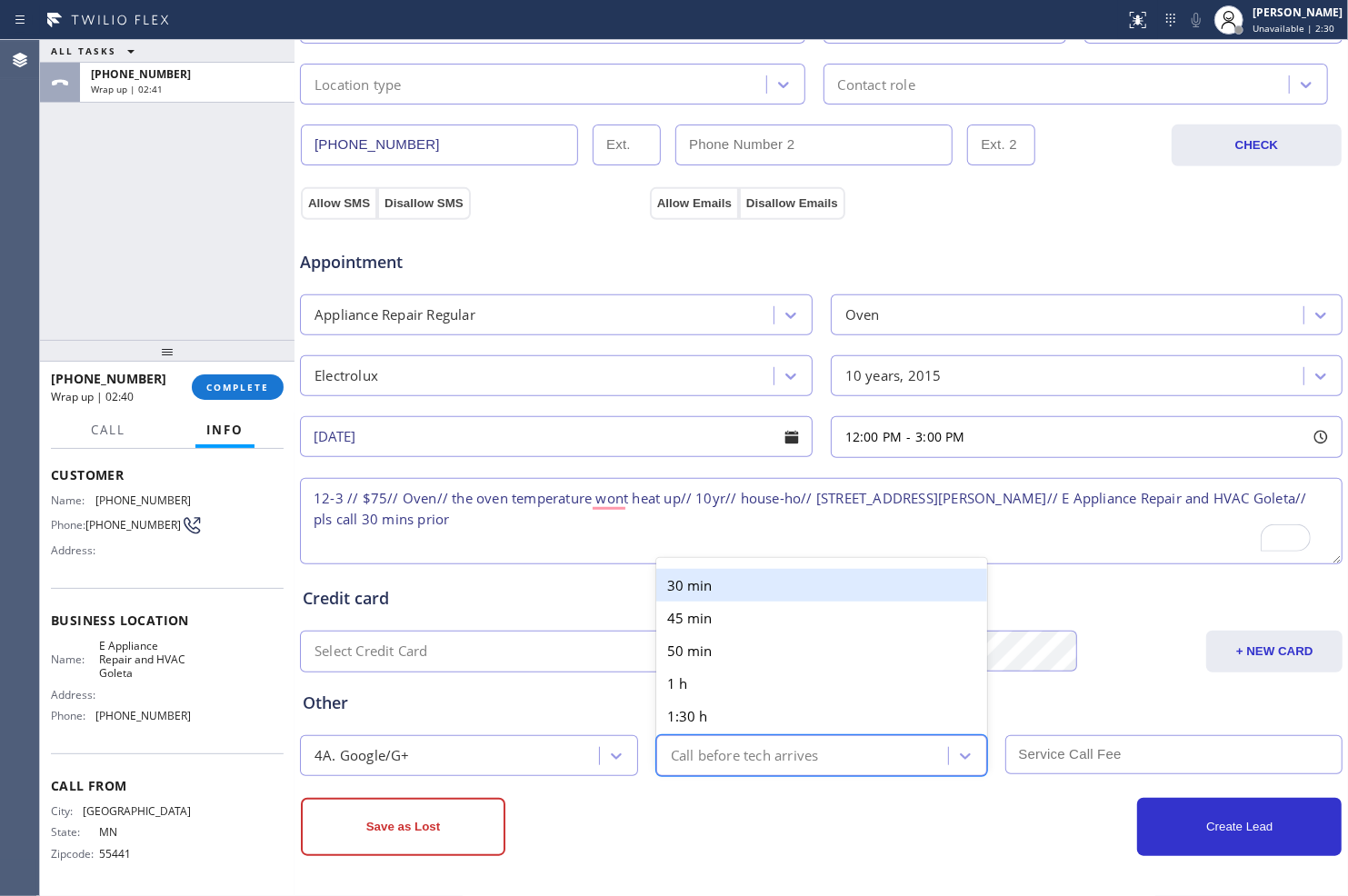
click at [876, 753] on div "Call before tech arrives" at bounding box center [804, 755] width 286 height 32
click at [733, 571] on div "30 min" at bounding box center [821, 585] width 331 height 33
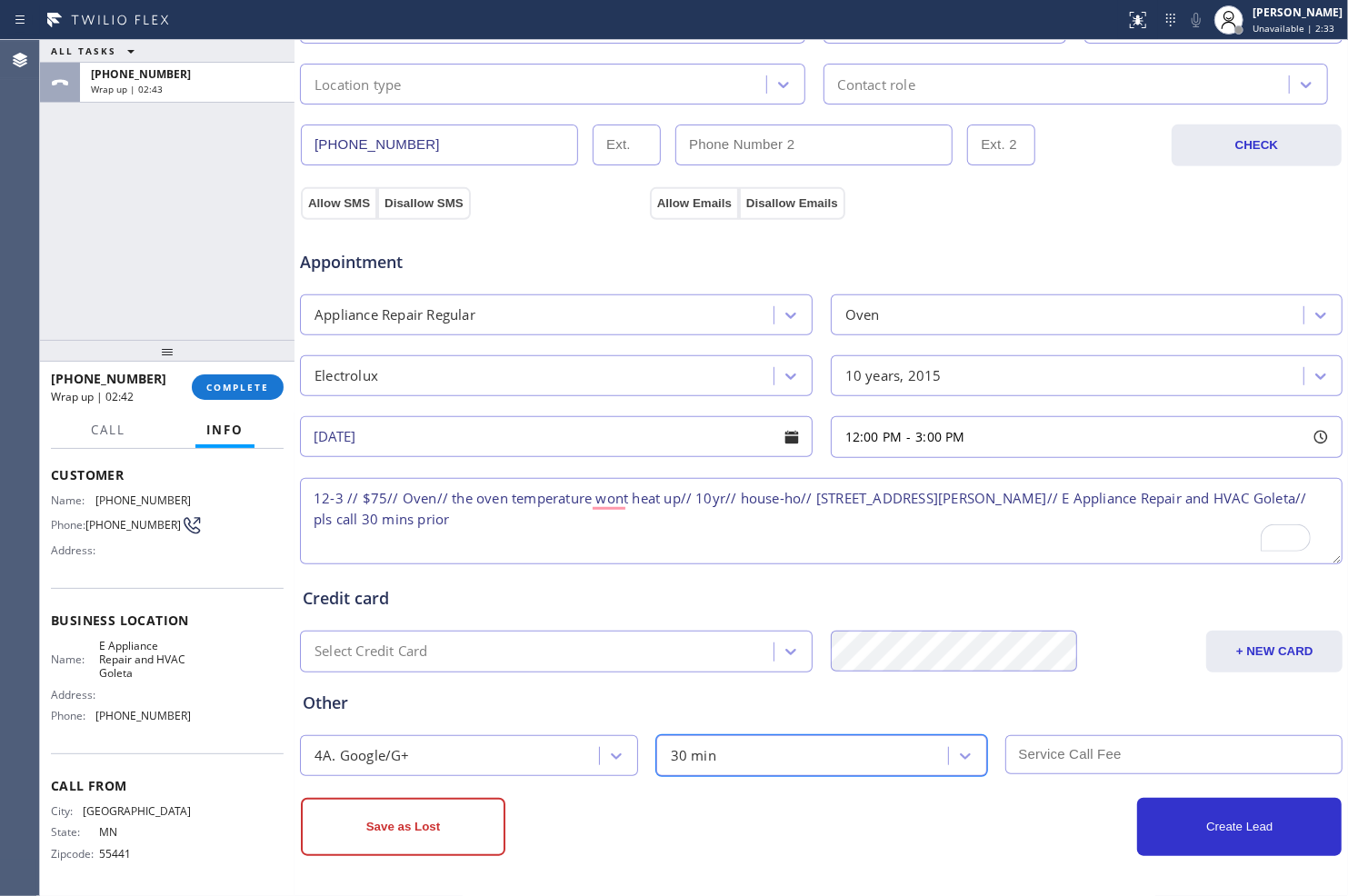
click at [1011, 743] on input "text" at bounding box center [1174, 754] width 338 height 39
type input "0"
click at [386, 500] on textarea "12-3 // $75// Oven// the oven temperature wont heat up// 10yr// house-ho// [STR…" at bounding box center [821, 521] width 1042 height 86
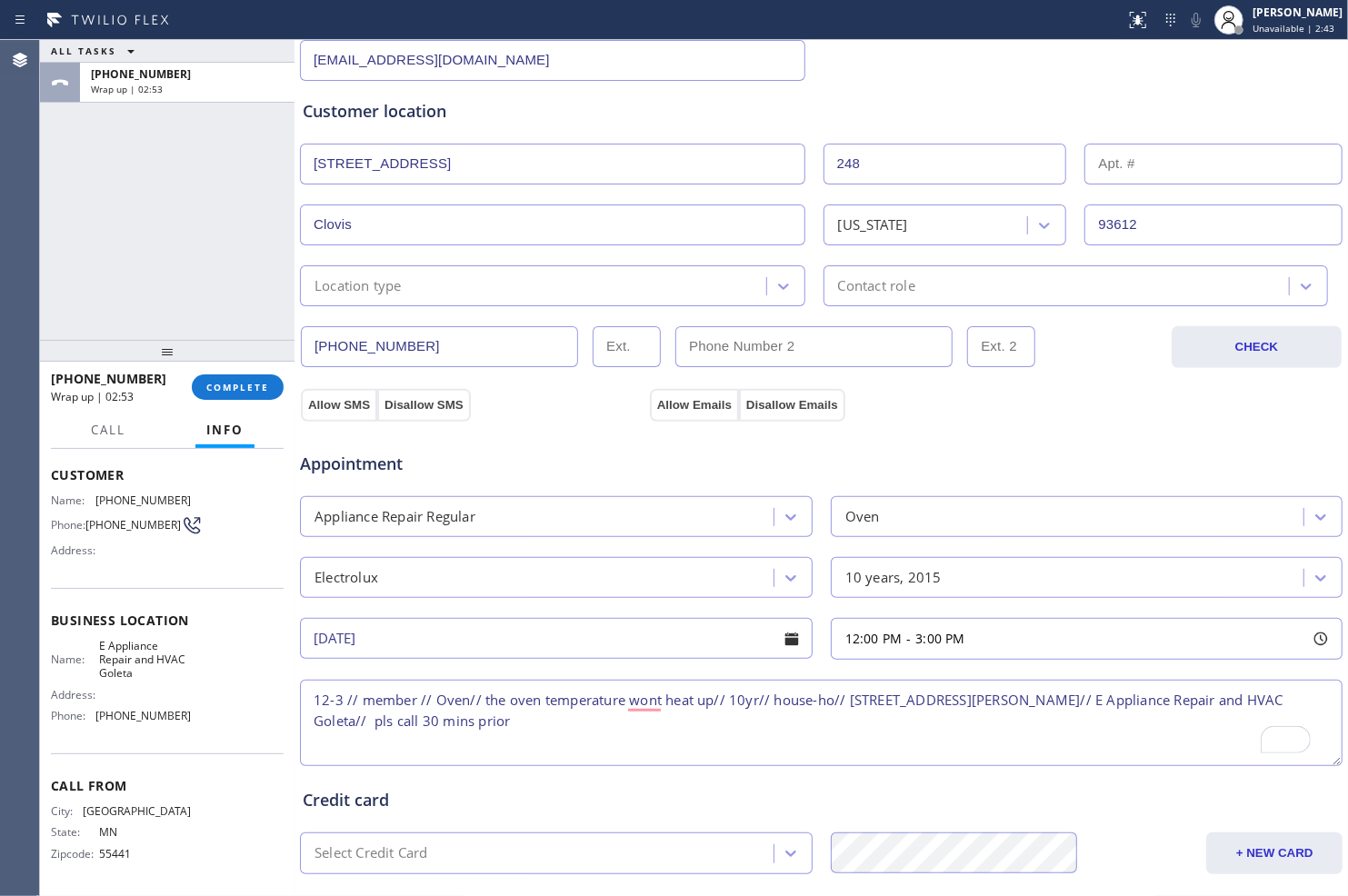
scroll to position [310, 0]
type textarea "12-3 // member // Oven// the oven temperature wont heat up// 10yr// house-ho// …"
click at [637, 286] on div "Location type" at bounding box center [535, 286] width 460 height 32
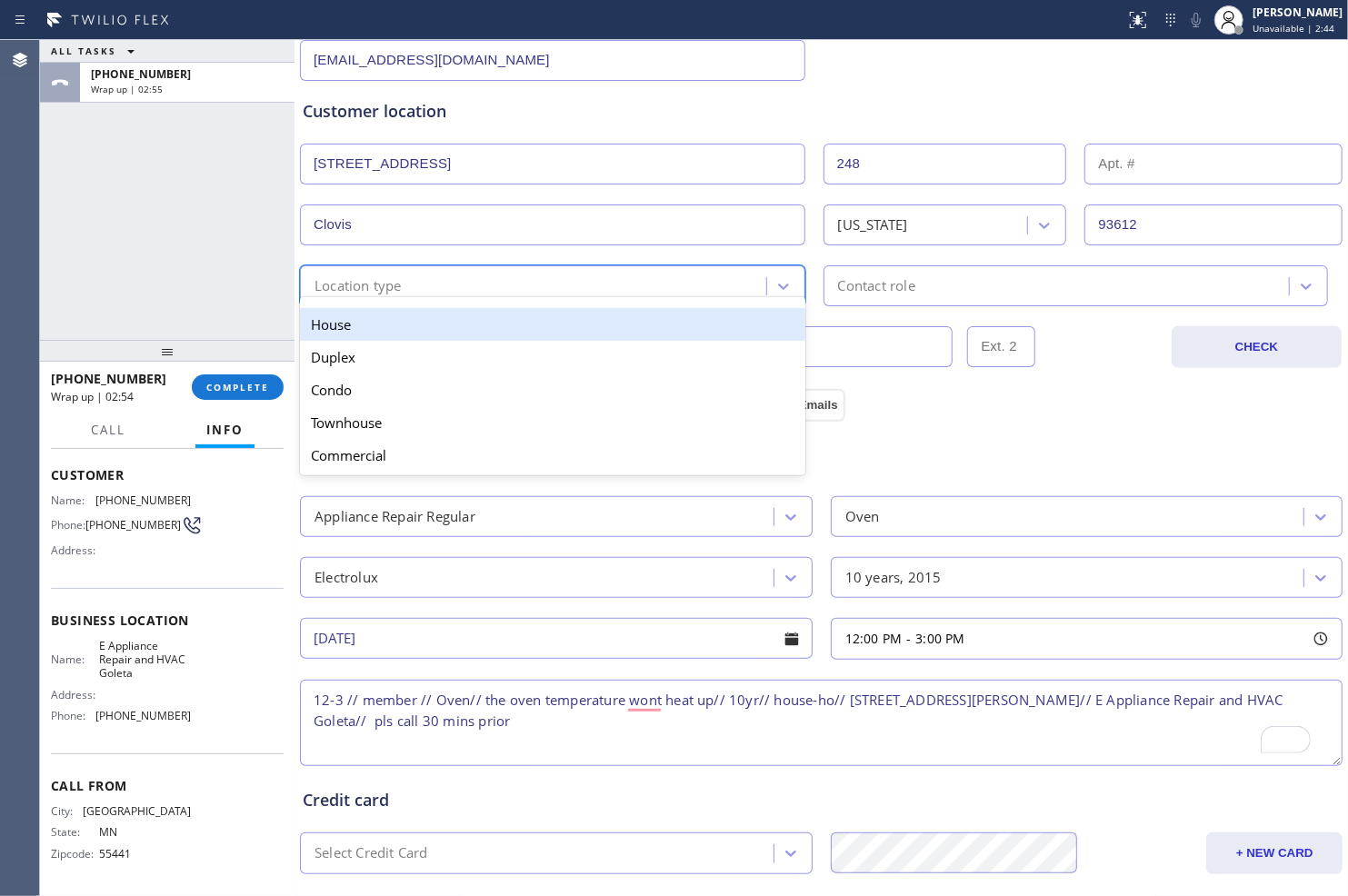
click at [618, 322] on div "House" at bounding box center [552, 324] width 505 height 33
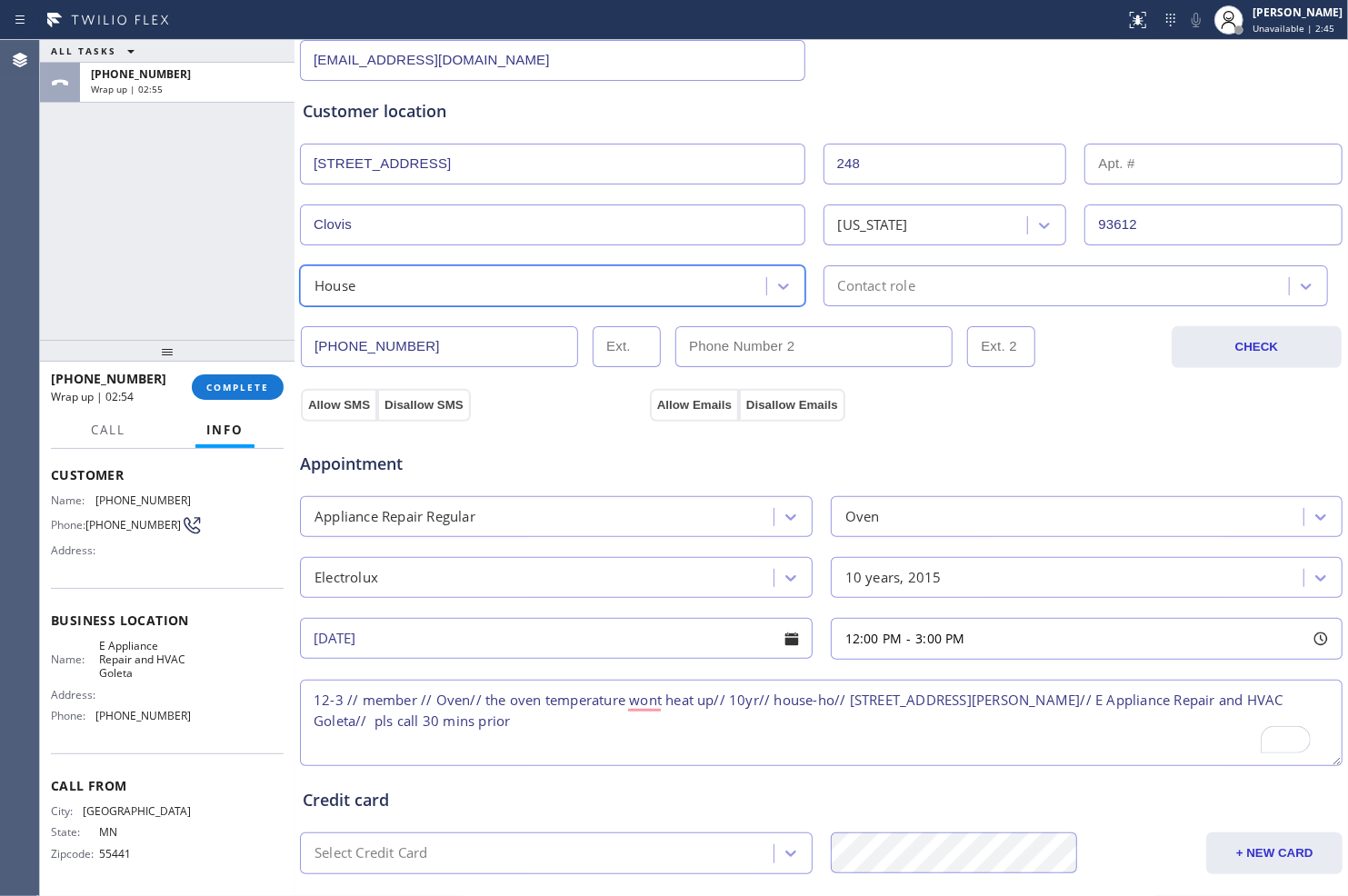
click at [894, 283] on div "Contact role" at bounding box center [876, 286] width 77 height 21
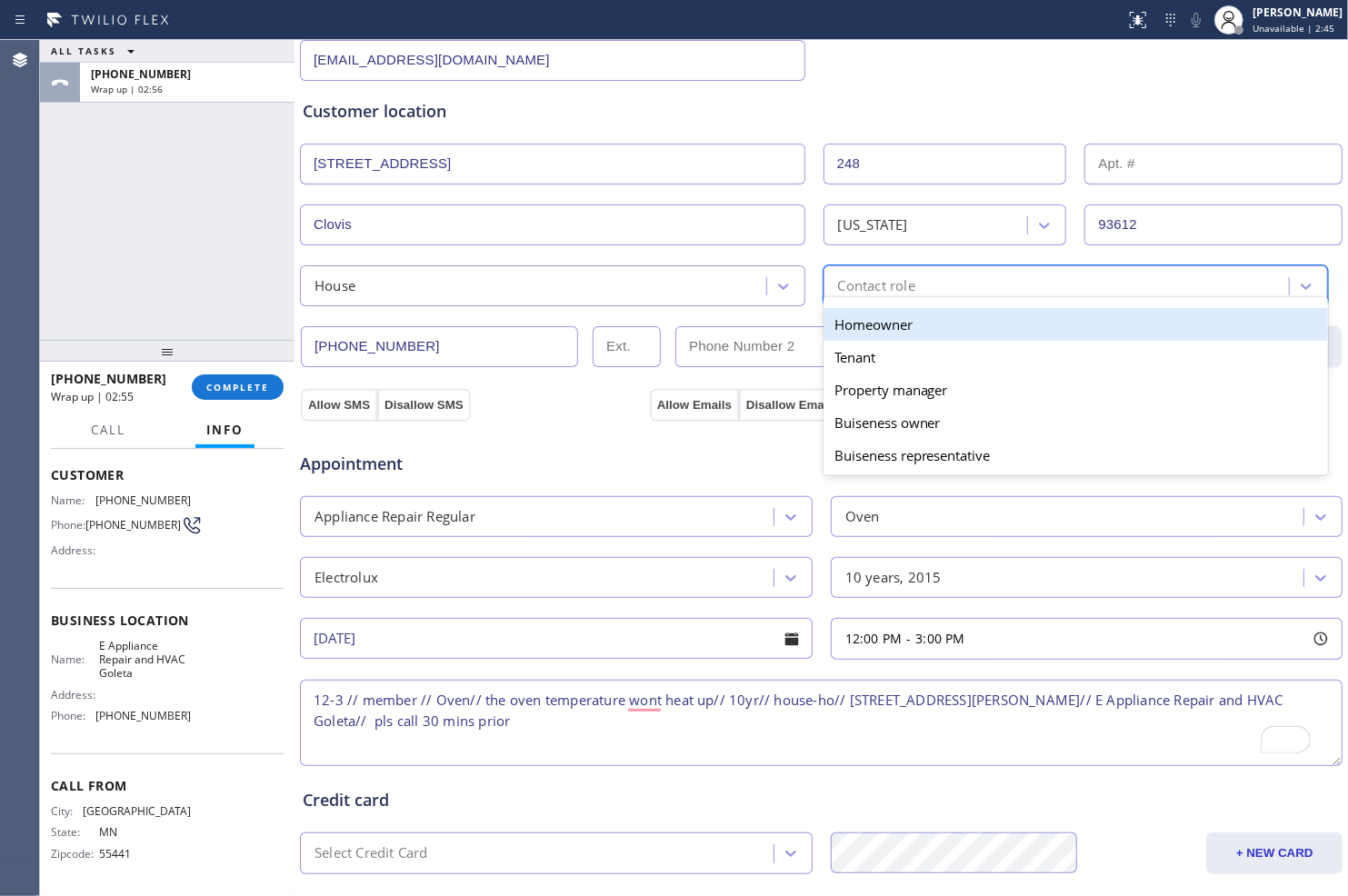
click at [887, 322] on div "Homeowner" at bounding box center [1075, 324] width 505 height 33
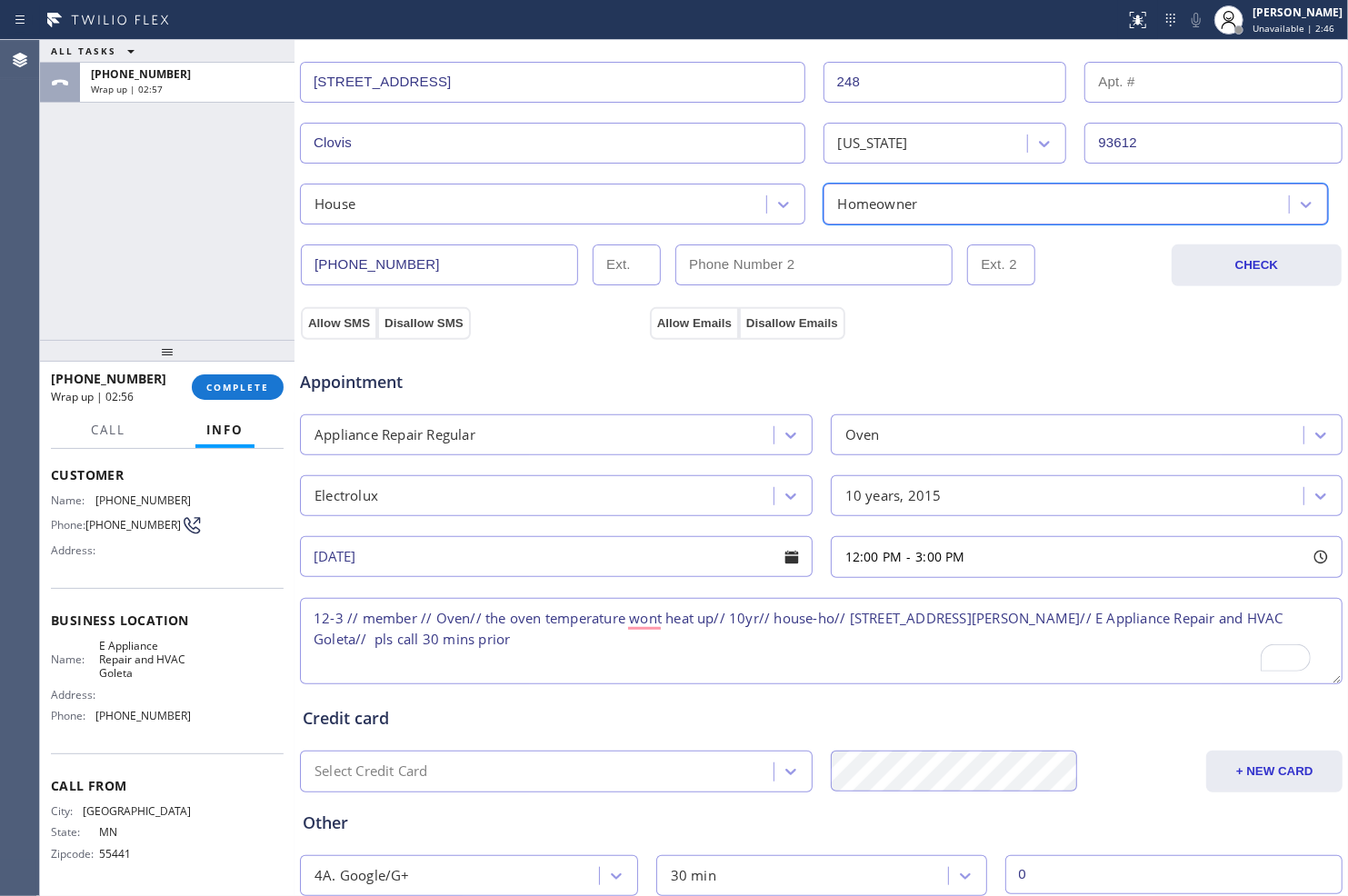
scroll to position [512, 0]
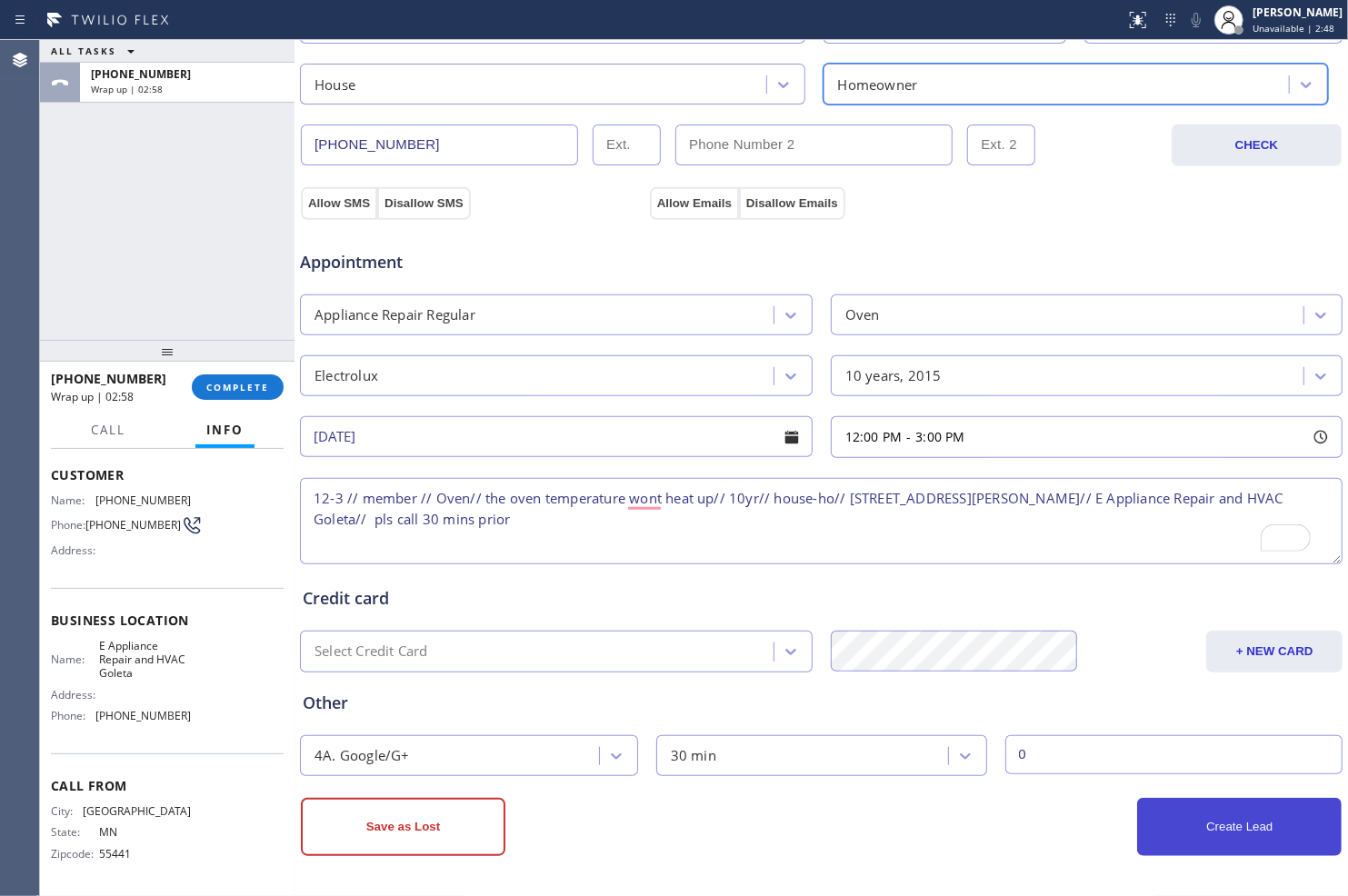
click at [1156, 814] on button "Create Lead" at bounding box center [1239, 827] width 204 height 58
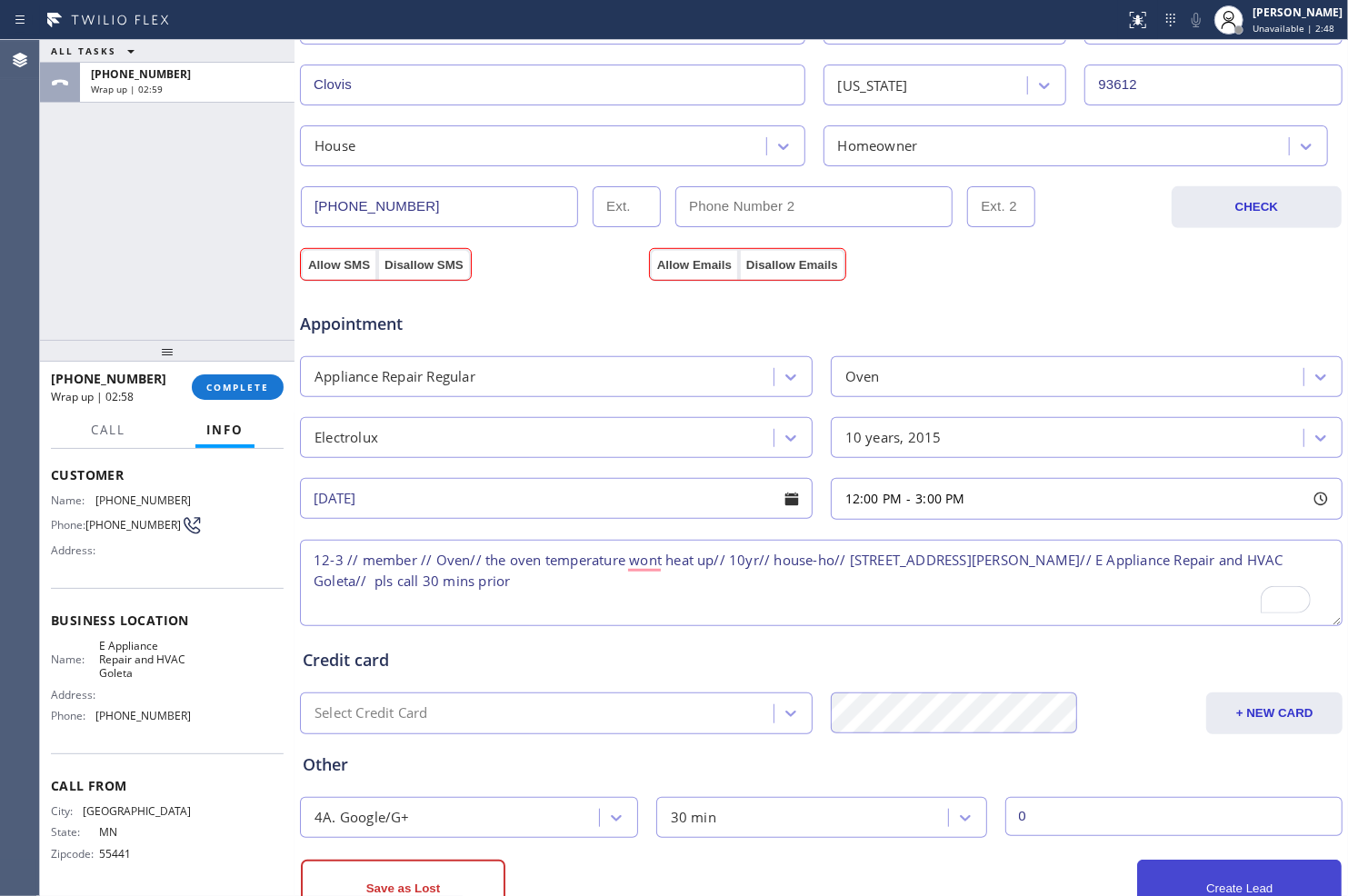
scroll to position [574, 0]
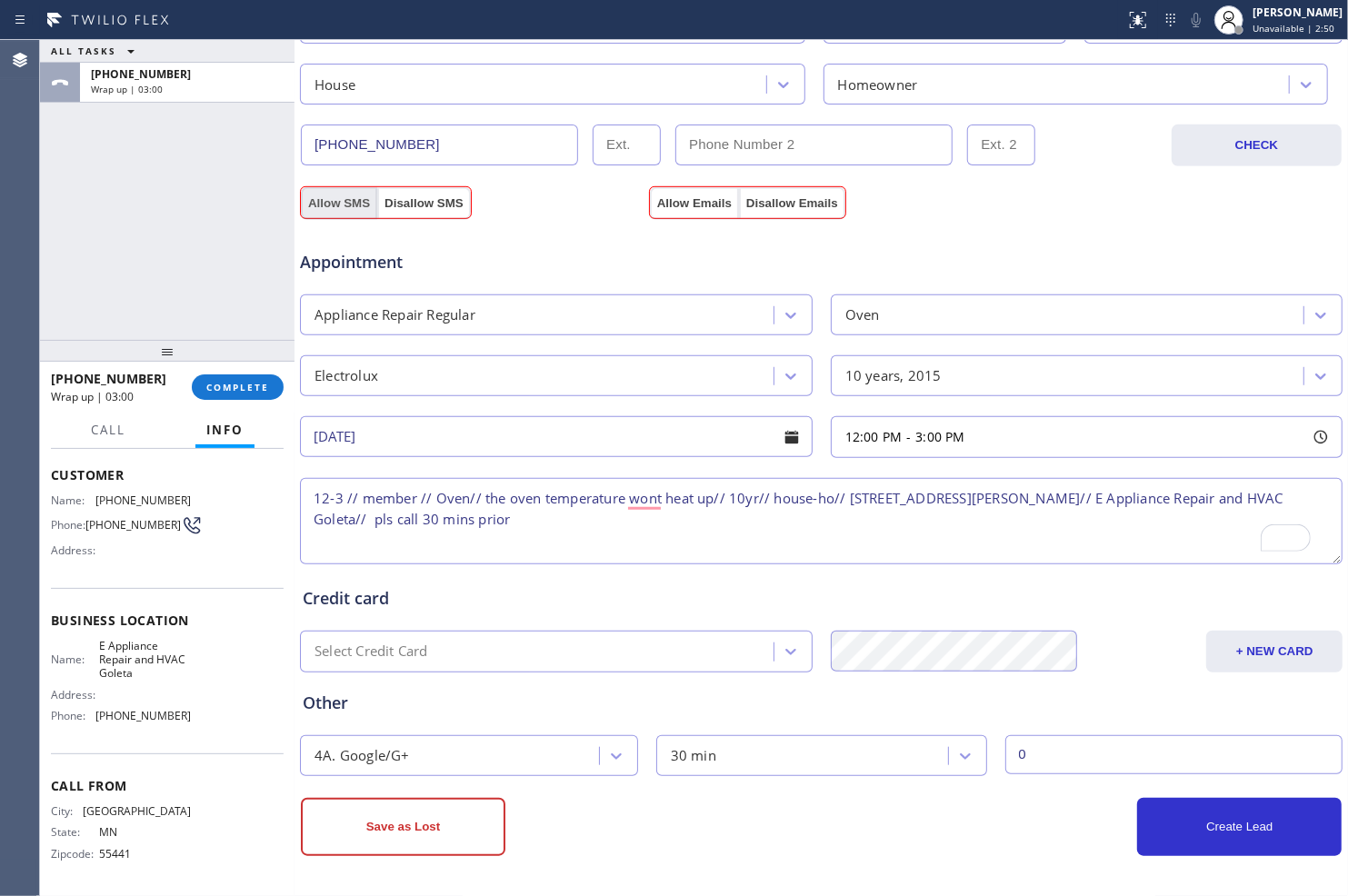
click at [347, 195] on button "Allow SMS" at bounding box center [338, 203] width 76 height 33
click at [691, 205] on button "Allow Emails" at bounding box center [694, 203] width 89 height 33
click at [1141, 823] on button "Create Lead" at bounding box center [1239, 827] width 204 height 58
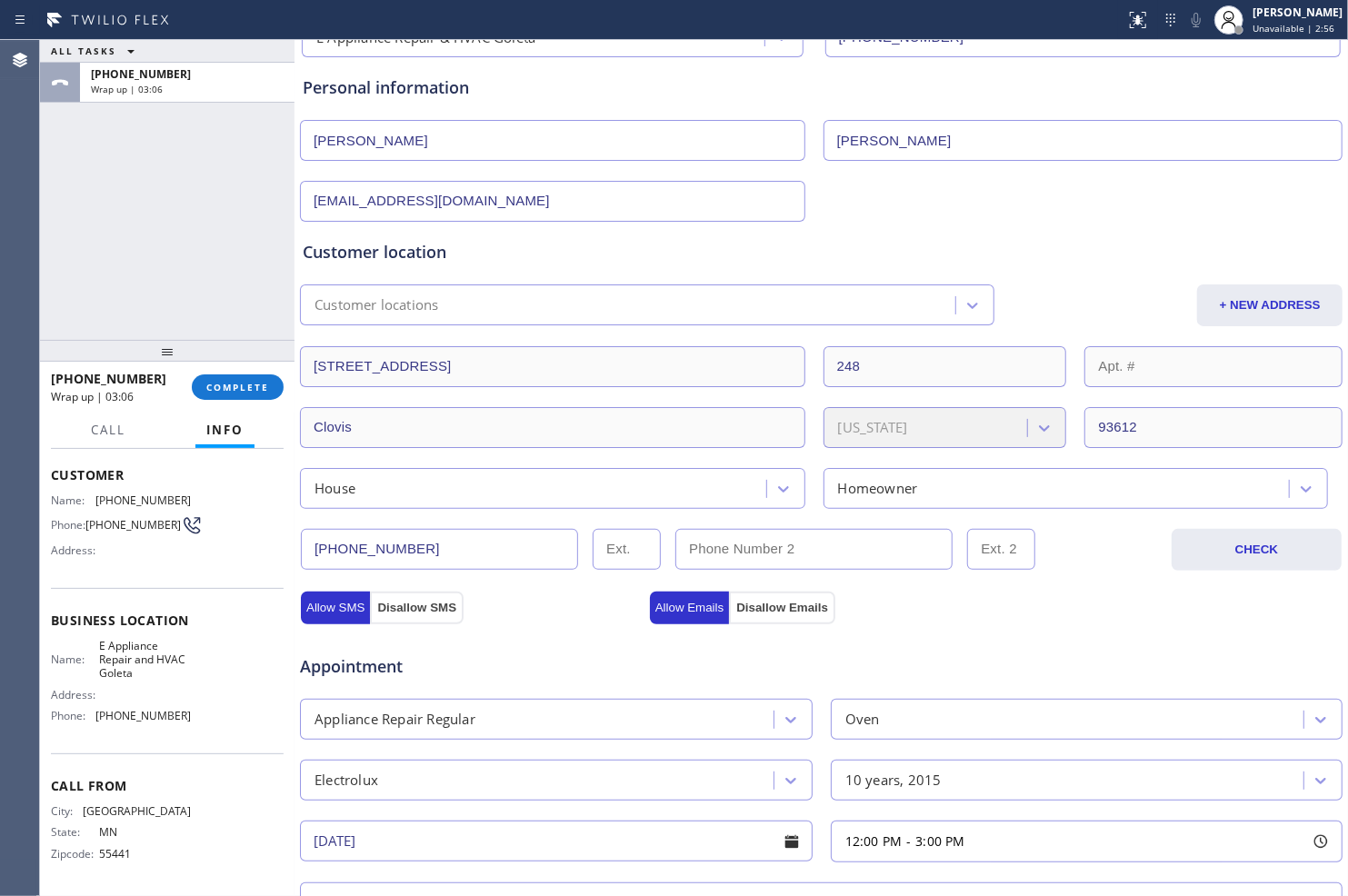
scroll to position [575, 0]
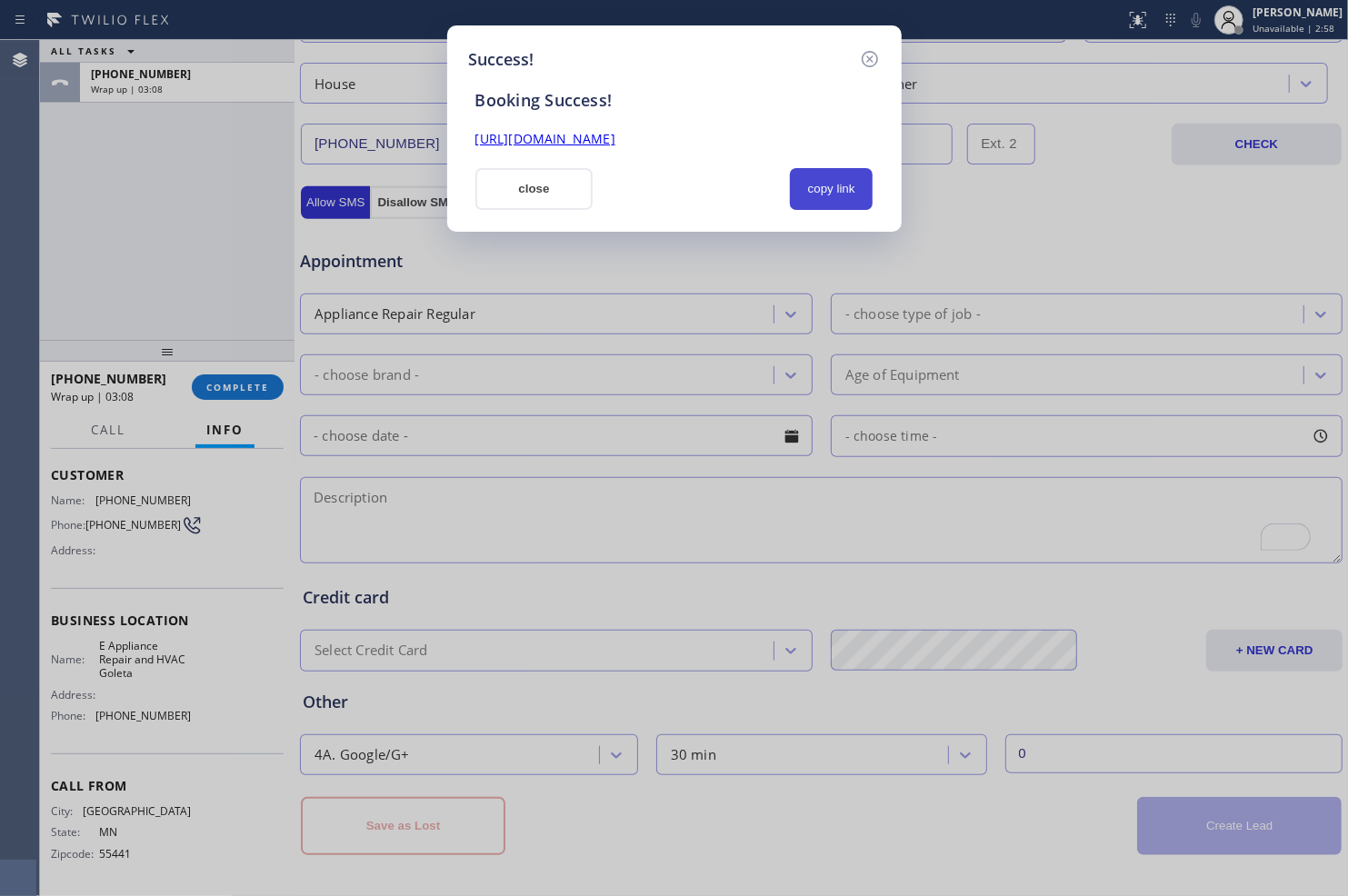
click at [829, 182] on button "copy link" at bounding box center [831, 188] width 83 height 42
click at [615, 136] on link "[URL][DOMAIN_NAME]" at bounding box center [545, 139] width 140 height 17
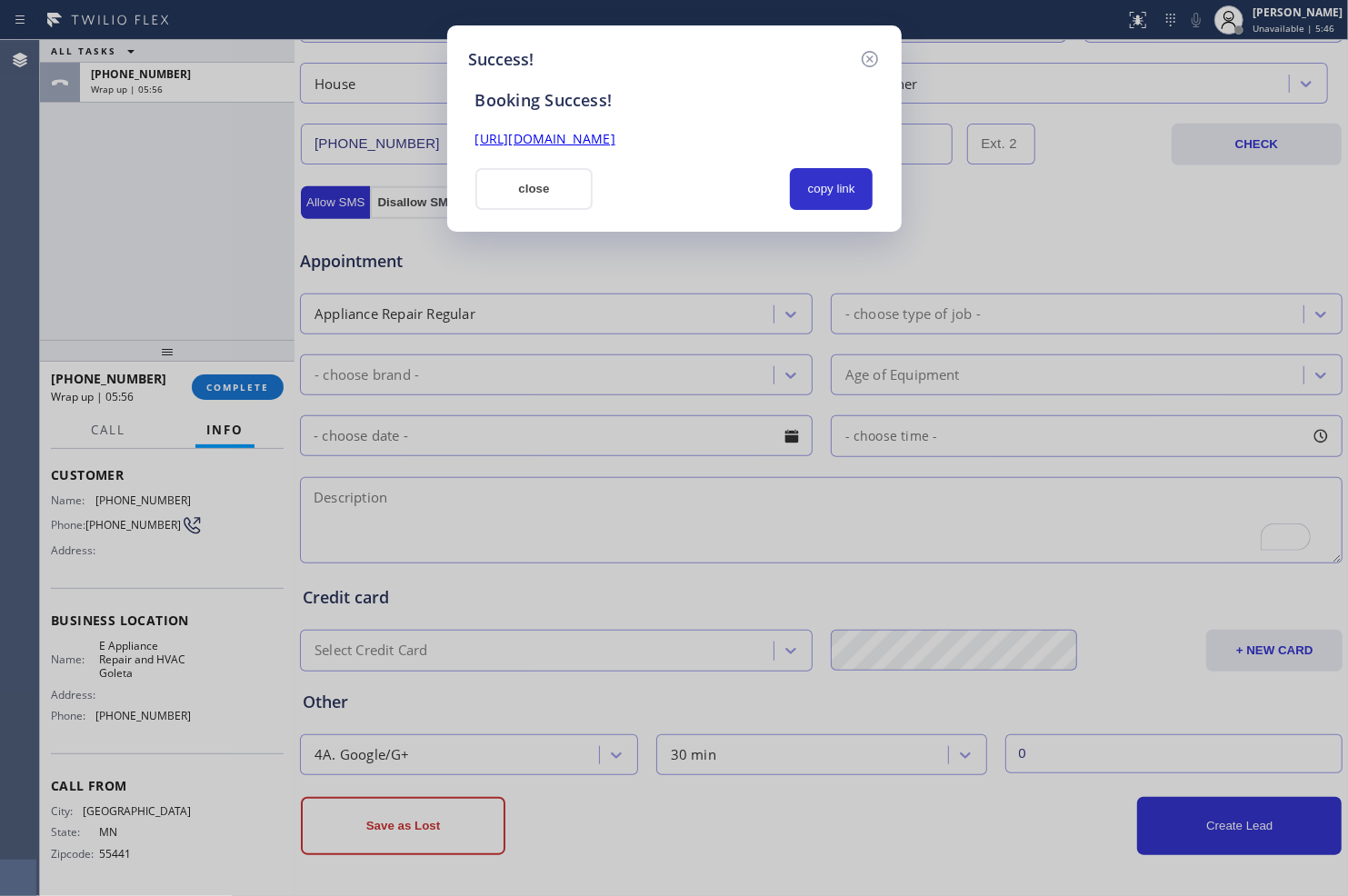
click at [574, 136] on link "[URL][DOMAIN_NAME]" at bounding box center [545, 139] width 140 height 17
click at [547, 183] on button "close" at bounding box center [534, 188] width 118 height 42
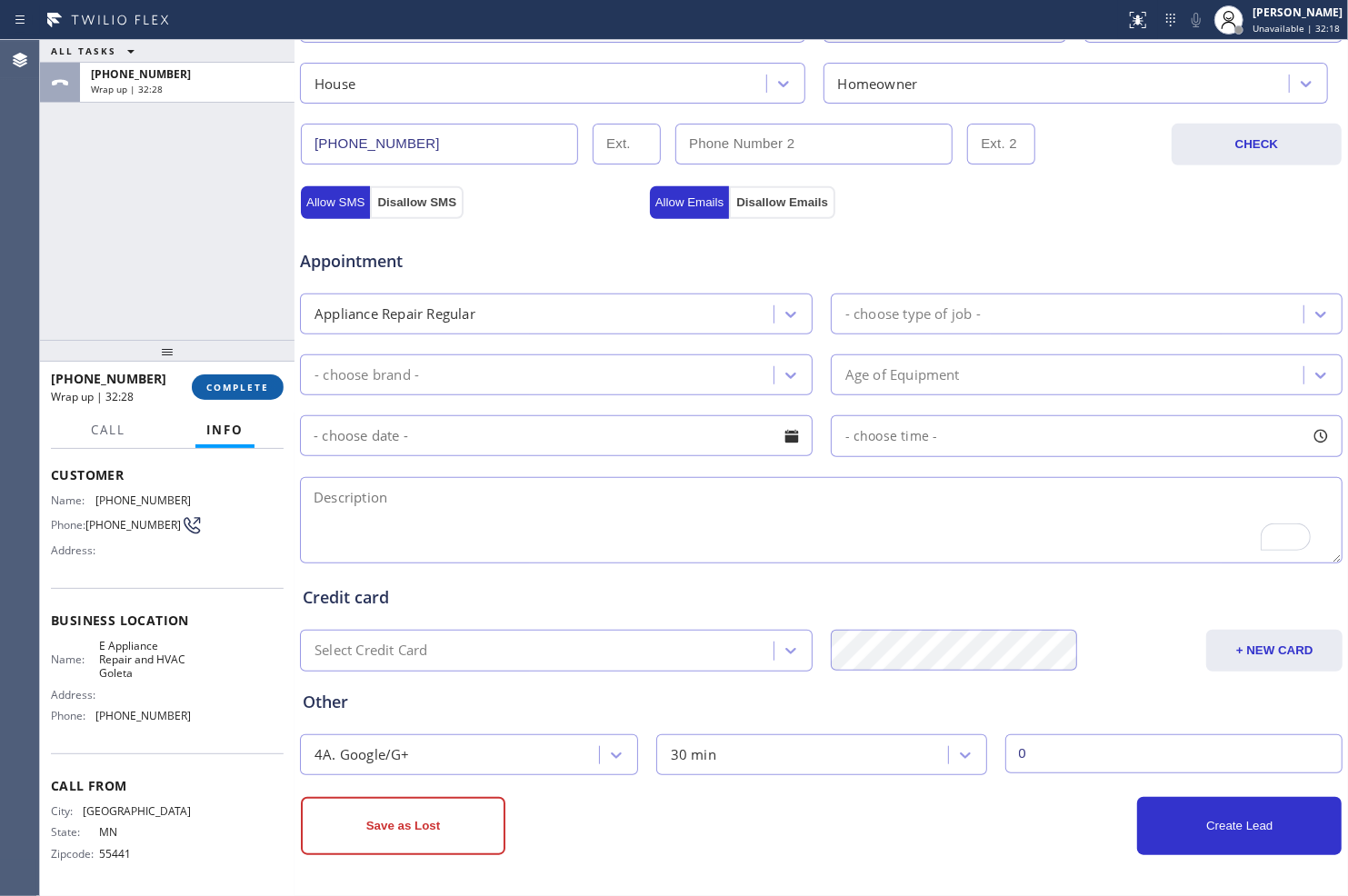
click at [249, 387] on span "COMPLETE" at bounding box center [237, 387] width 63 height 13
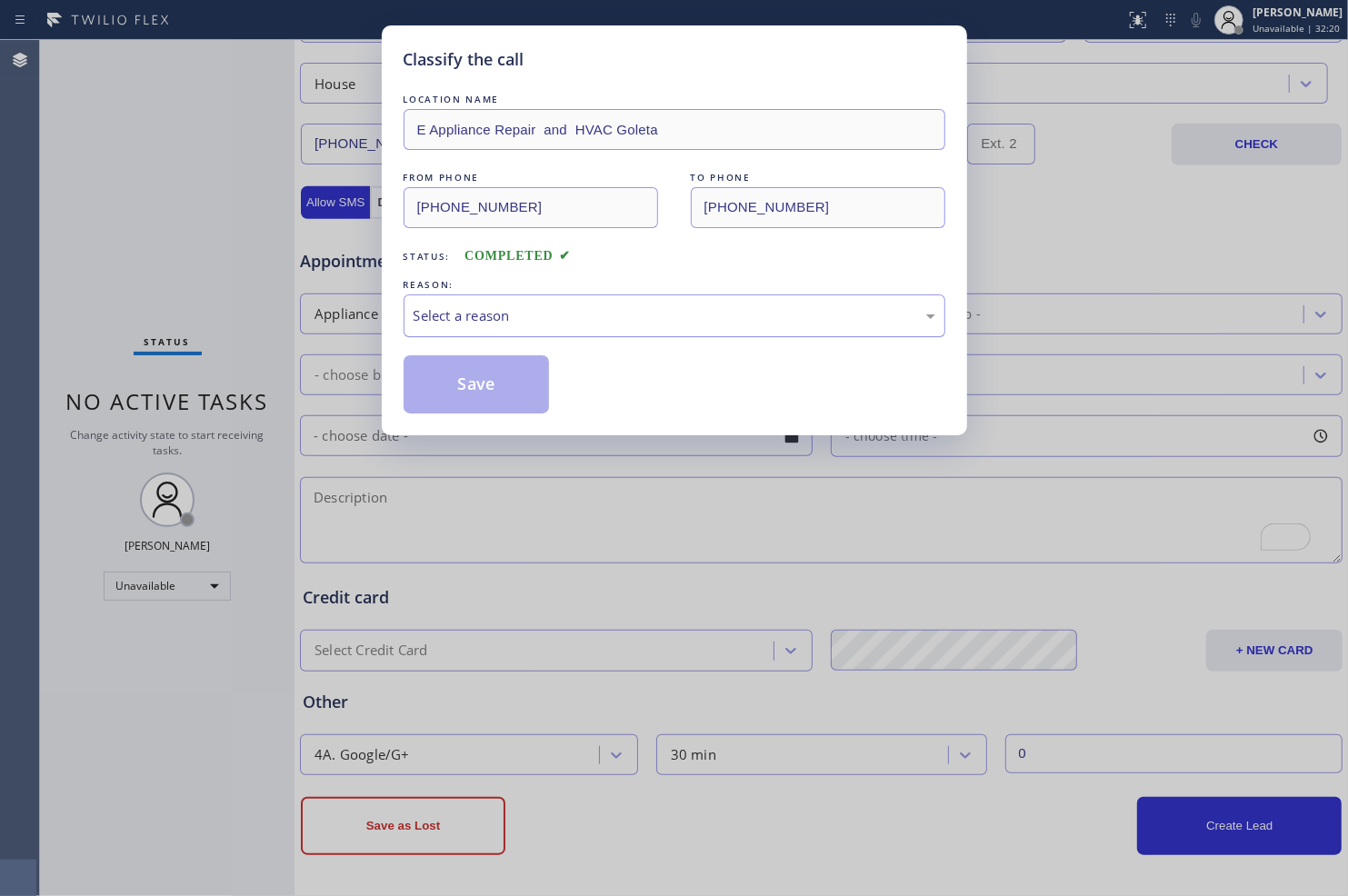
click at [625, 314] on div "Select a reason" at bounding box center [674, 316] width 521 height 21
click at [490, 383] on button "Save" at bounding box center [476, 384] width 146 height 58
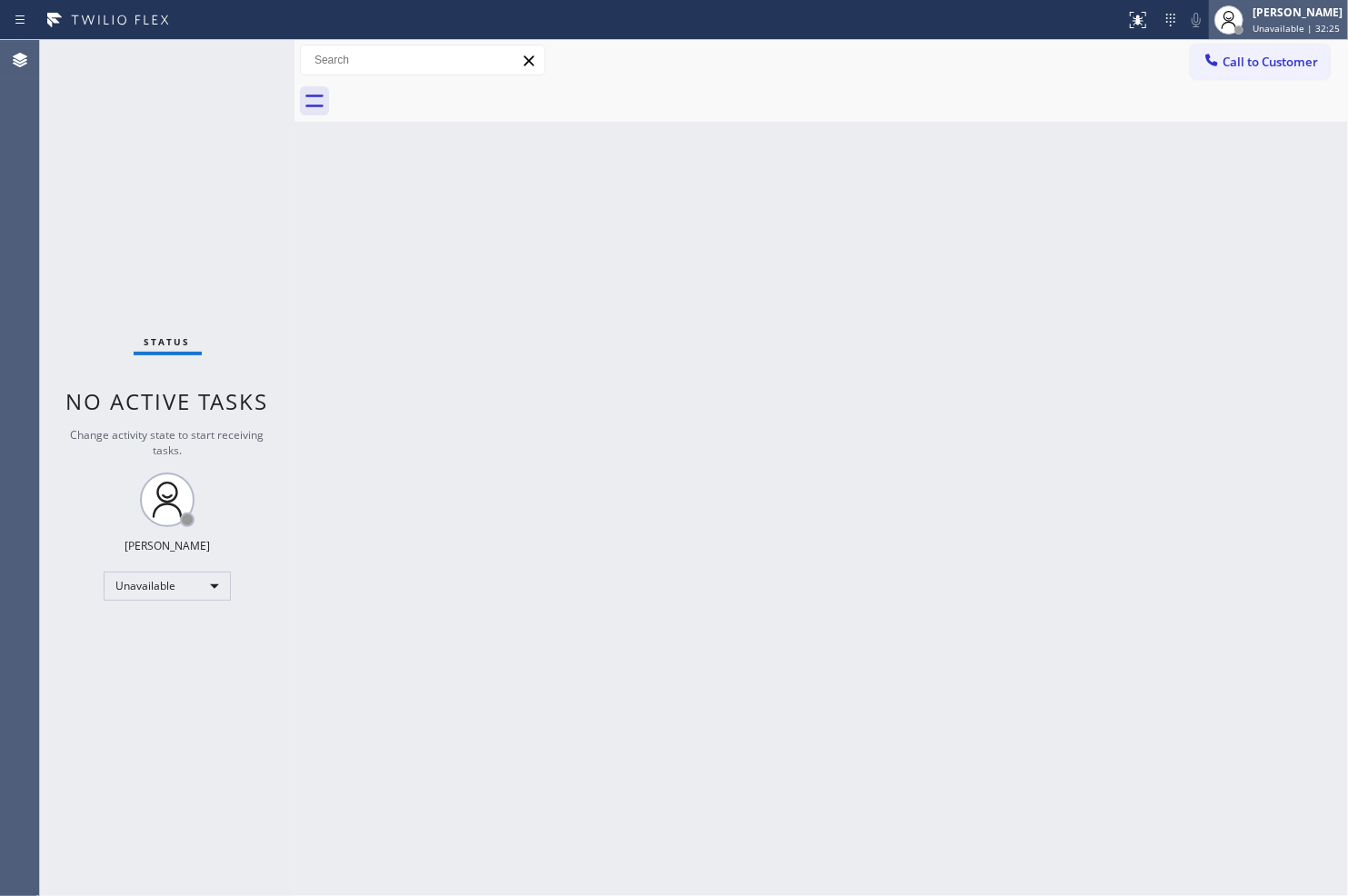
click at [1258, 31] on span "Unavailable | 32:25" at bounding box center [1296, 28] width 87 height 13
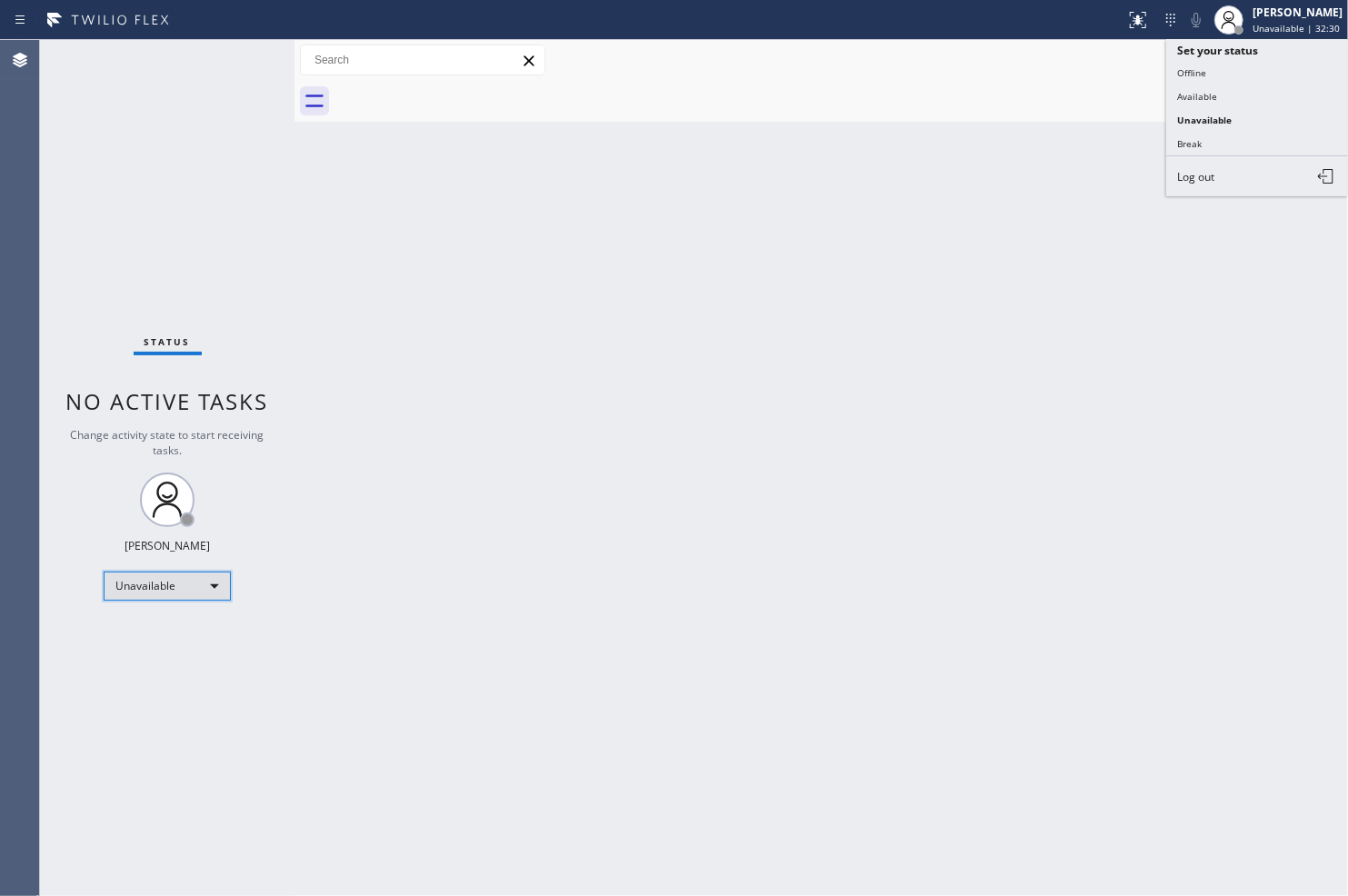
click at [187, 591] on div "Unavailable" at bounding box center [168, 586] width 127 height 29
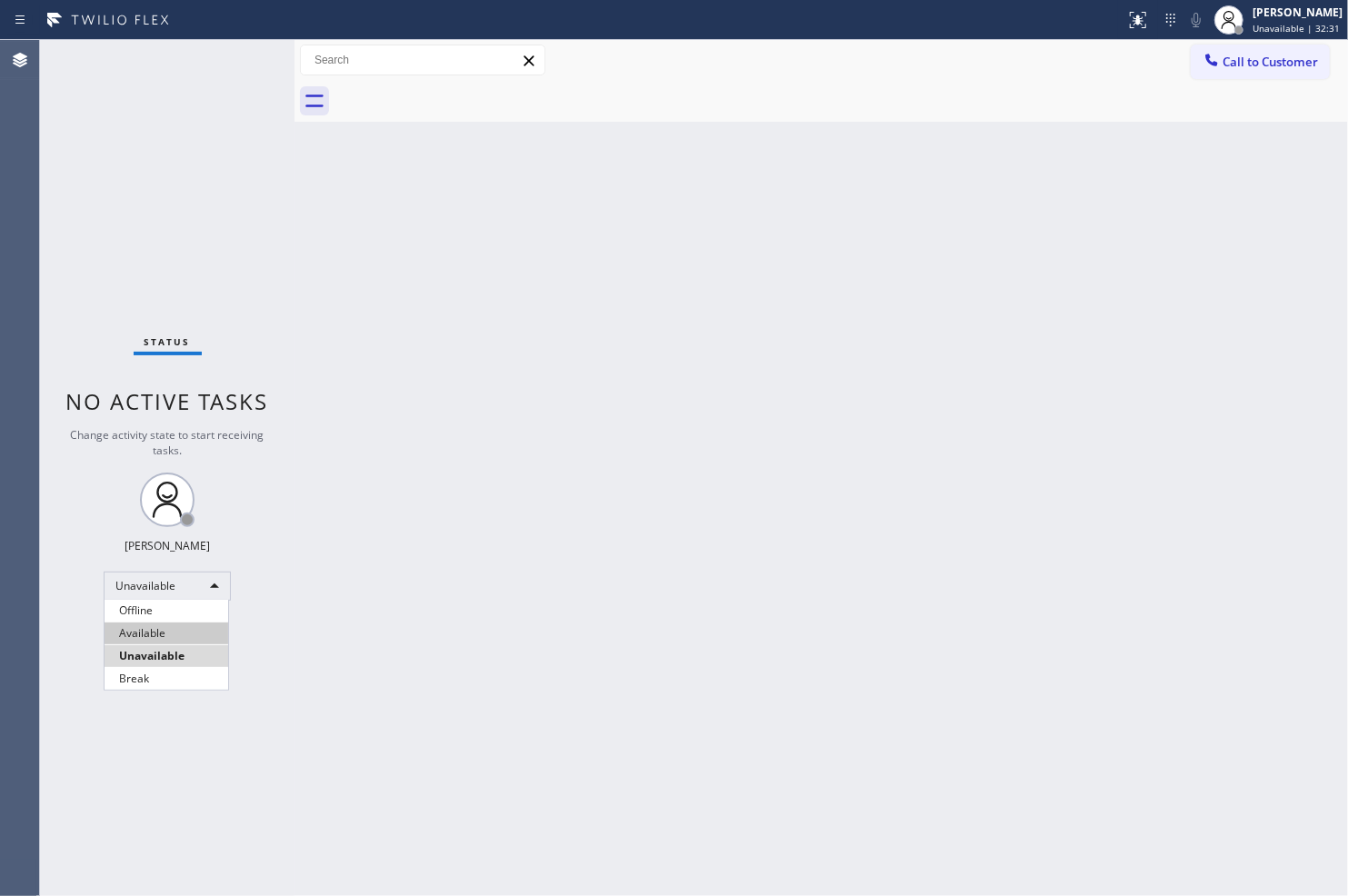
click at [187, 629] on li "Available" at bounding box center [166, 633] width 124 height 22
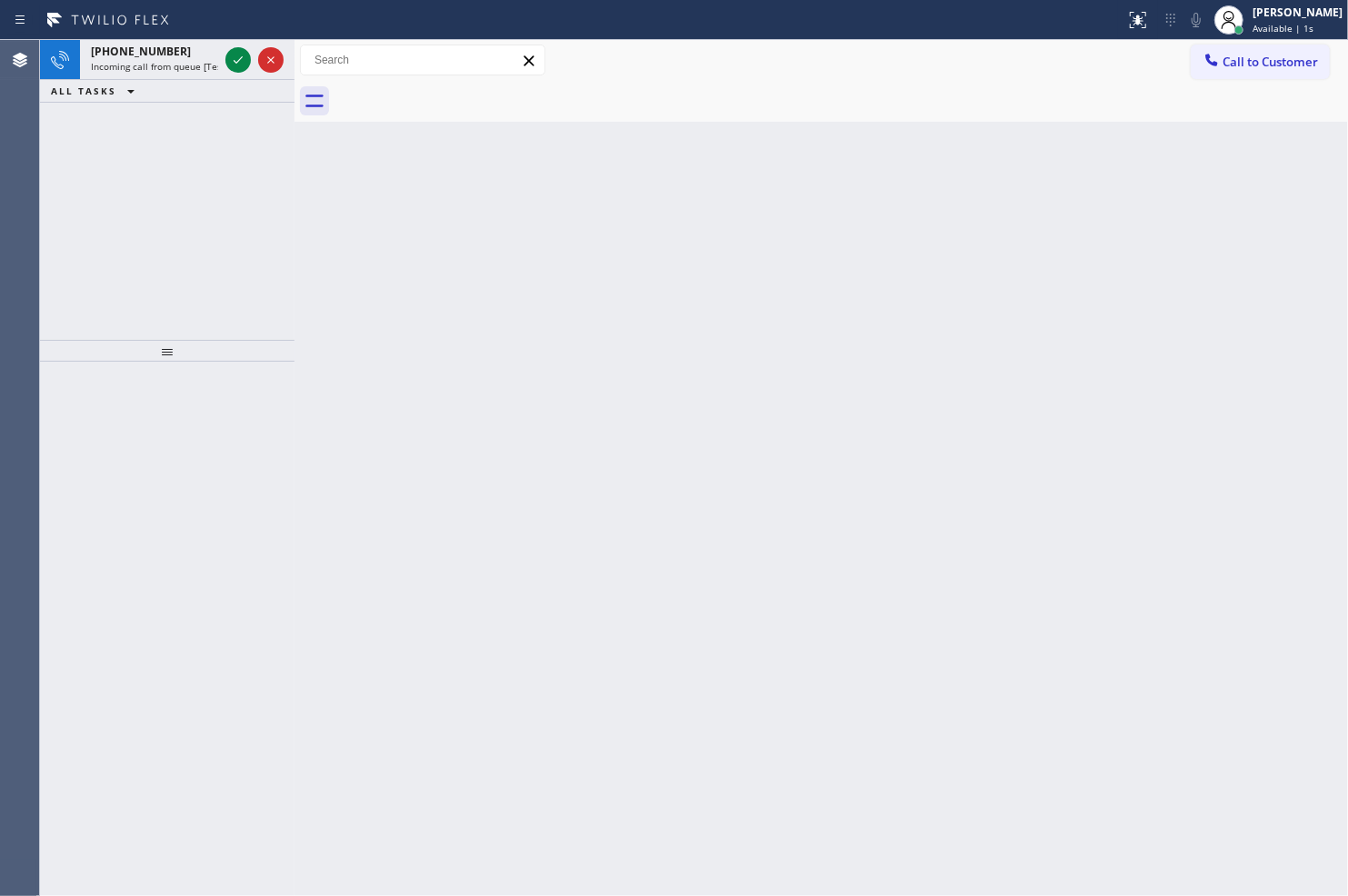
click at [736, 560] on div "Back to Dashboard Change Sender ID Customers Technicians Select a contact Outbo…" at bounding box center [821, 468] width 1054 height 856
click at [239, 67] on icon at bounding box center [237, 59] width 22 height 22
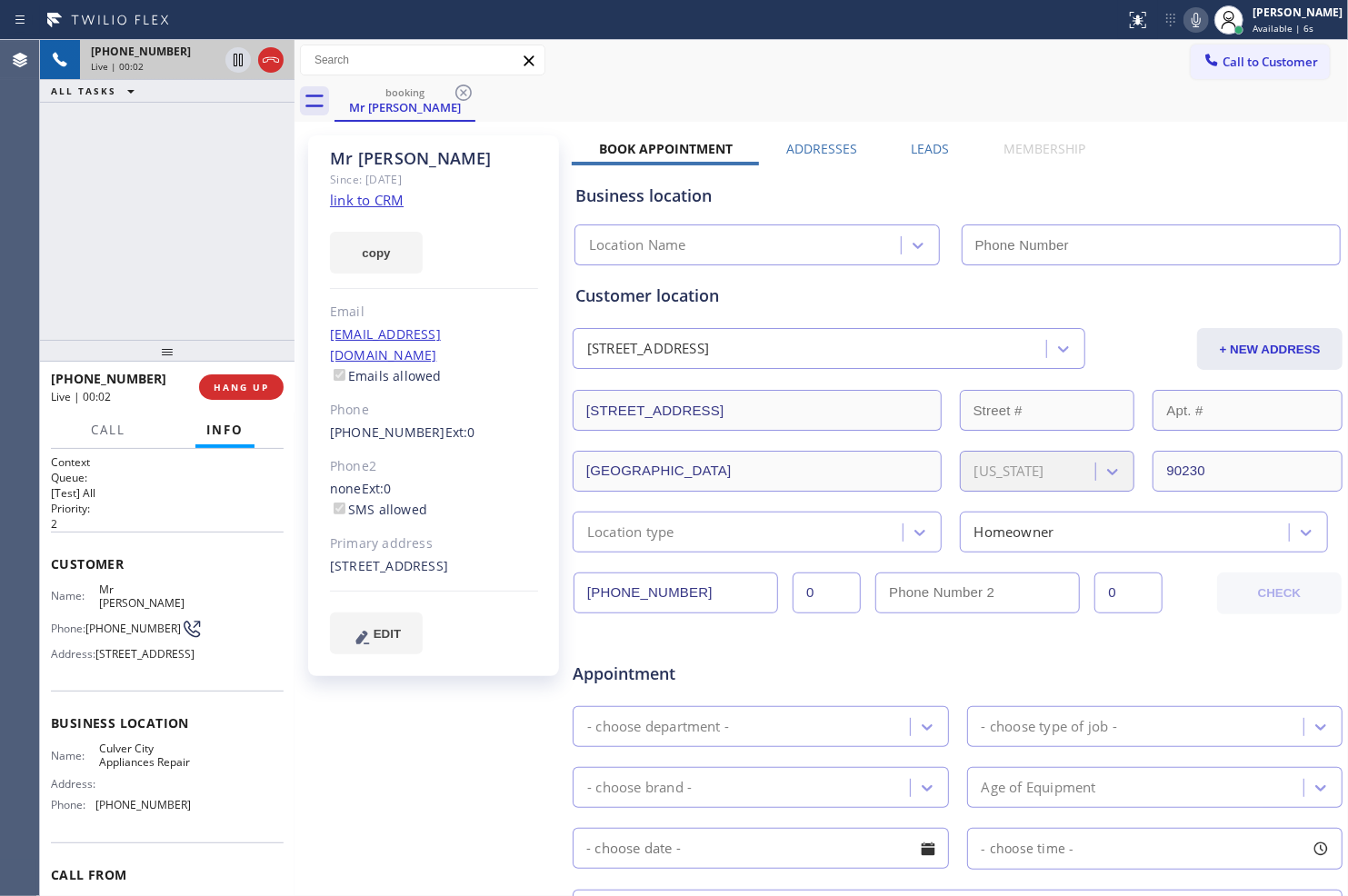
type input "[PHONE_NUMBER]"
click at [377, 196] on link "link to CRM" at bounding box center [367, 200] width 74 height 18
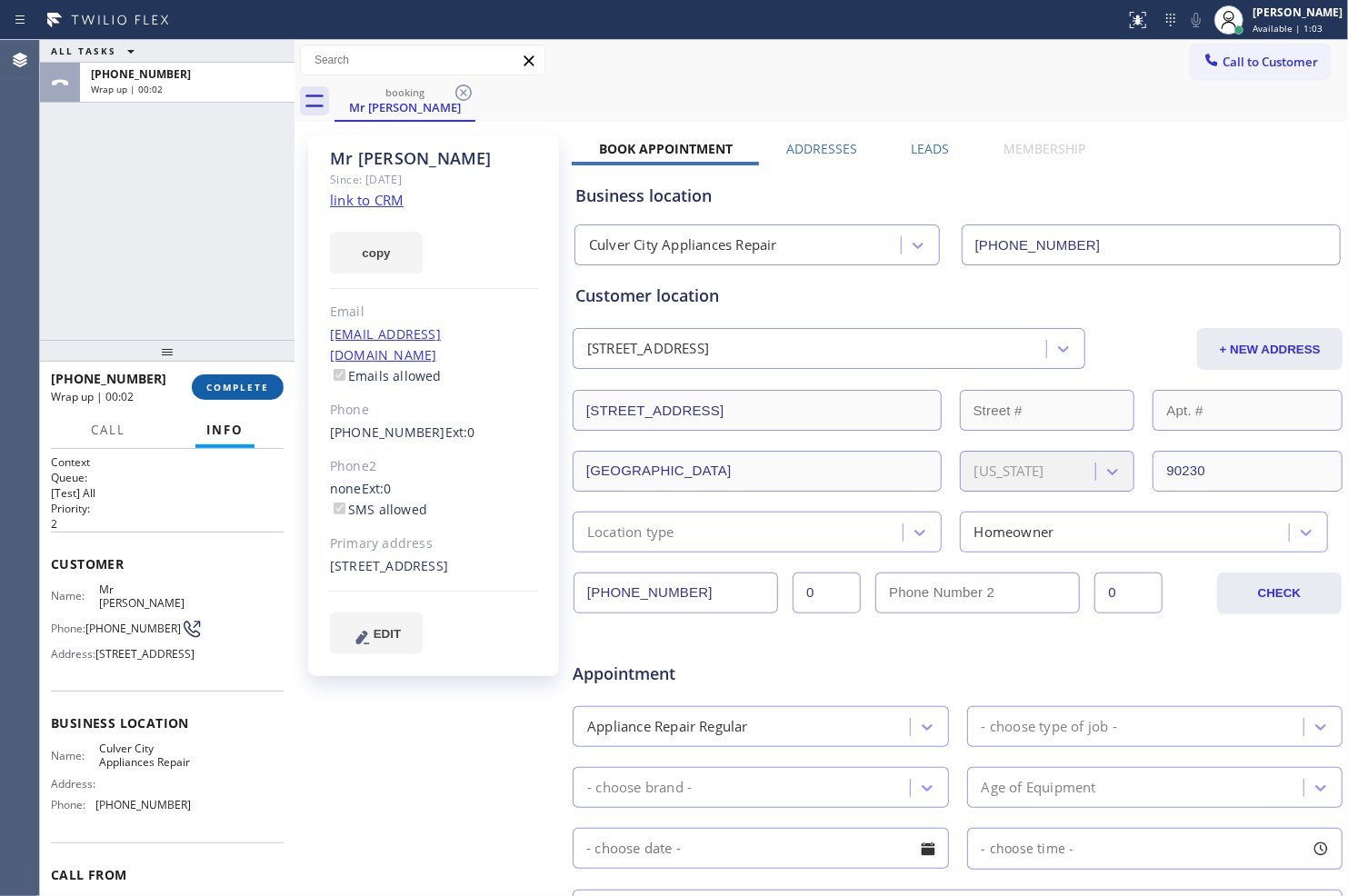
click at [236, 381] on span "COMPLETE" at bounding box center [237, 387] width 63 height 13
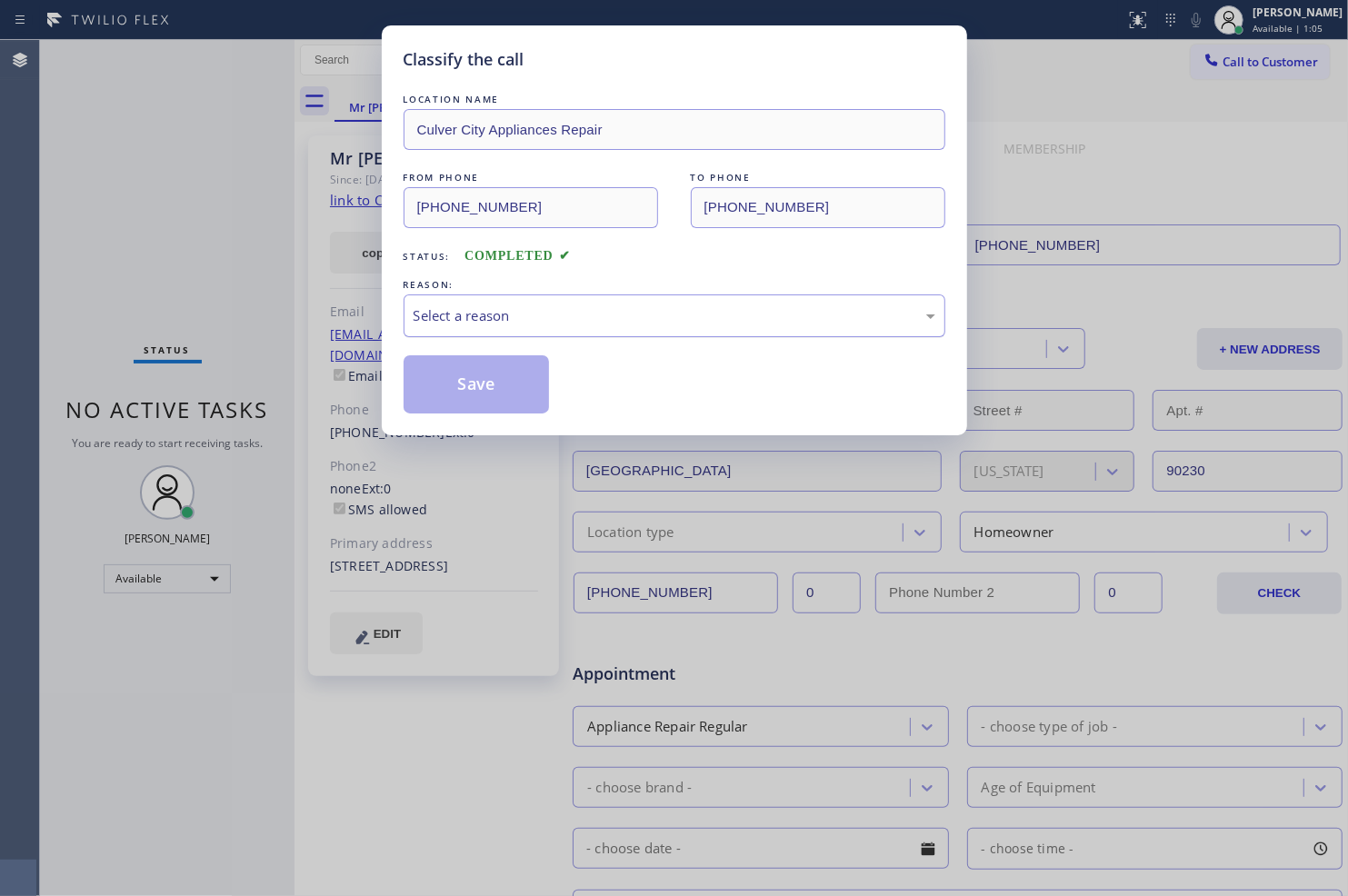
click at [552, 318] on div "Select a reason" at bounding box center [674, 316] width 521 height 21
click at [509, 397] on button "Save" at bounding box center [476, 384] width 146 height 58
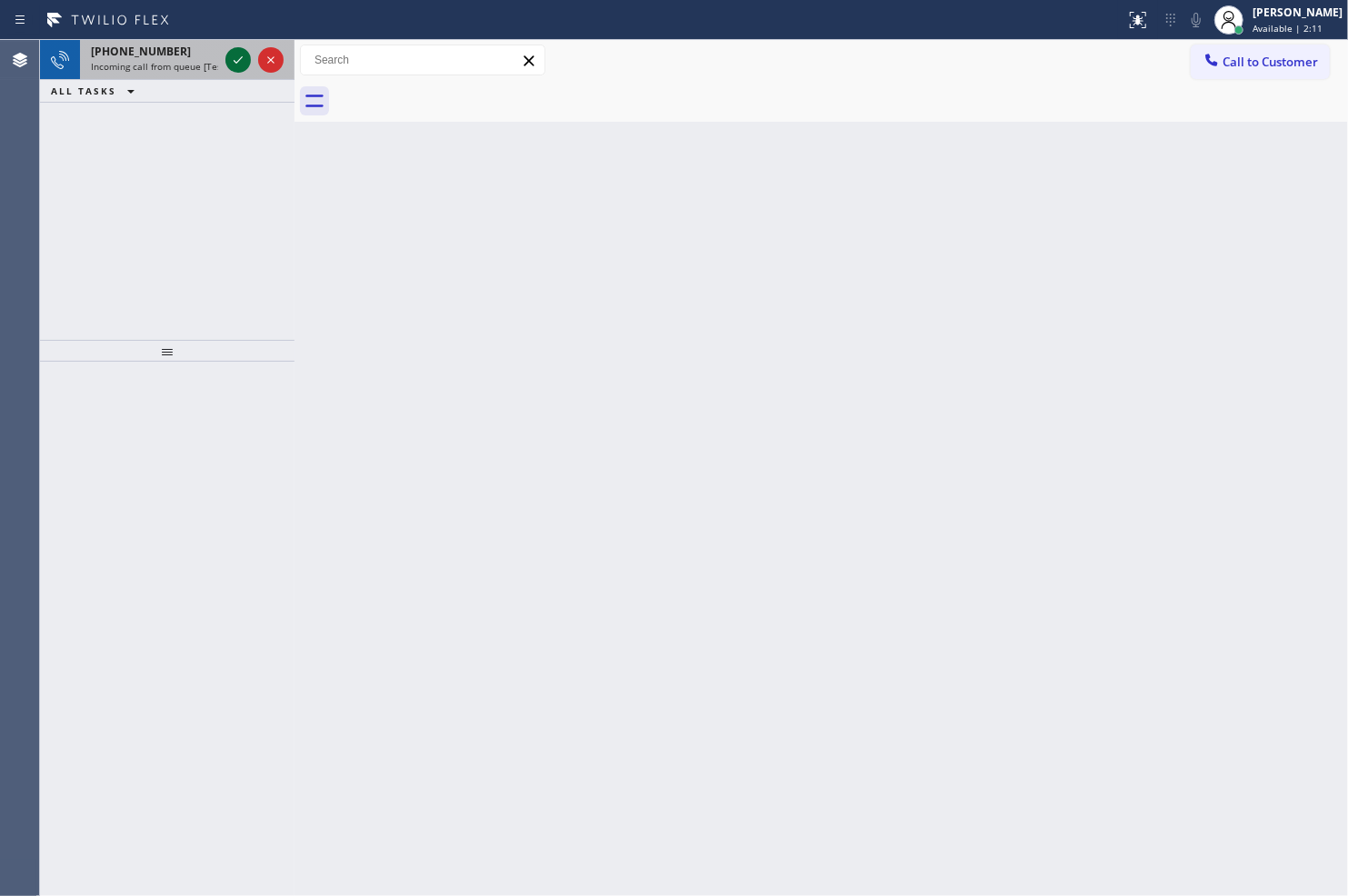
click at [232, 51] on icon at bounding box center [237, 59] width 22 height 22
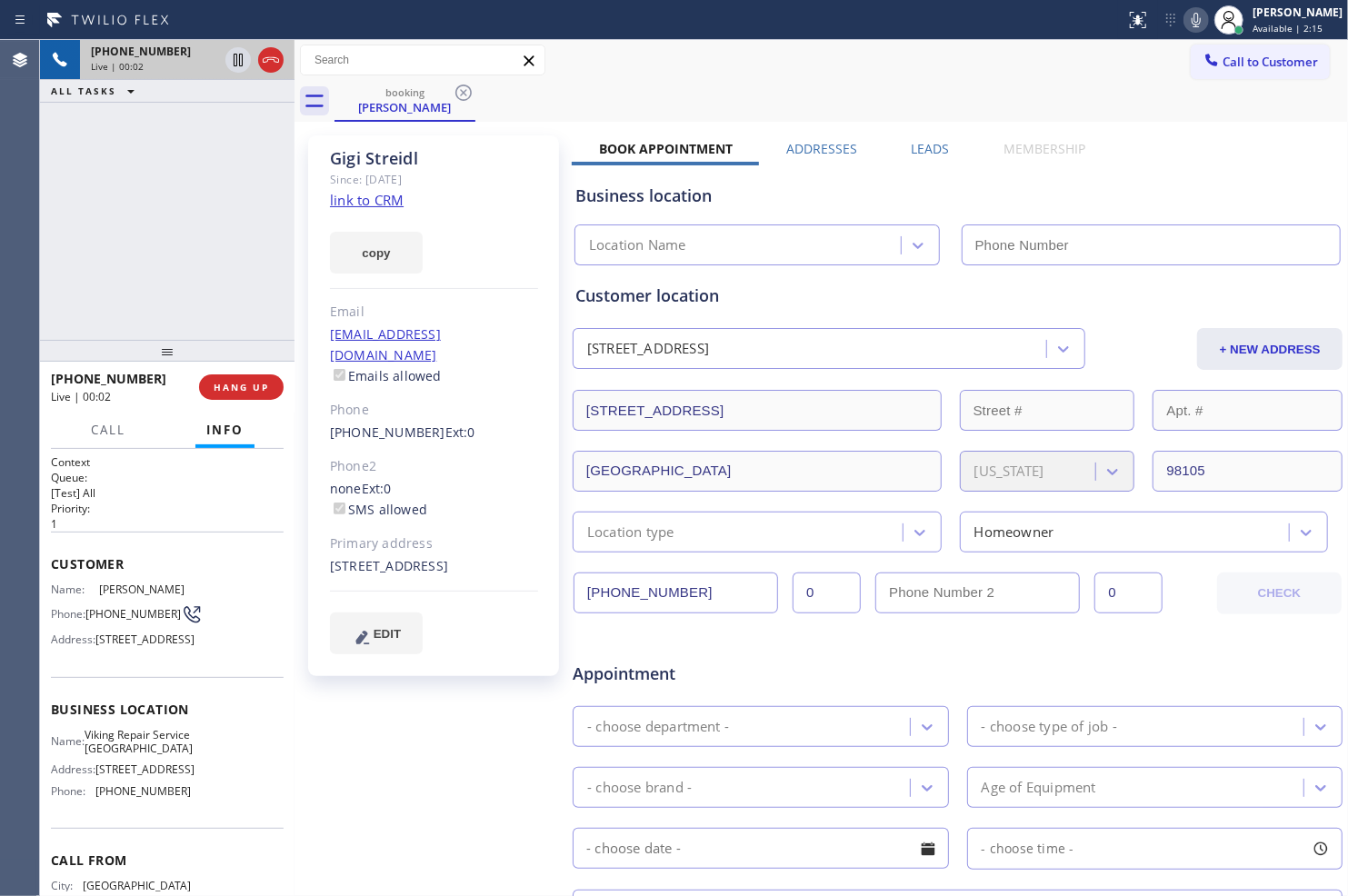
type input "[PHONE_NUMBER]"
click at [391, 201] on link "link to CRM" at bounding box center [367, 200] width 74 height 18
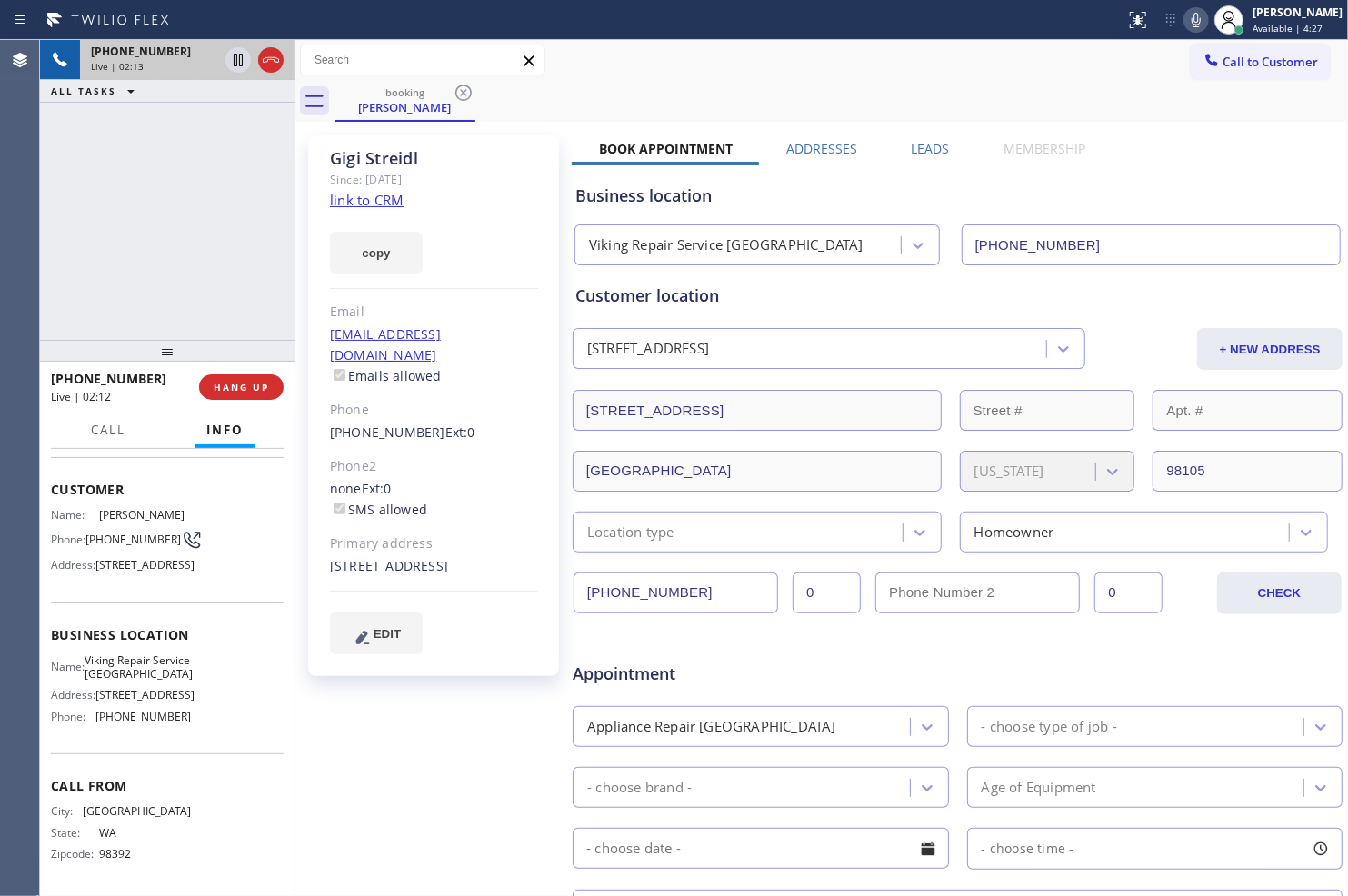
scroll to position [134, 0]
click at [265, 384] on span "HANG UP" at bounding box center [241, 387] width 55 height 13
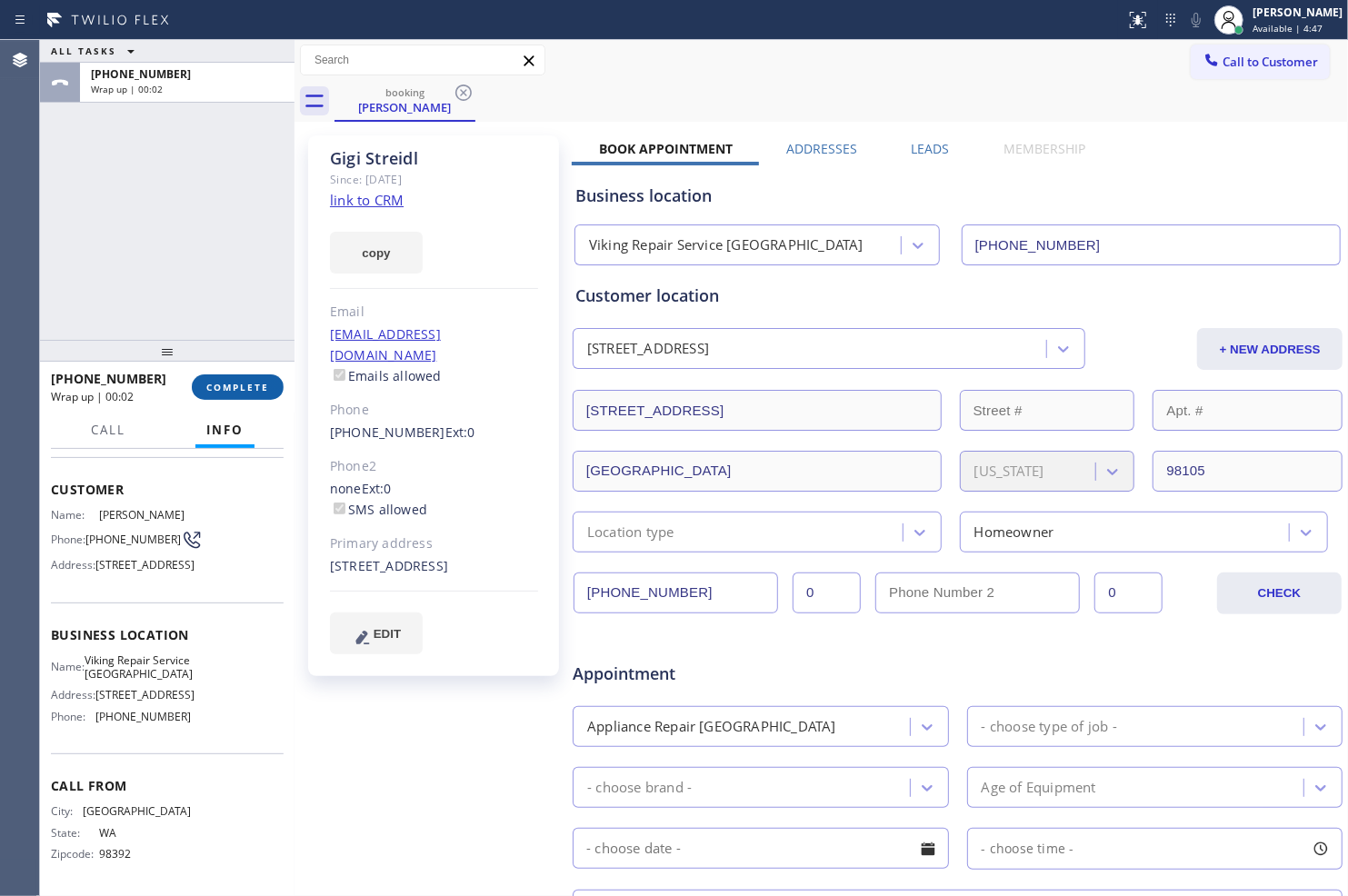
click at [248, 388] on span "COMPLETE" at bounding box center [237, 387] width 63 height 13
click at [256, 378] on button "COMPLETE" at bounding box center [238, 386] width 92 height 25
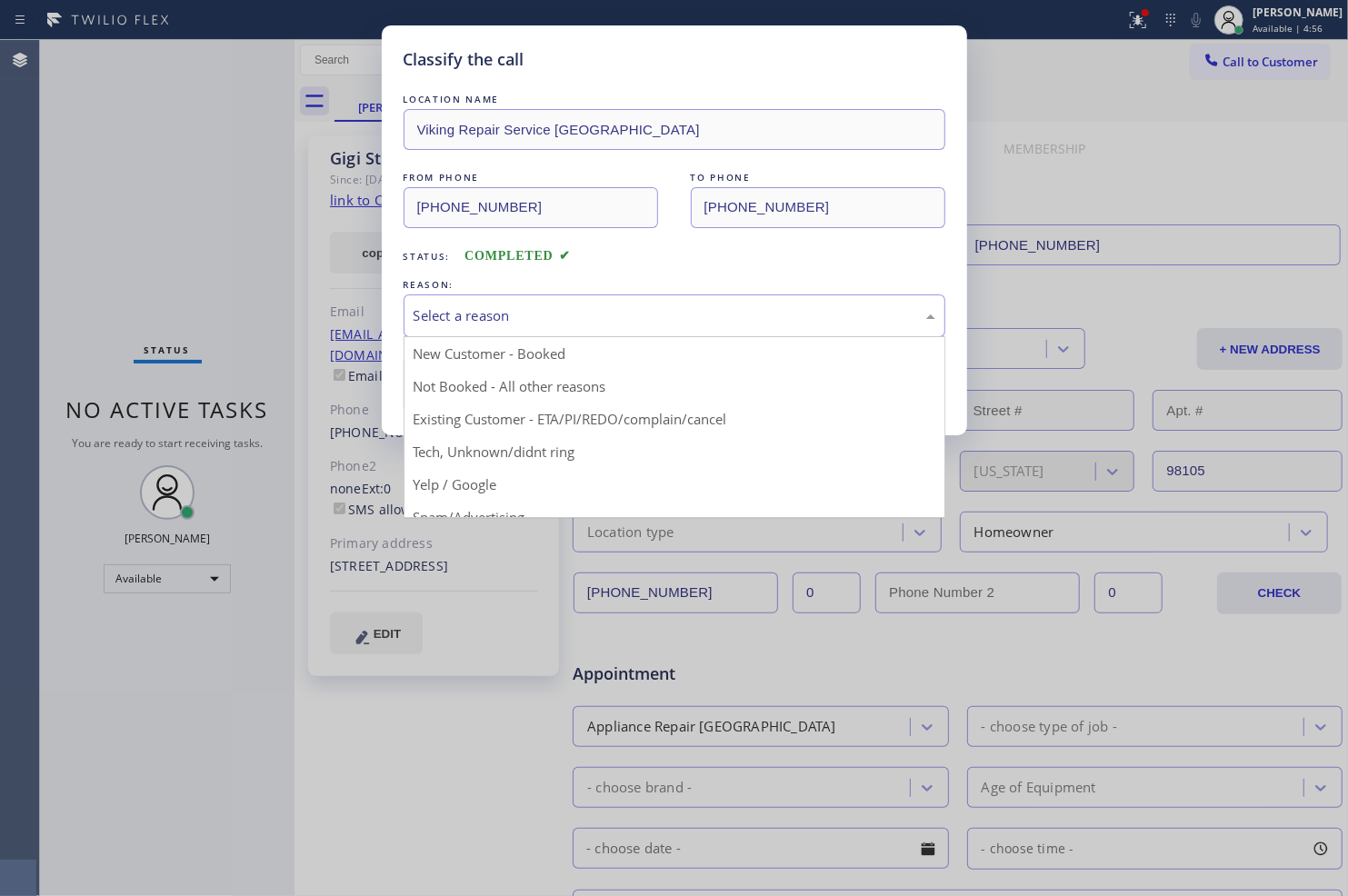
click at [565, 325] on div "Select a reason" at bounding box center [674, 316] width 521 height 21
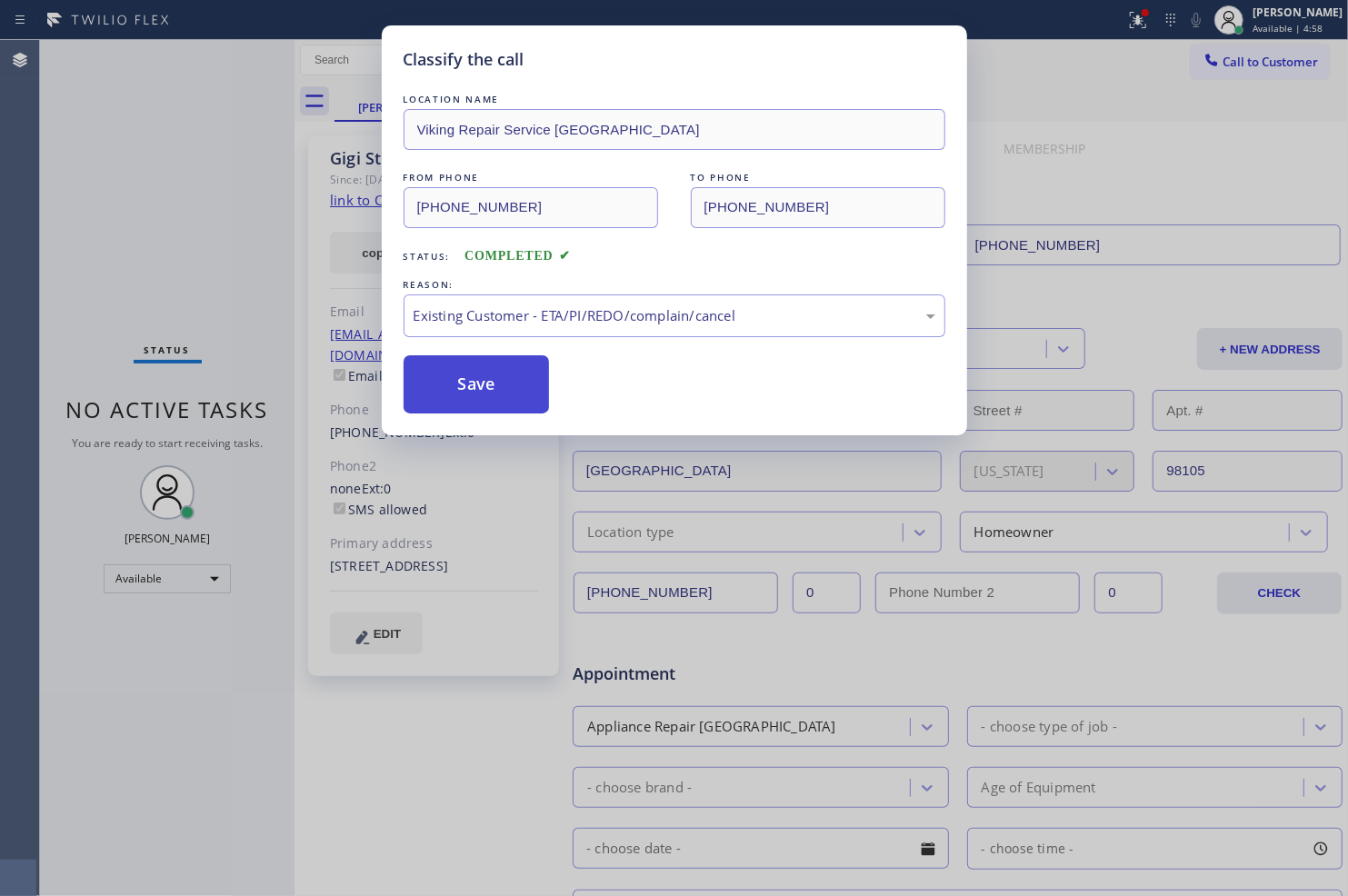
click at [498, 397] on button "Save" at bounding box center [476, 384] width 146 height 58
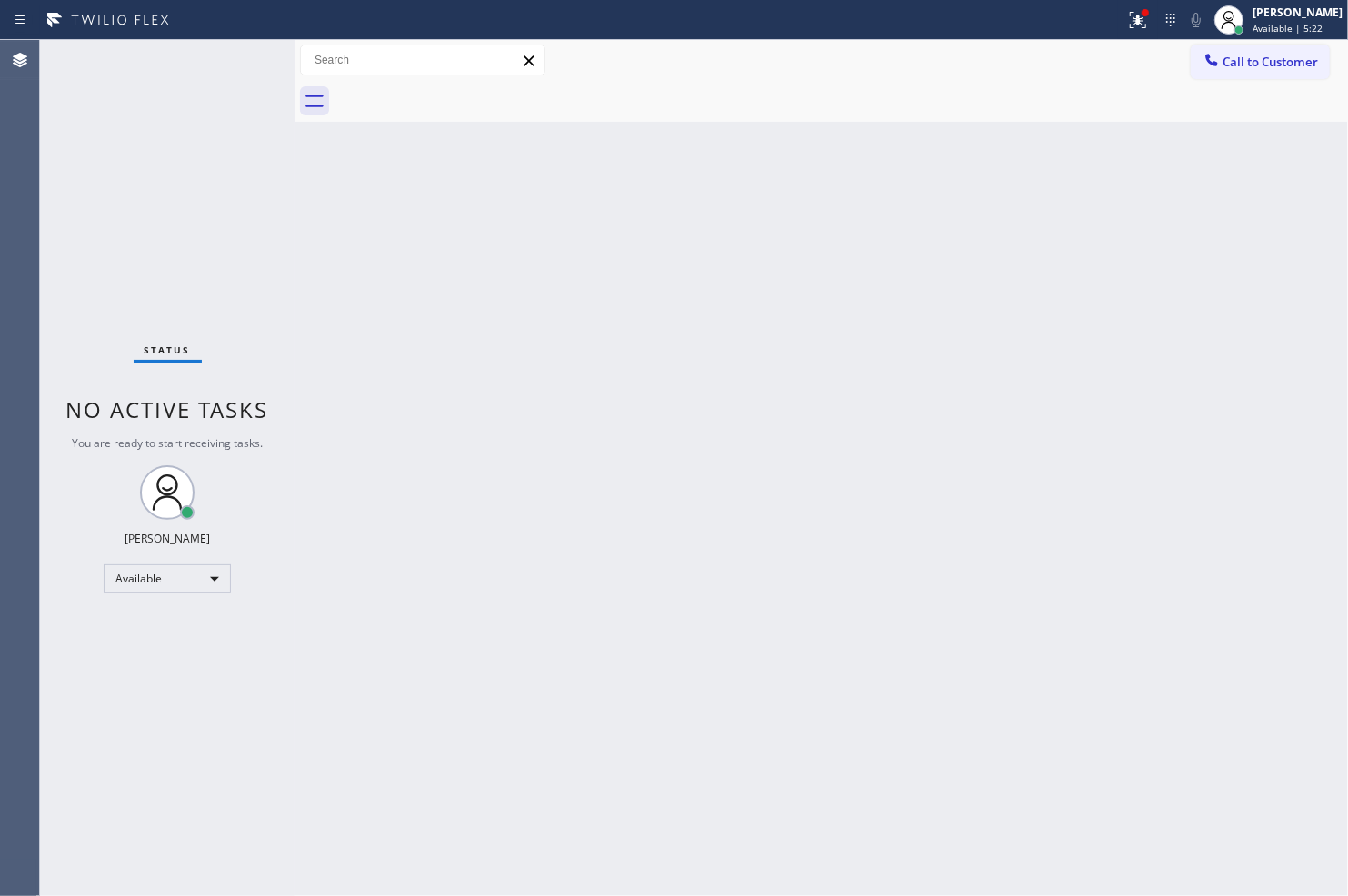
click at [184, 329] on div "Status No active tasks You are ready to start receiving tasks. [PERSON_NAME] Av…" at bounding box center [167, 468] width 254 height 856
click at [1132, 24] on icon at bounding box center [1137, 20] width 22 height 22
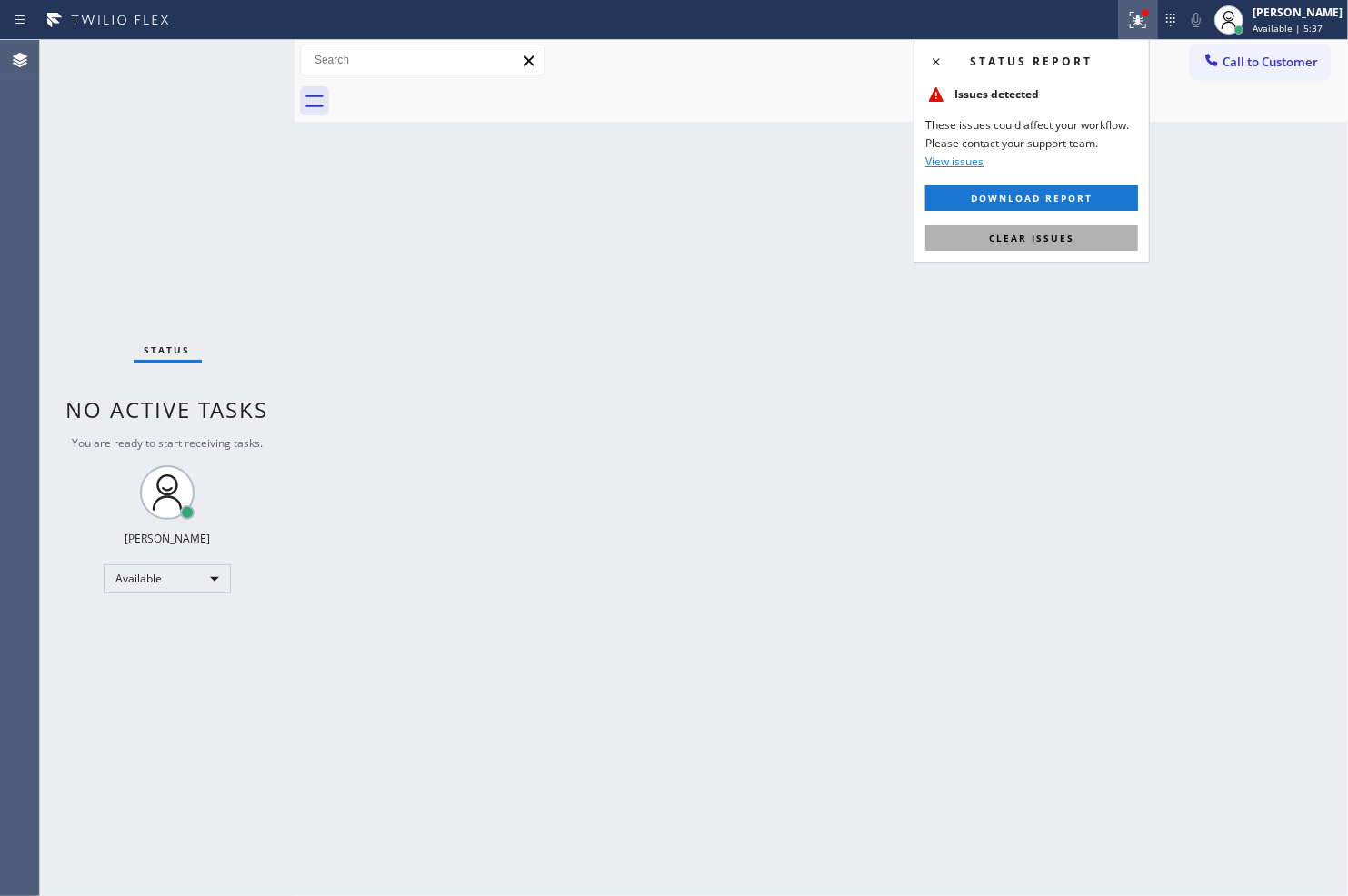
click at [1042, 236] on span "Clear issues" at bounding box center [1031, 238] width 85 height 13
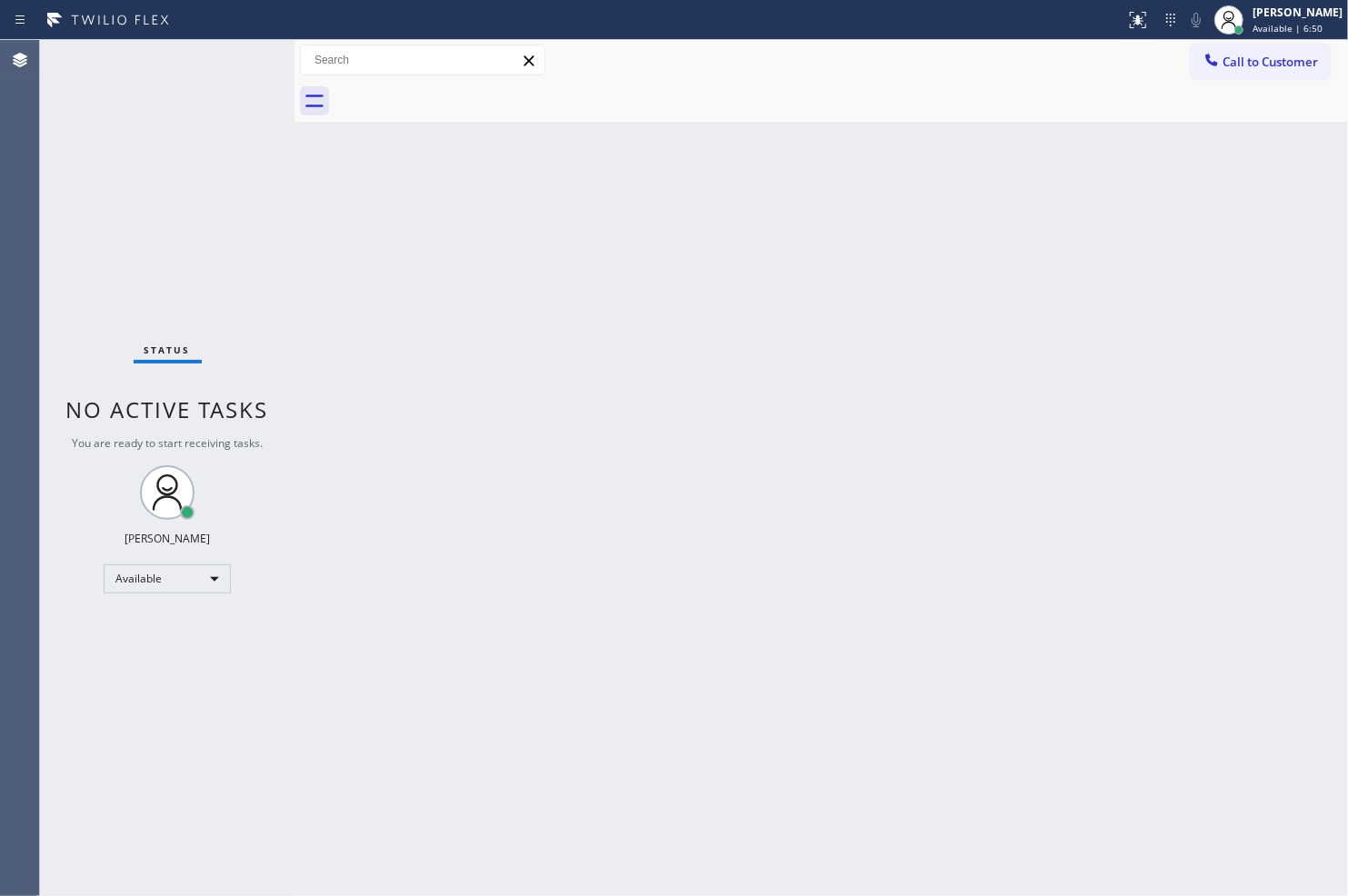
click at [215, 260] on div "Status No active tasks You are ready to start receiving tasks. [PERSON_NAME] Av…" at bounding box center [167, 468] width 254 height 856
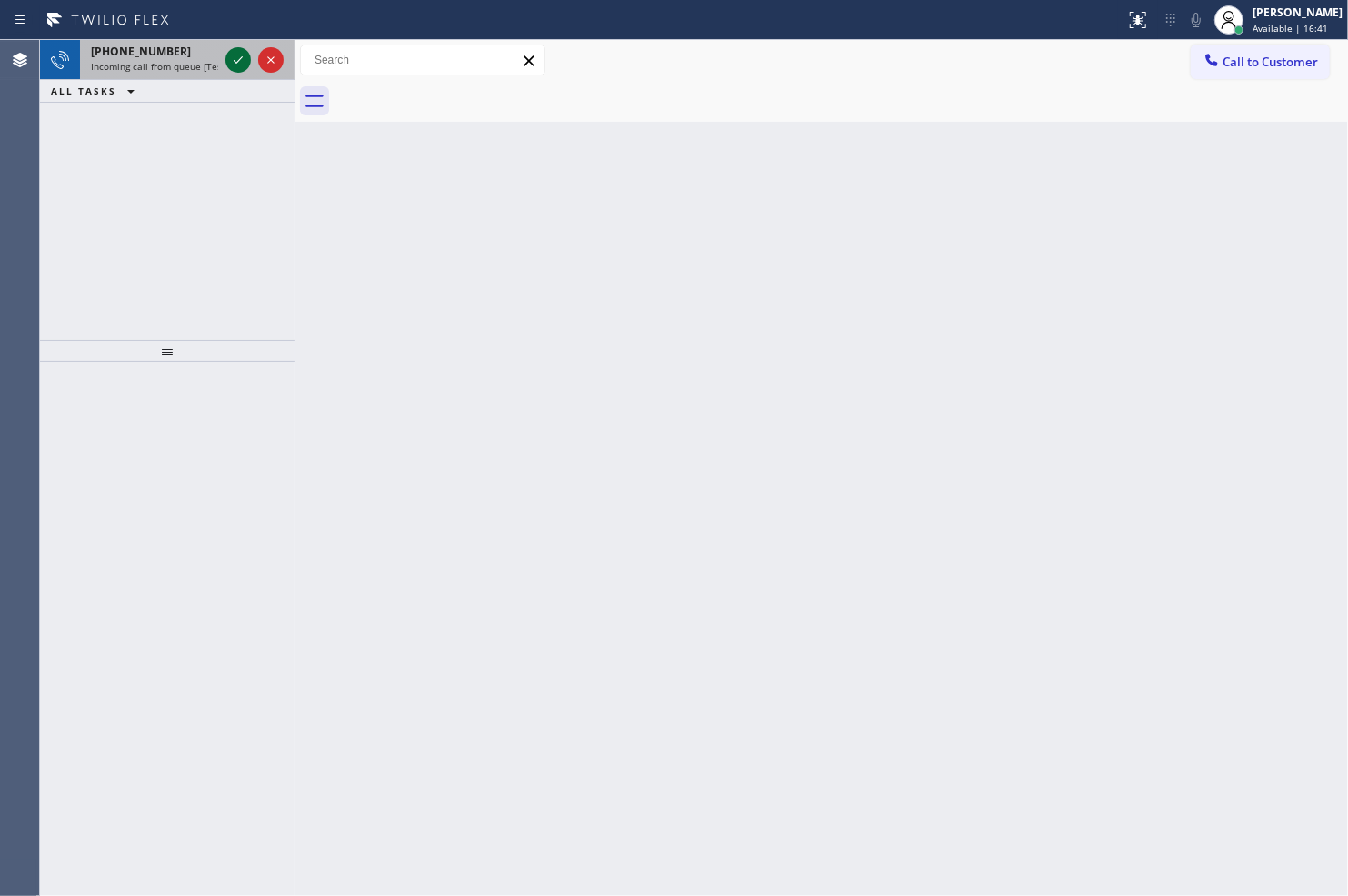
click at [243, 60] on icon at bounding box center [237, 59] width 22 height 22
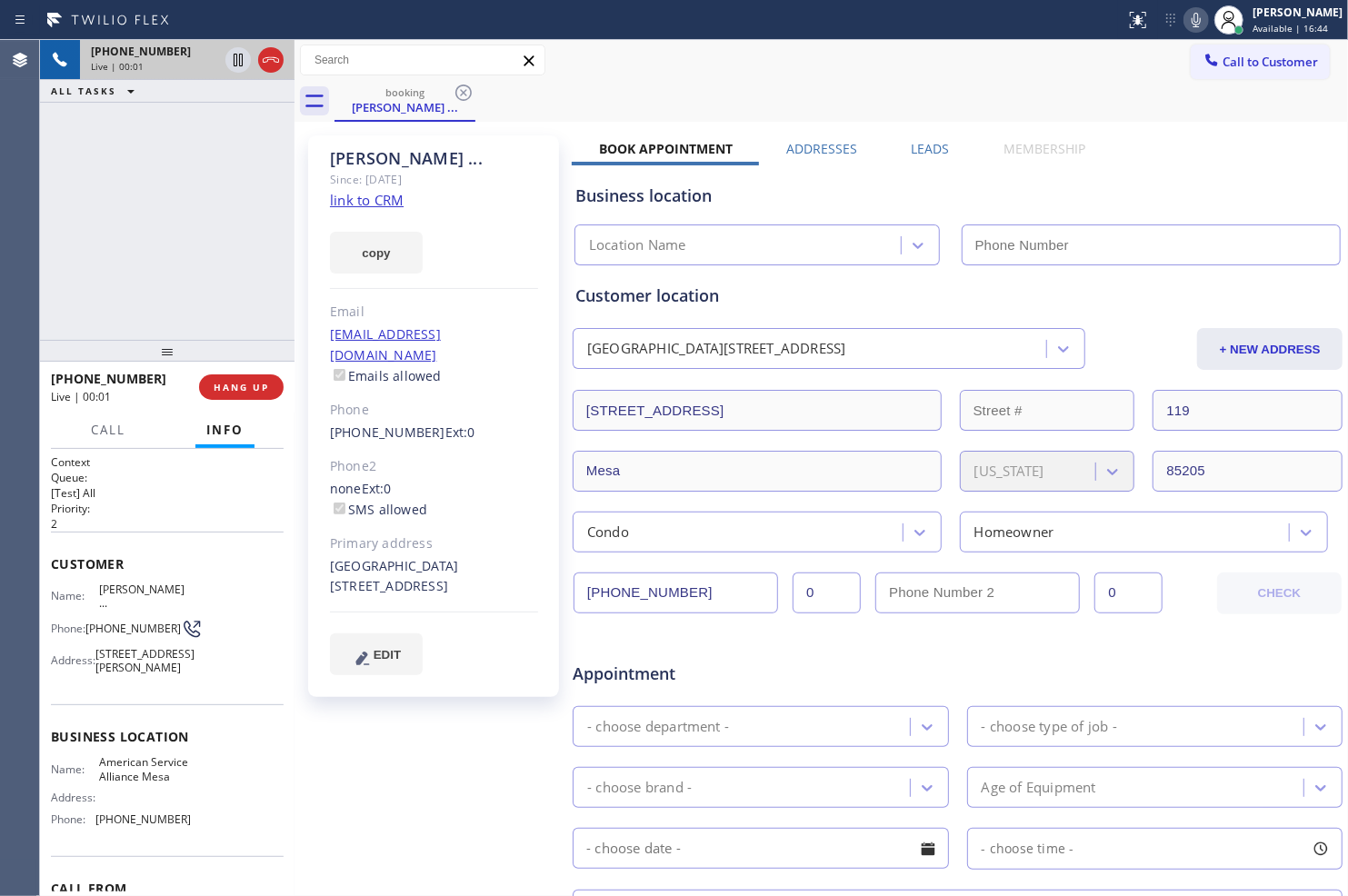
type input "[PHONE_NUMBER]"
click at [372, 197] on link "link to CRM" at bounding box center [367, 200] width 74 height 18
click at [354, 197] on link "link to CRM" at bounding box center [367, 200] width 74 height 18
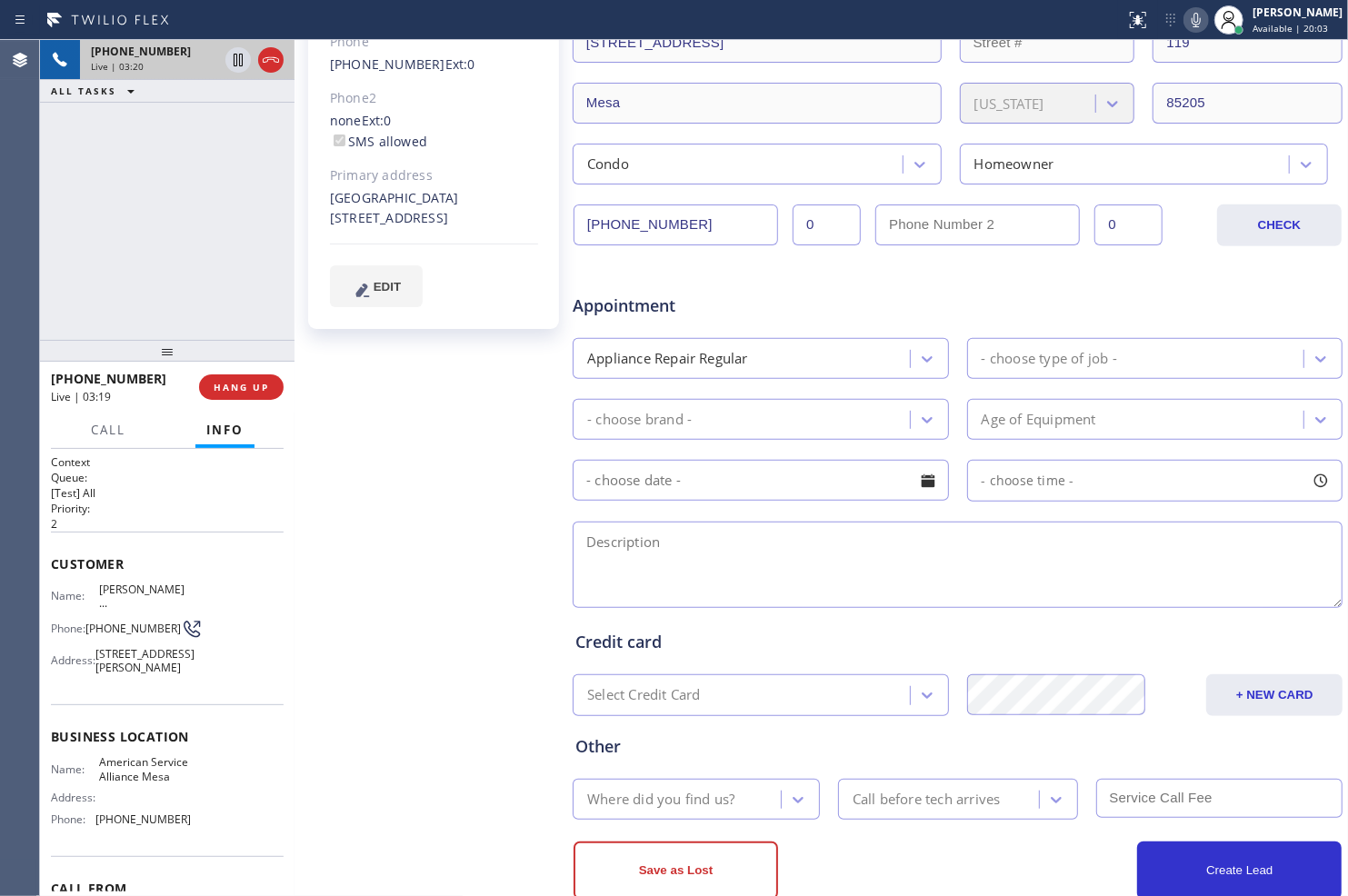
scroll to position [403, 0]
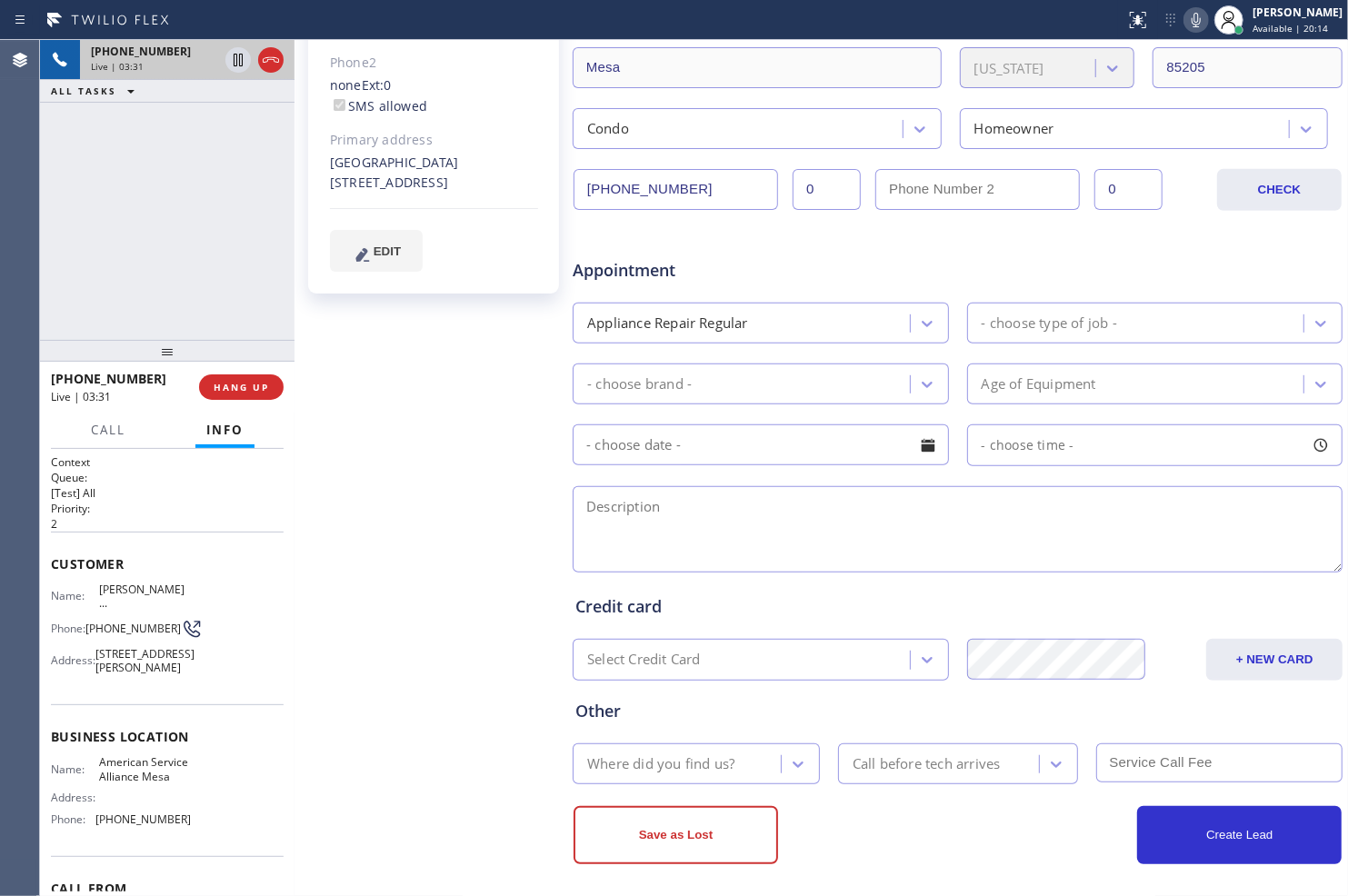
click at [877, 393] on div "- choose brand -" at bounding box center [744, 384] width 332 height 32
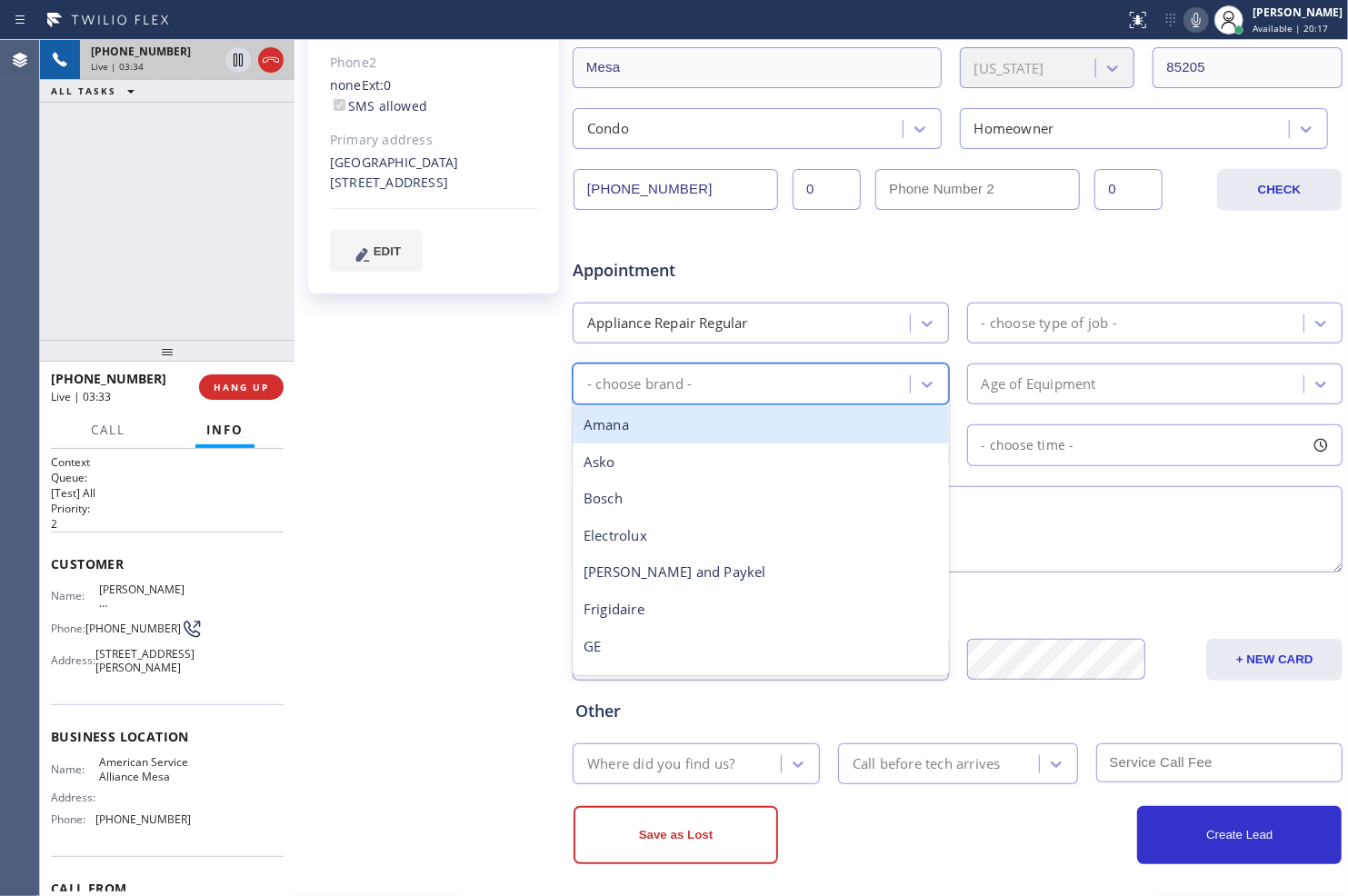
click at [1016, 336] on div "- choose type of job -" at bounding box center [1138, 323] width 332 height 32
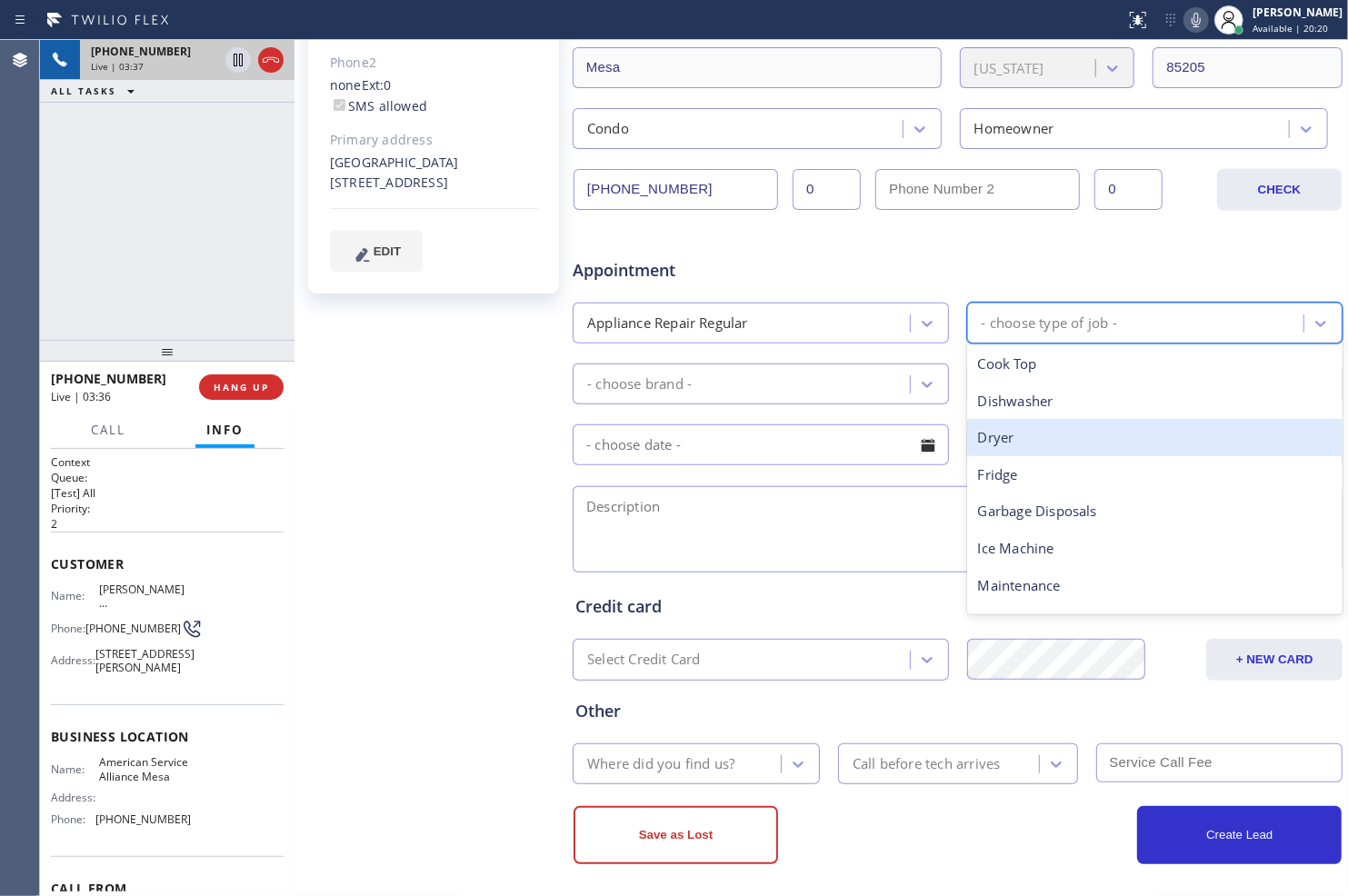
click at [1014, 430] on div "Dryer" at bounding box center [1154, 438] width 376 height 37
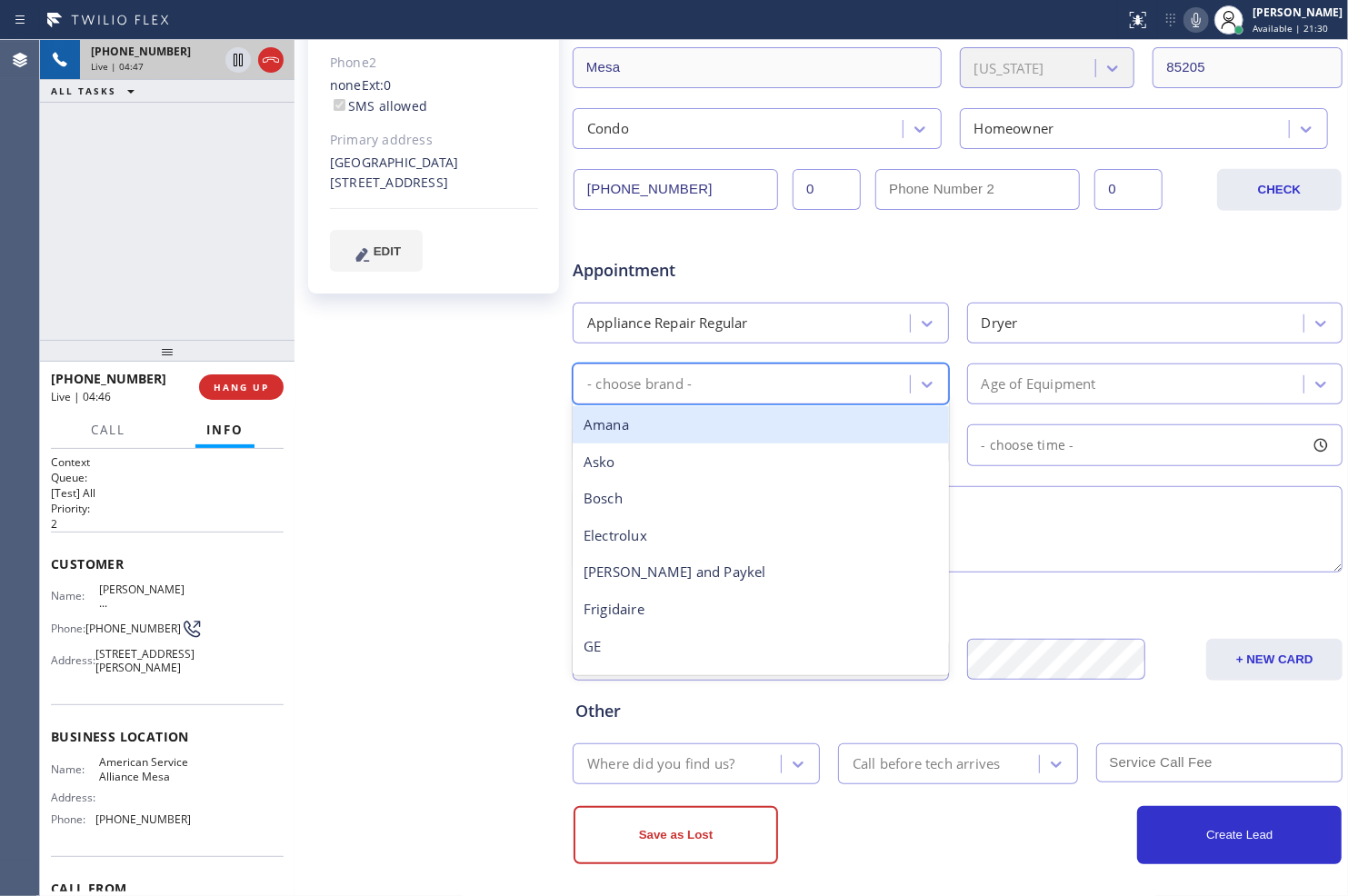
click at [831, 394] on div "- choose brand -" at bounding box center [744, 384] width 332 height 32
click at [234, 62] on icon at bounding box center [237, 59] width 22 height 22
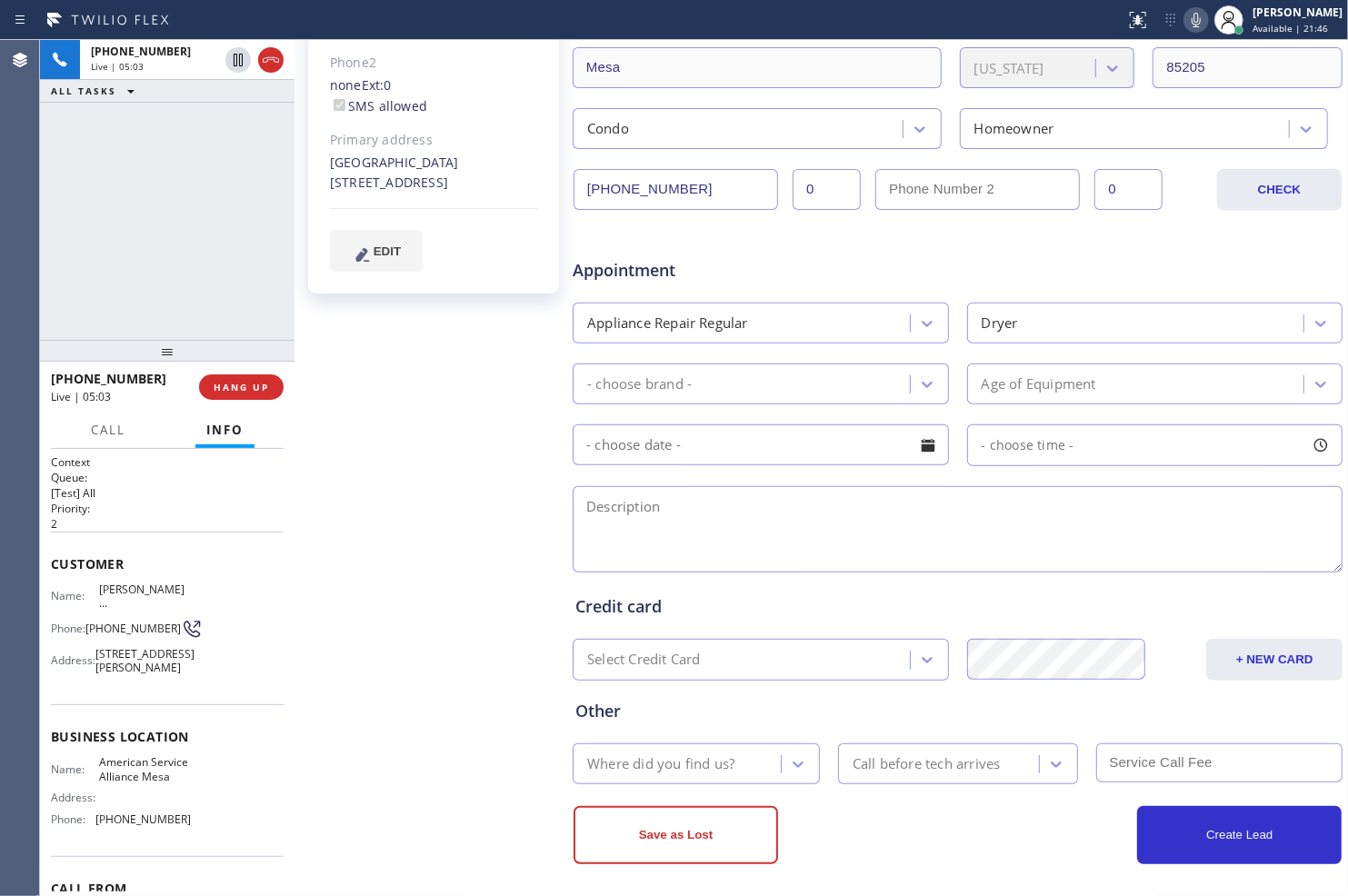
click at [1185, 11] on icon at bounding box center [1195, 20] width 22 height 22
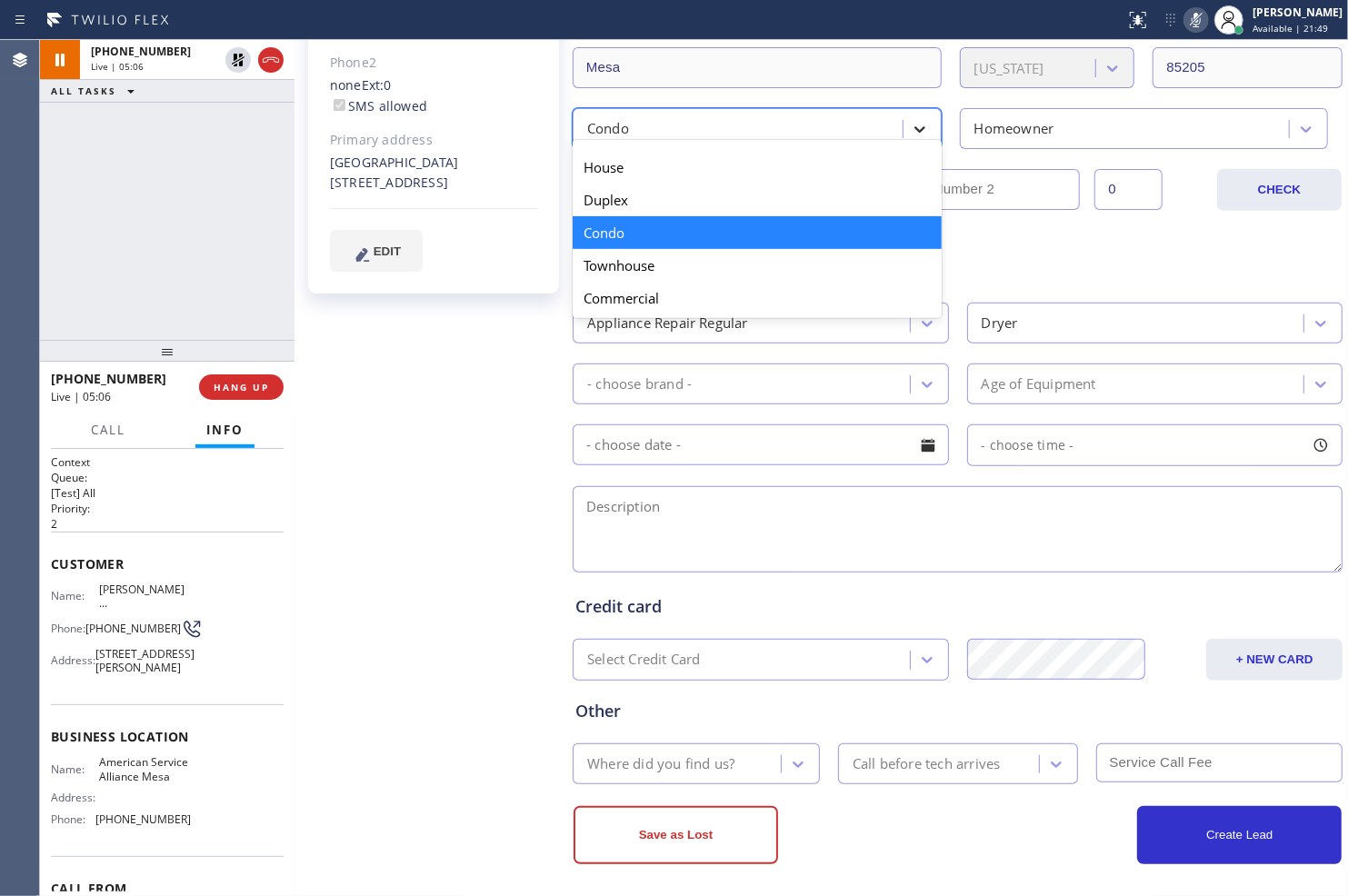
click at [910, 127] on icon at bounding box center [919, 128] width 18 height 18
type input "a"
click at [1114, 137] on div "Homeowner" at bounding box center [1127, 128] width 324 height 32
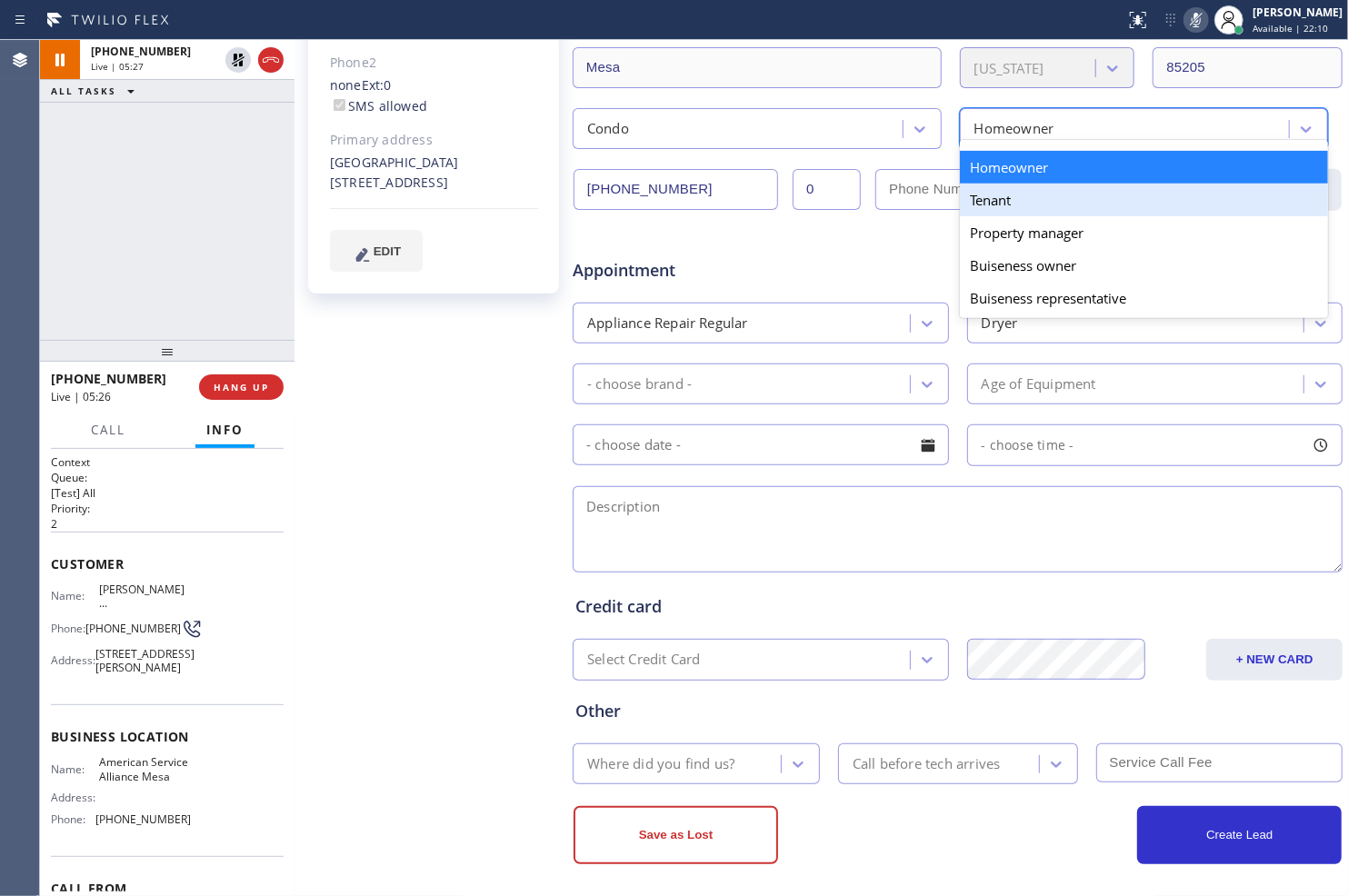
click at [1079, 202] on div "Tenant" at bounding box center [1145, 200] width 369 height 33
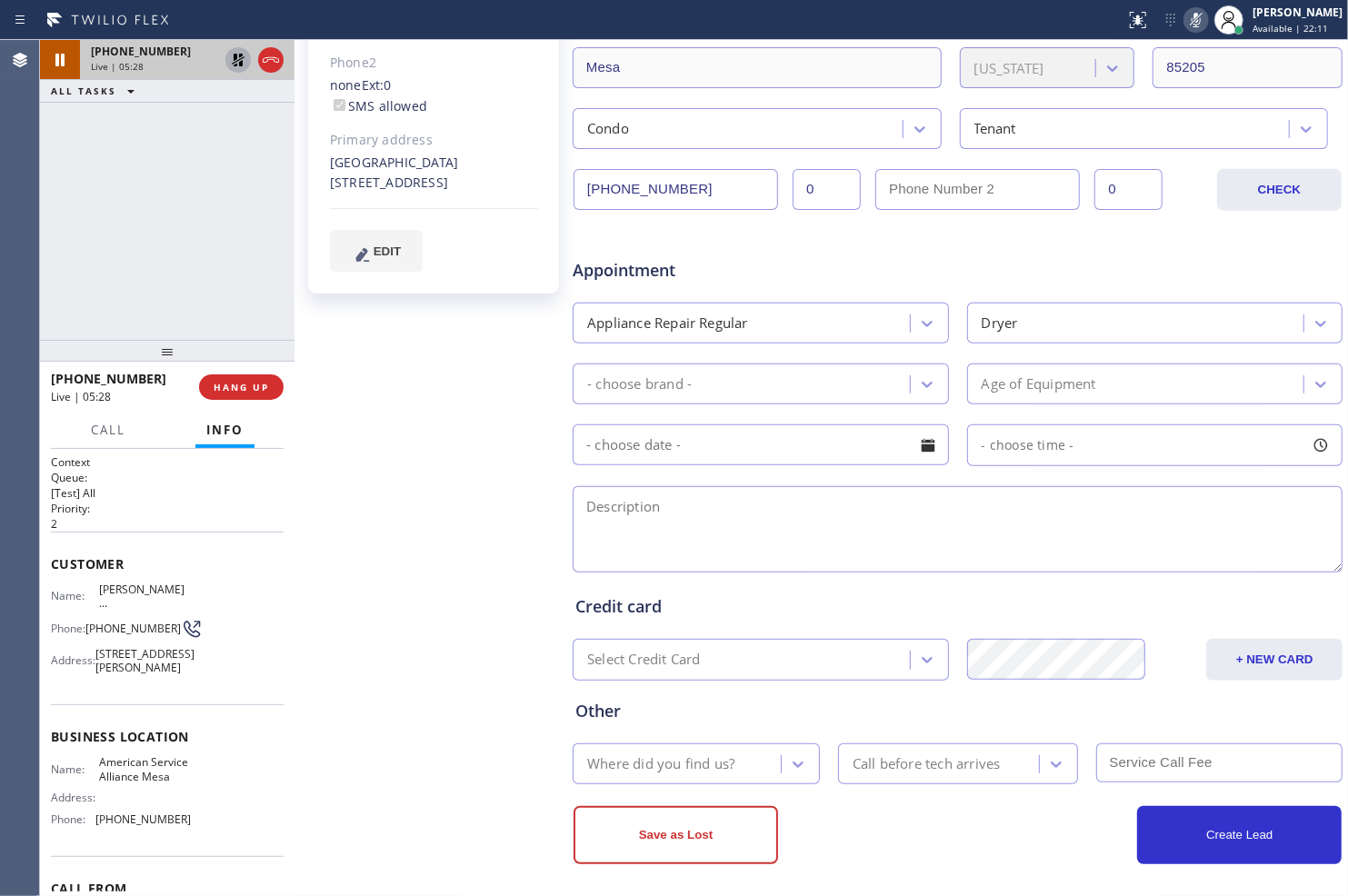
click at [232, 69] on icon at bounding box center [237, 59] width 22 height 22
click at [1188, 24] on icon at bounding box center [1195, 20] width 22 height 22
click at [758, 376] on div "- choose brand -" at bounding box center [744, 384] width 332 height 32
click at [236, 60] on icon at bounding box center [237, 59] width 22 height 22
click at [1187, 21] on icon at bounding box center [1195, 20] width 22 height 22
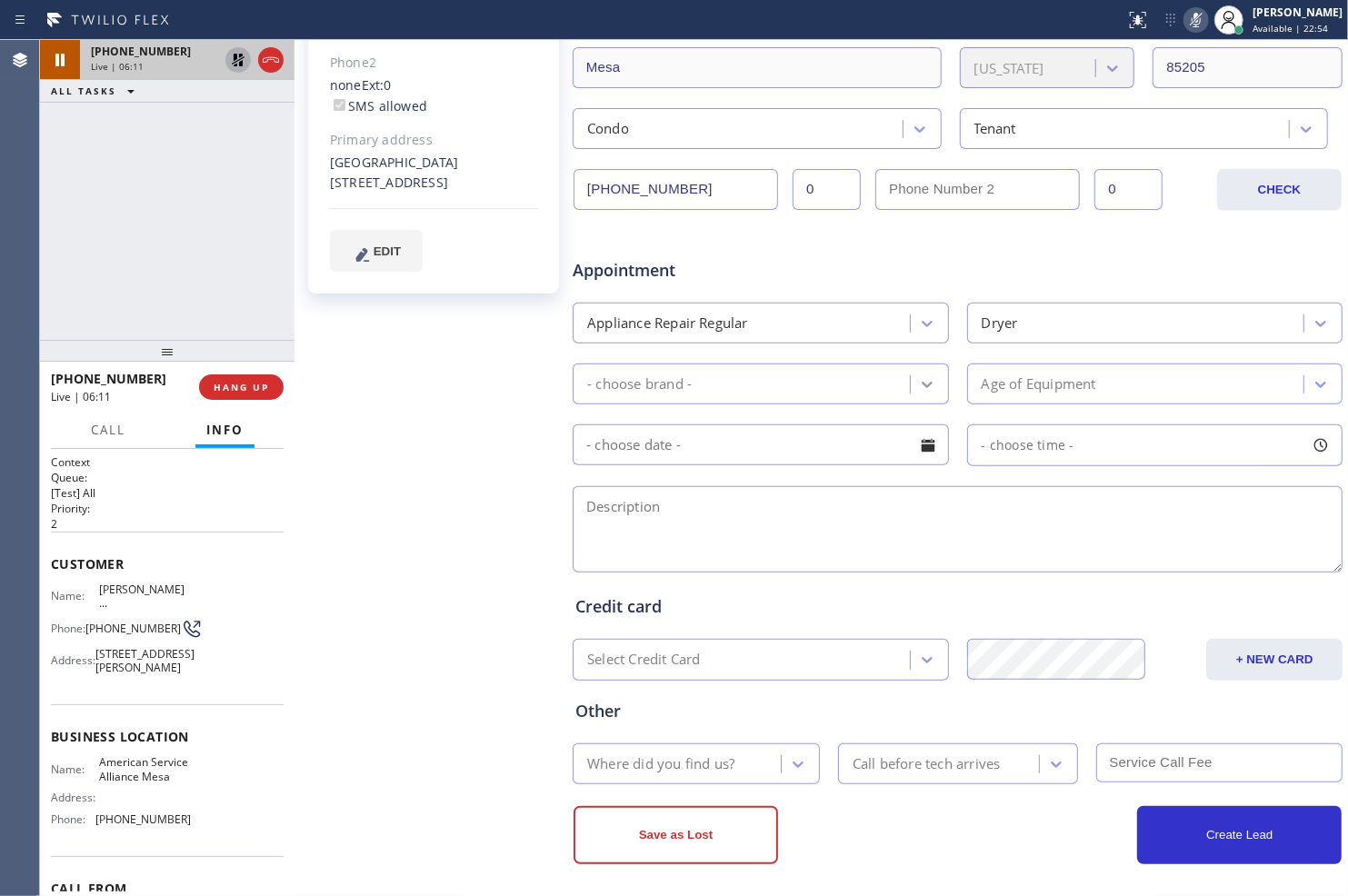
scroll to position [411, 0]
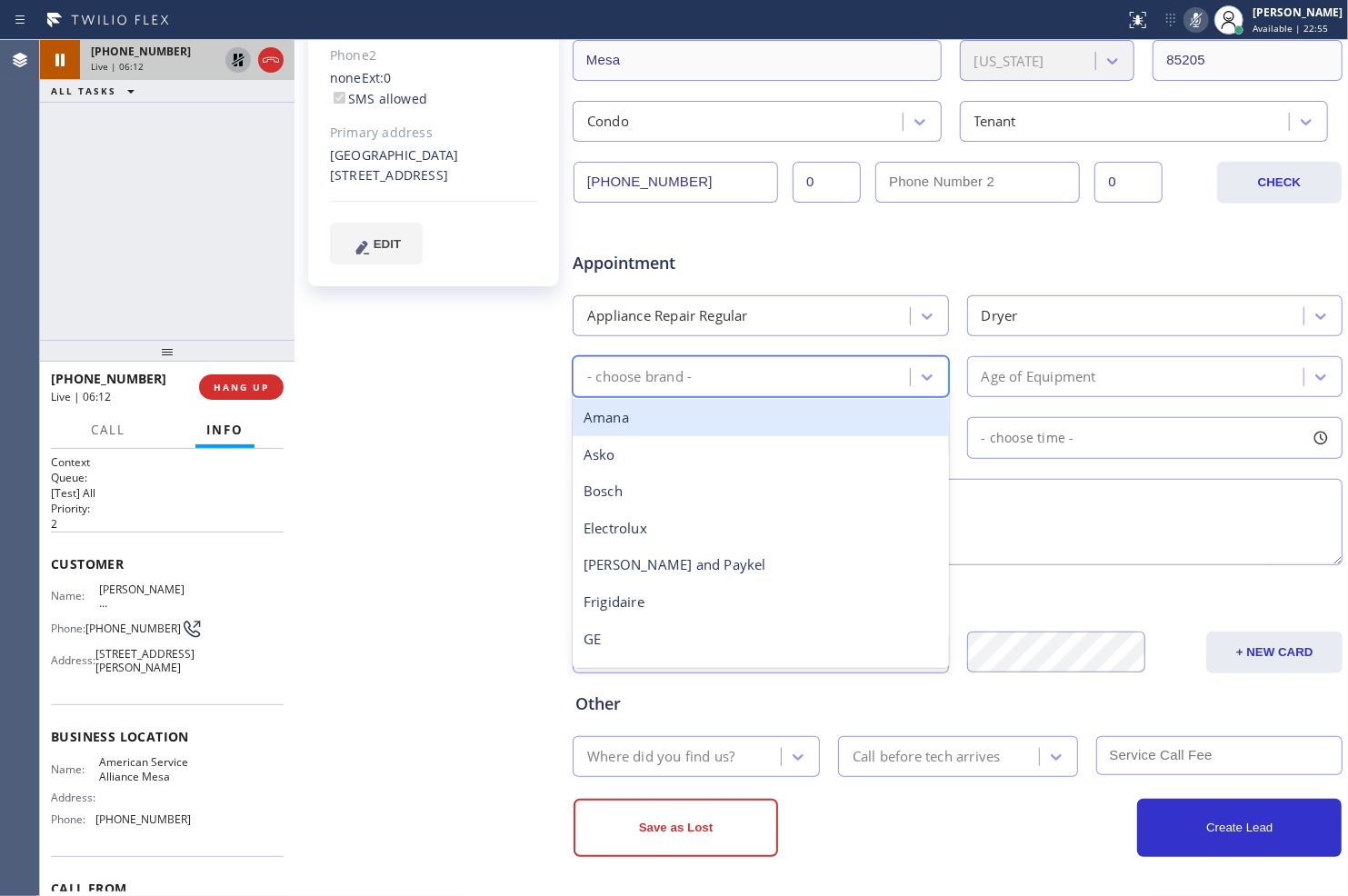
click at [884, 376] on div "- choose brand -" at bounding box center [744, 377] width 332 height 32
type input "ke"
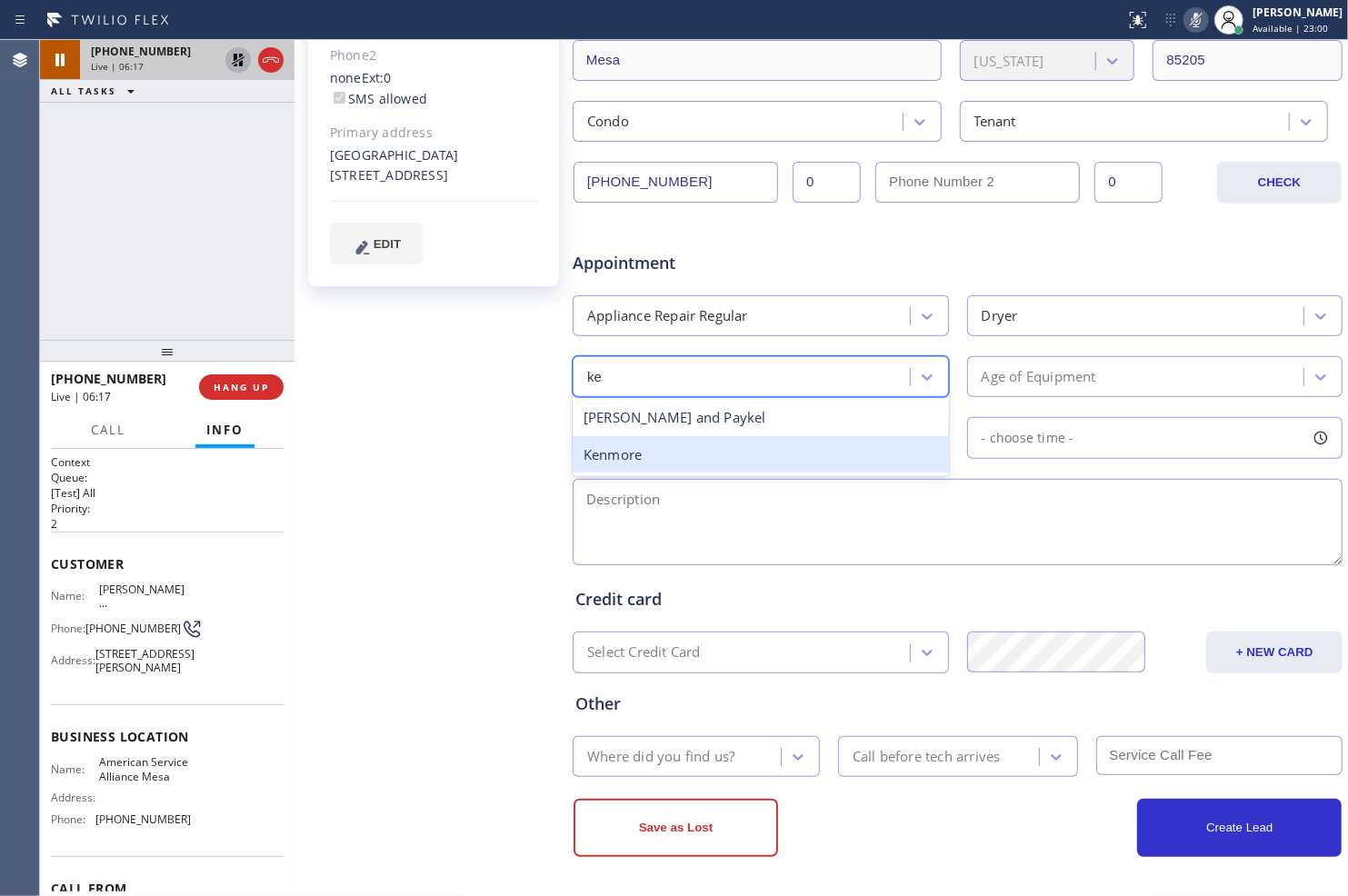
click at [787, 459] on div "Kenmore" at bounding box center [760, 455] width 376 height 37
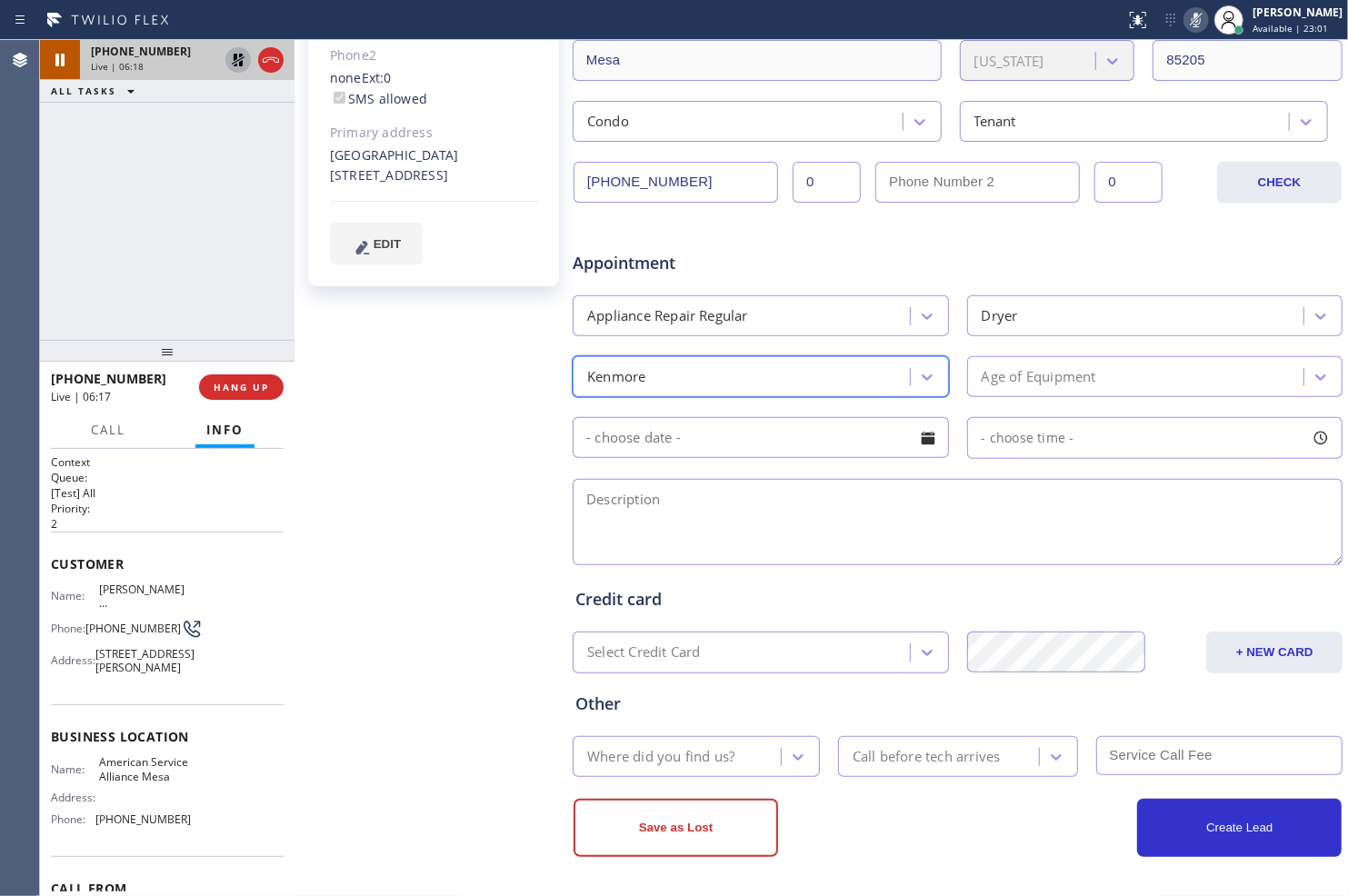
click at [1007, 376] on div "Age of Equipment" at bounding box center [1039, 377] width 114 height 21
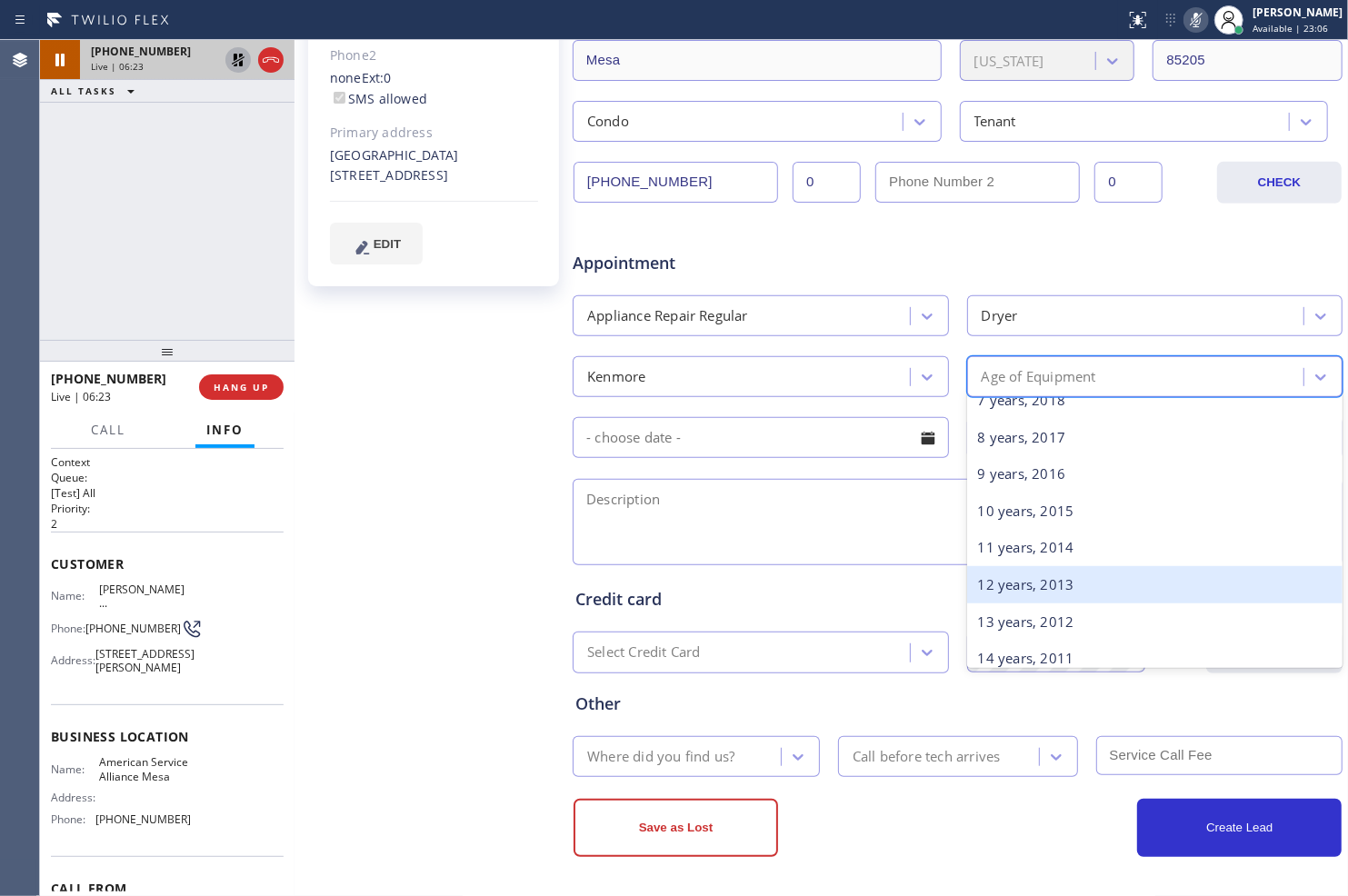
scroll to position [303, 0]
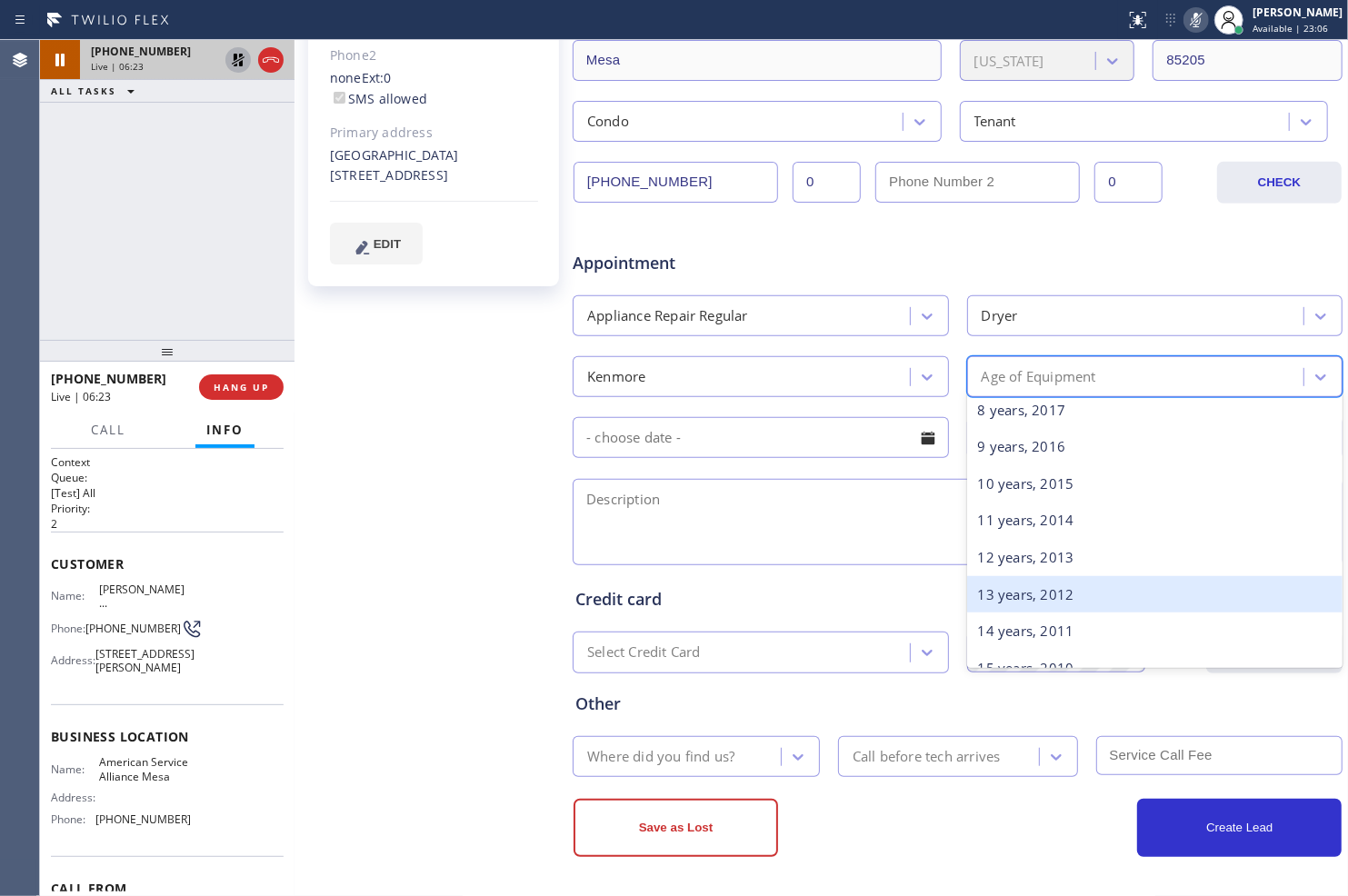
click at [1039, 589] on div "13 years, 2012" at bounding box center [1154, 595] width 376 height 37
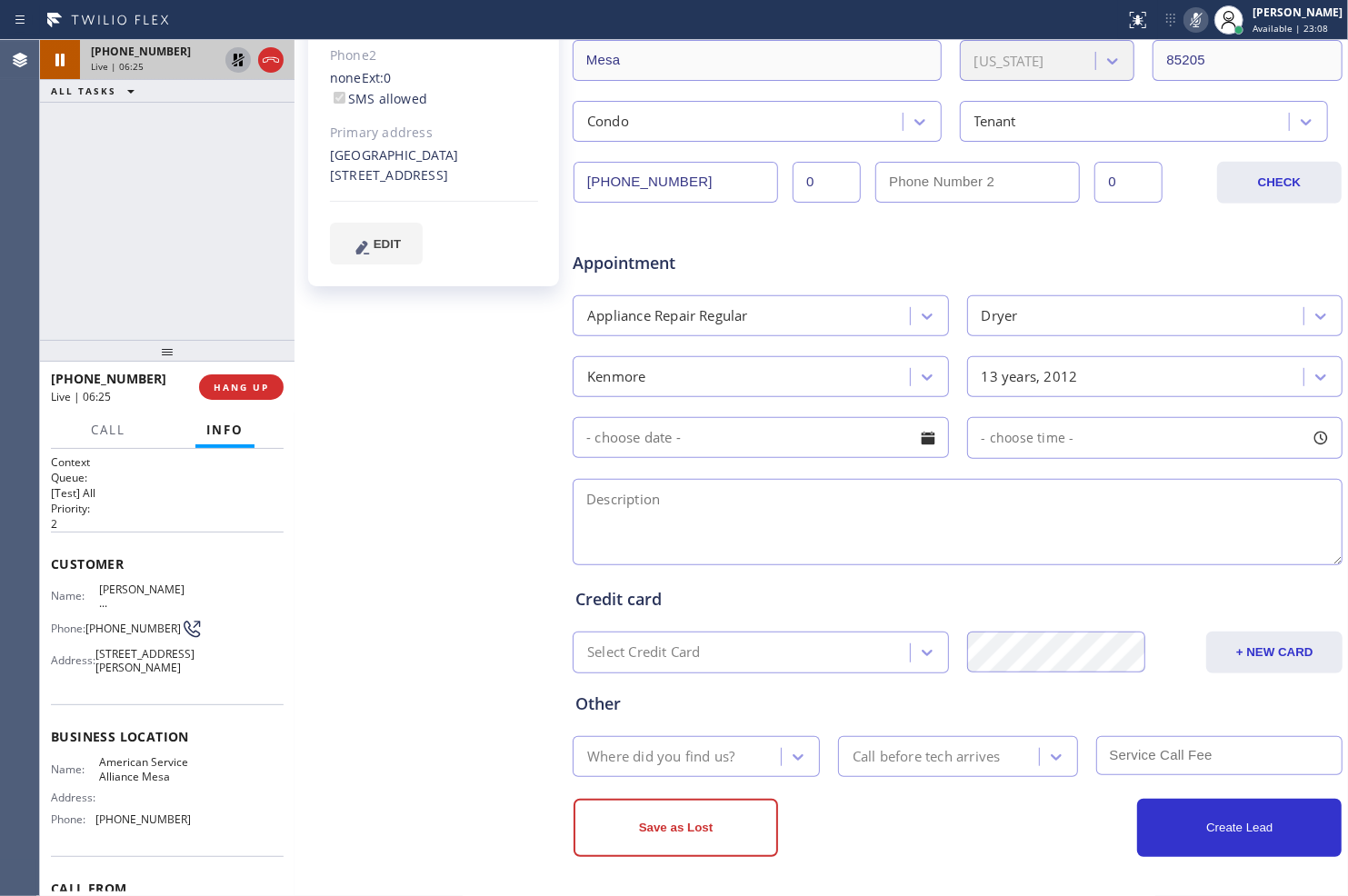
click at [850, 455] on input "text" at bounding box center [760, 438] width 376 height 41
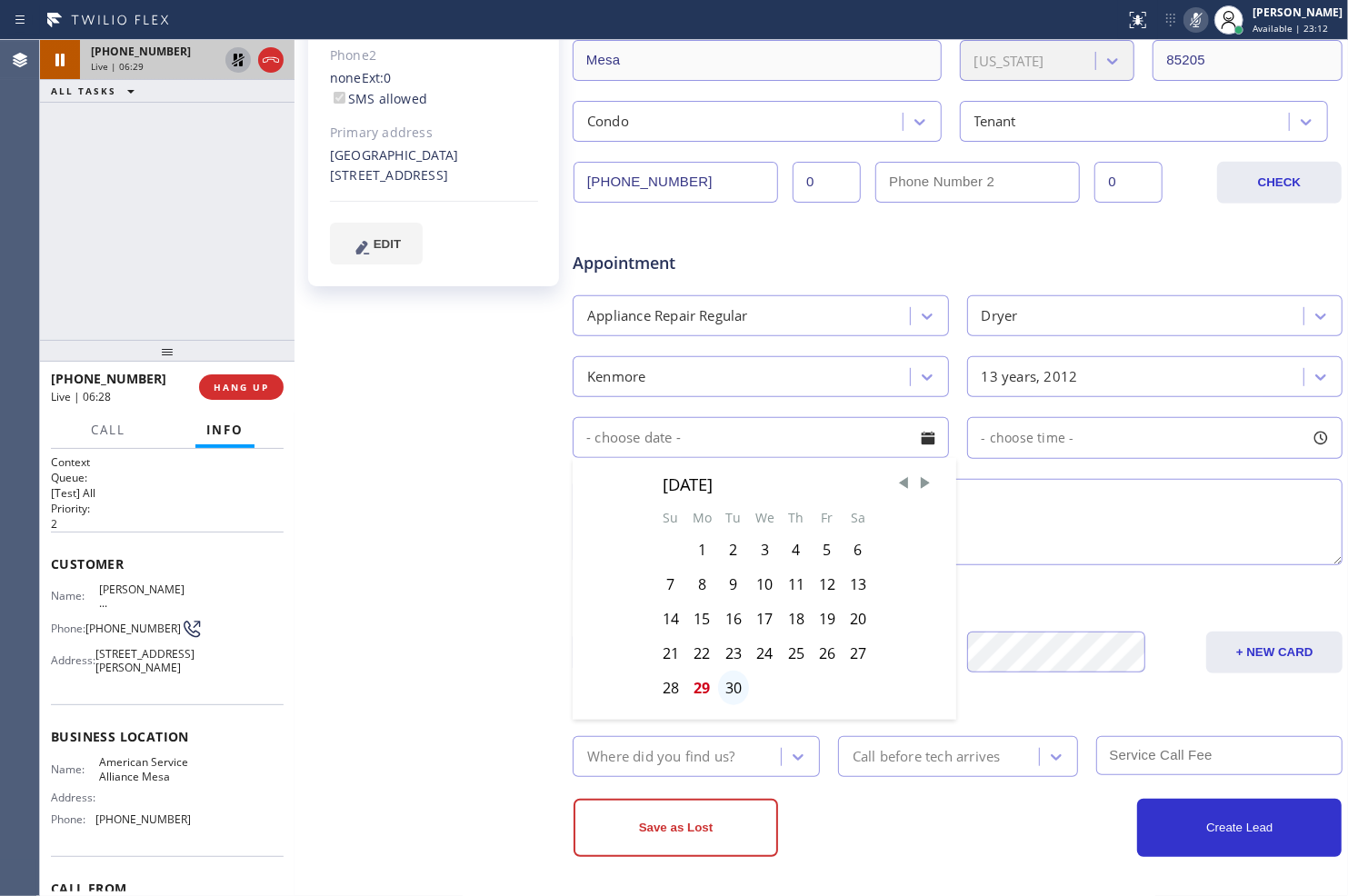
click at [724, 687] on div "30" at bounding box center [733, 687] width 31 height 35
type input "[DATE]"
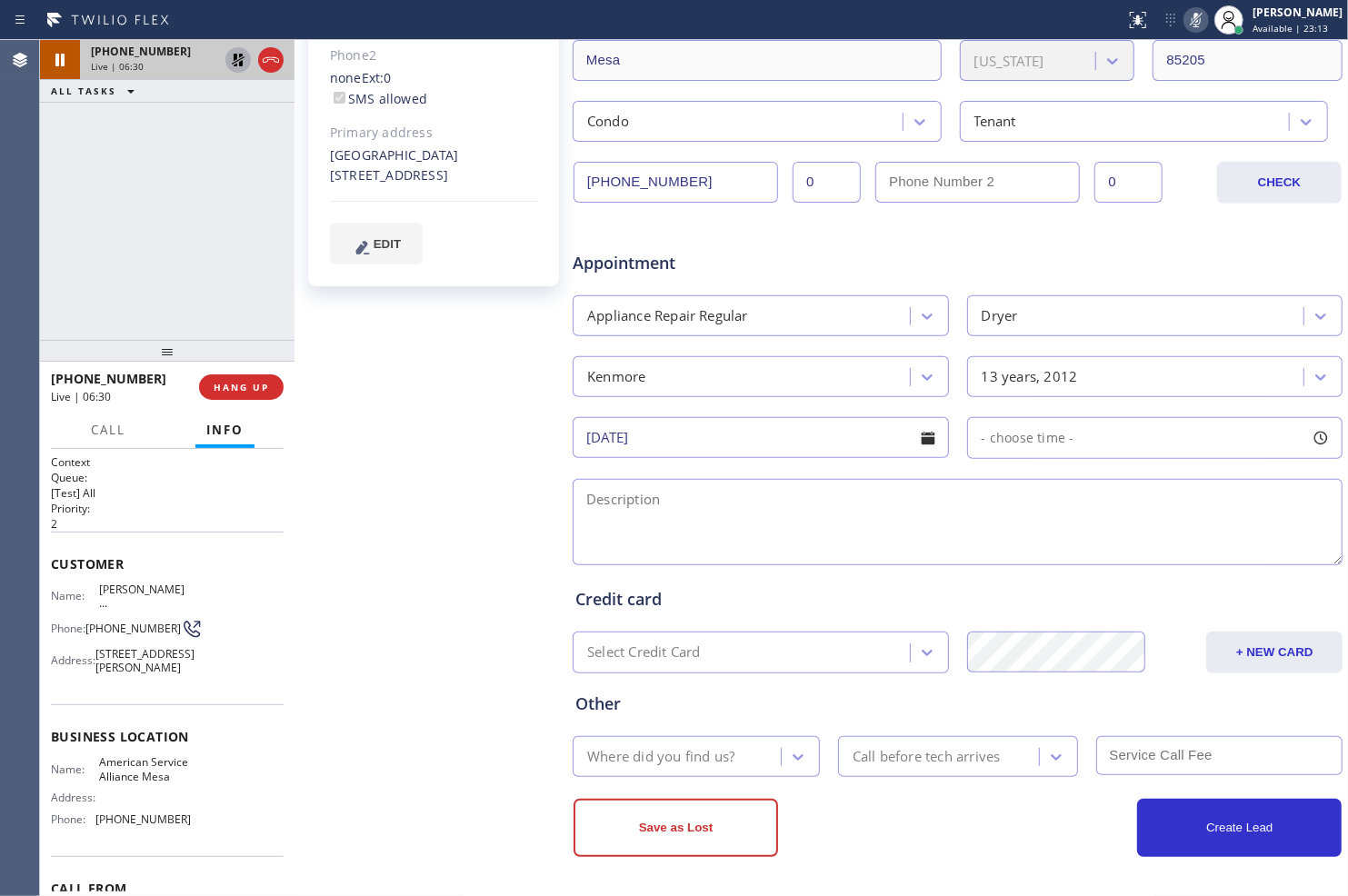
click at [1012, 432] on span "- choose time -" at bounding box center [1027, 438] width 93 height 17
drag, startPoint x: 978, startPoint y: 548, endPoint x: 1096, endPoint y: 557, distance: 118.3
click at [1096, 557] on div at bounding box center [1100, 548] width 22 height 38
drag, startPoint x: 979, startPoint y: 548, endPoint x: 999, endPoint y: 545, distance: 20.2
click at [999, 545] on div at bounding box center [1010, 548] width 22 height 38
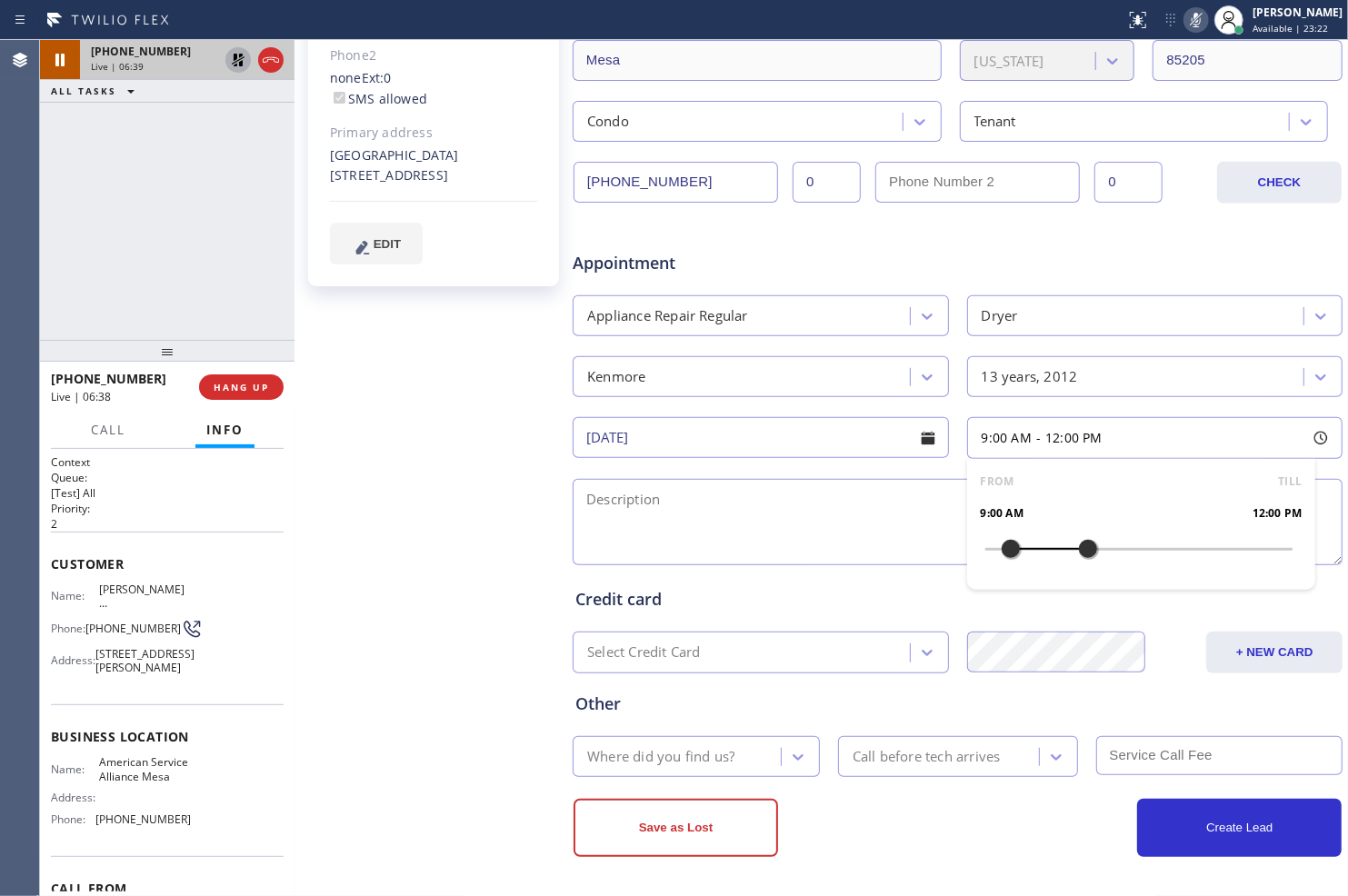
click at [1080, 549] on div at bounding box center [1087, 548] width 22 height 38
click at [788, 753] on icon at bounding box center [797, 756] width 18 height 18
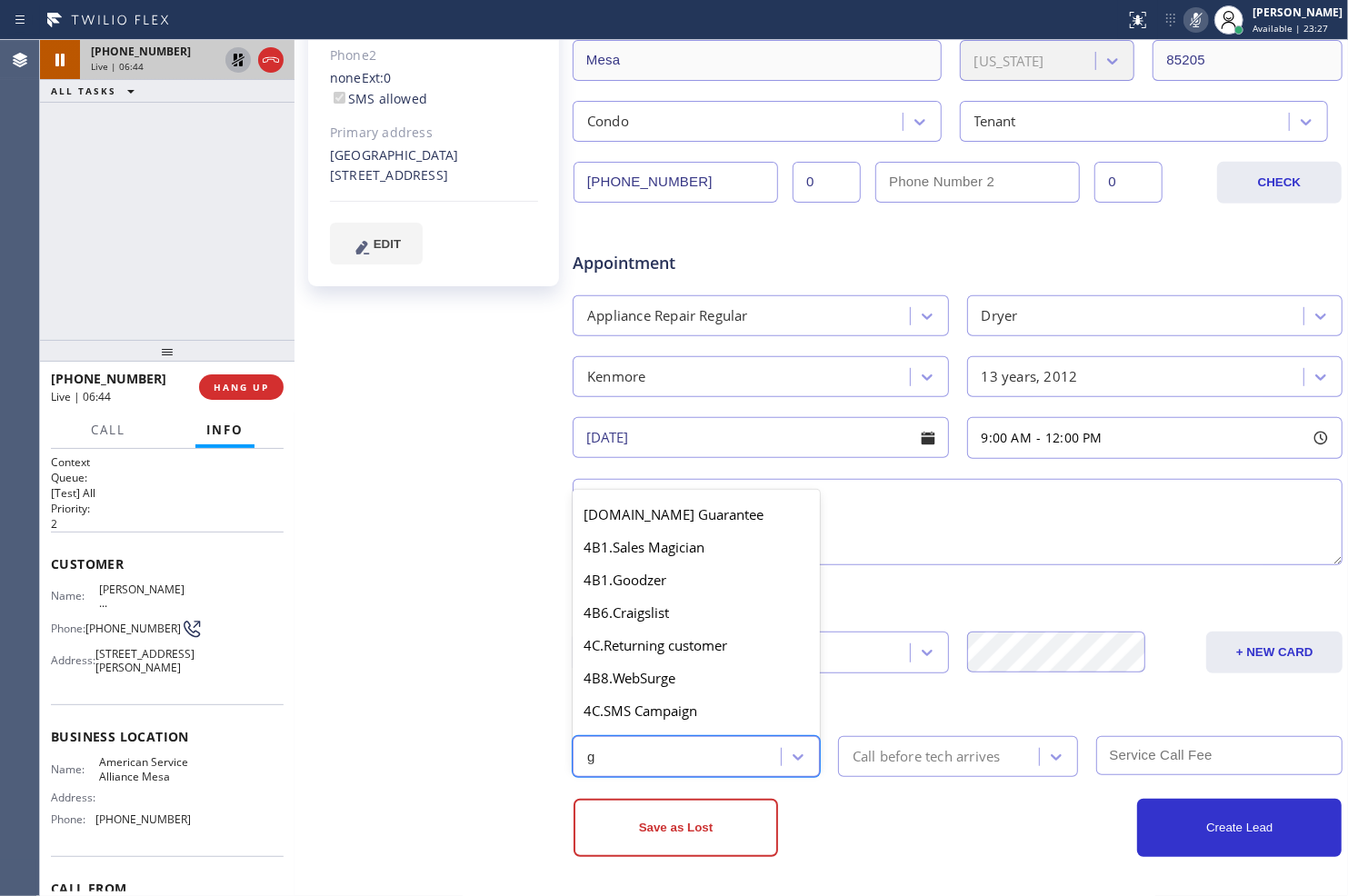
scroll to position [0, 0]
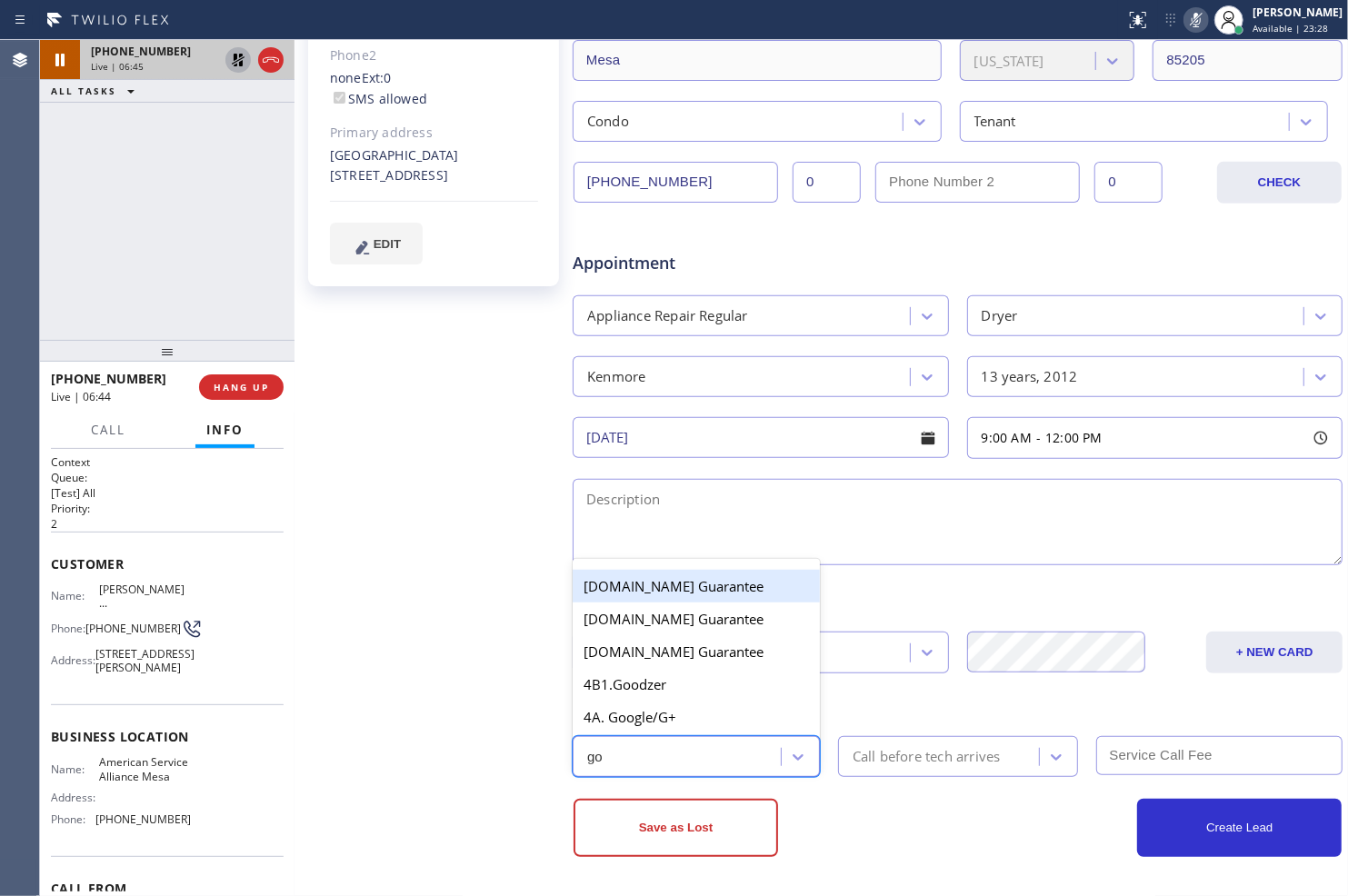
type input "goo"
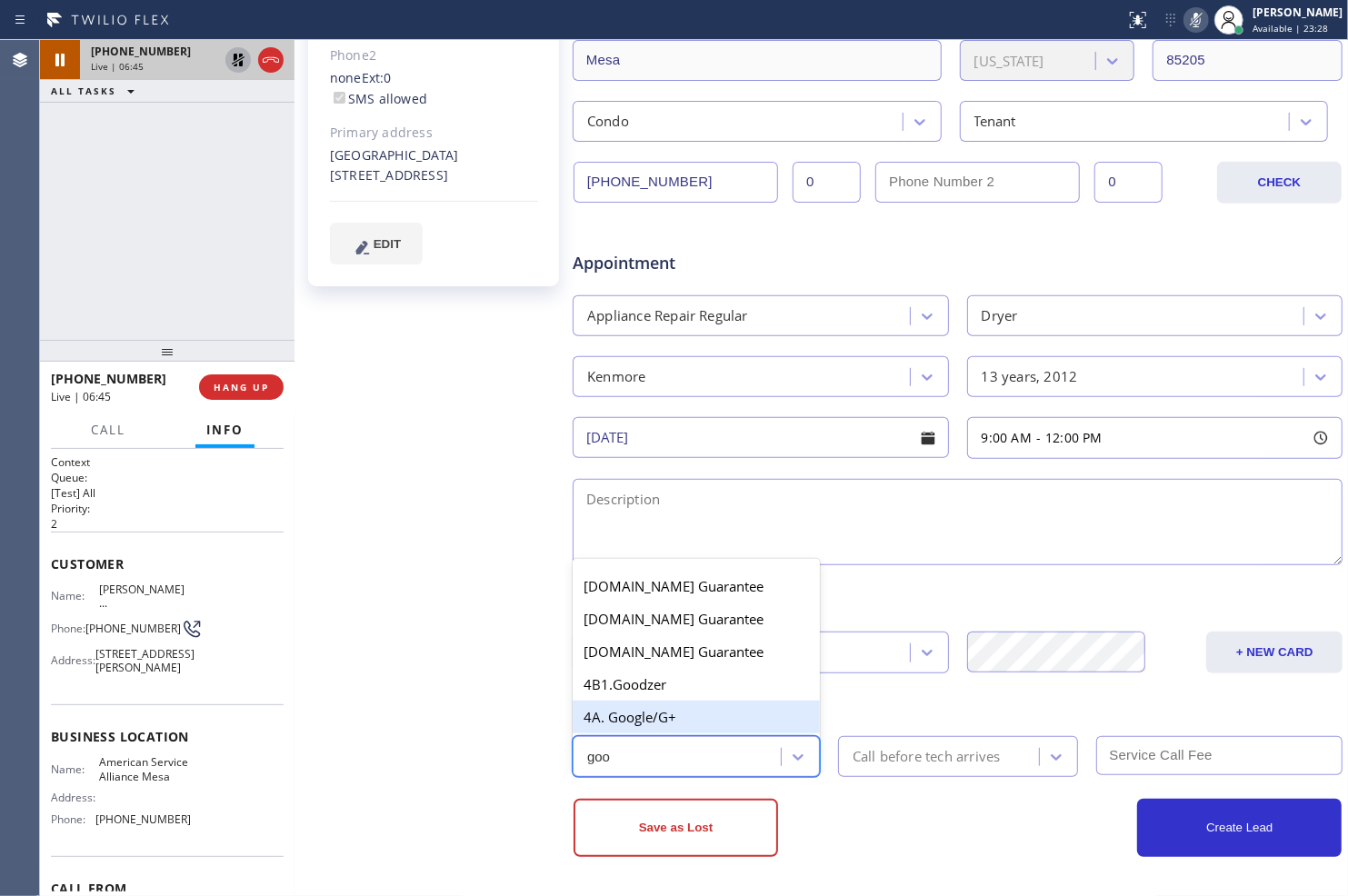
click at [681, 711] on div "4A. Google/G+" at bounding box center [696, 716] width 247 height 33
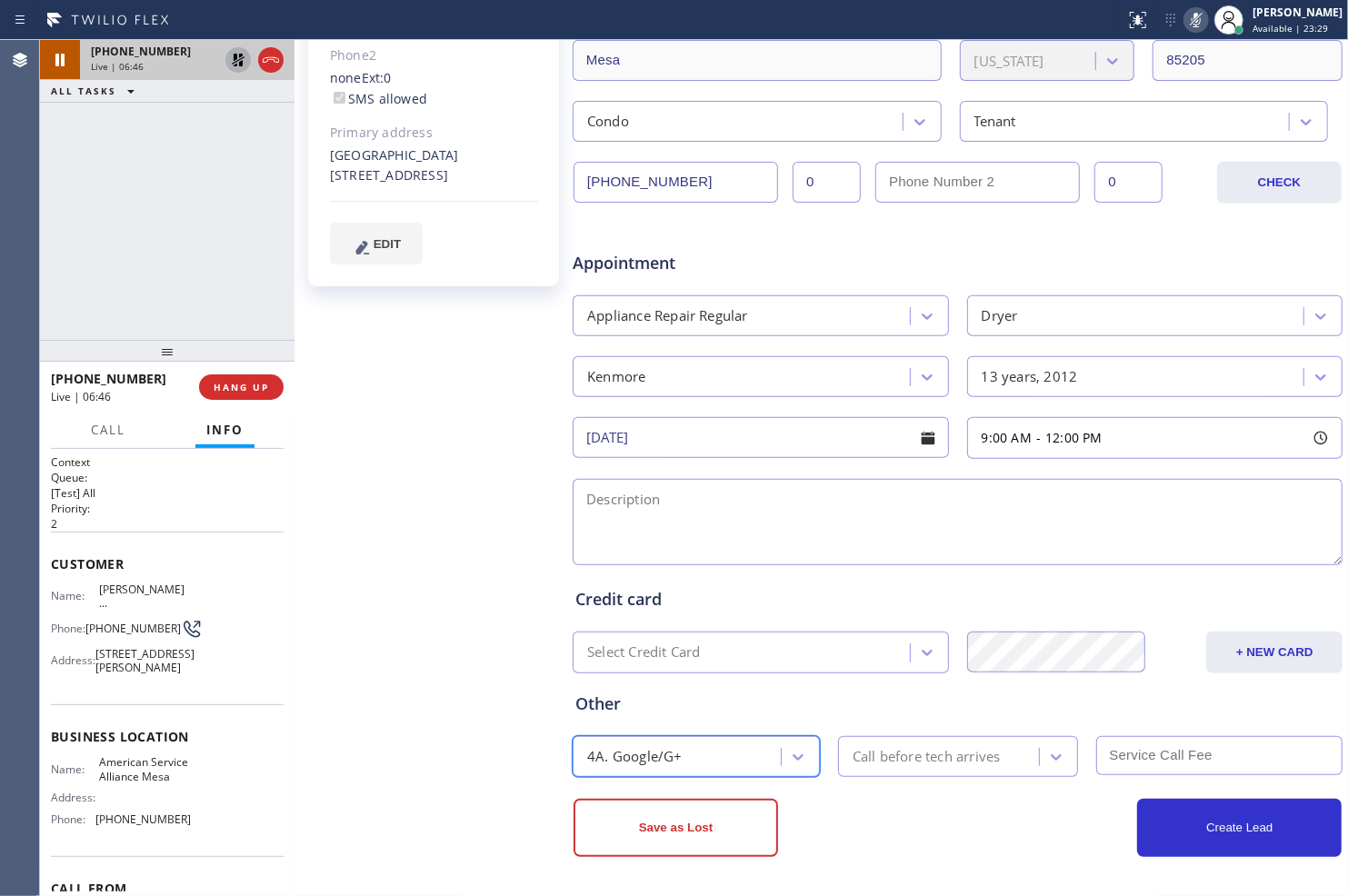
click at [870, 768] on div "Call before tech arrives" at bounding box center [941, 756] width 195 height 32
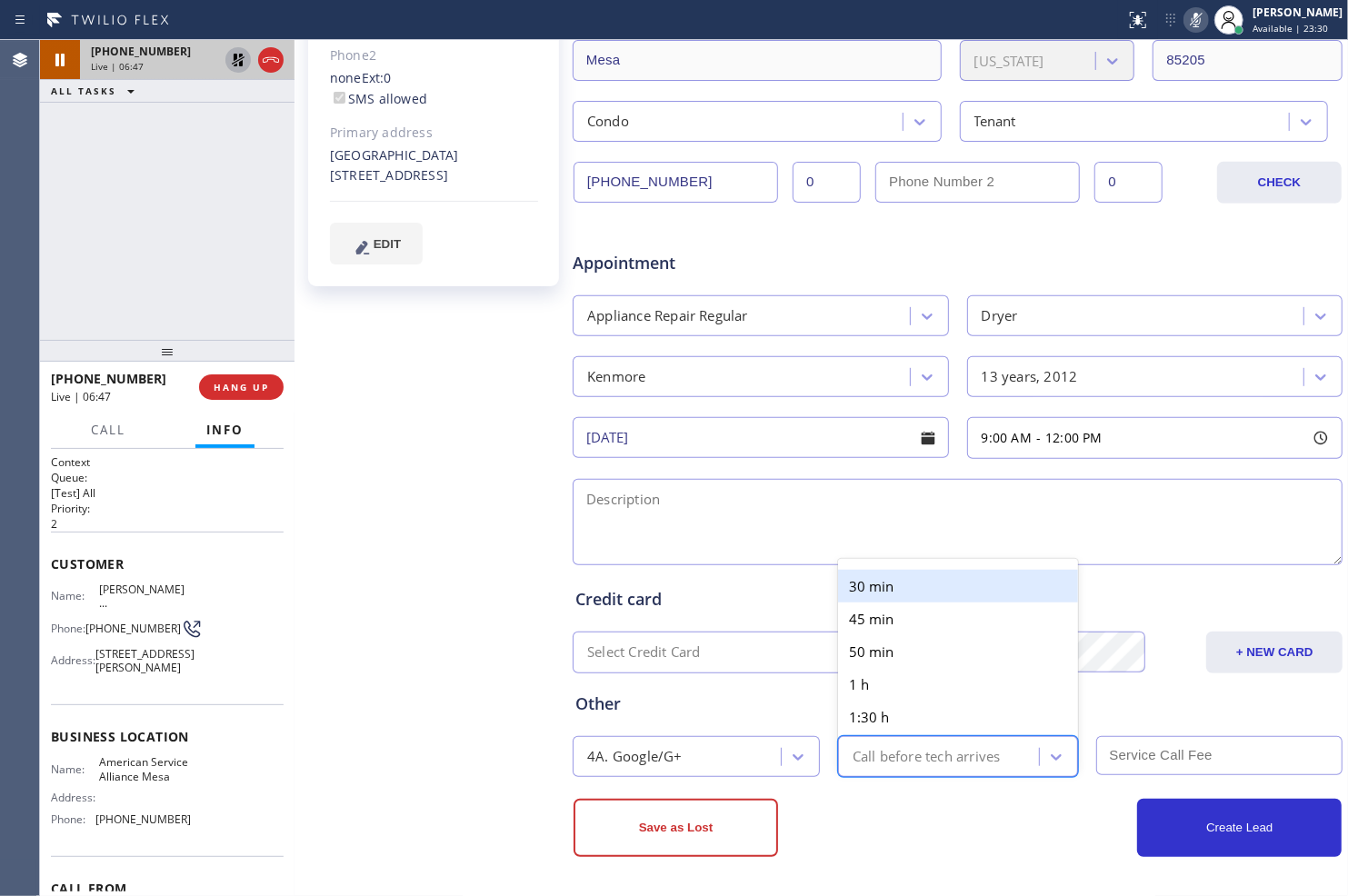
click at [876, 587] on div "30 min" at bounding box center [958, 586] width 240 height 33
click at [1124, 757] on input "text" at bounding box center [1220, 755] width 247 height 39
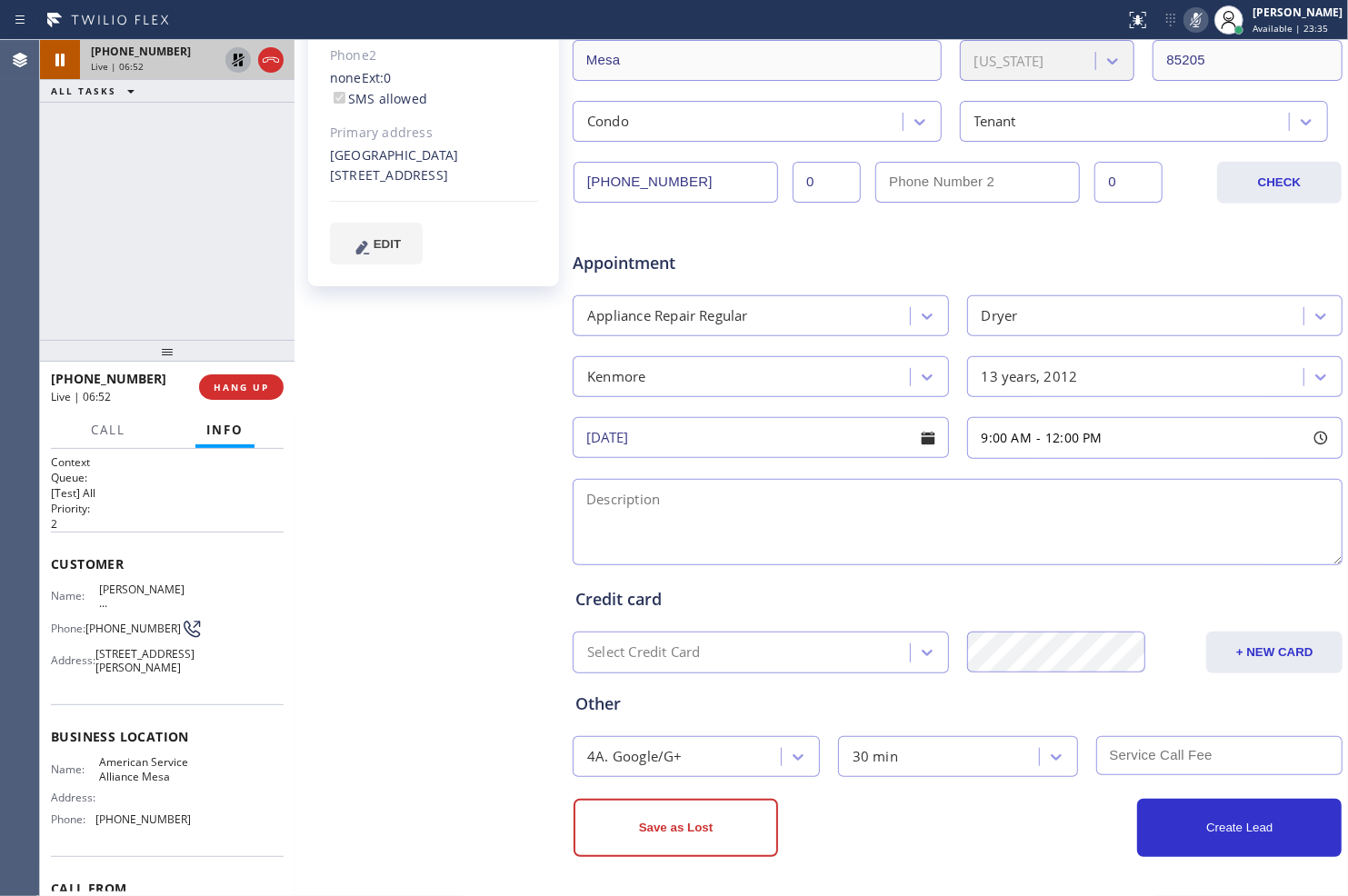
click at [231, 61] on icon at bounding box center [237, 59] width 22 height 22
click at [1189, 22] on icon at bounding box center [1195, 20] width 22 height 22
click at [1187, 757] on input "text" at bounding box center [1220, 755] width 247 height 39
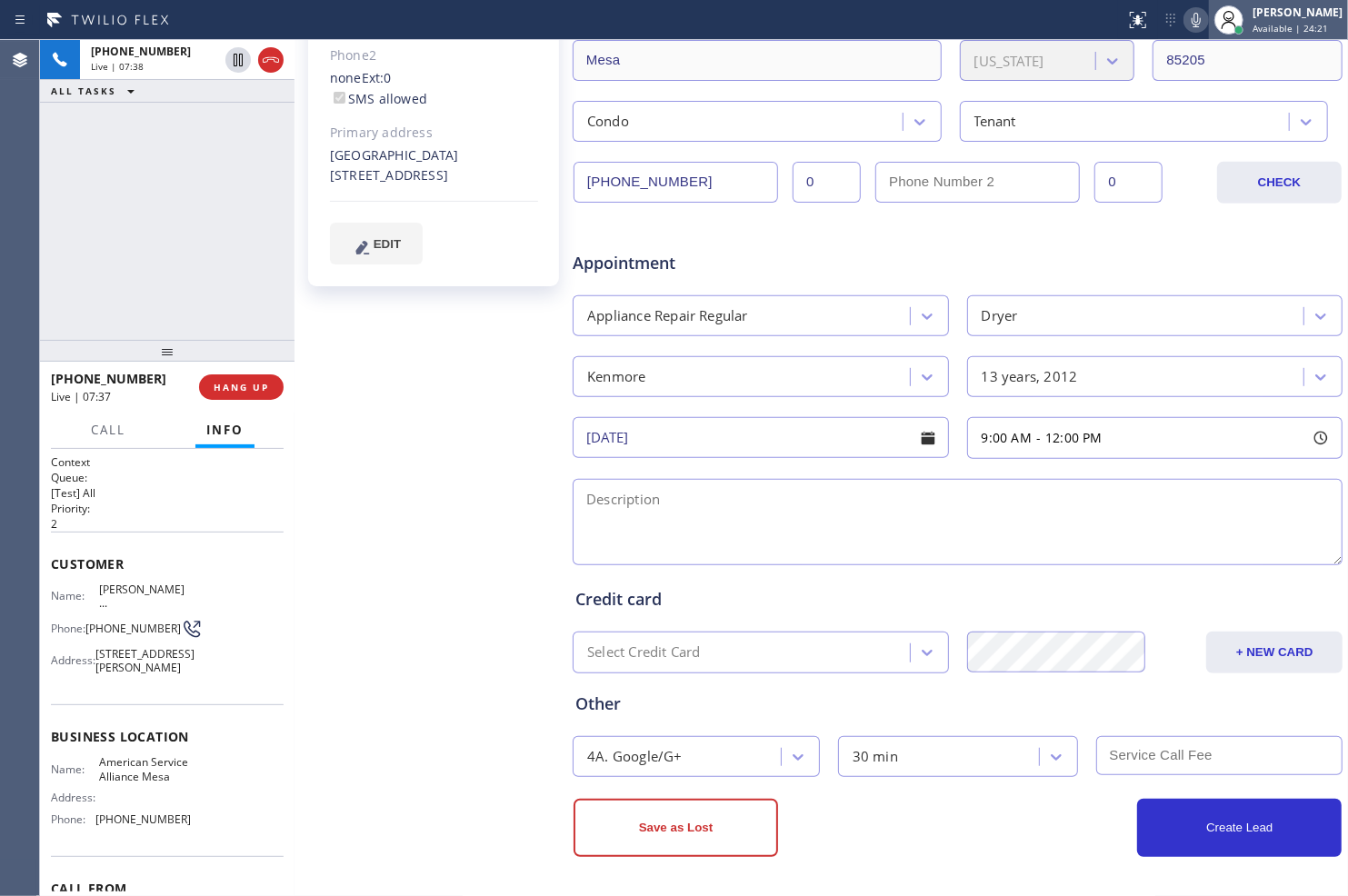
click at [1279, 15] on div "[PERSON_NAME]" at bounding box center [1297, 12] width 90 height 15
click at [439, 453] on div "[PERSON_NAME] ... Since: [DATE] link to CRM copy Email [EMAIL_ADDRESS][DOMAIN_N…" at bounding box center [435, 305] width 273 height 1177
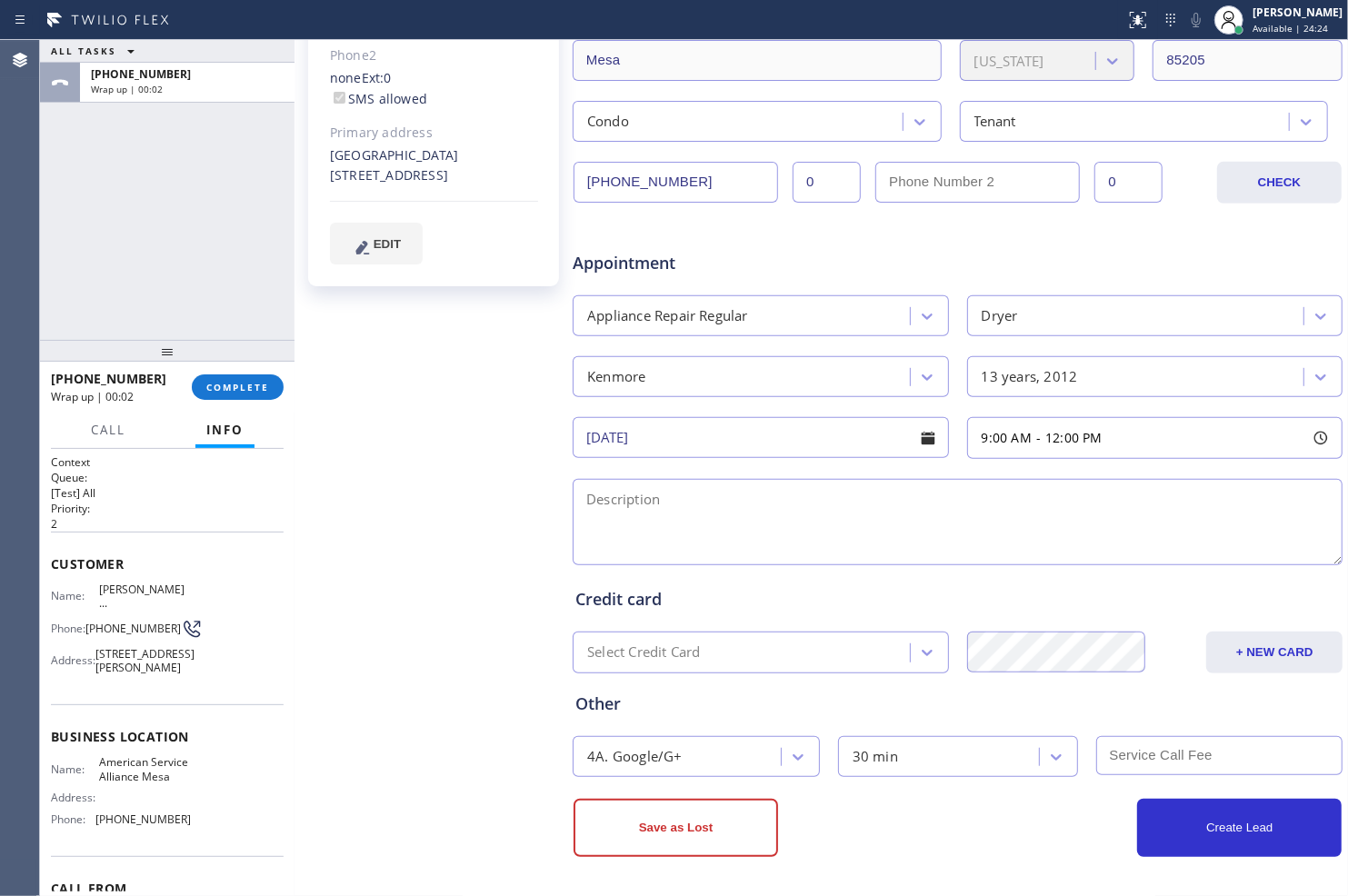
click at [924, 519] on textarea at bounding box center [957, 522] width 770 height 86
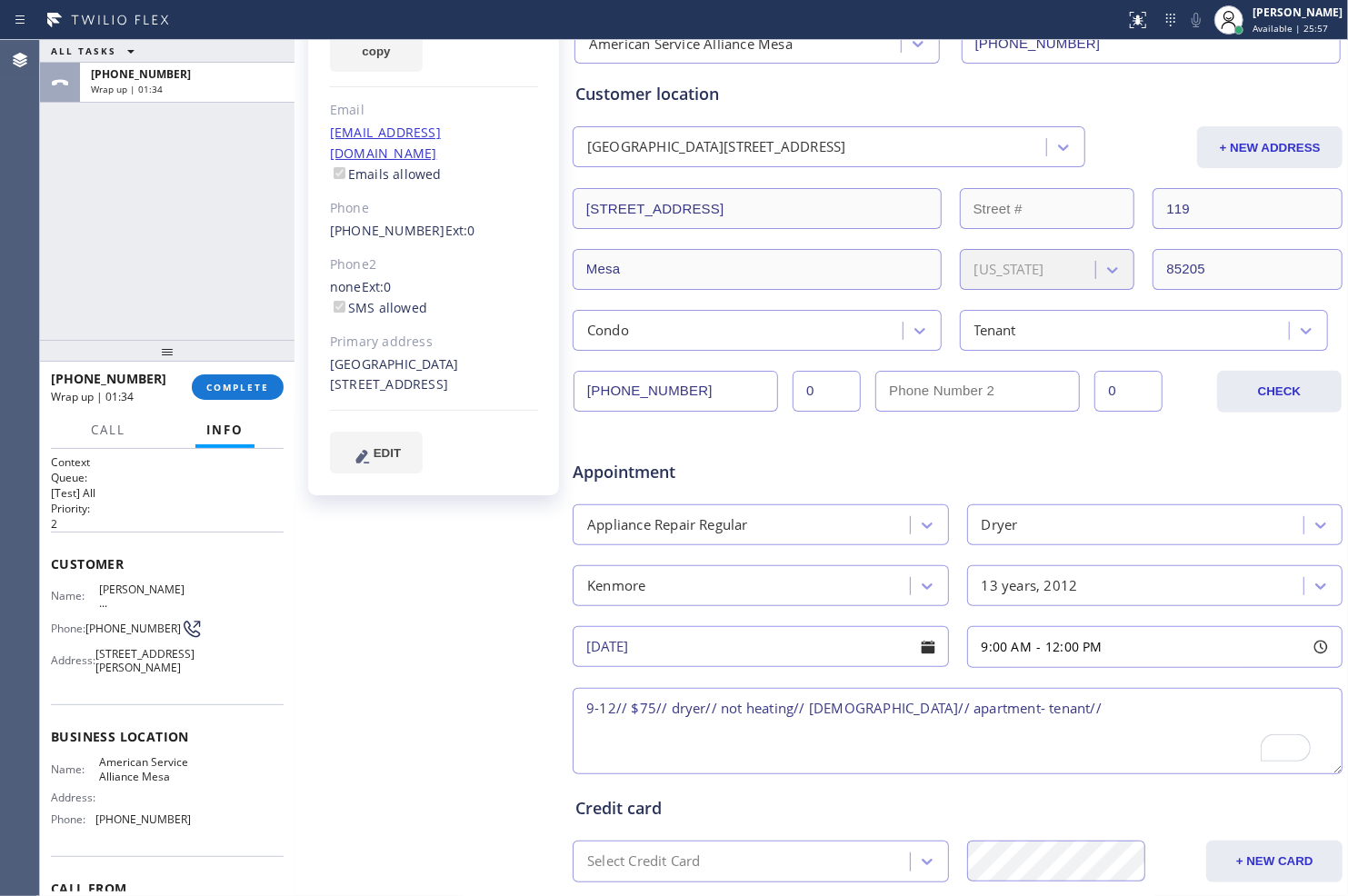
scroll to position [7, 0]
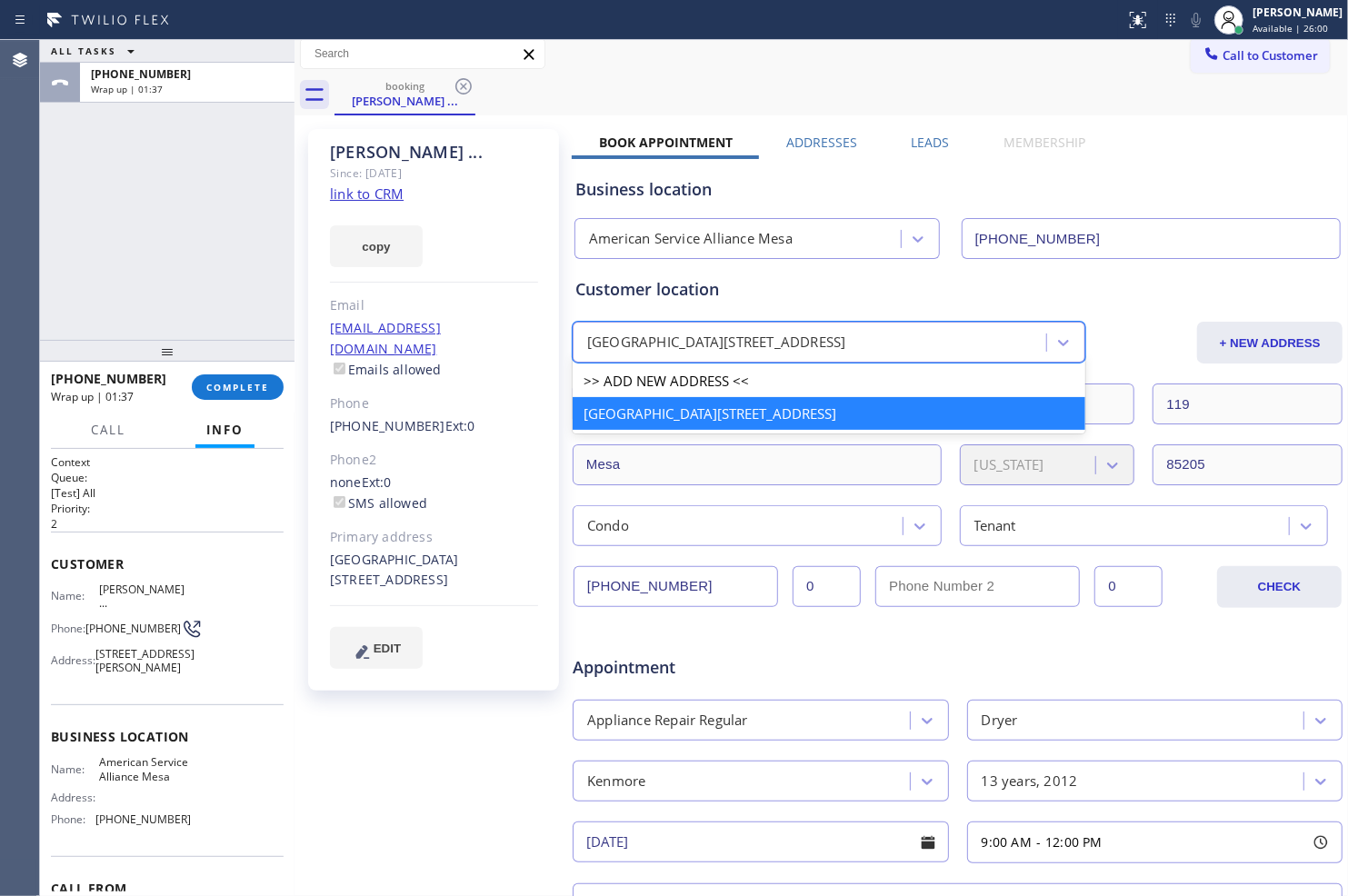
drag, startPoint x: 900, startPoint y: 338, endPoint x: 770, endPoint y: 337, distance: 130.0
click at [770, 337] on div "[GEOGRAPHIC_DATA][STREET_ADDRESS]" at bounding box center [812, 343] width 468 height 32
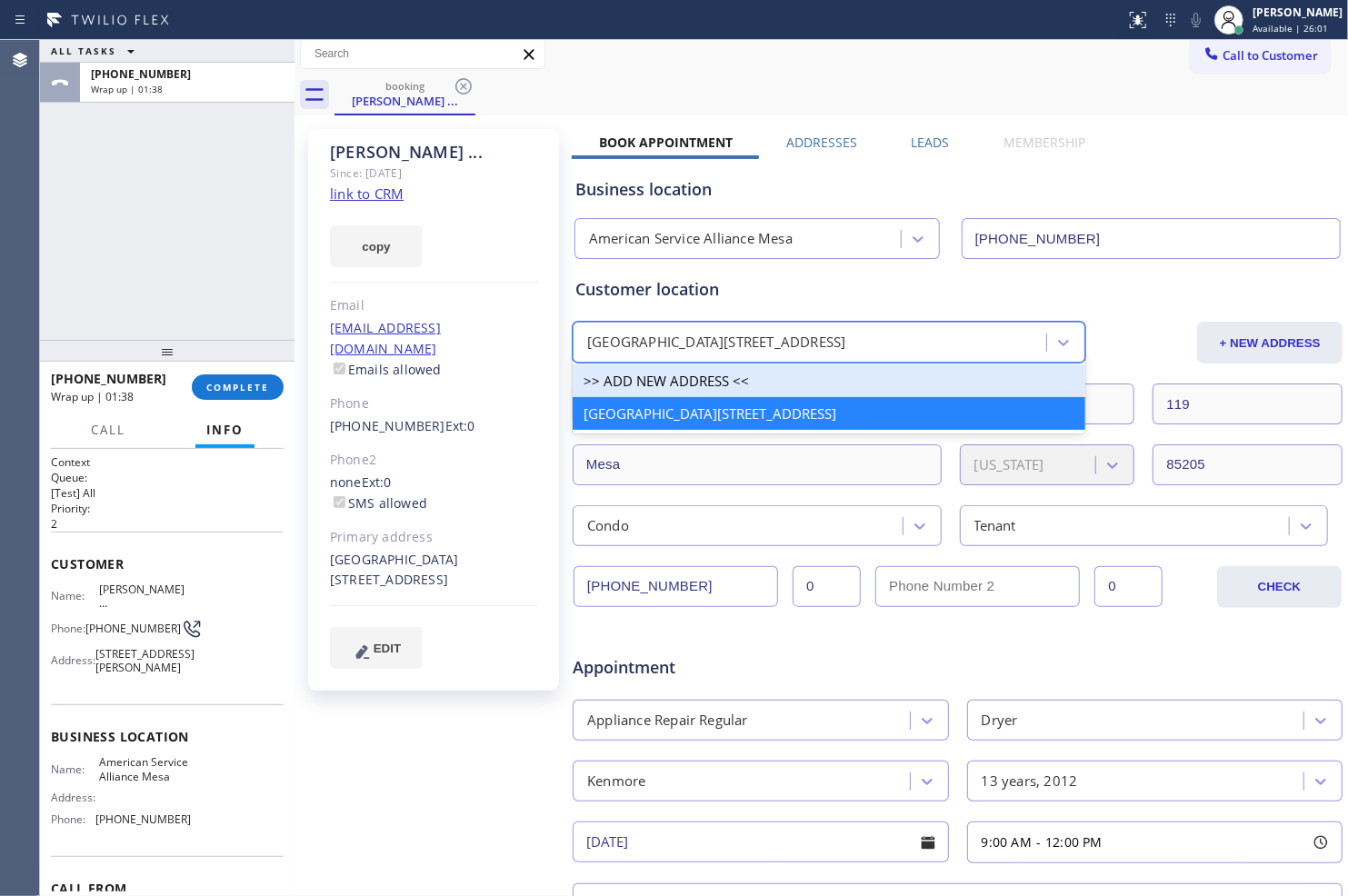
click at [832, 334] on div "[GEOGRAPHIC_DATA][STREET_ADDRESS]" at bounding box center [716, 343] width 259 height 21
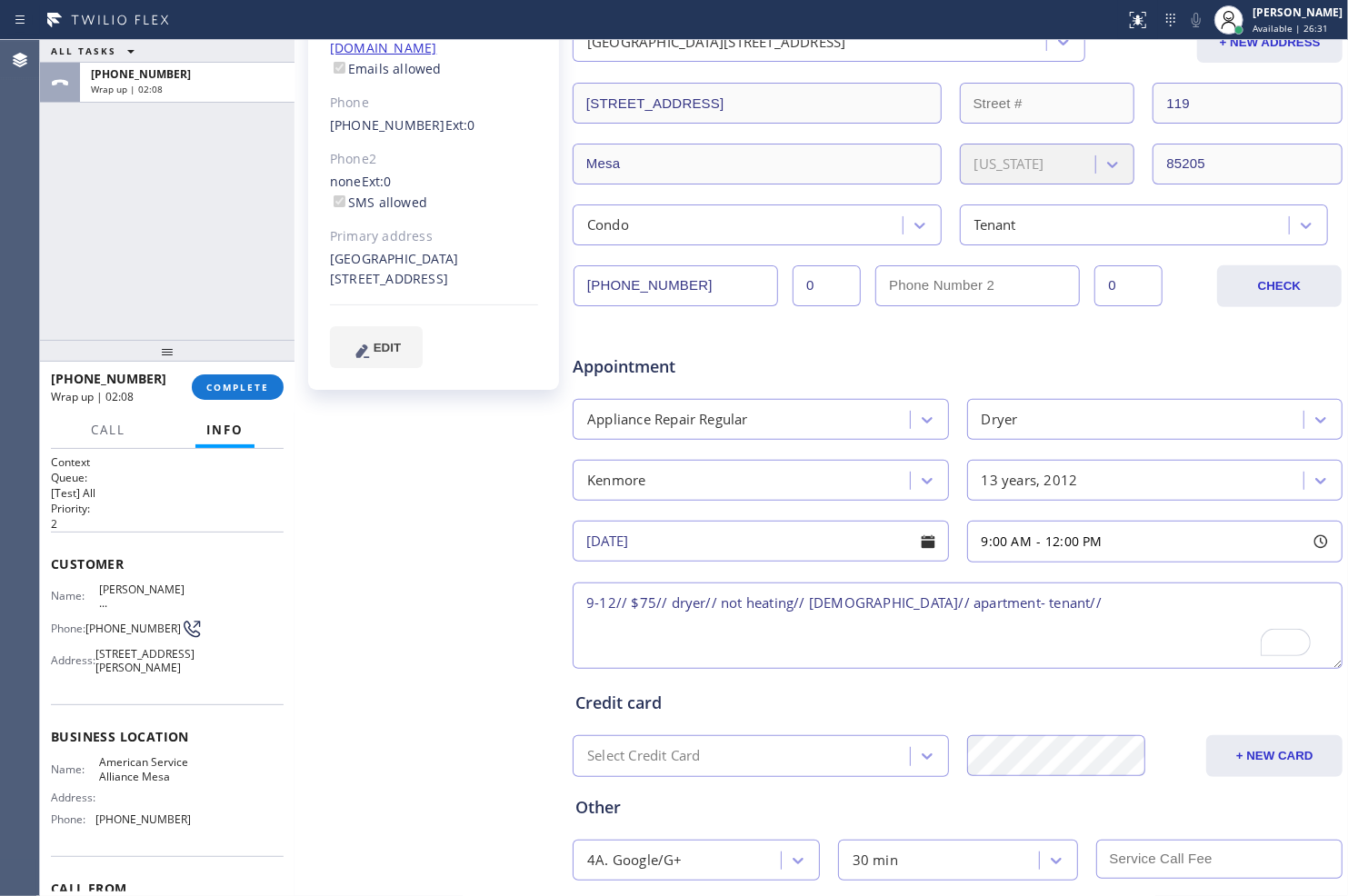
scroll to position [310, 0]
click at [1071, 606] on textarea "9-12// $75// dryer// not heating// [DEMOGRAPHIC_DATA]// apartment- tenant//" at bounding box center [957, 622] width 770 height 86
paste textarea "[GEOGRAPHIC_DATA][STREET_ADDRESS]"
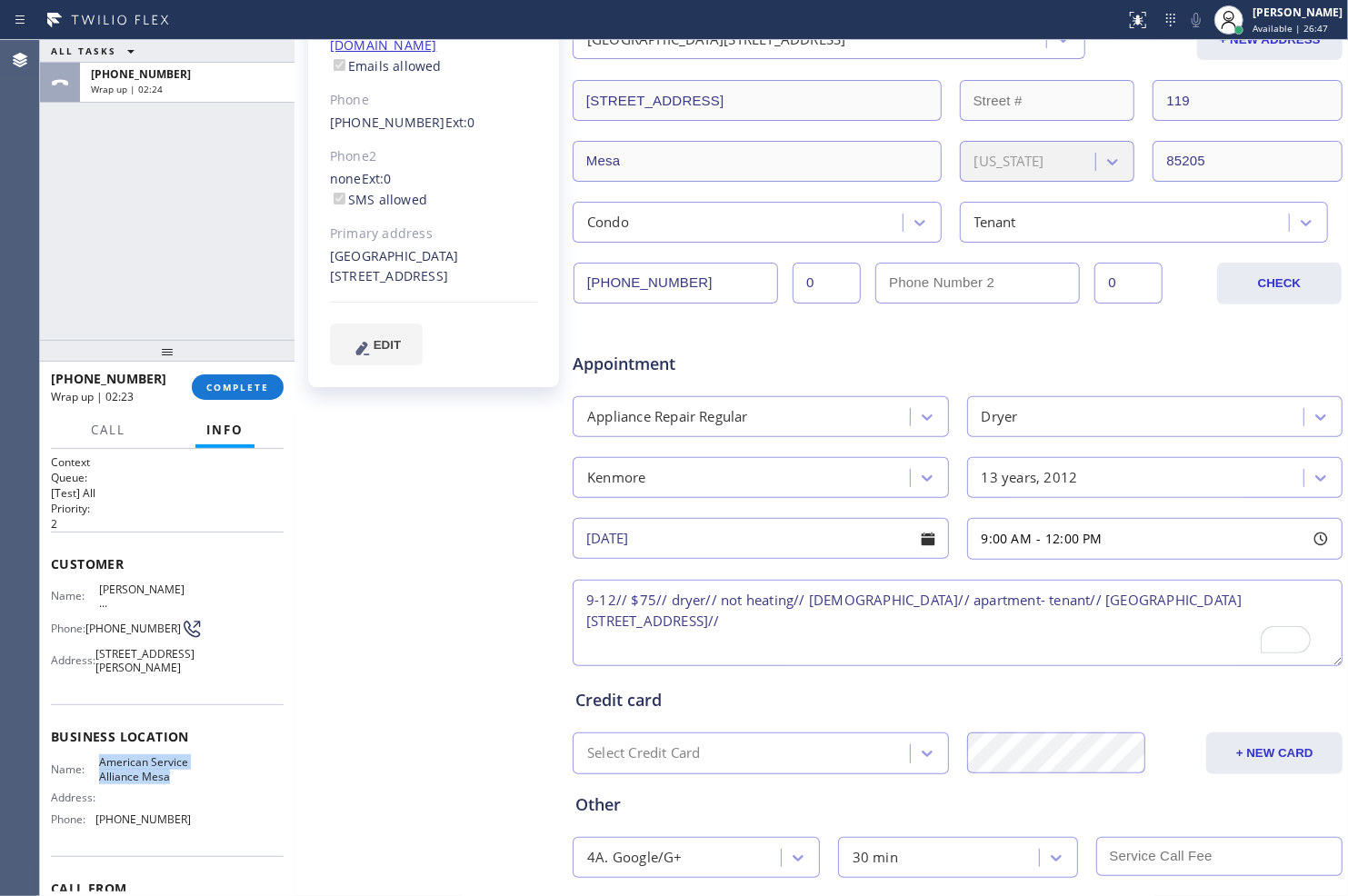
drag, startPoint x: 96, startPoint y: 783, endPoint x: 124, endPoint y: 806, distance: 36.2
click at [124, 784] on span "American Service Alliance Mesa" at bounding box center [144, 769] width 91 height 28
copy span "American Service Alliance Mesa"
click at [638, 624] on textarea "9-12// $75// dryer// not heating// [DEMOGRAPHIC_DATA]// apartment- tenant// [GE…" at bounding box center [957, 622] width 770 height 86
paste textarea "American Service Alliance Mesa"
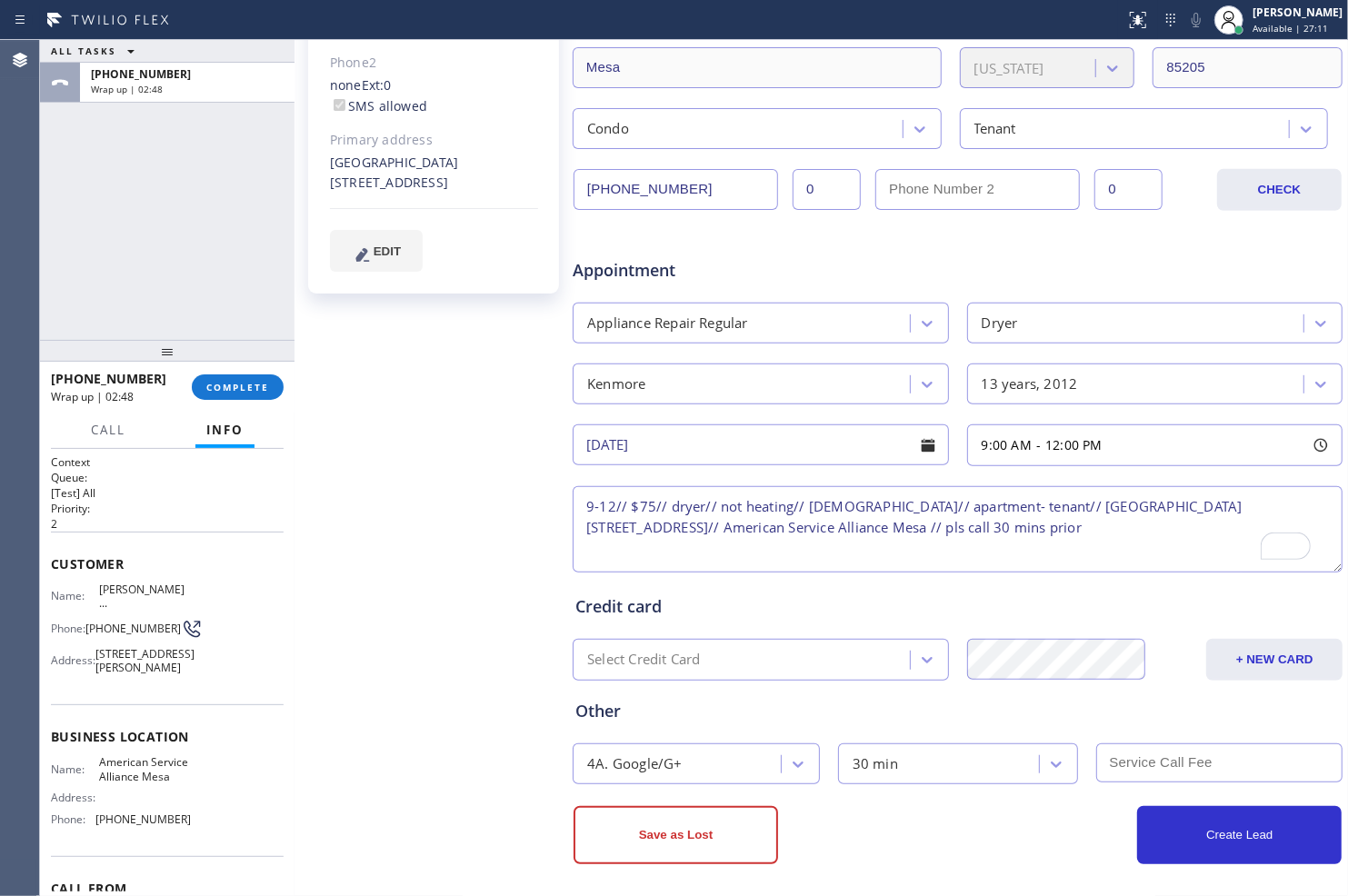
scroll to position [411, 0]
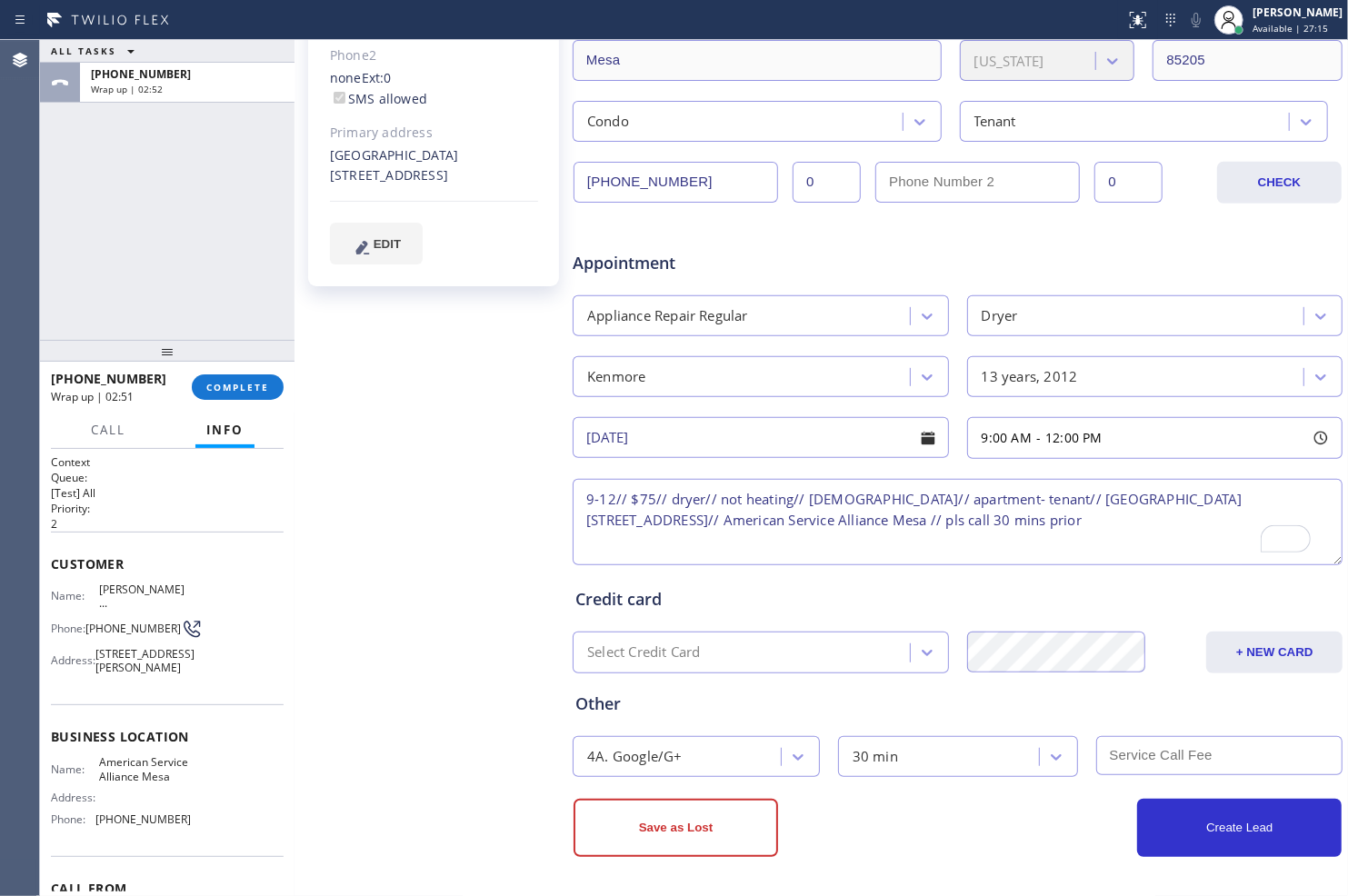
type textarea "9-12// $75// dryer// not heating// [DEMOGRAPHIC_DATA]// apartment- tenant// [GE…"
click at [1142, 756] on input "text" at bounding box center [1220, 755] width 247 height 39
type input "75"
click at [1203, 822] on button "Create Lead" at bounding box center [1239, 828] width 204 height 58
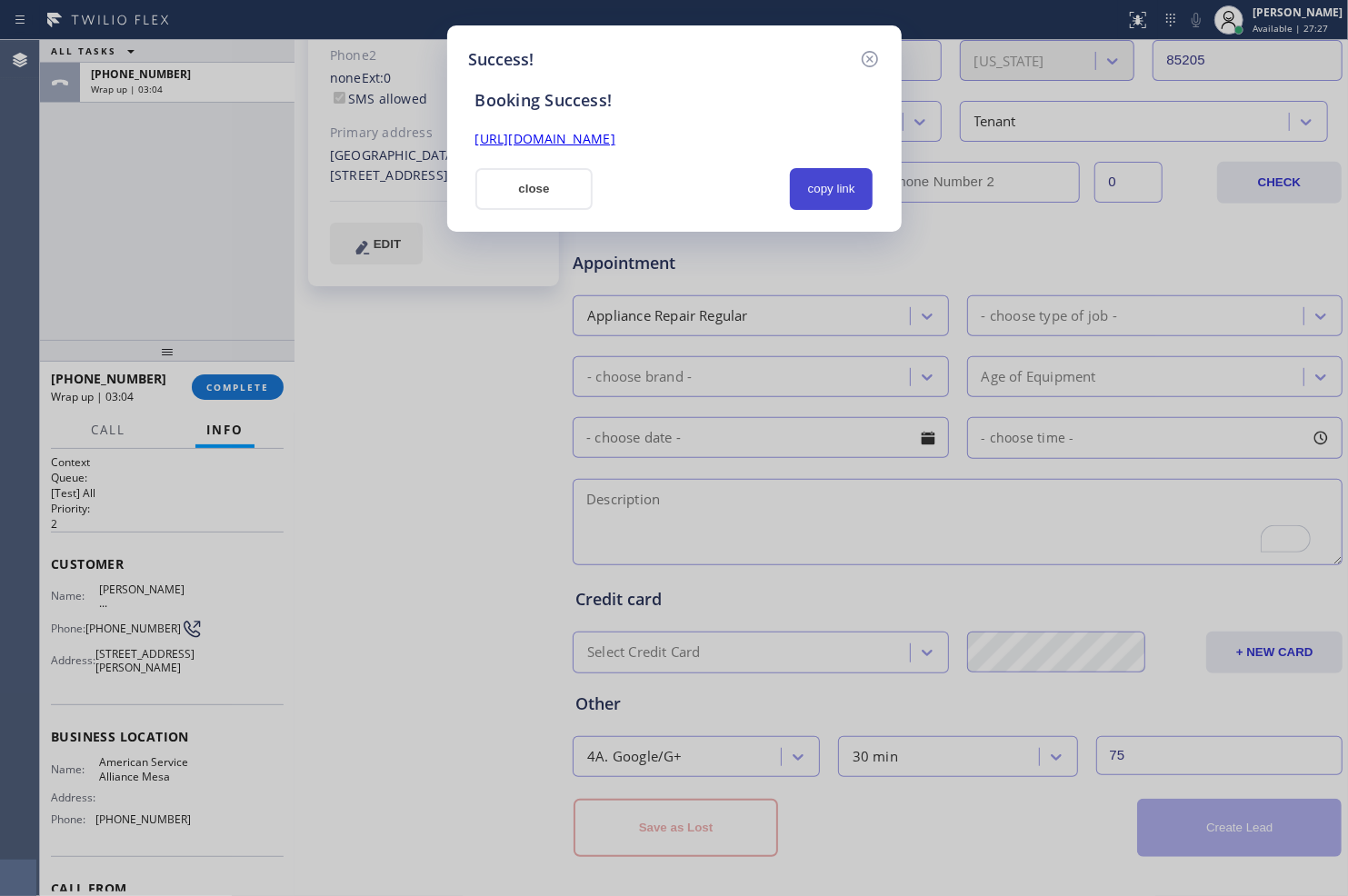
click at [806, 186] on button "copy link" at bounding box center [831, 188] width 83 height 42
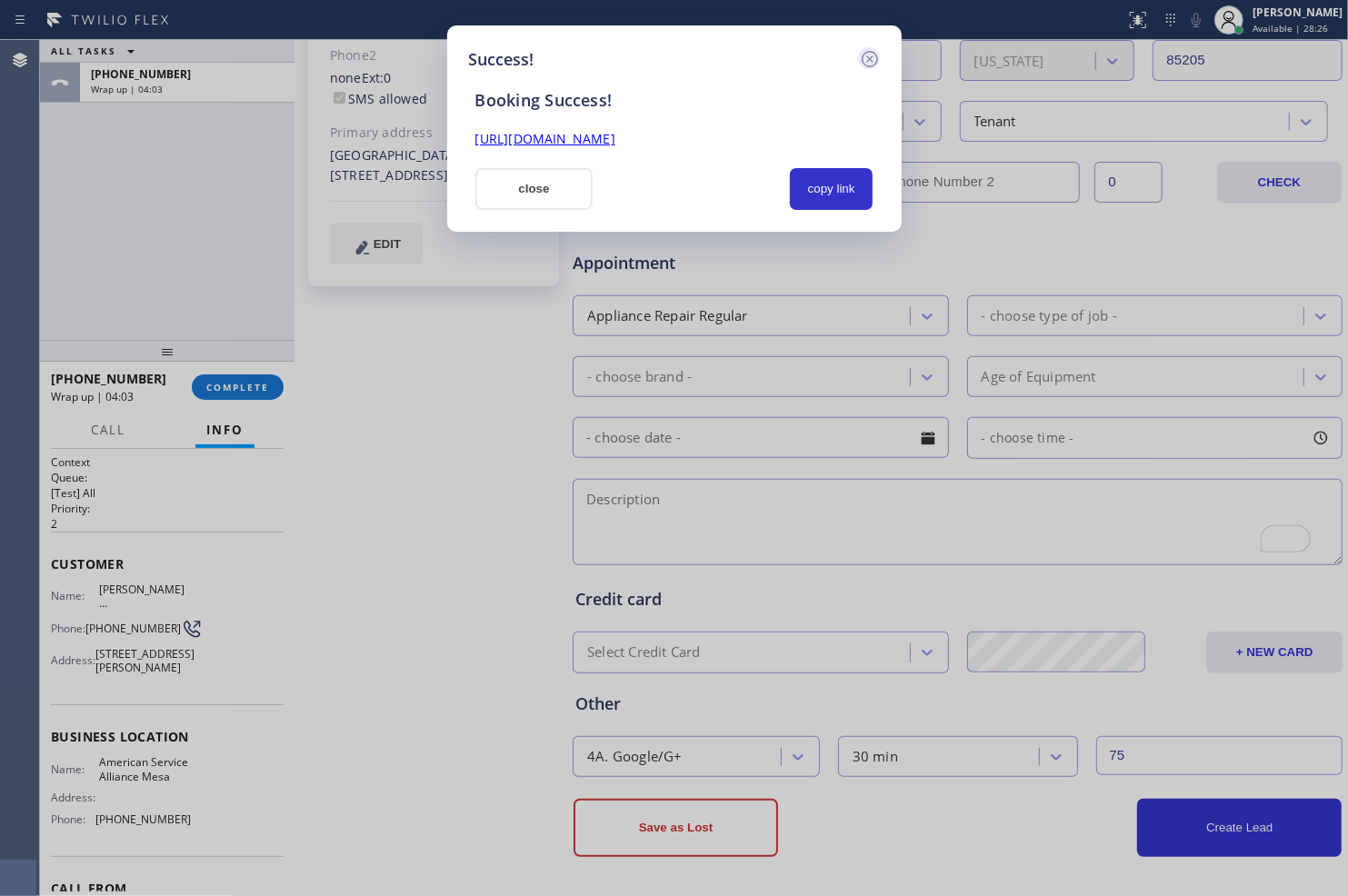
click at [865, 65] on icon at bounding box center [868, 58] width 16 height 16
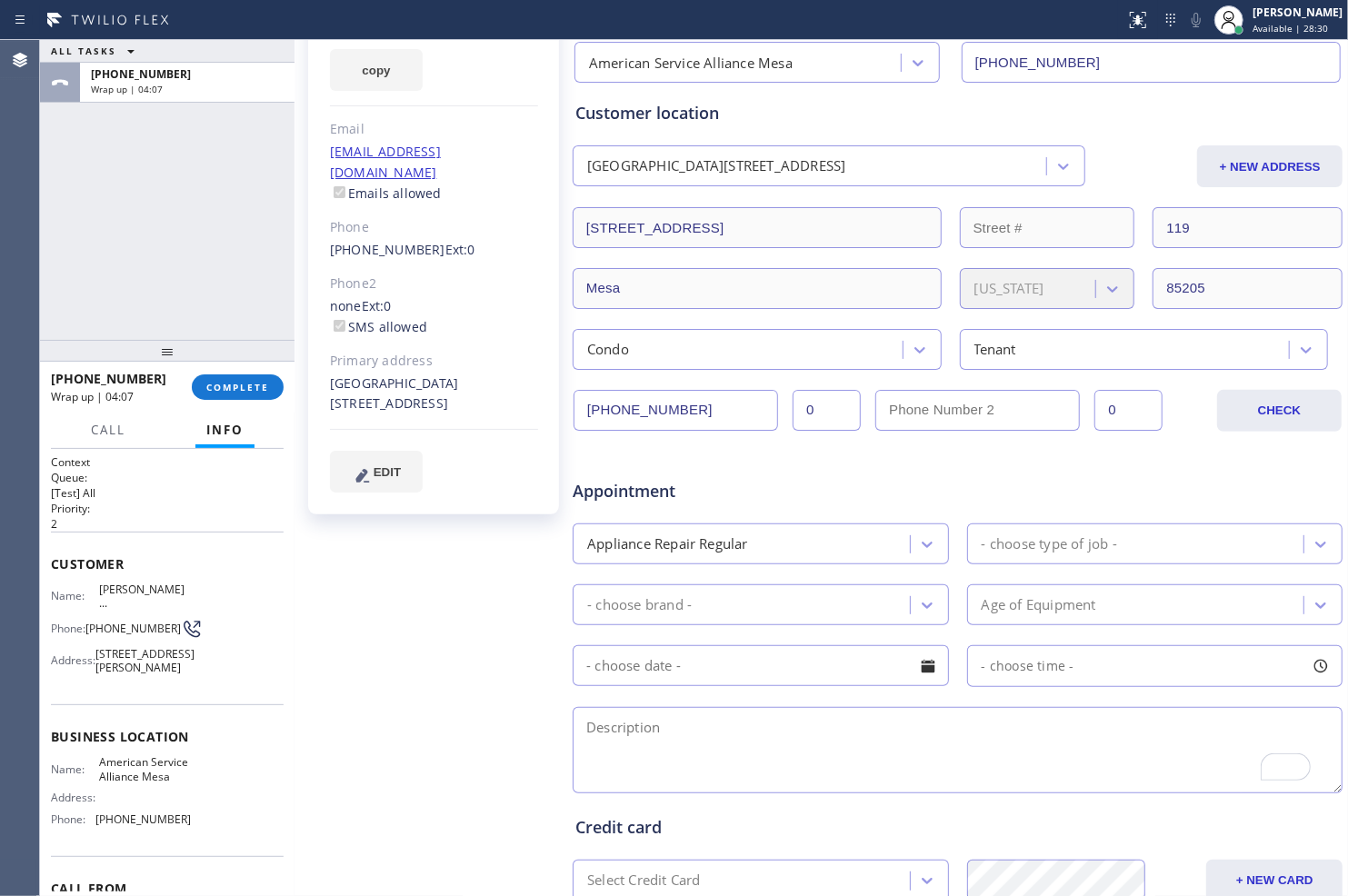
scroll to position [0, 0]
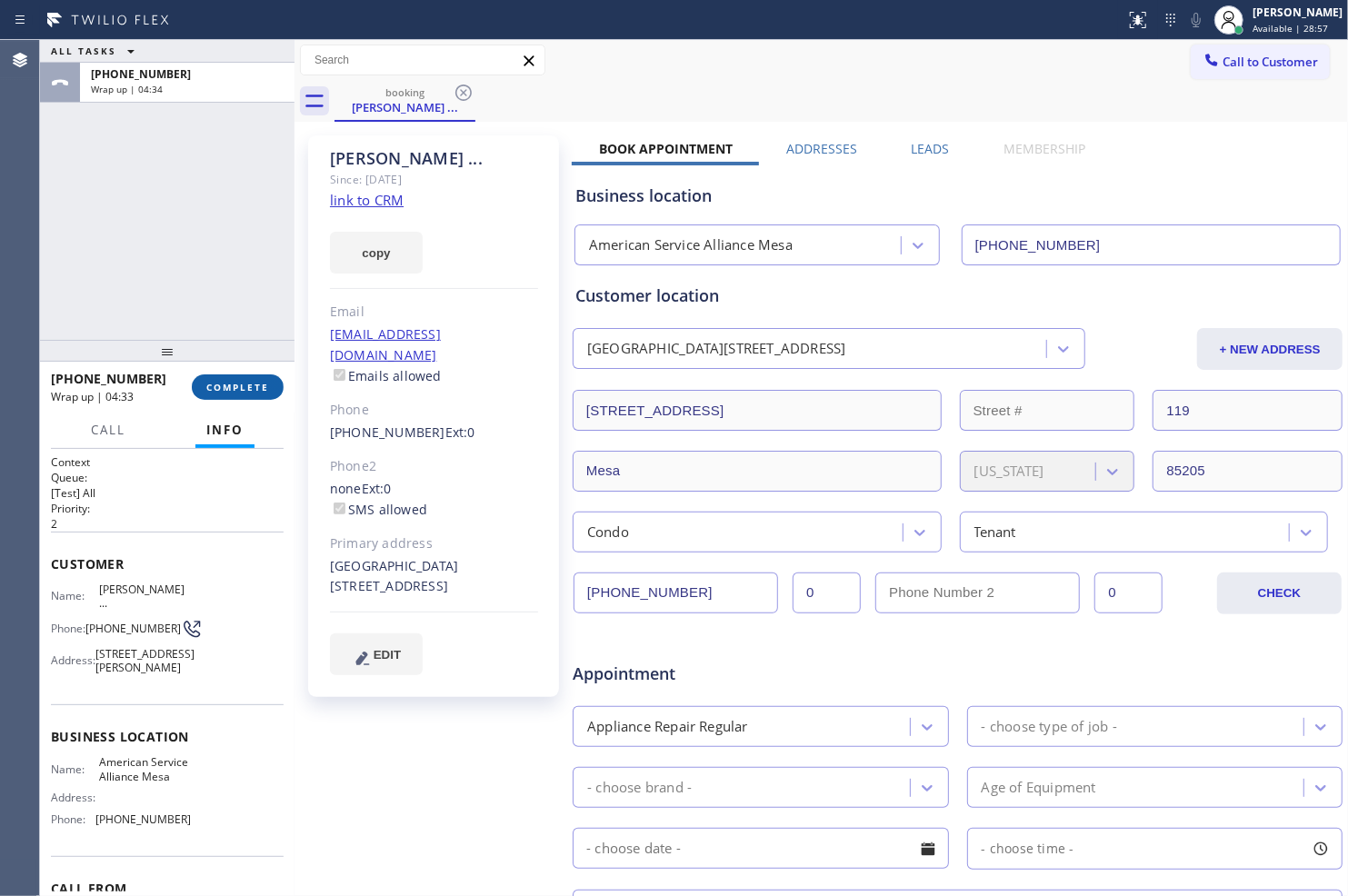
click at [241, 383] on span "COMPLETE" at bounding box center [237, 387] width 63 height 13
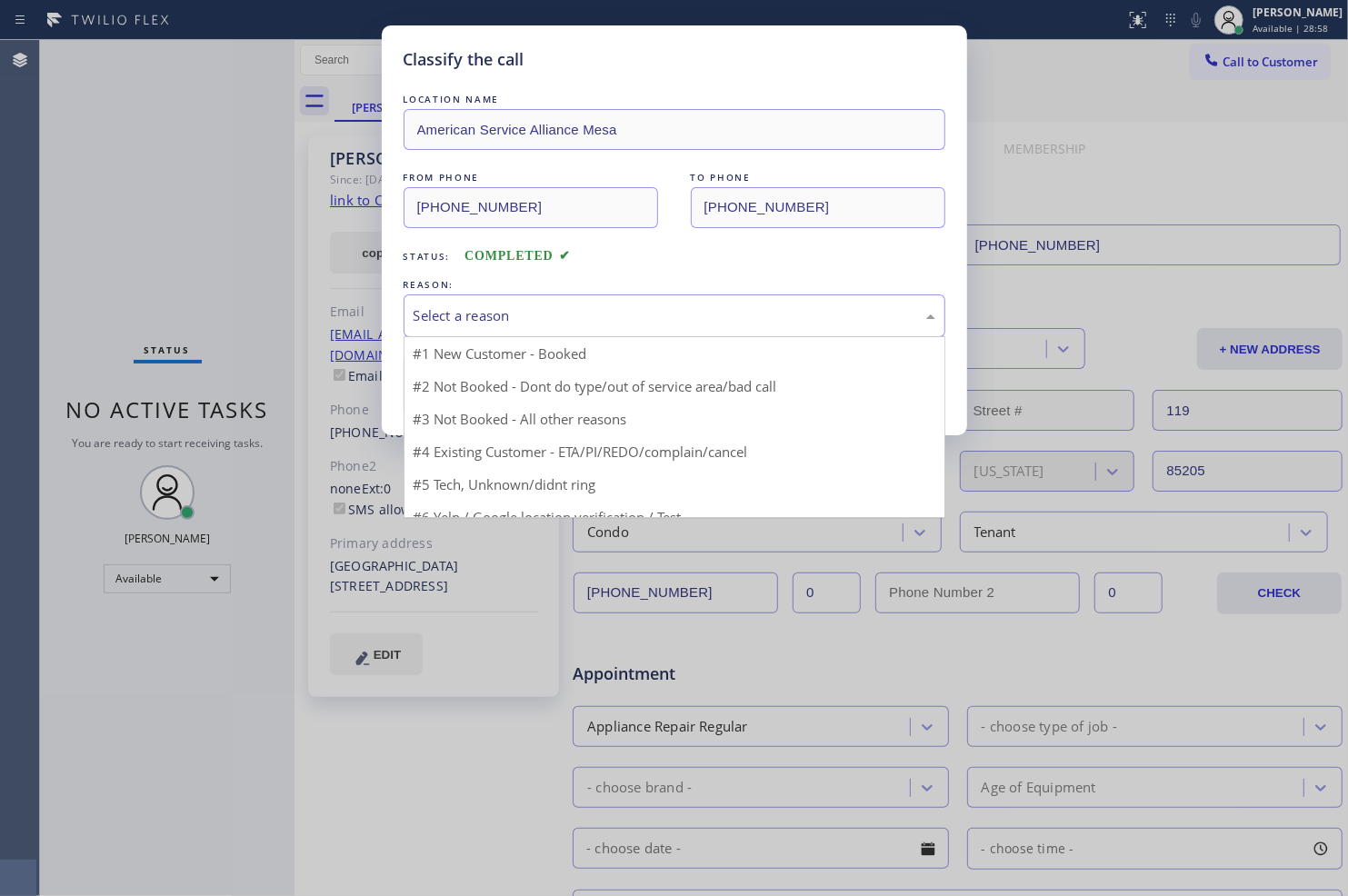
click at [610, 328] on div "Select a reason" at bounding box center [674, 316] width 542 height 43
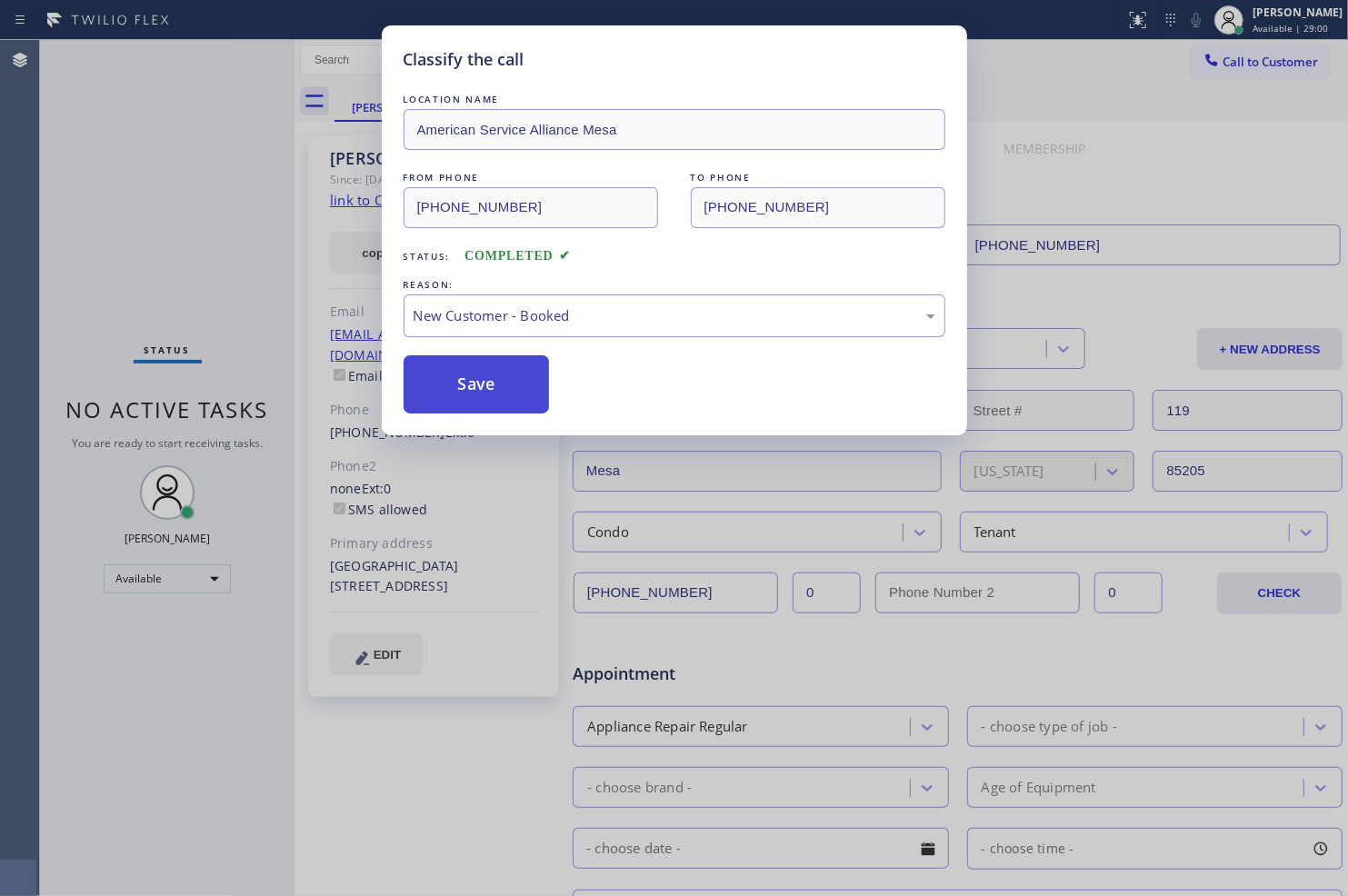
click at [523, 374] on button "Save" at bounding box center [476, 384] width 146 height 58
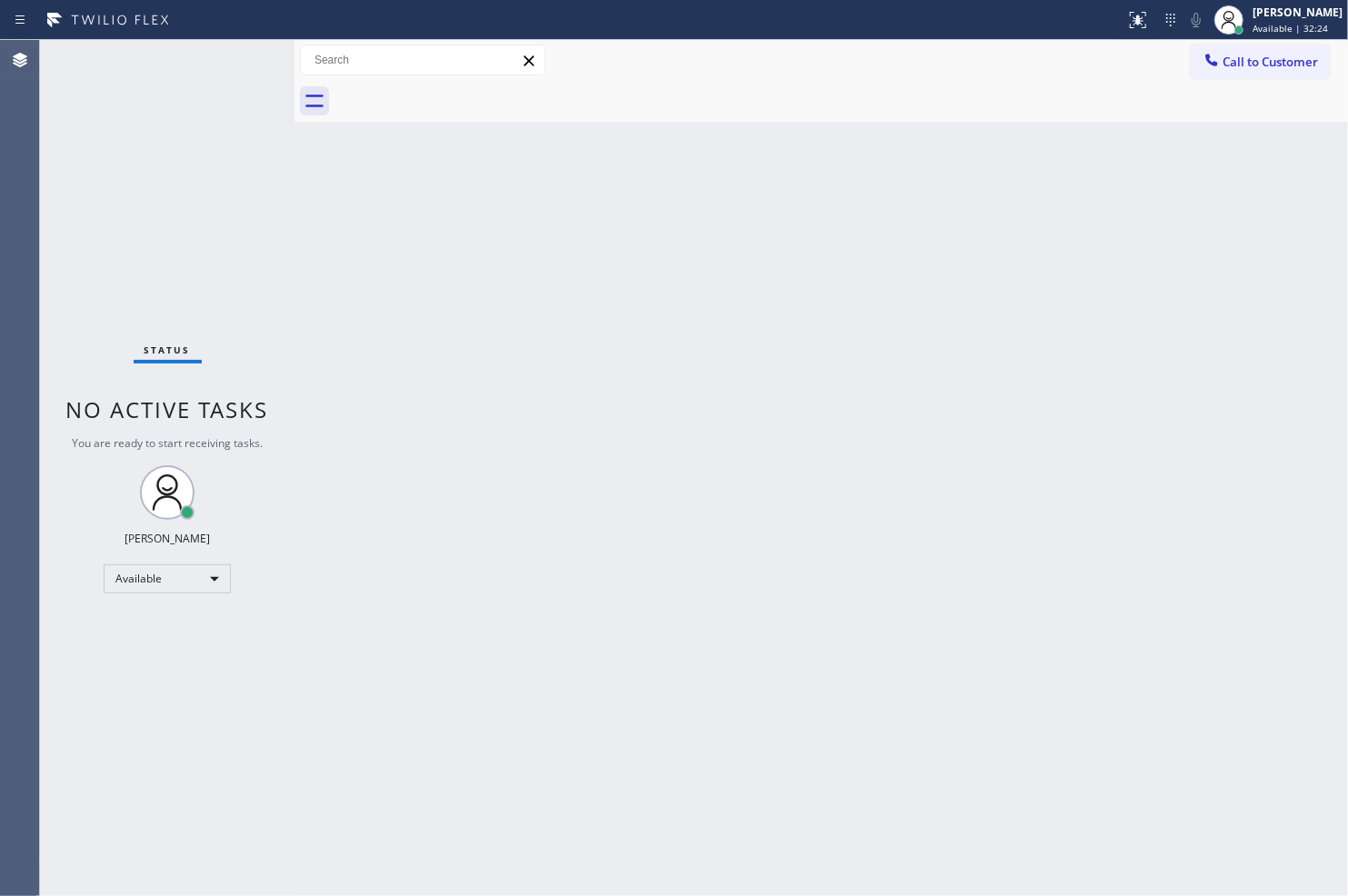
click at [185, 239] on div "Status No active tasks You are ready to start receiving tasks. [PERSON_NAME] Av…" at bounding box center [167, 468] width 254 height 856
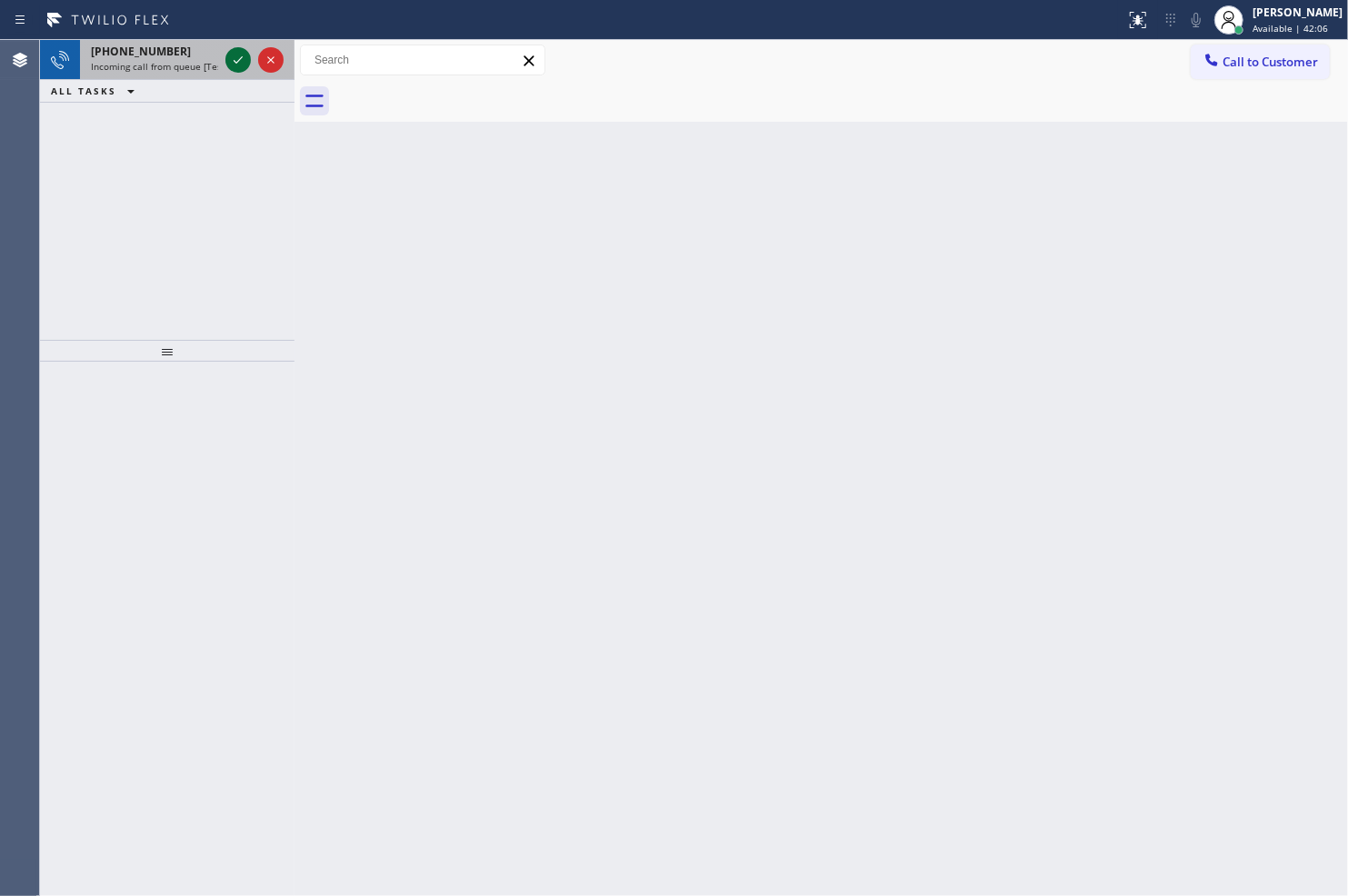
click at [232, 57] on icon at bounding box center [237, 59] width 22 height 22
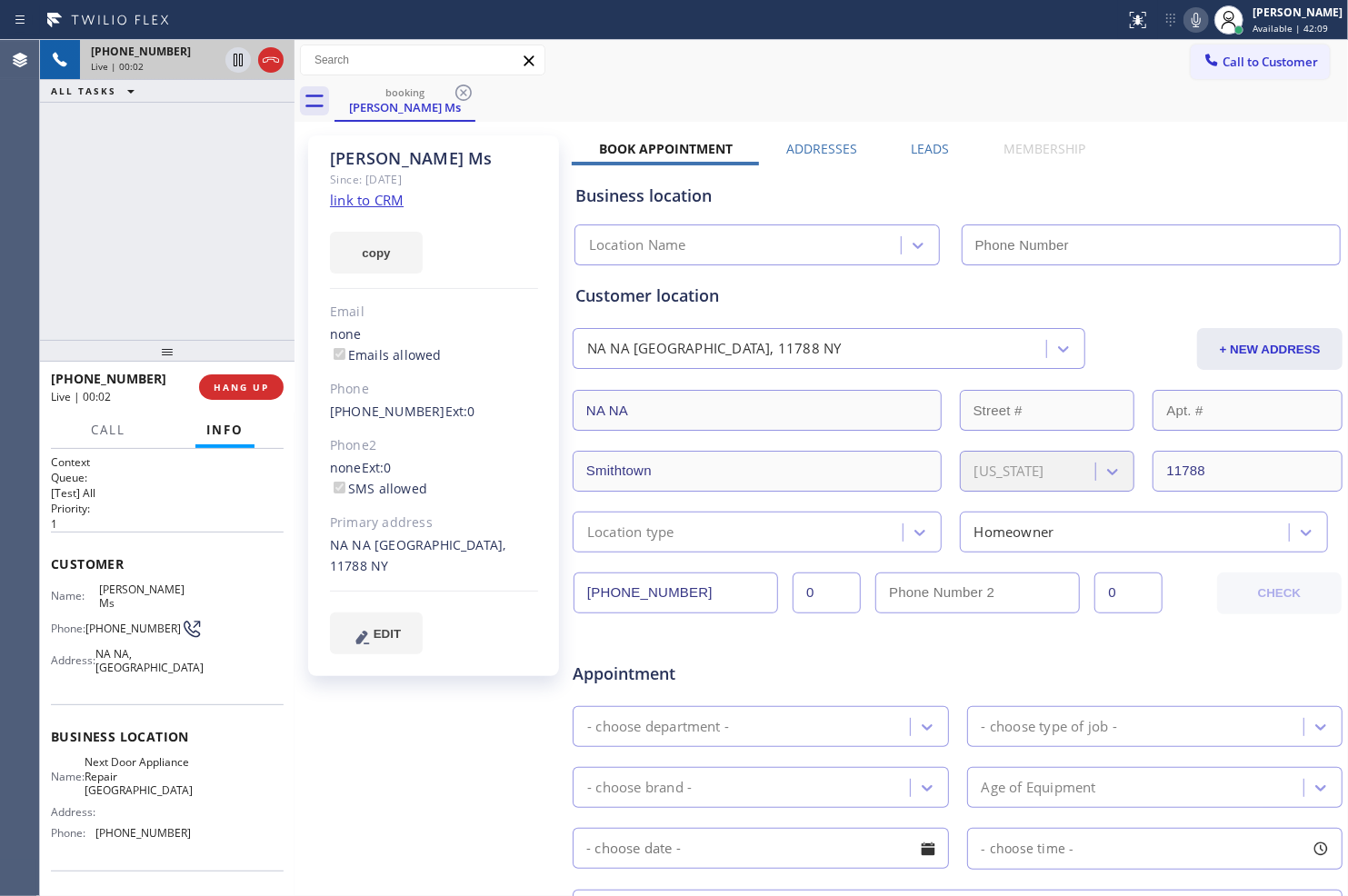
type input "[PHONE_NUMBER]"
click at [391, 196] on link "link to CRM" at bounding box center [367, 200] width 74 height 18
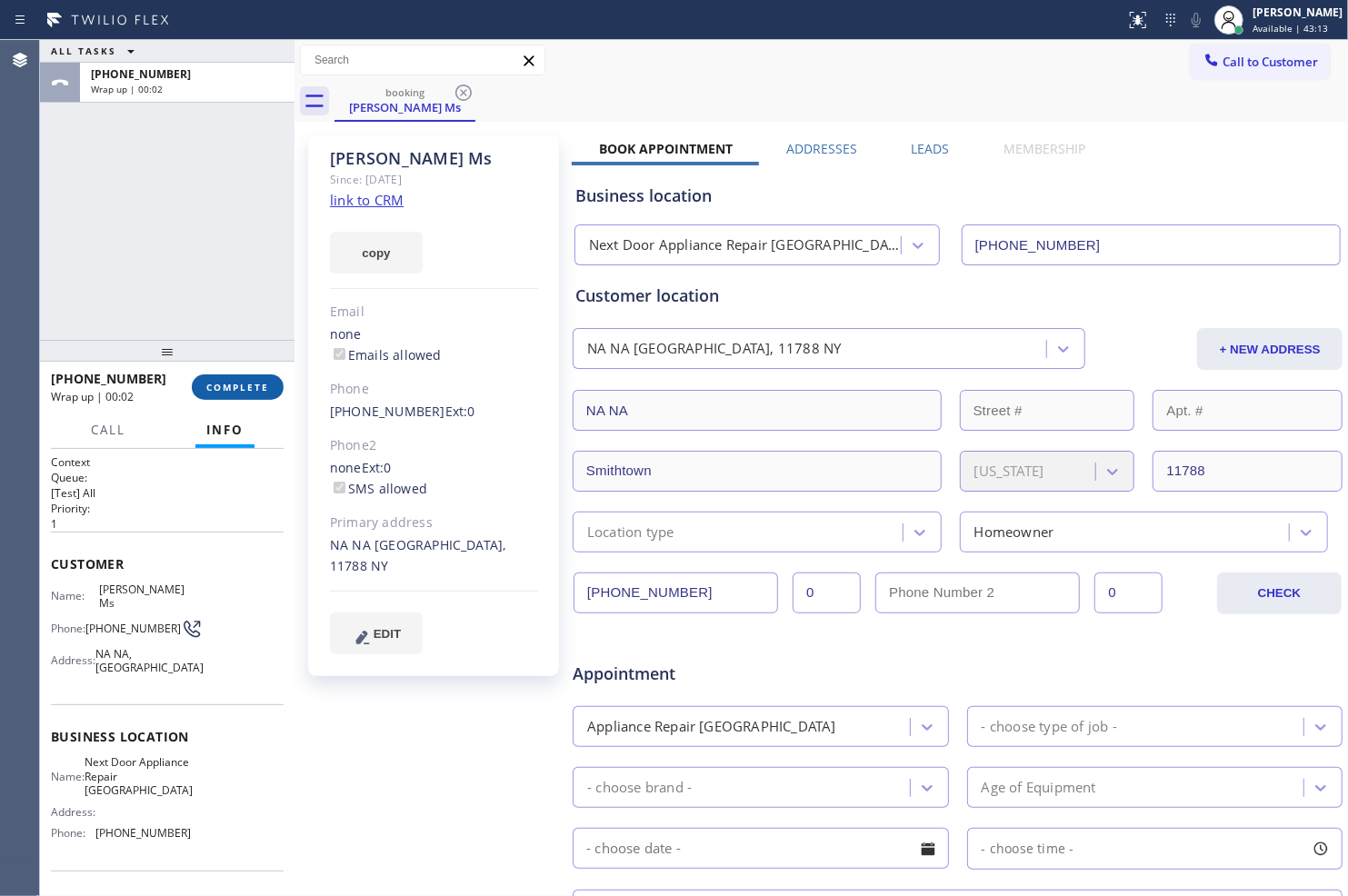
click at [254, 381] on span "COMPLETE" at bounding box center [237, 387] width 63 height 13
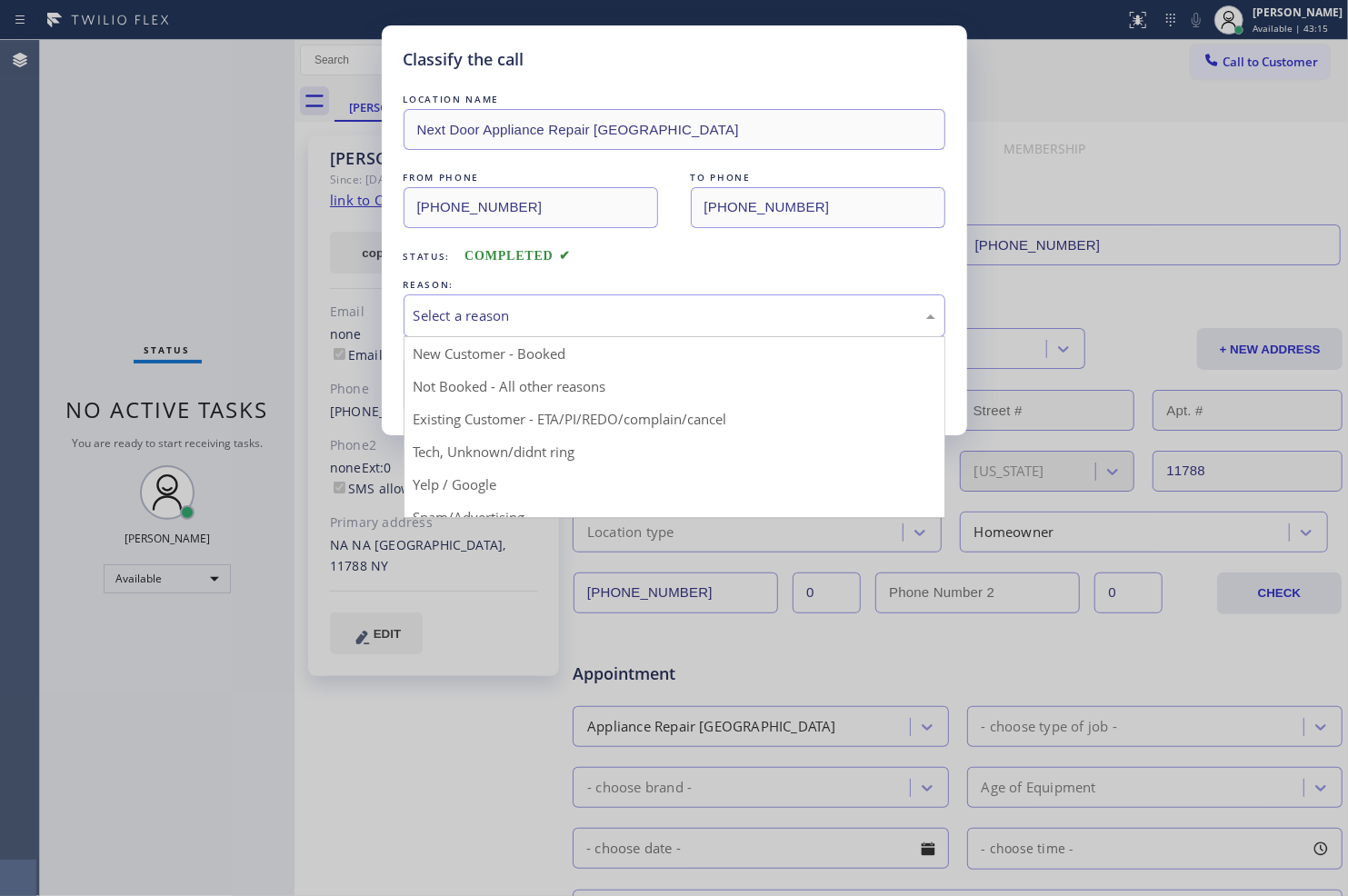
click at [750, 312] on div "Select a reason" at bounding box center [674, 316] width 521 height 21
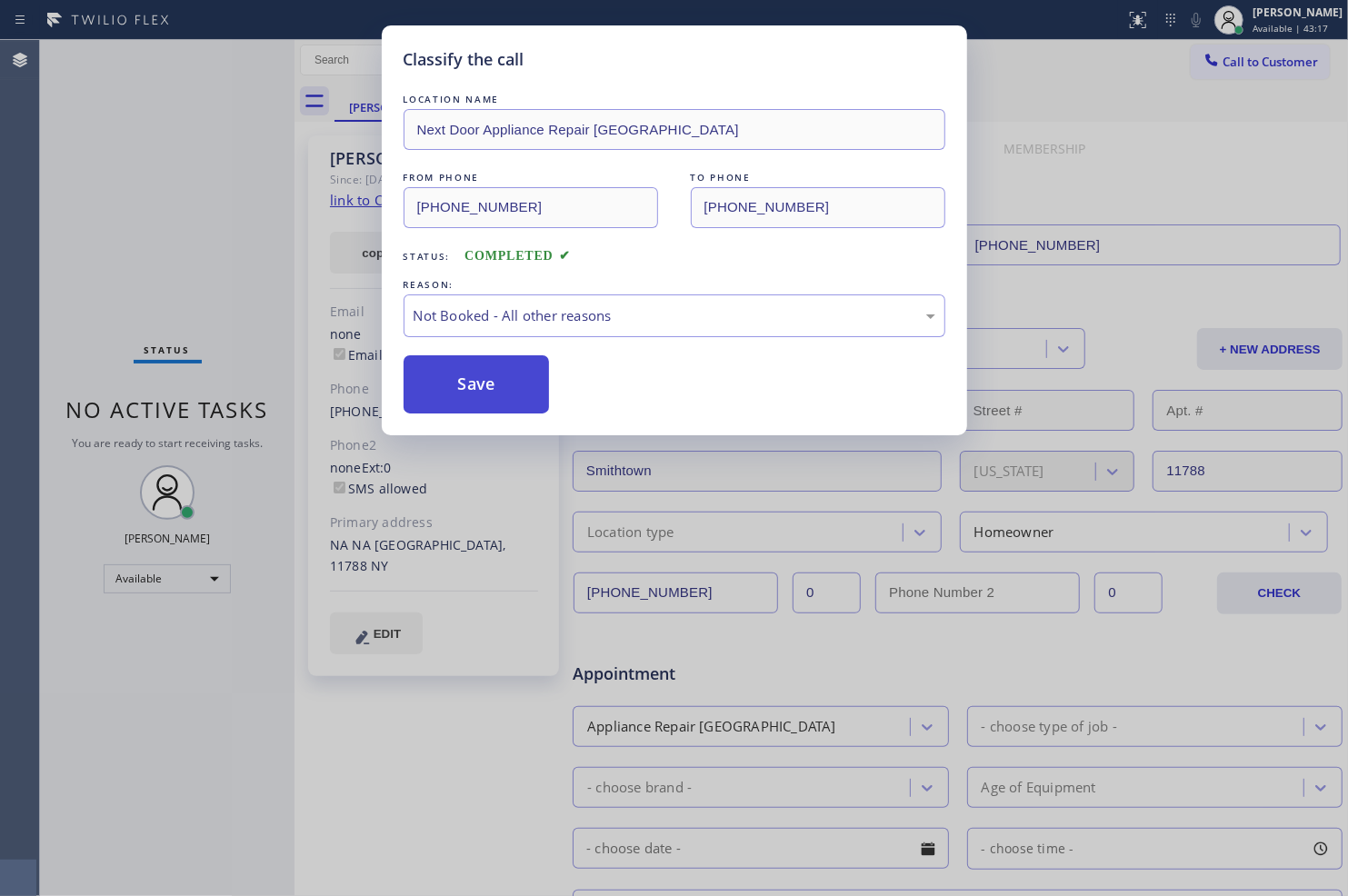
click at [513, 381] on button "Save" at bounding box center [476, 384] width 146 height 58
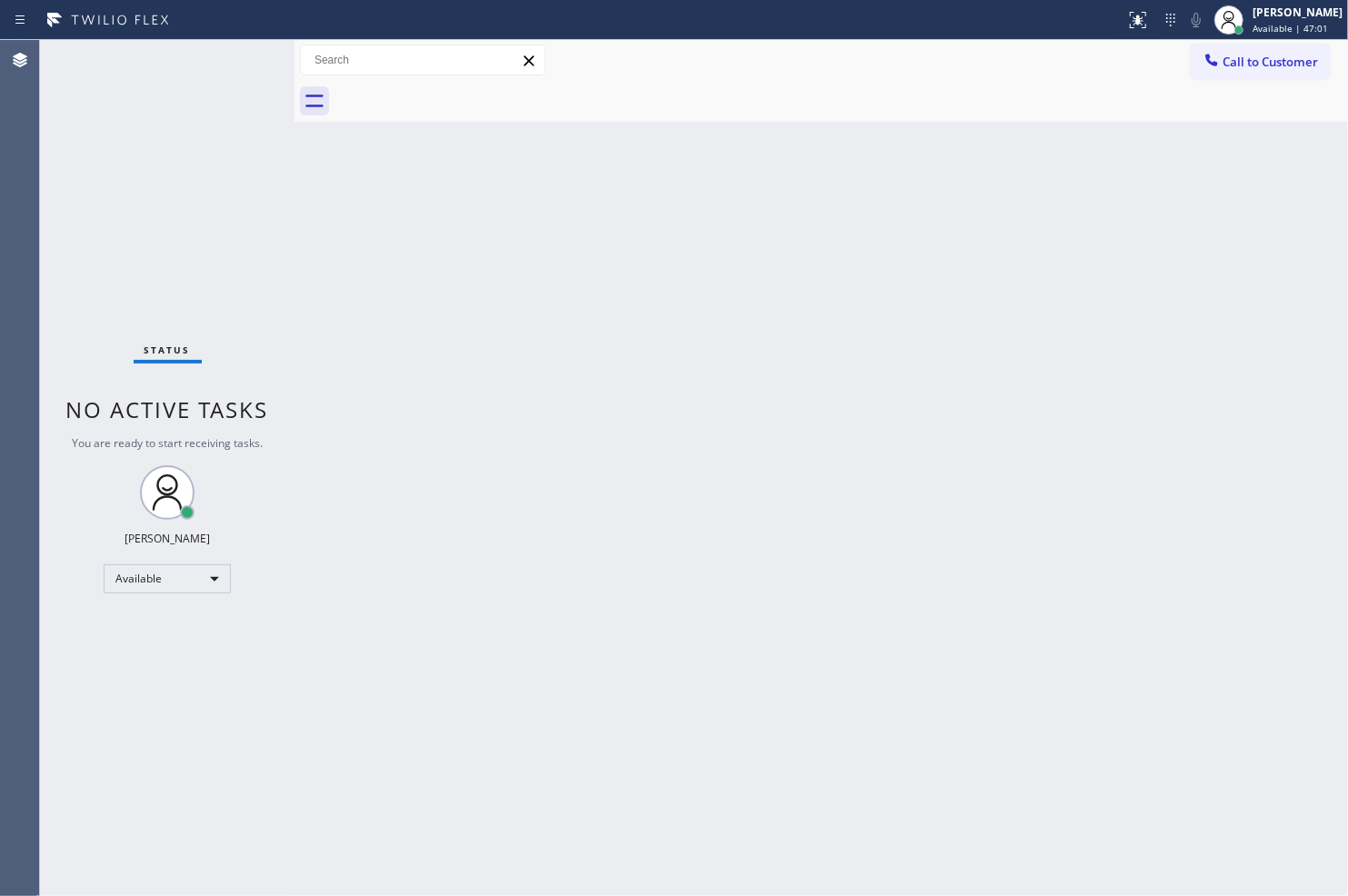
click at [237, 55] on div "Status No active tasks You are ready to start receiving tasks. [PERSON_NAME] Av…" at bounding box center [167, 468] width 254 height 856
click at [1071, 804] on div "Back to Dashboard Change Sender ID Customers Technicians Select a contact Outbo…" at bounding box center [821, 468] width 1054 height 856
click at [951, 98] on div at bounding box center [841, 101] width 1013 height 41
click at [1269, 29] on span "Available | 51:30" at bounding box center [1290, 28] width 75 height 13
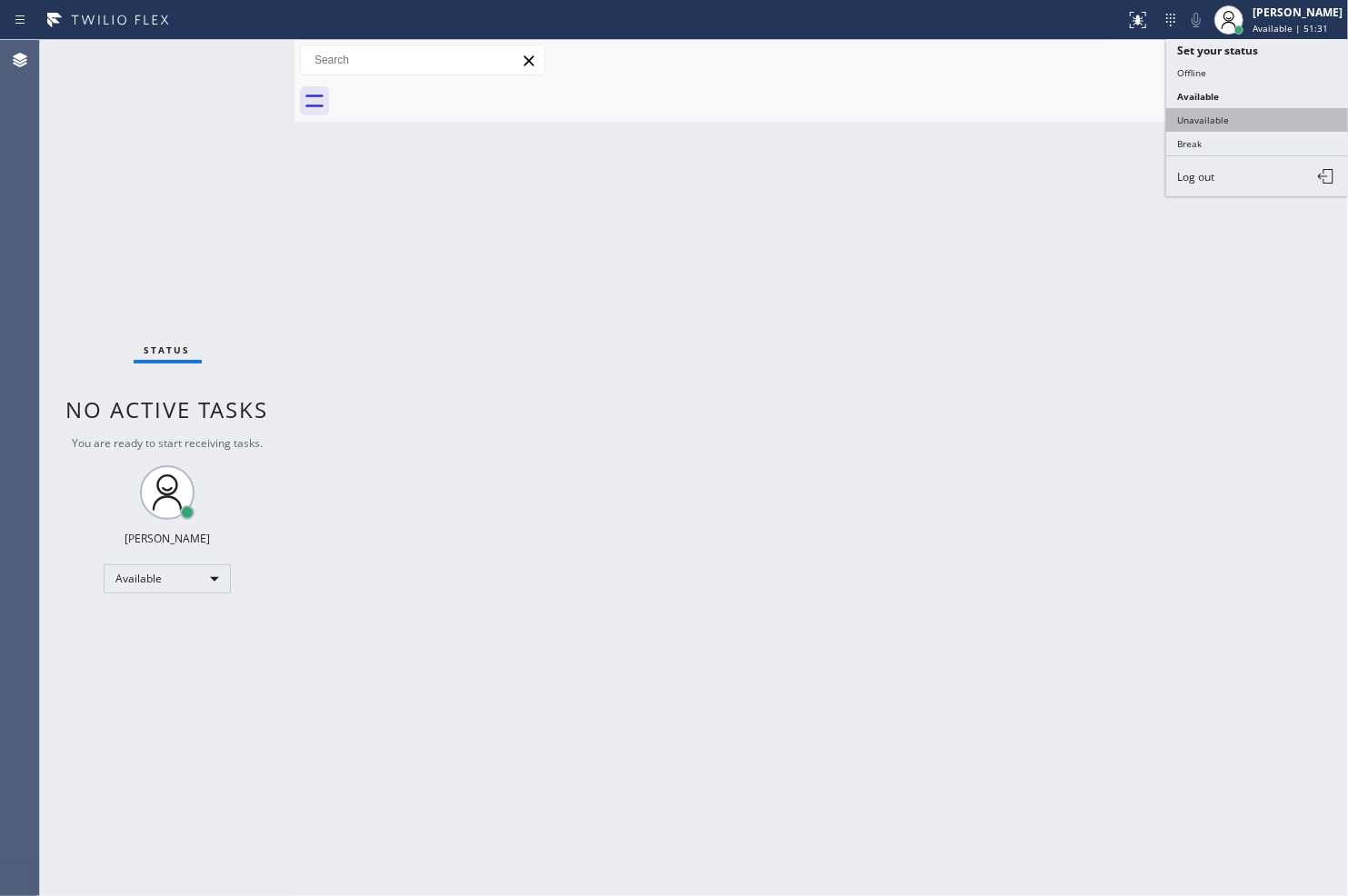
click at [1238, 121] on button "Unavailable" at bounding box center [1257, 119] width 182 height 23
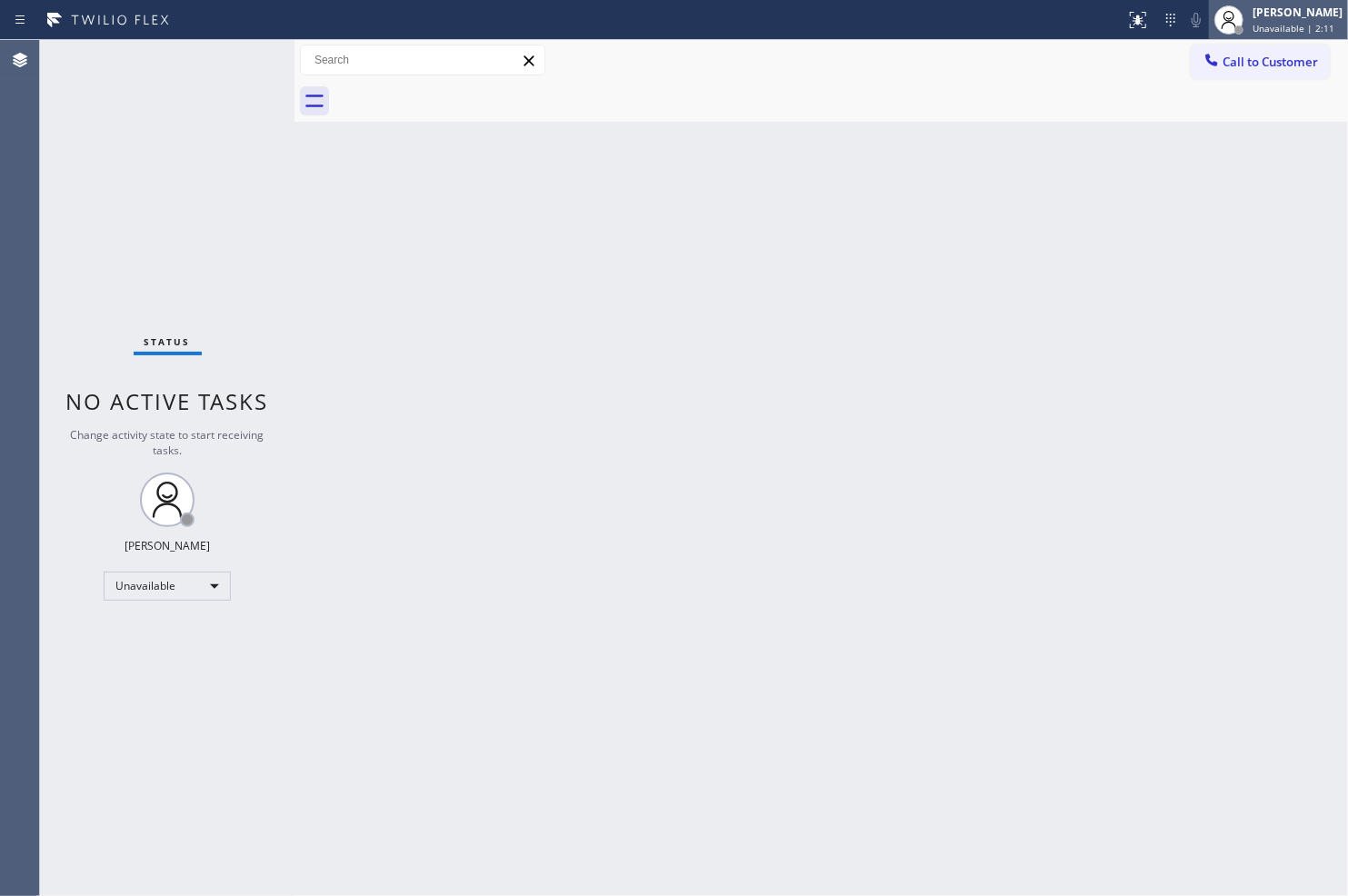
click at [1264, 15] on div "[PERSON_NAME]" at bounding box center [1297, 12] width 90 height 15
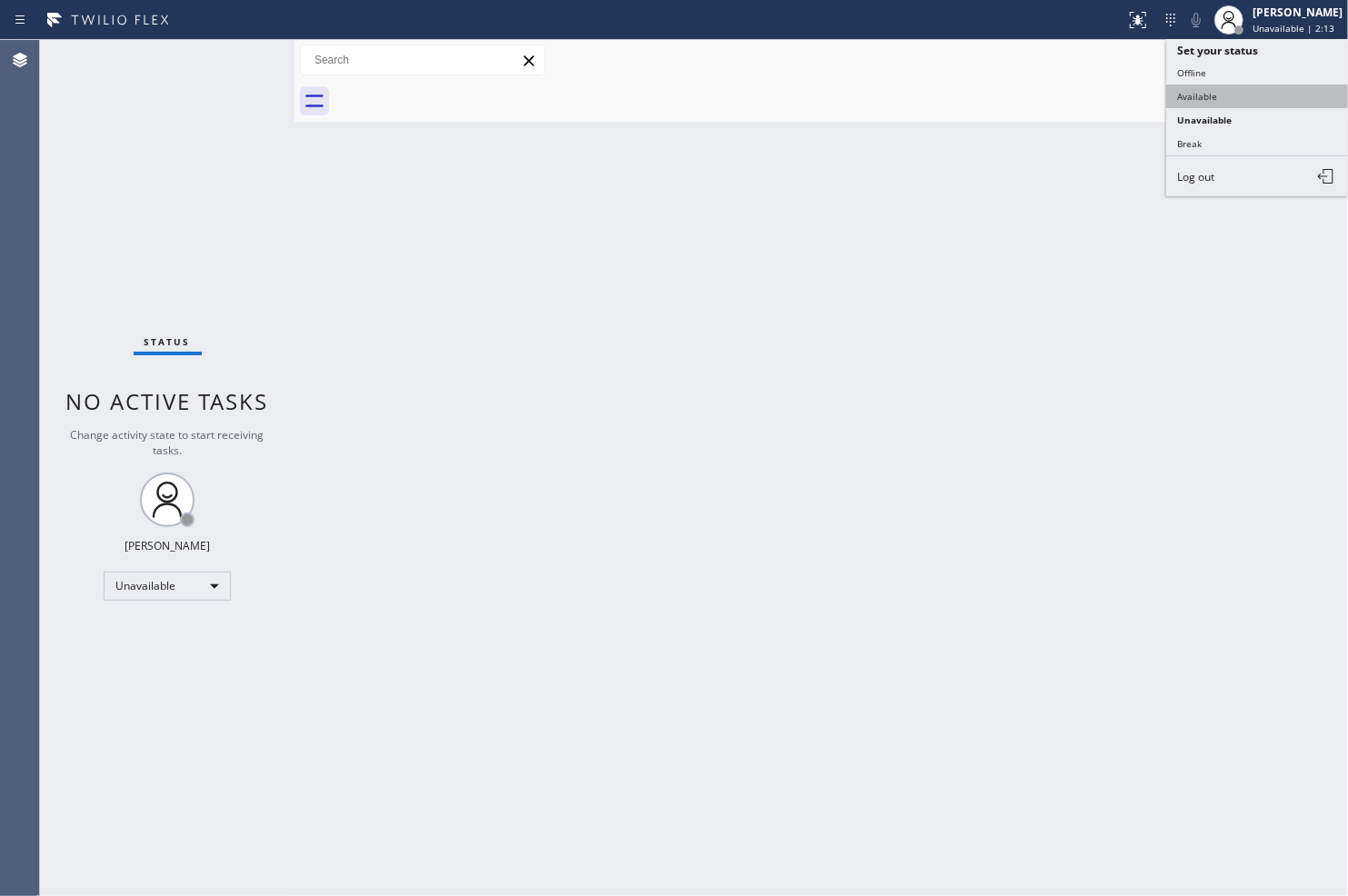
click at [1229, 103] on button "Available" at bounding box center [1257, 96] width 182 height 23
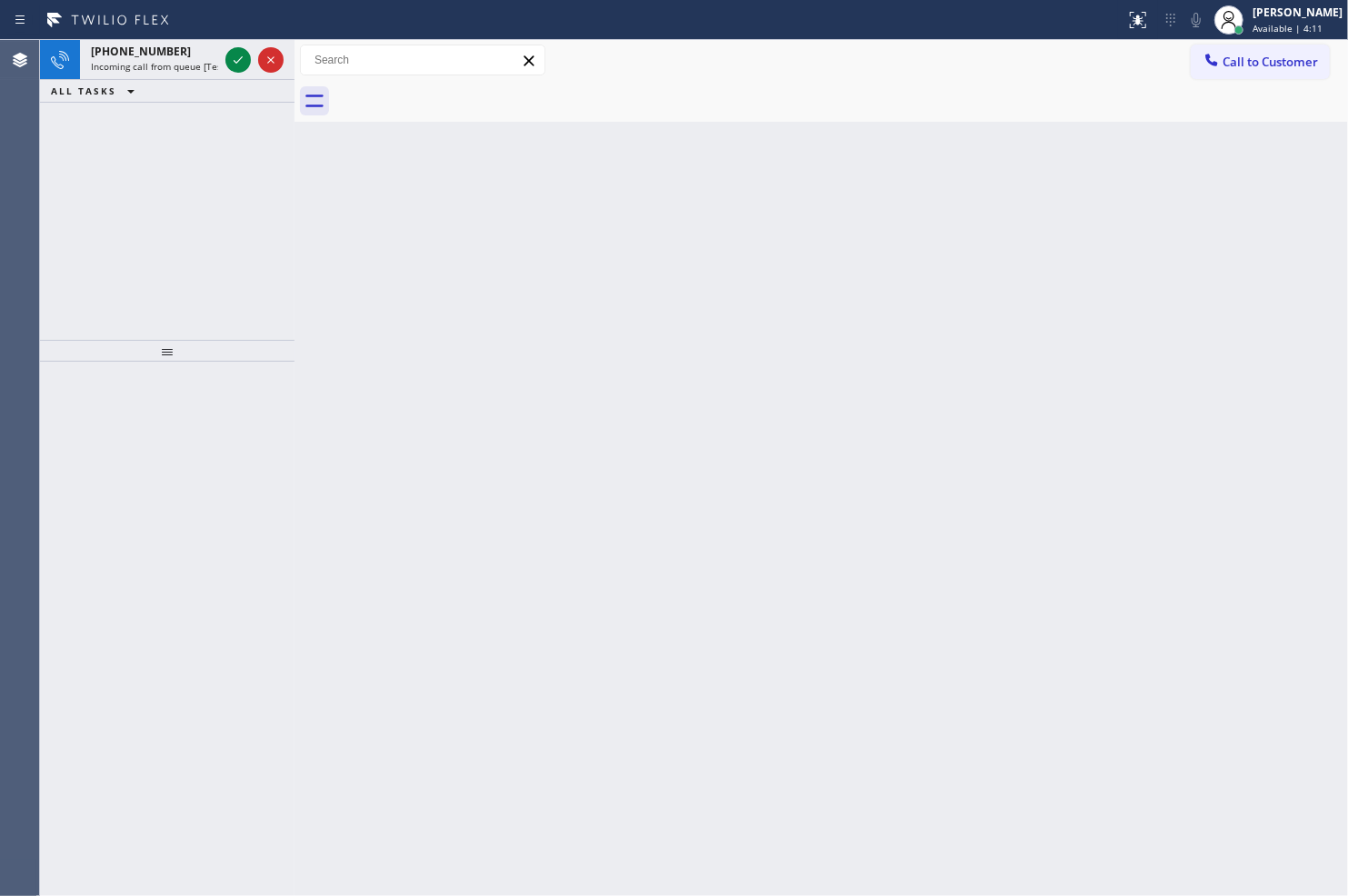
click at [771, 805] on div "Back to Dashboard Change Sender ID Customers Technicians Select a contact Outbo…" at bounding box center [821, 468] width 1054 height 856
click at [1256, 22] on span "Available | 4:15" at bounding box center [1287, 28] width 70 height 13
click at [1238, 71] on button "Offline" at bounding box center [1257, 72] width 182 height 23
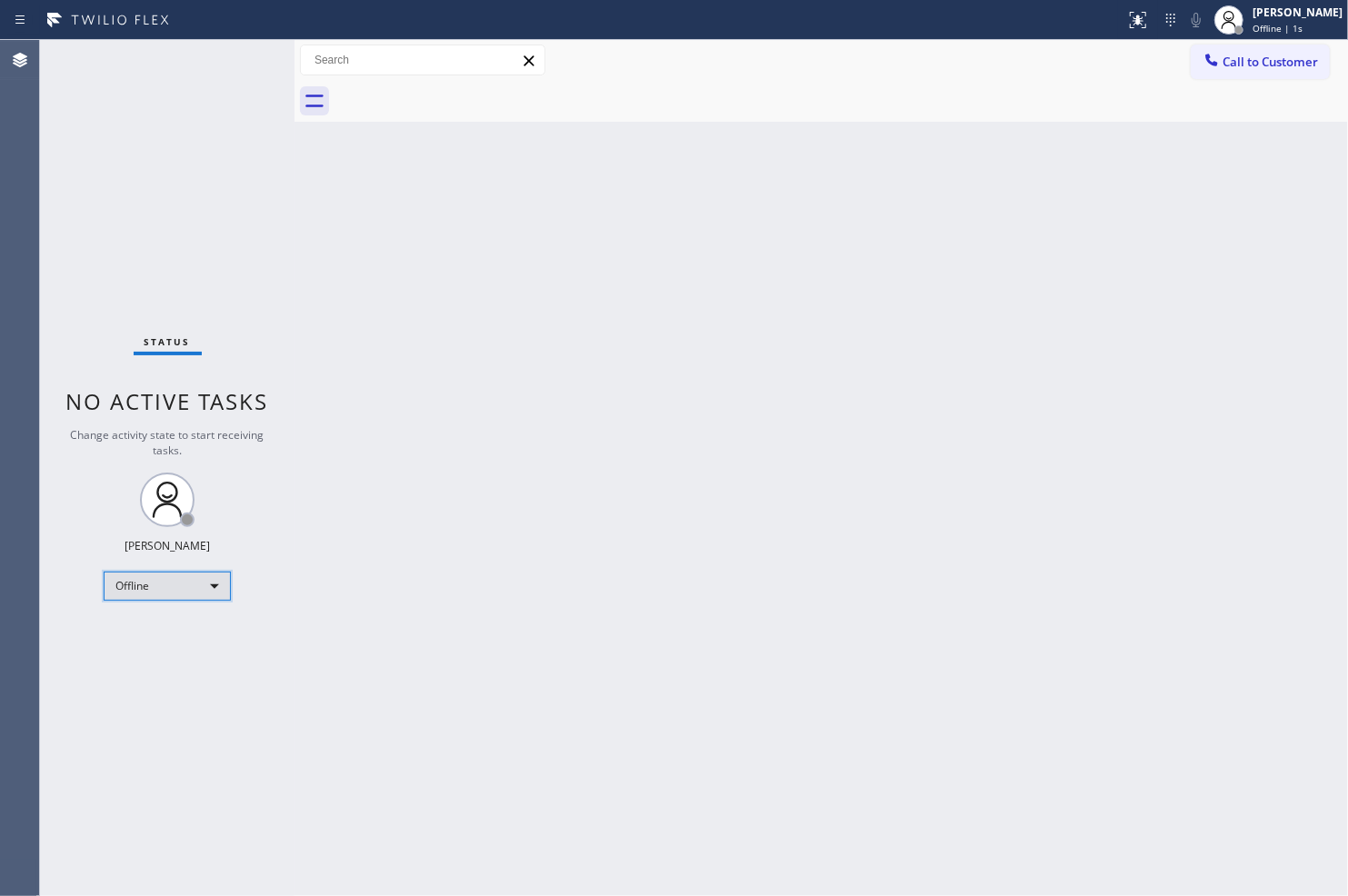
click at [212, 583] on div "Offline" at bounding box center [168, 586] width 127 height 29
click at [1261, 14] on div at bounding box center [674, 448] width 1348 height 896
click at [1259, 22] on span "Offline | 5s" at bounding box center [1277, 28] width 50 height 13
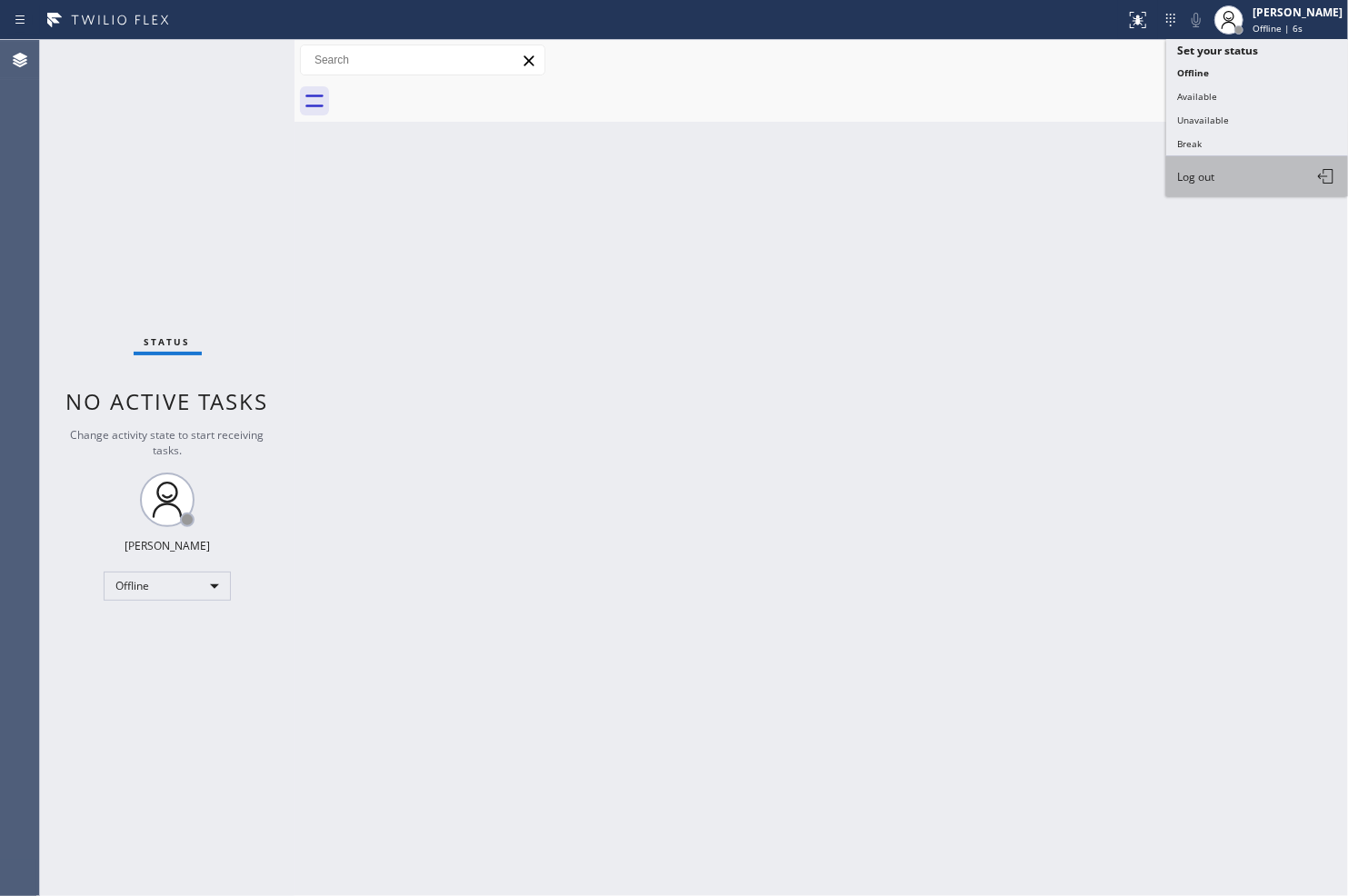
click at [1236, 185] on button "Log out" at bounding box center [1257, 176] width 182 height 40
